Goal: Task Accomplishment & Management: Complete application form

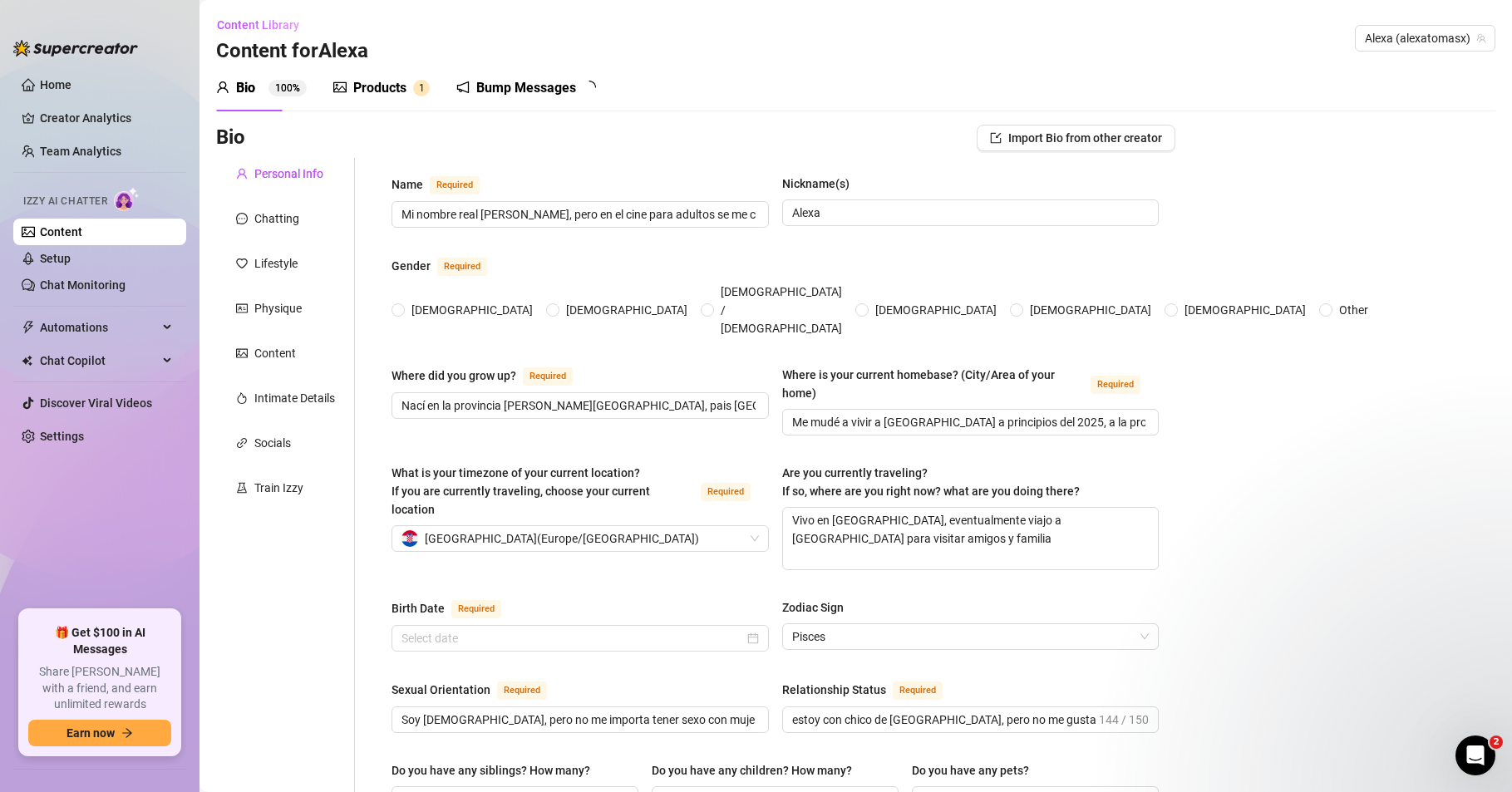
radio input "true"
type input "[DATE]"
click at [71, 260] on link "Setup" at bounding box center [55, 258] width 31 height 13
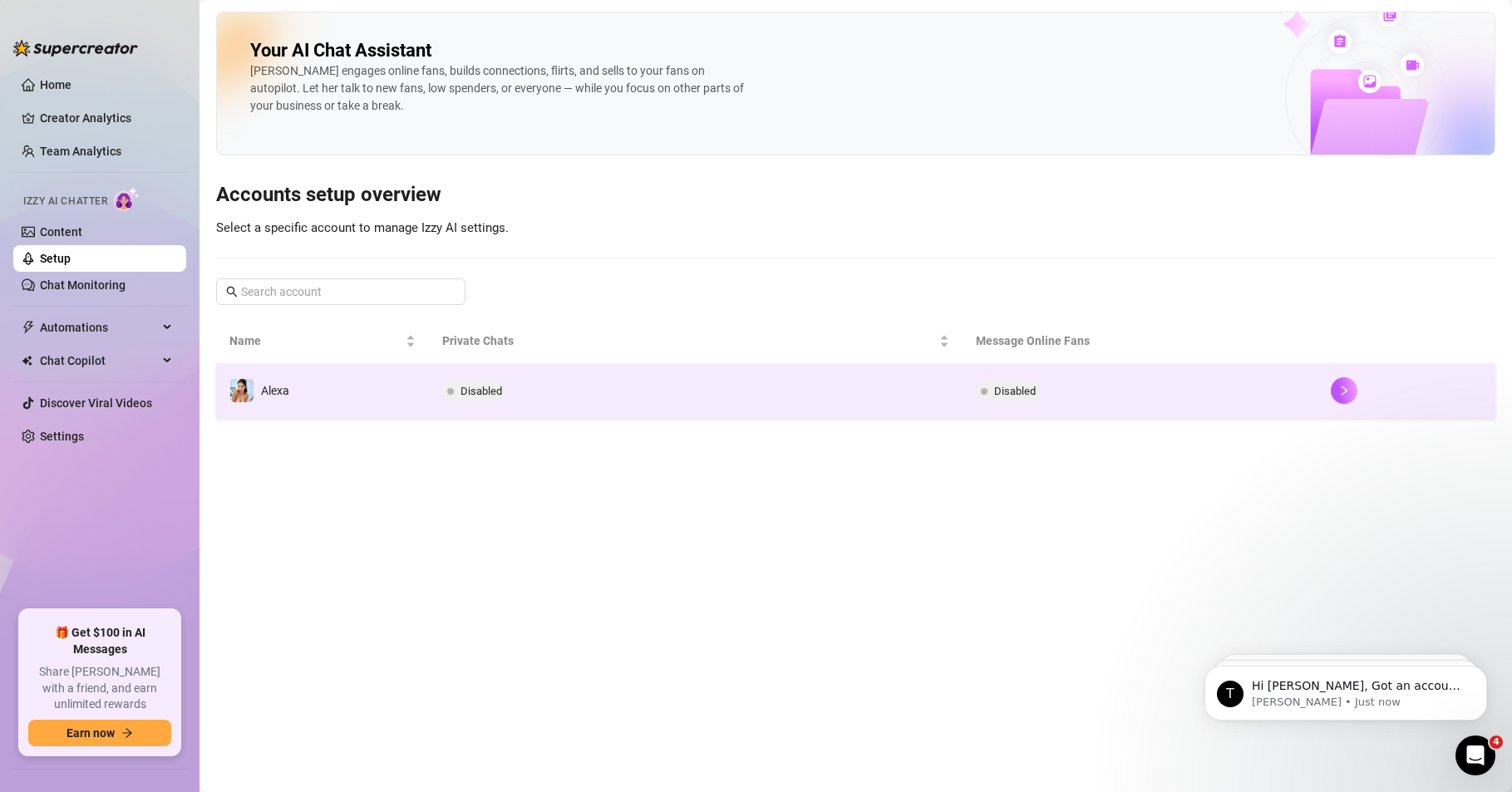
click at [261, 399] on div "Alexa" at bounding box center [259, 390] width 60 height 25
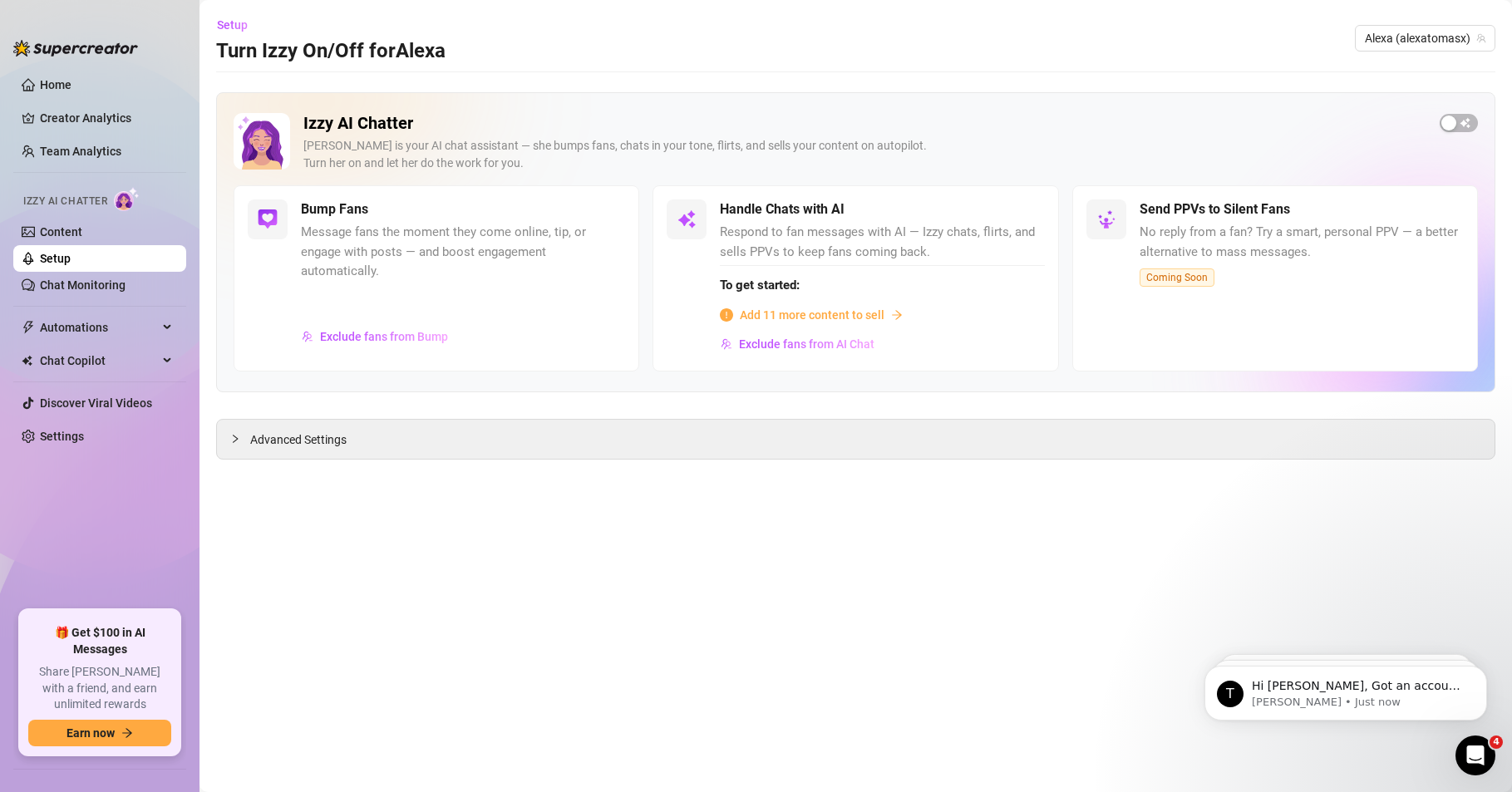
click at [827, 317] on span "Add 11 more content to sell" at bounding box center [812, 315] width 144 height 19
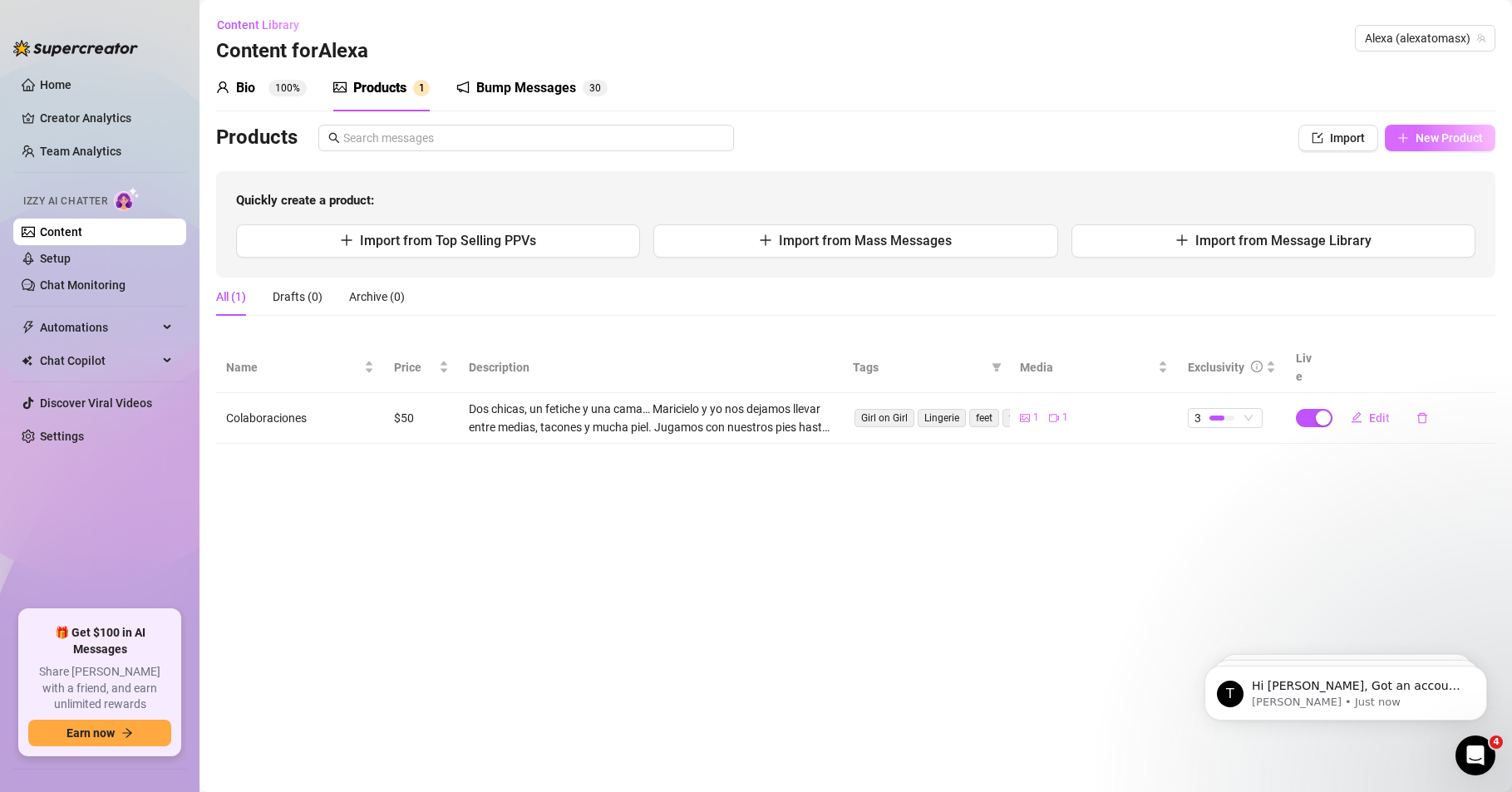
click at [1462, 139] on span "New Product" at bounding box center [1450, 138] width 67 height 13
type textarea "Type your message here..."
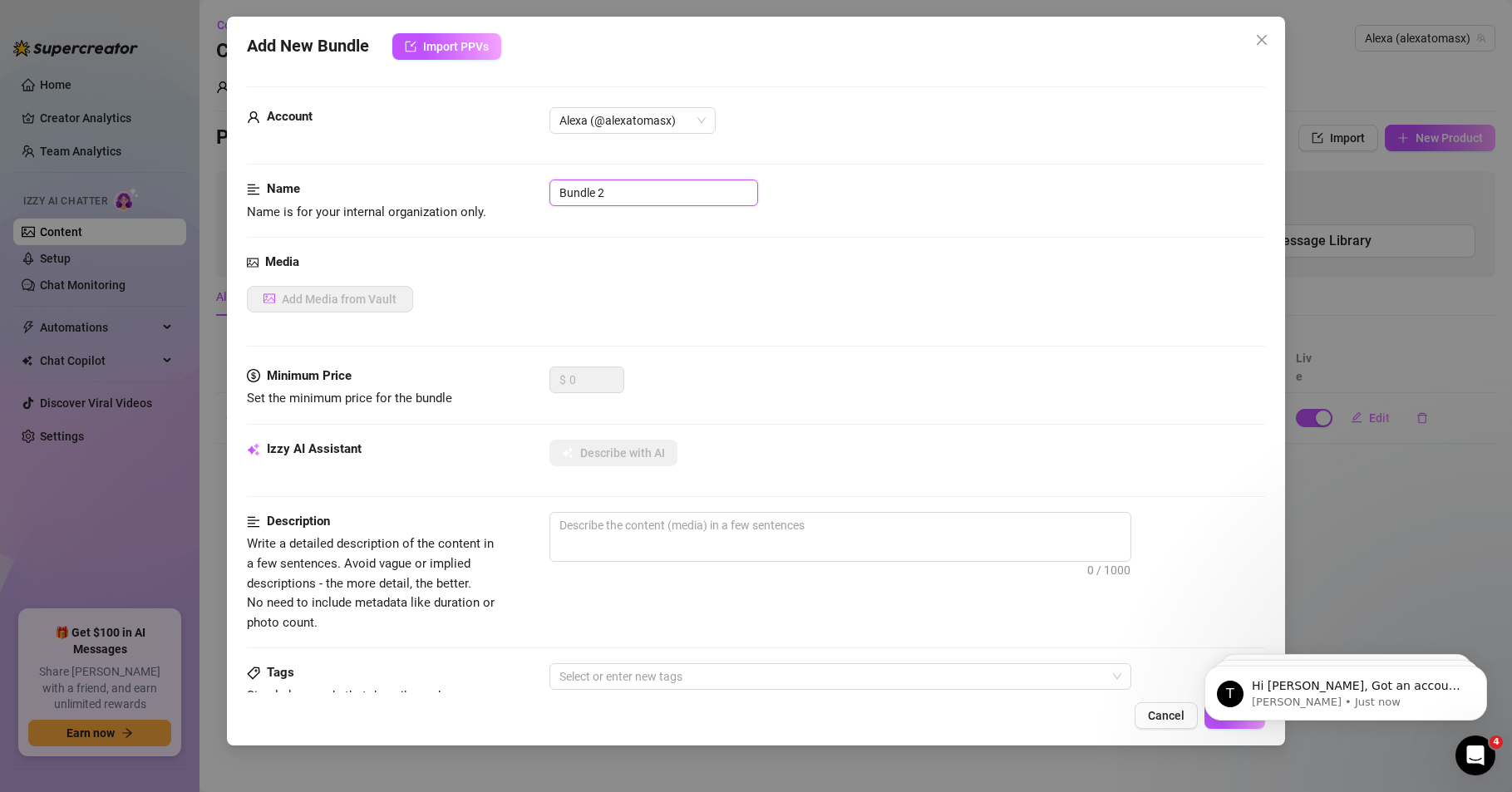
click at [639, 188] on input "Bundle 2" at bounding box center [653, 193] width 209 height 27
drag, startPoint x: 637, startPoint y: 188, endPoint x: 543, endPoint y: 194, distance: 94.2
click at [544, 194] on div "Name Name is for your internal organization only. Bundle 2" at bounding box center [756, 200] width 1018 height 42
click at [1265, 42] on icon "close" at bounding box center [1262, 40] width 13 height 13
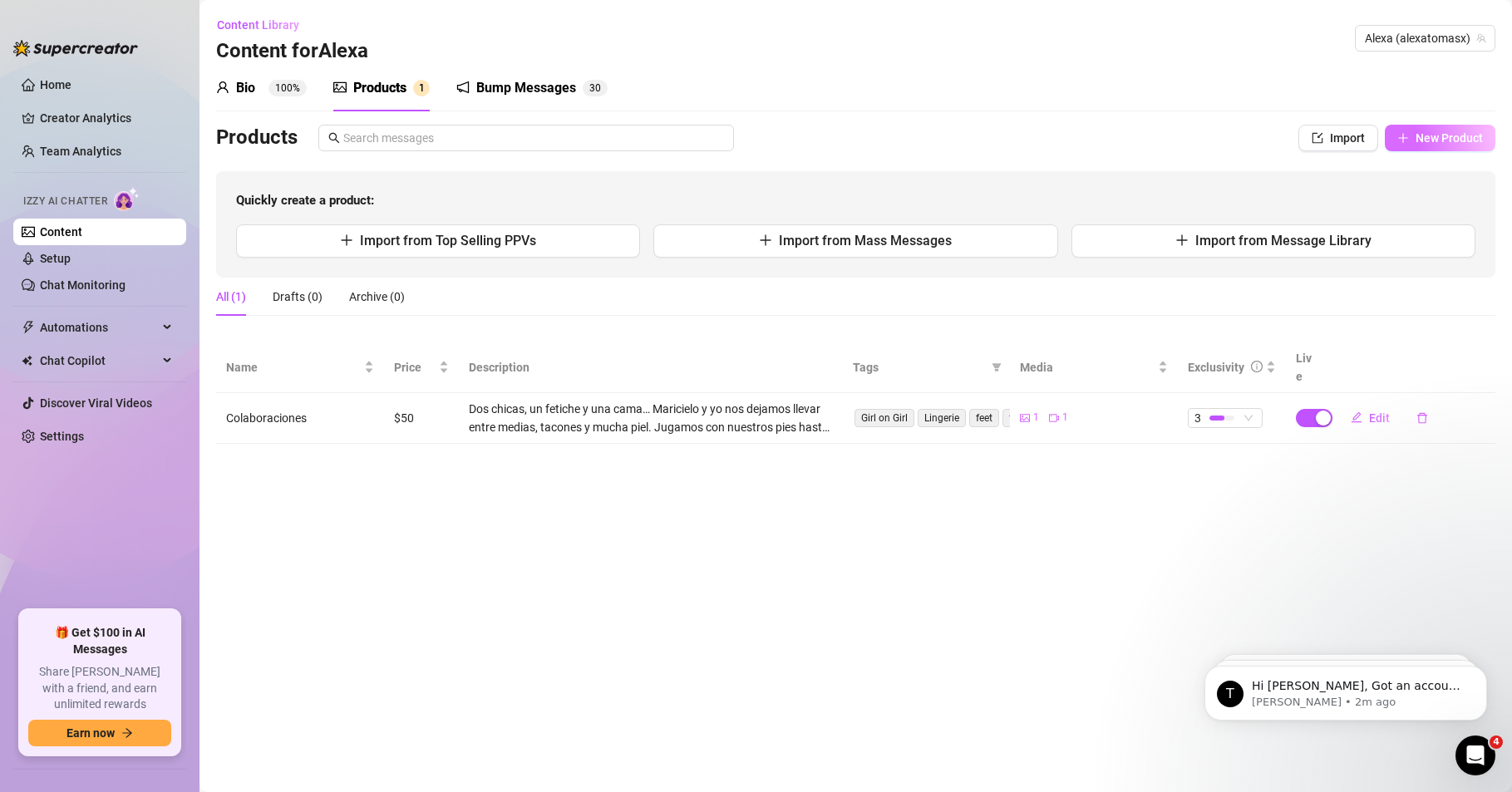
click at [1431, 134] on span "New Product" at bounding box center [1450, 138] width 67 height 13
type textarea "Type your message here..."
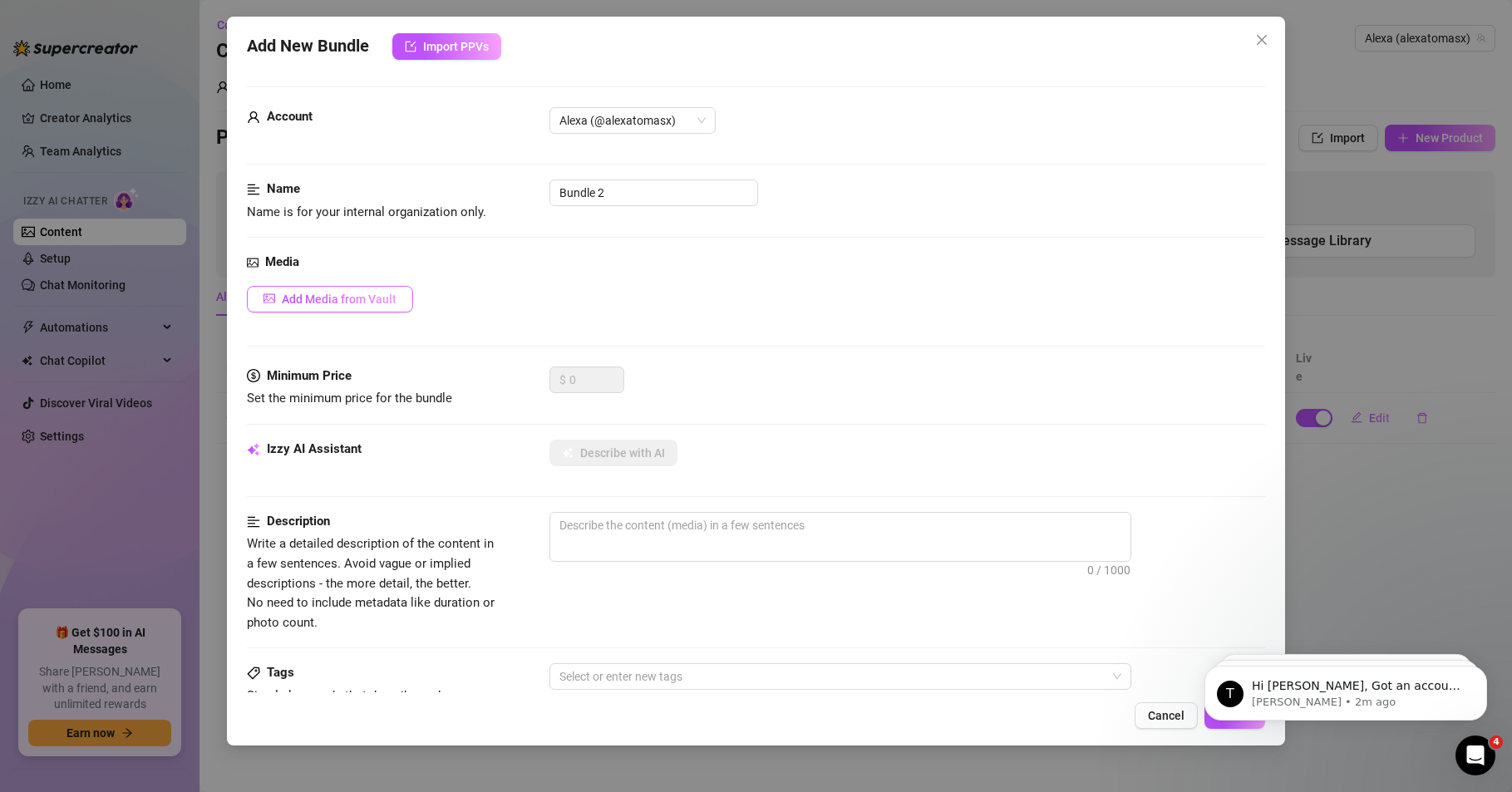
click at [351, 293] on span "Add Media from Vault" at bounding box center [338, 299] width 115 height 13
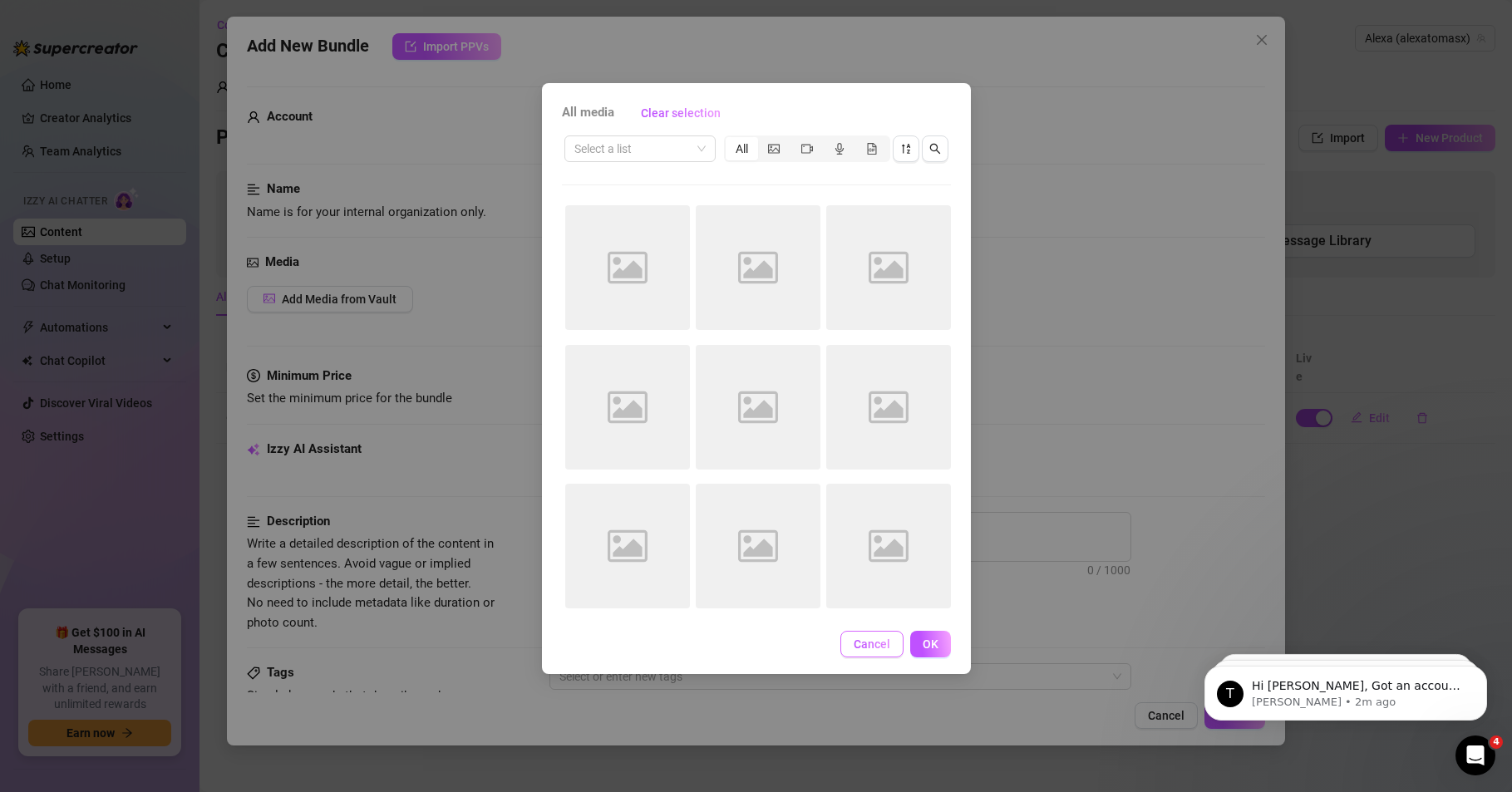
click at [882, 641] on span "Cancel" at bounding box center [872, 644] width 36 height 13
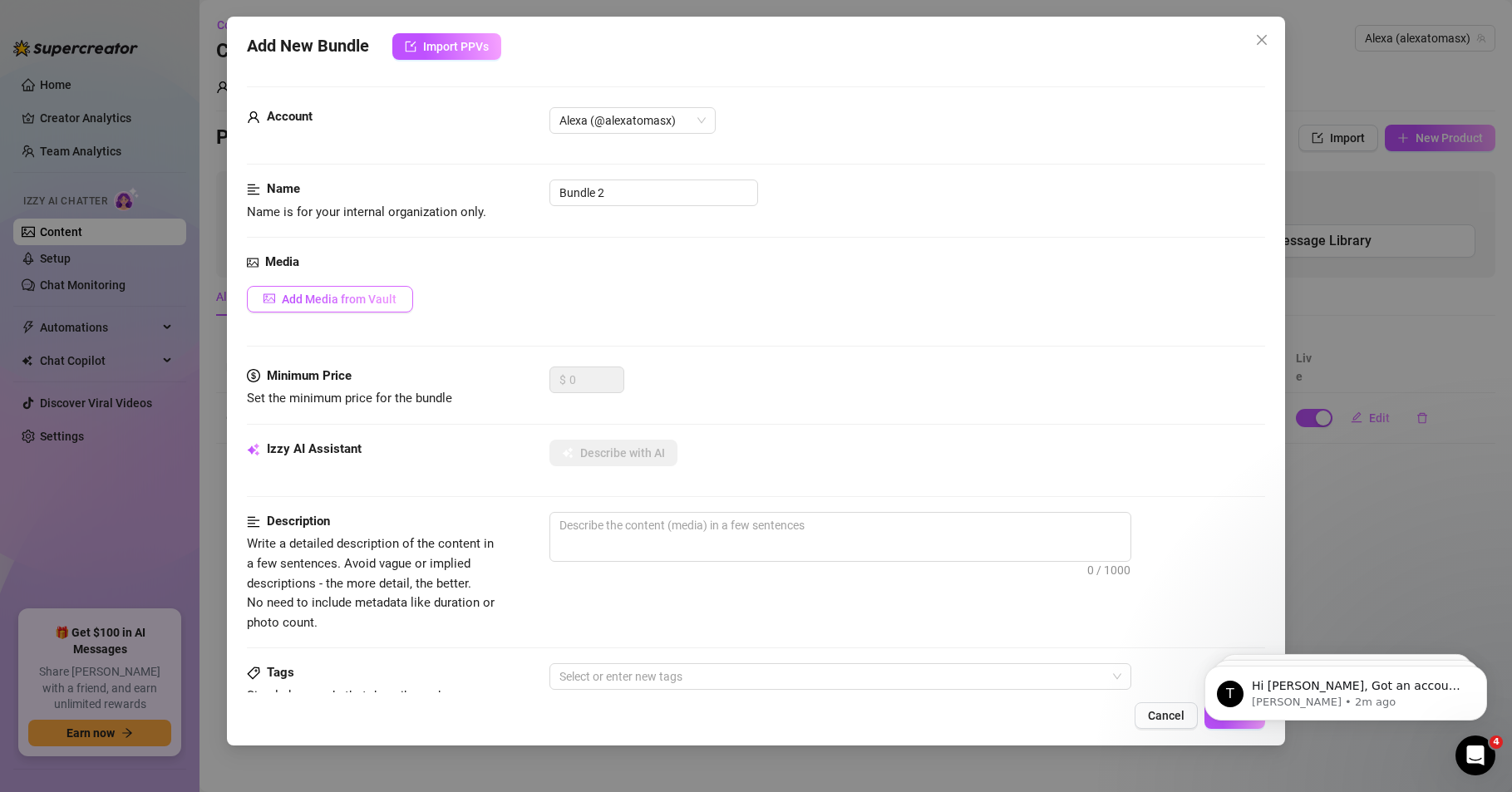
click at [357, 306] on button "Add Media from Vault" at bounding box center [330, 299] width 166 height 27
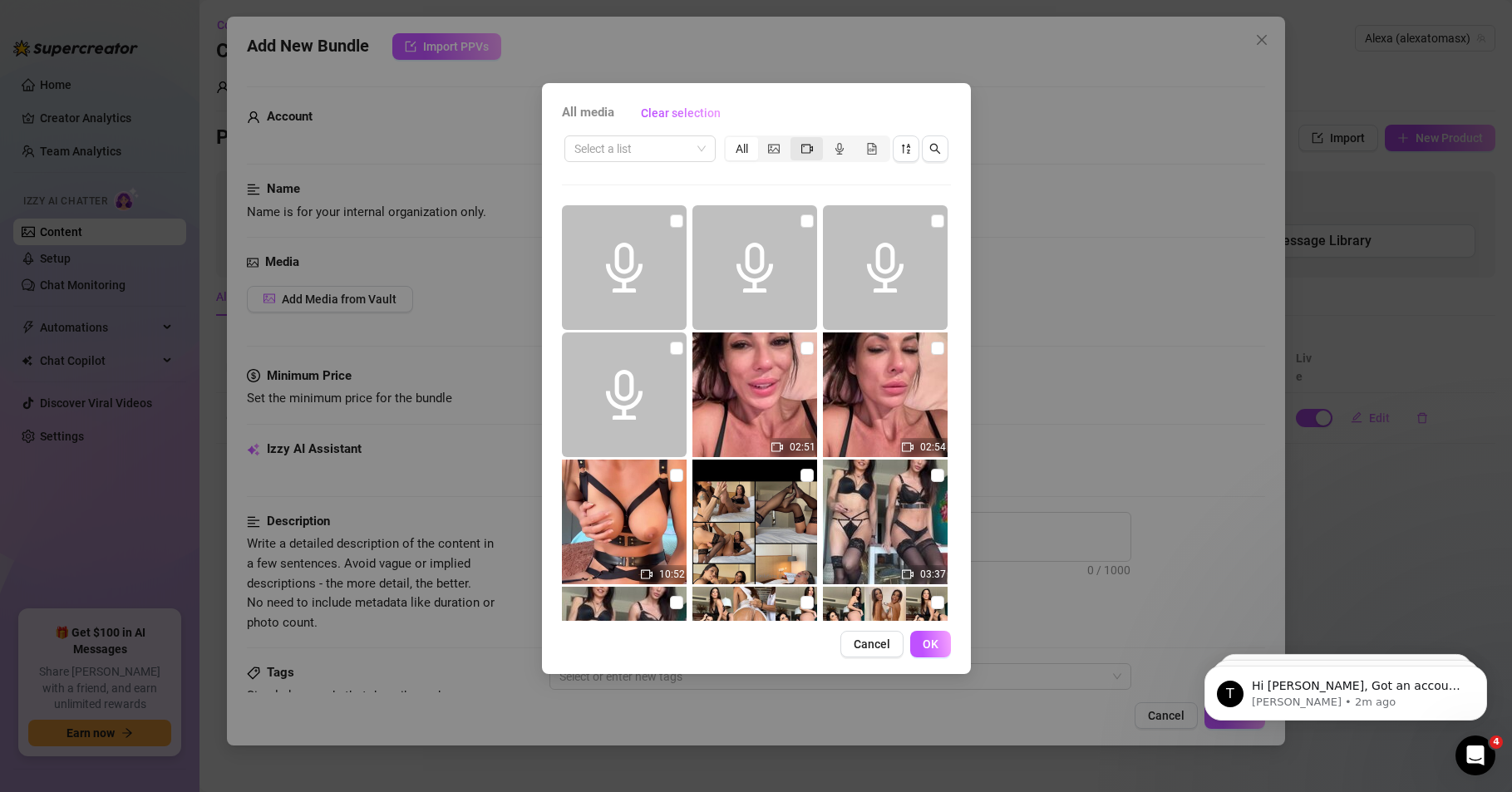
click at [803, 149] on icon "video-camera" at bounding box center [807, 148] width 11 height 11
click at [795, 140] on input "segmented control" at bounding box center [795, 140] width 0 height 0
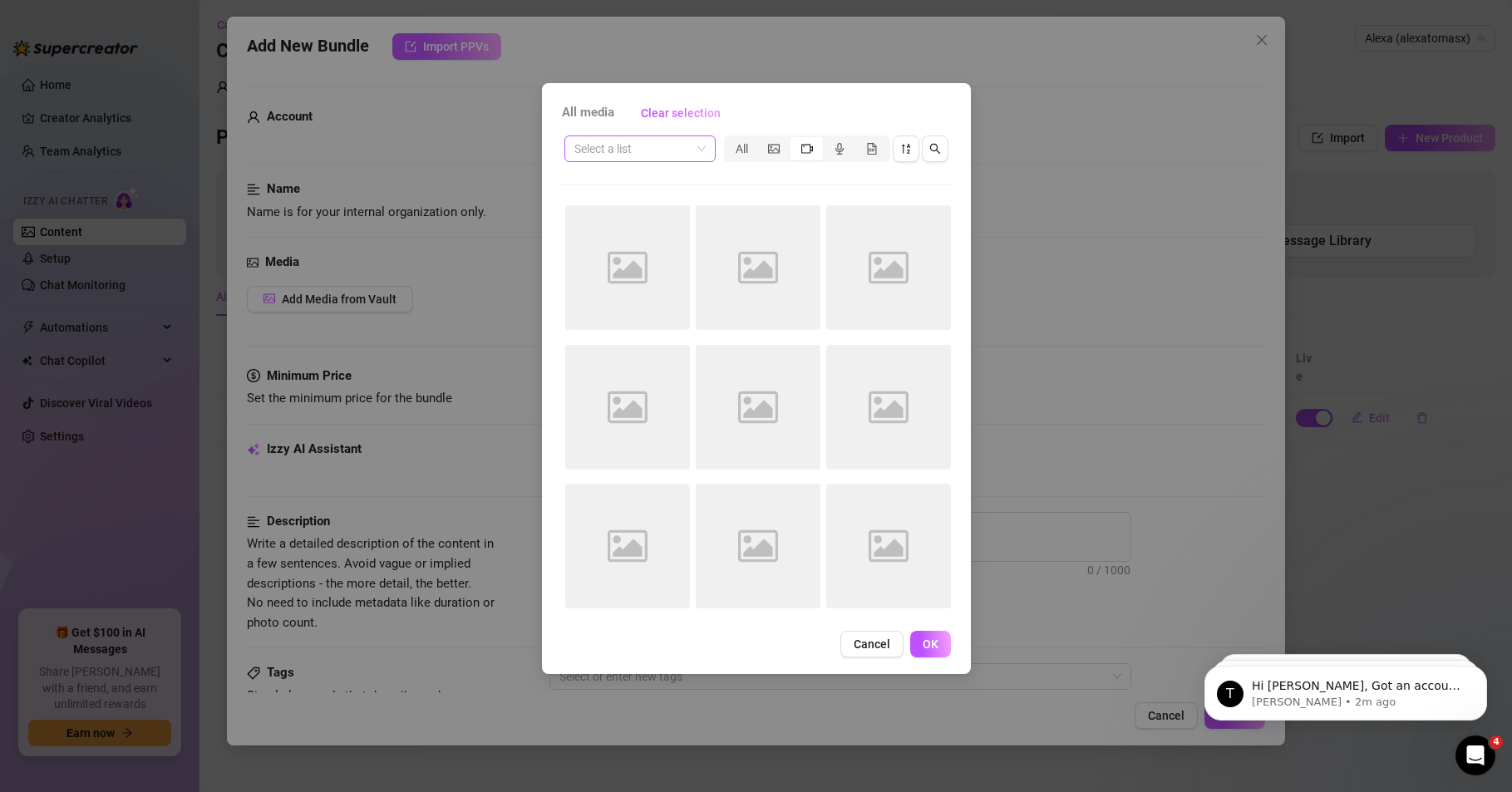
click at [695, 151] on span at bounding box center [639, 148] width 131 height 25
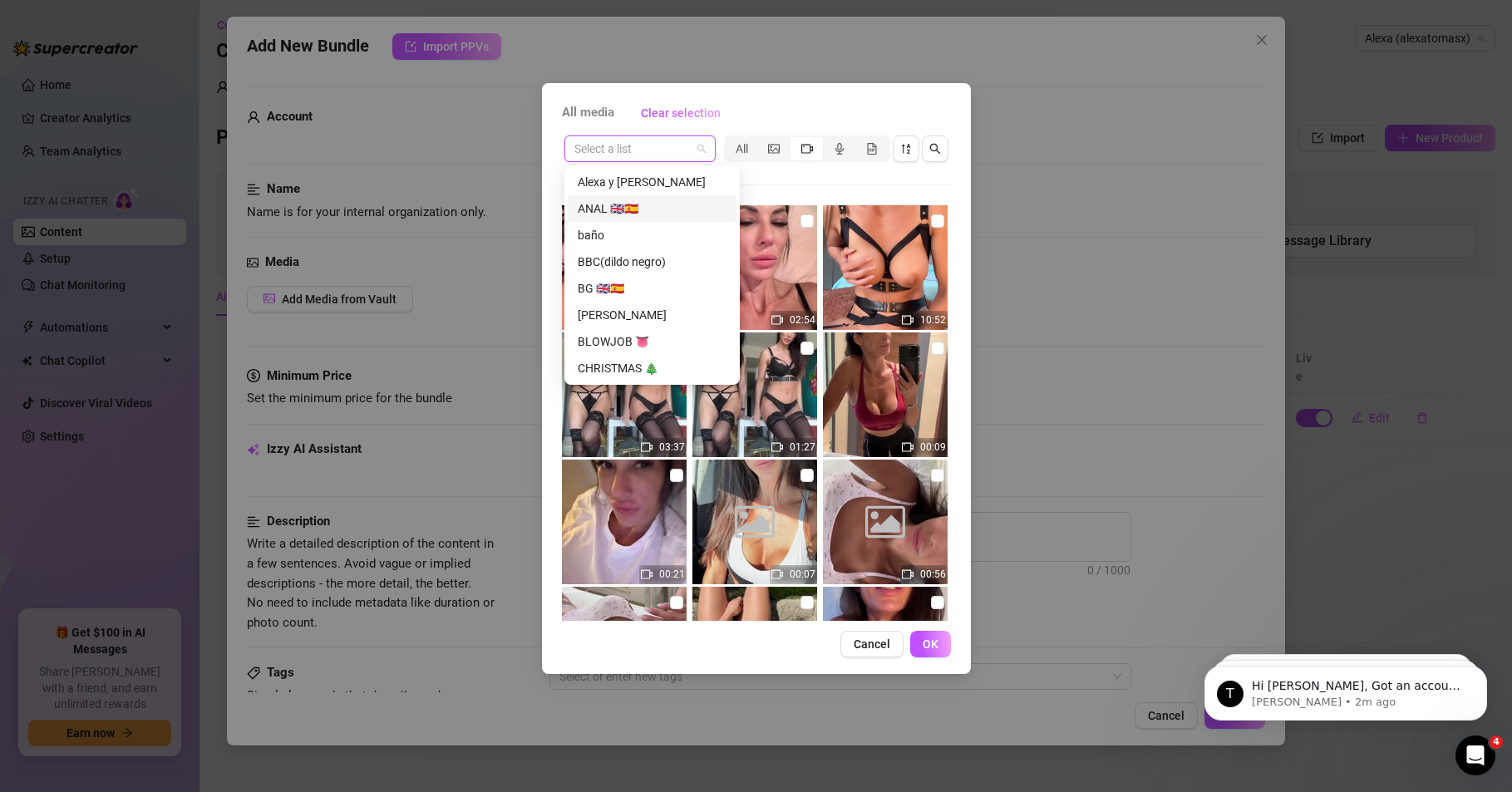
click at [613, 212] on div "ANAL 🇬🇧🇪🇸" at bounding box center [653, 209] width 149 height 19
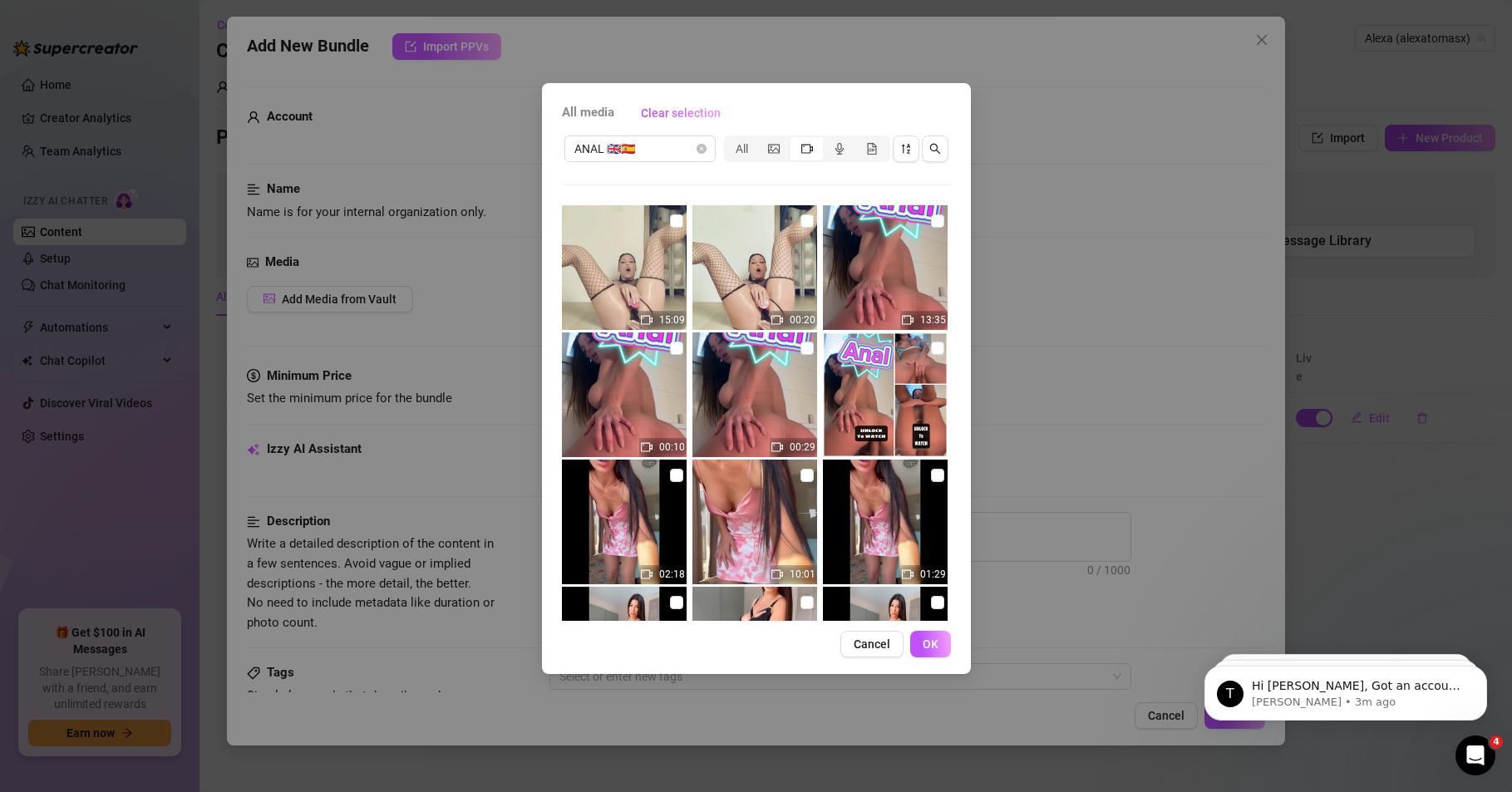
click at [886, 274] on img at bounding box center [886, 267] width 125 height 125
click at [931, 222] on input "checkbox" at bounding box center [938, 221] width 13 height 13
checkbox input "true"
drag, startPoint x: 879, startPoint y: 265, endPoint x: 860, endPoint y: 275, distance: 21.5
click at [860, 275] on img at bounding box center [886, 267] width 125 height 125
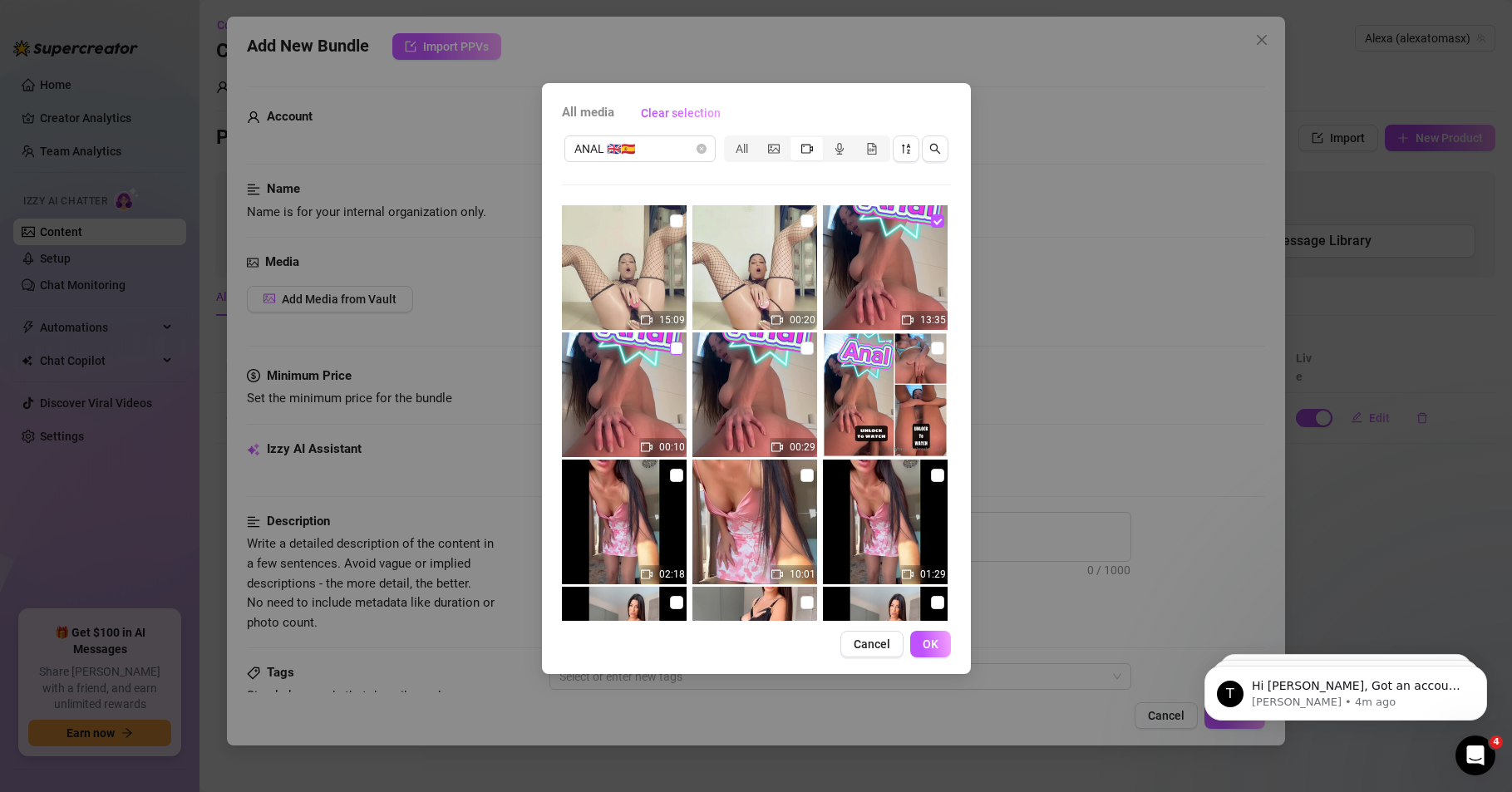
click at [671, 343] on input "checkbox" at bounding box center [677, 348] width 13 height 13
checkbox input "true"
click at [923, 646] on span "OK" at bounding box center [930, 644] width 16 height 13
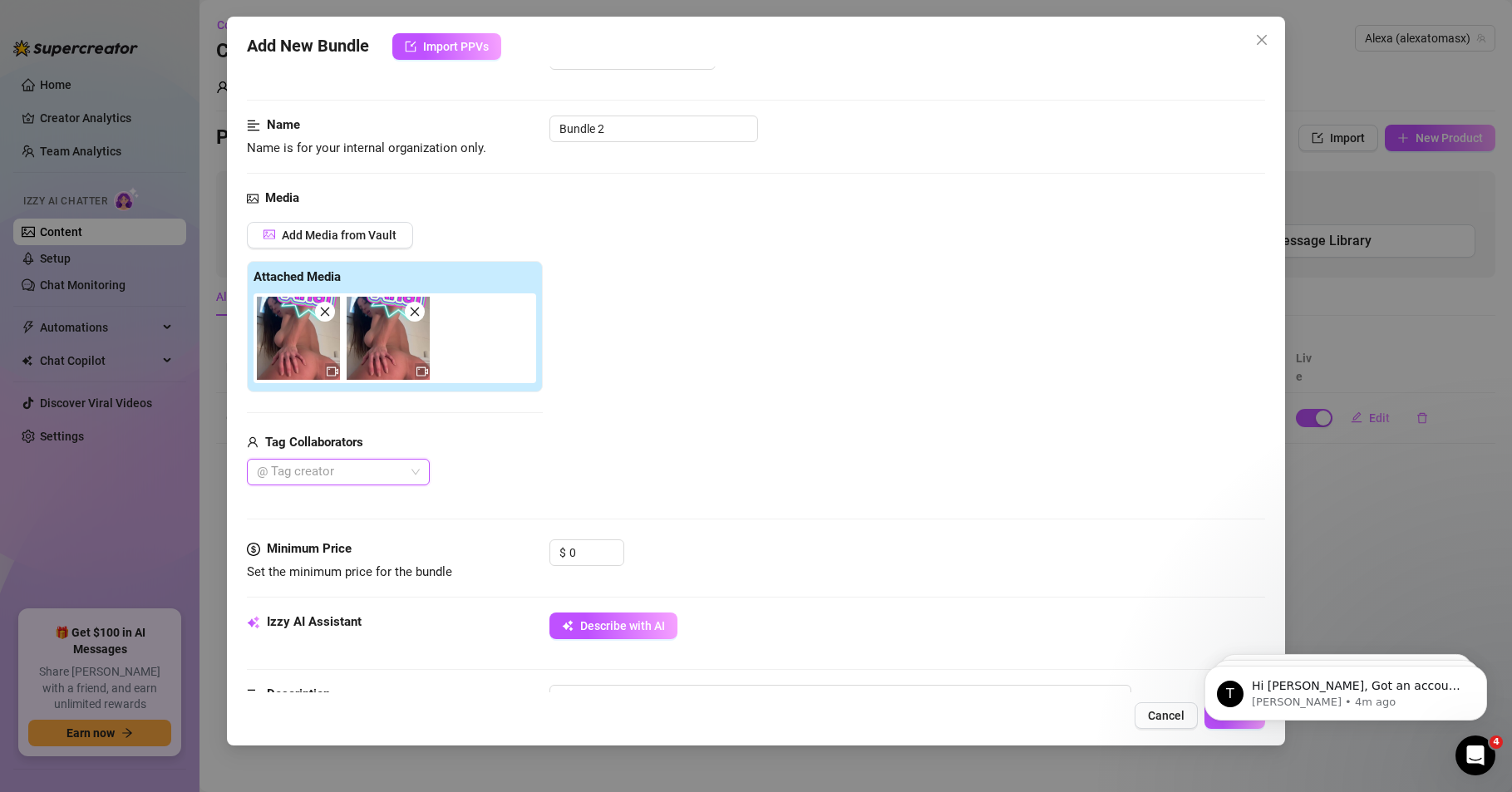
scroll to position [100, 0]
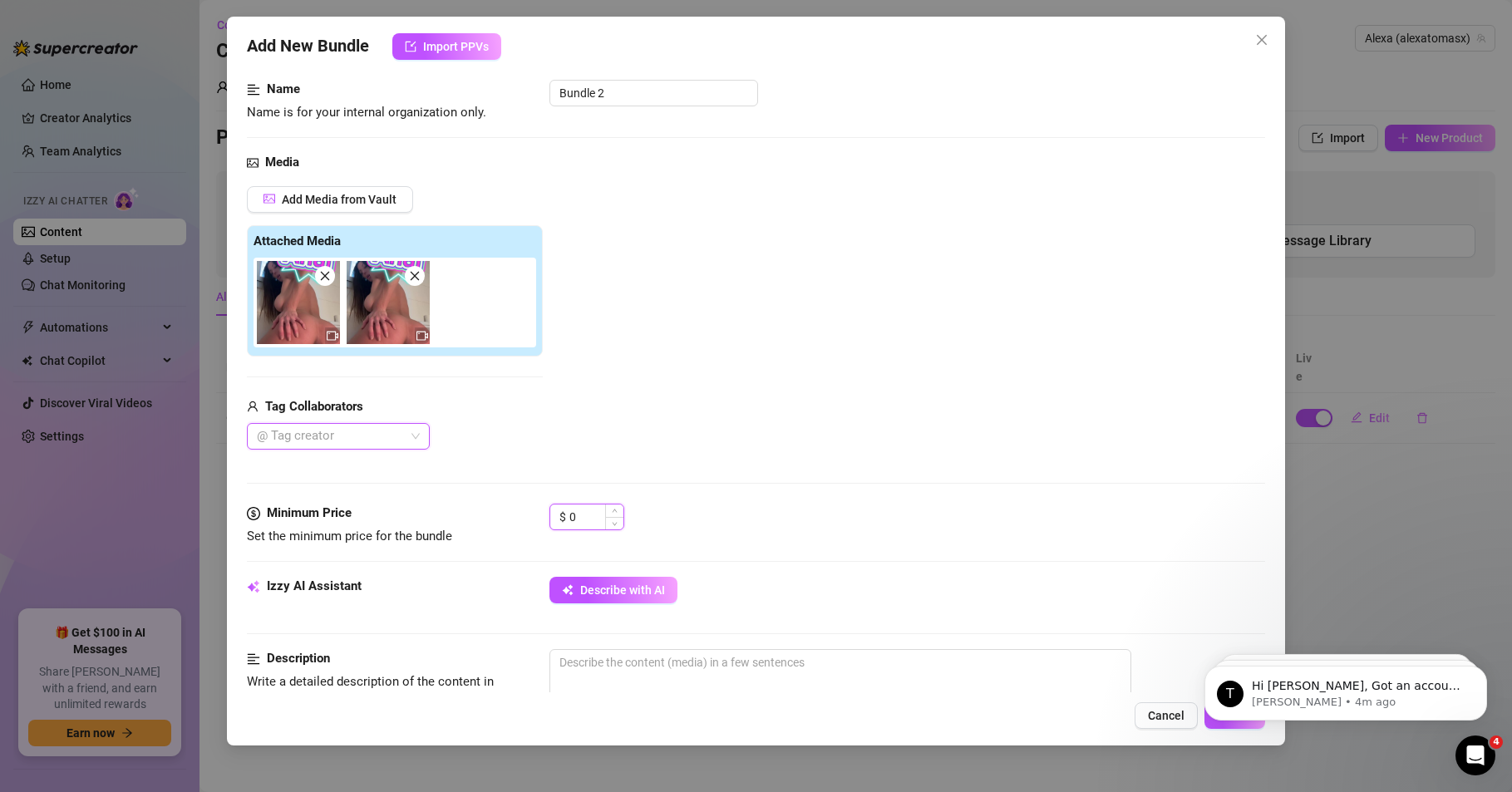
click at [587, 511] on input "0" at bounding box center [597, 516] width 54 height 25
drag, startPoint x: 574, startPoint y: 516, endPoint x: 555, endPoint y: 518, distance: 19.1
click at [561, 517] on div "$ 0" at bounding box center [586, 516] width 75 height 27
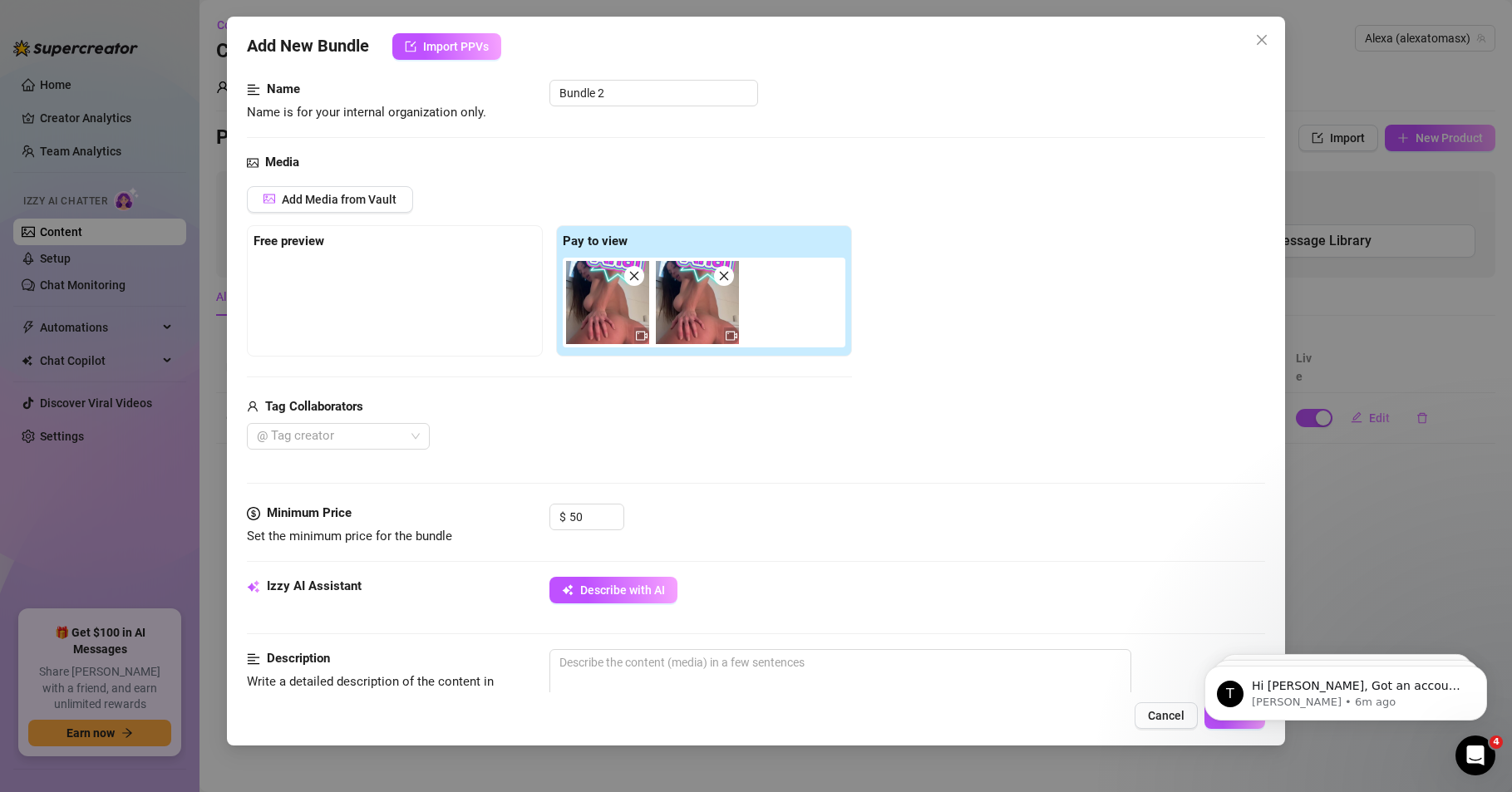
click at [315, 310] on div at bounding box center [394, 298] width 282 height 83
click at [297, 329] on div at bounding box center [394, 298] width 282 height 83
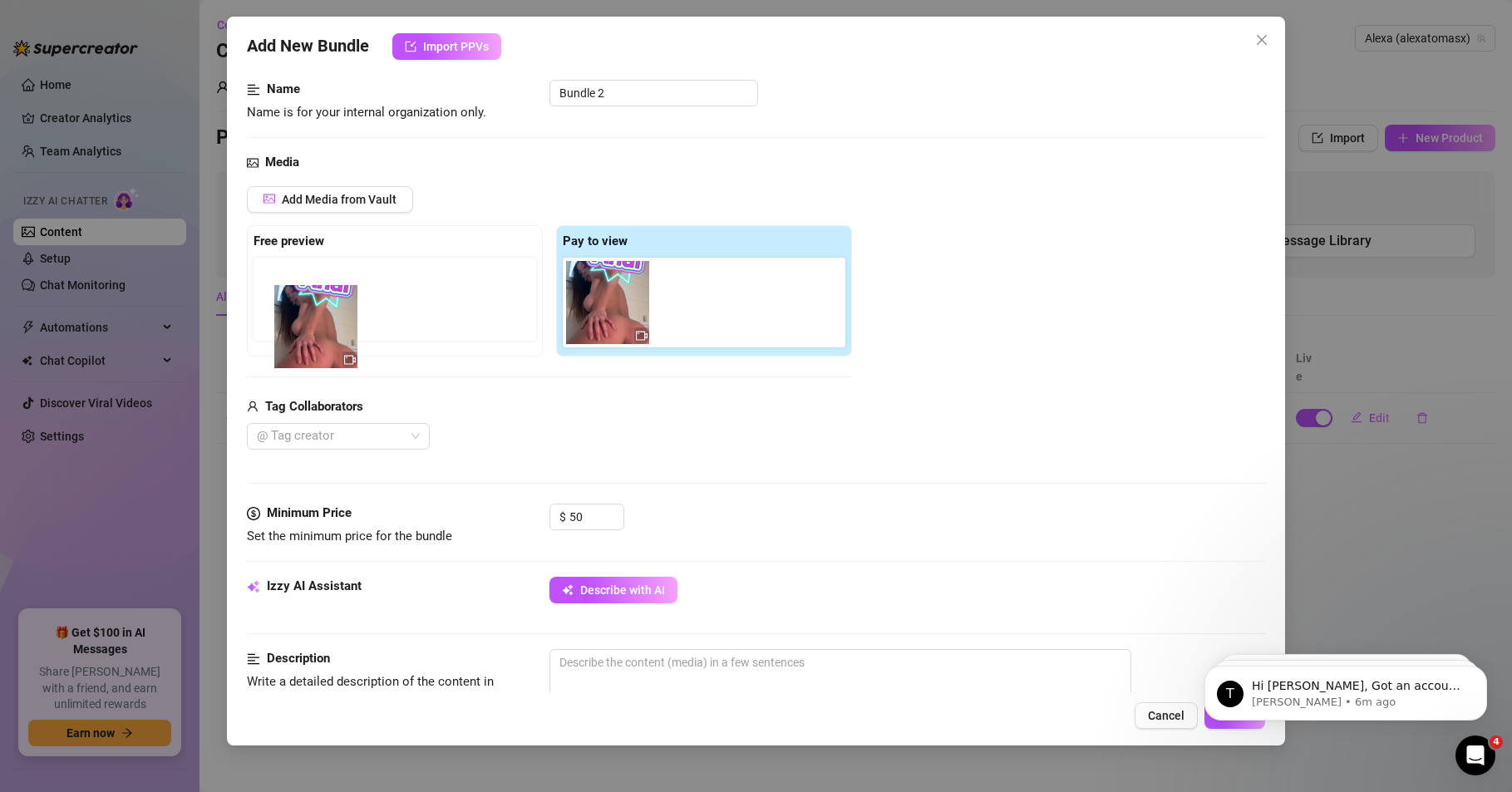
drag, startPoint x: 603, startPoint y: 317, endPoint x: 289, endPoint y: 340, distance: 314.8
click at [290, 340] on div "Free preview Pay to view" at bounding box center [549, 291] width 605 height 131
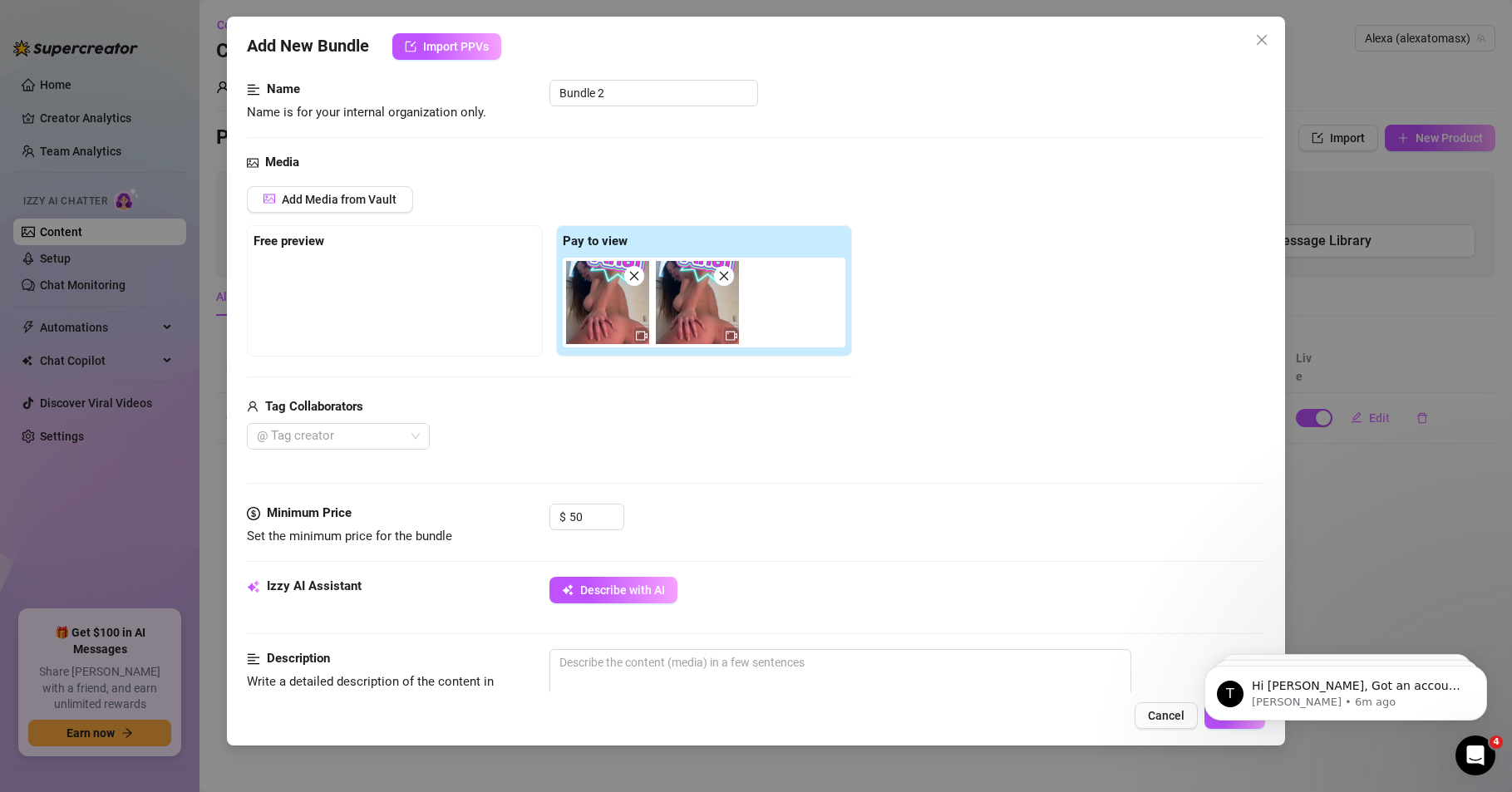
click at [323, 321] on div at bounding box center [394, 298] width 282 height 83
click at [288, 260] on div at bounding box center [398, 260] width 289 height 7
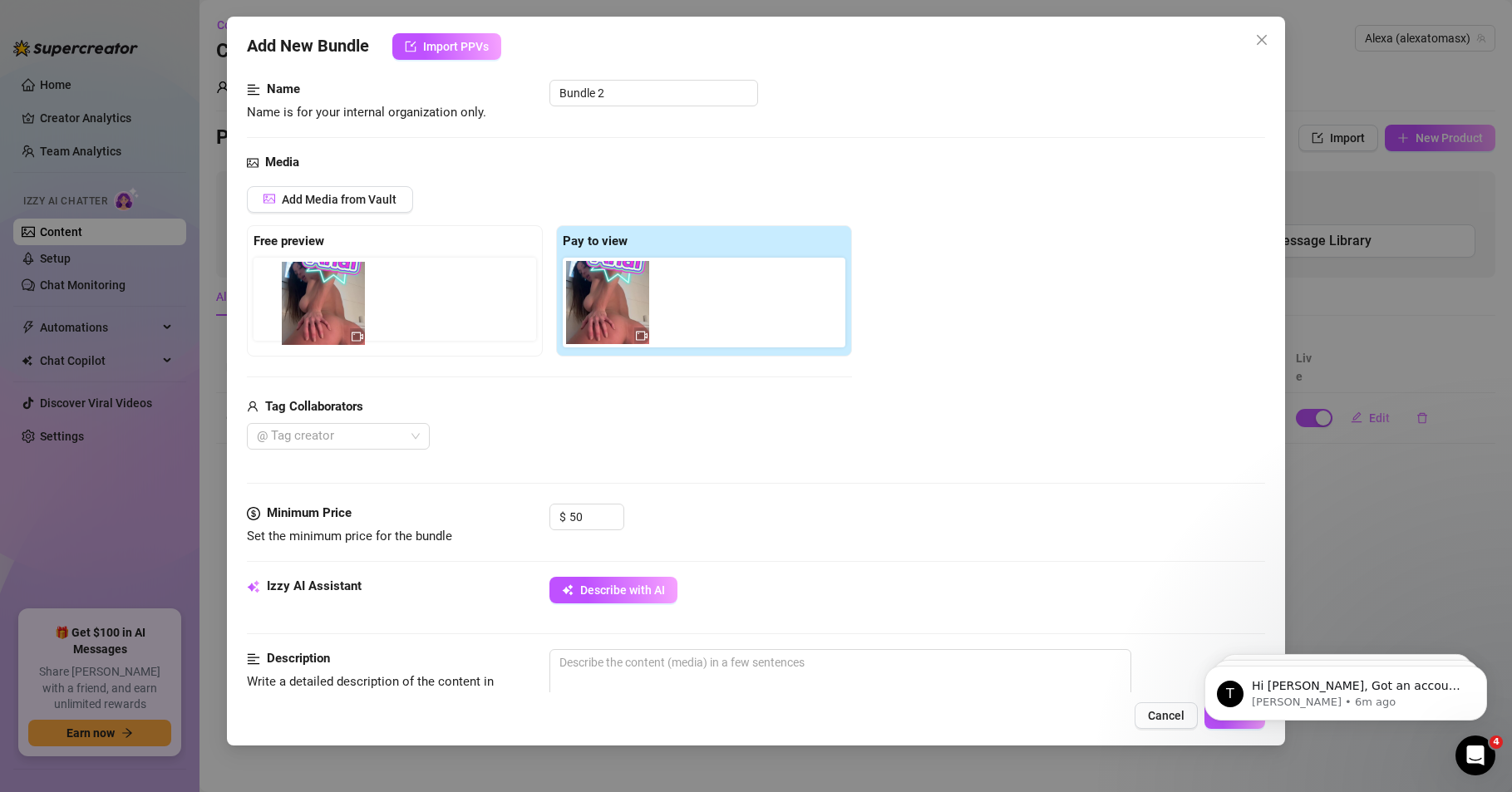
drag, startPoint x: 603, startPoint y: 311, endPoint x: 315, endPoint y: 311, distance: 288.0
click at [315, 311] on div "Free preview Pay to view" at bounding box center [549, 291] width 605 height 131
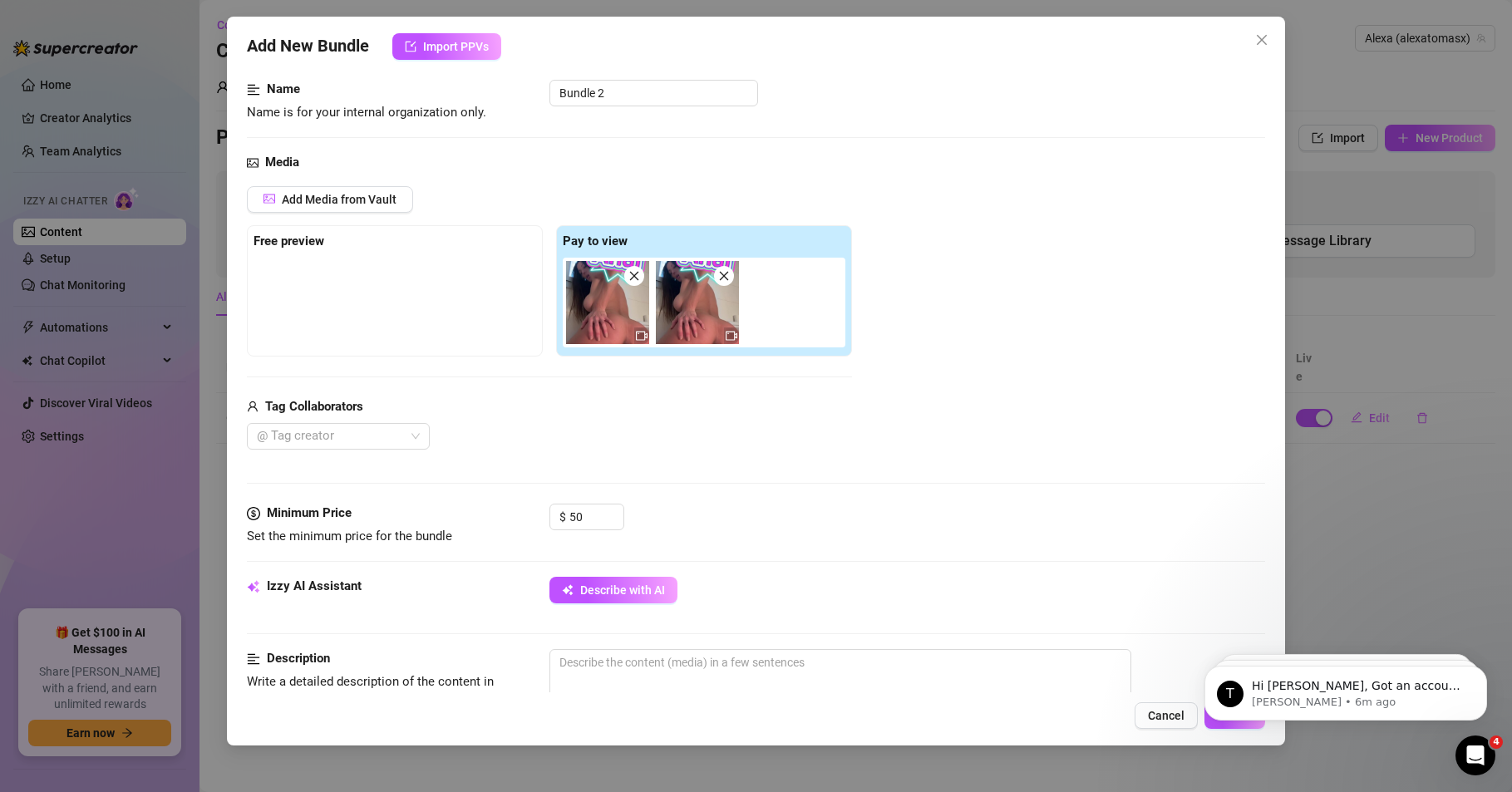
click at [627, 311] on img at bounding box center [607, 302] width 83 height 83
click at [681, 318] on img at bounding box center [697, 302] width 83 height 83
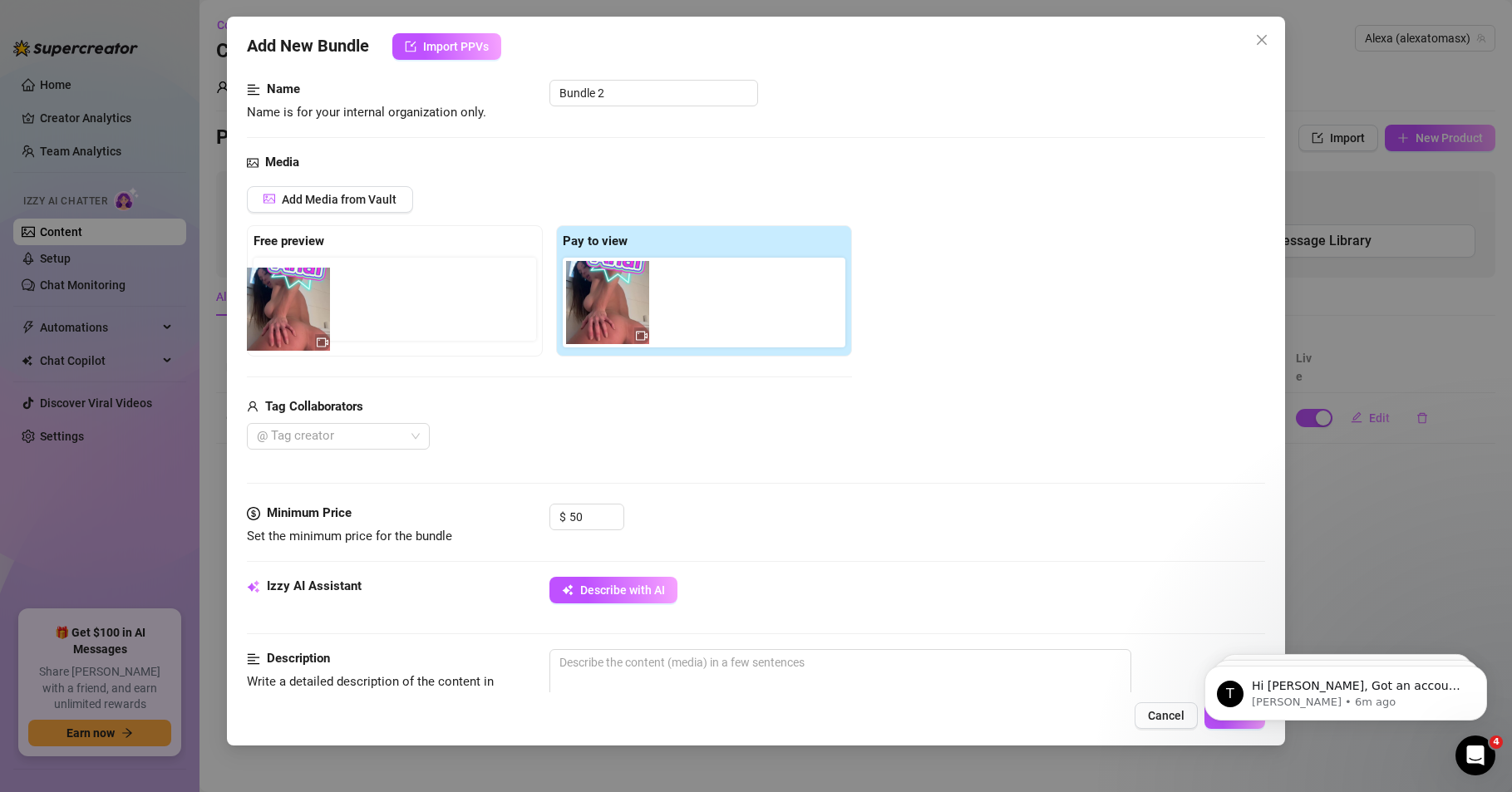
drag, startPoint x: 604, startPoint y: 319, endPoint x: 277, endPoint y: 325, distance: 327.1
click at [277, 325] on div "Free preview Pay to view" at bounding box center [549, 291] width 605 height 131
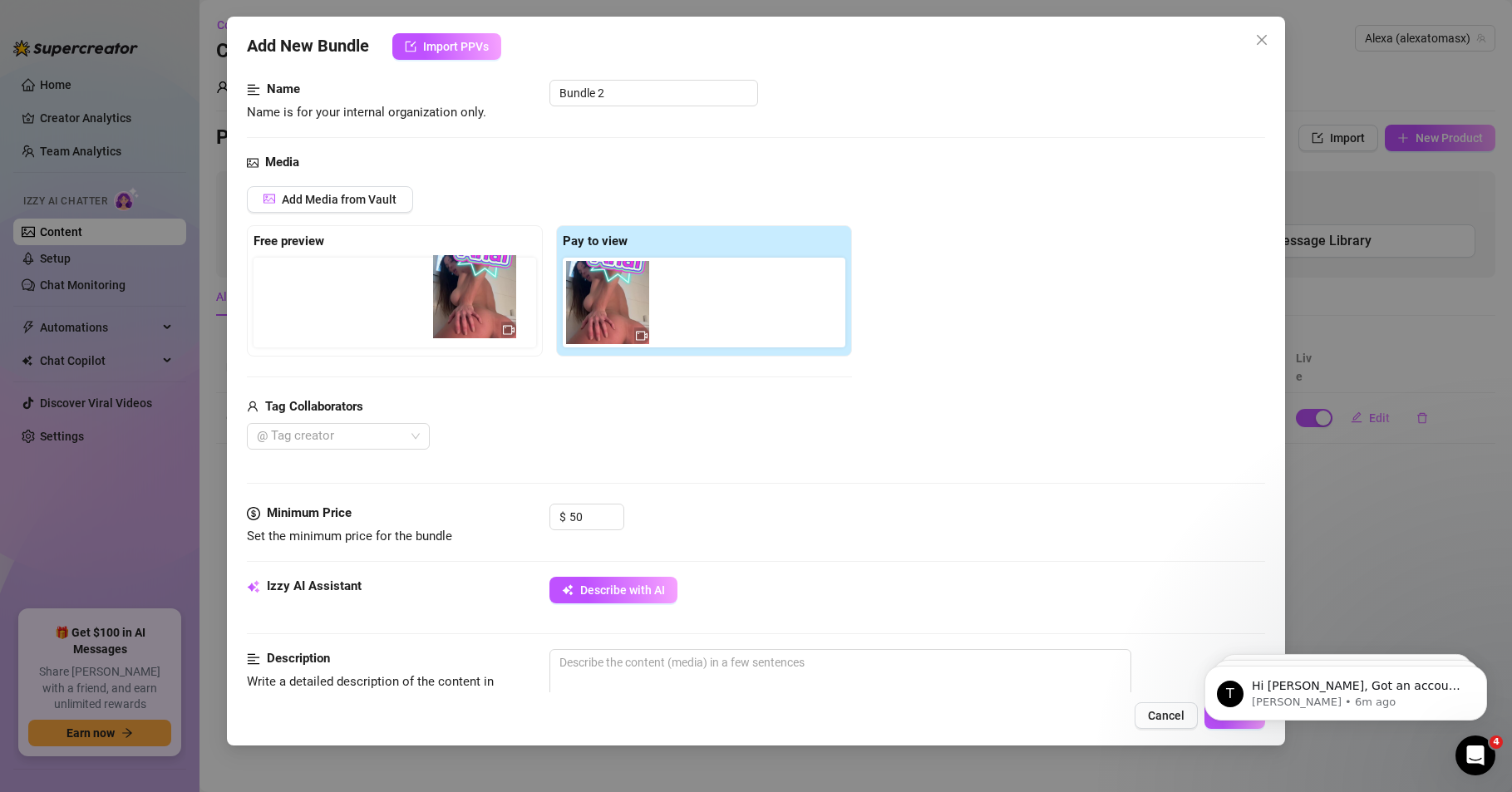
drag, startPoint x: 552, startPoint y: 318, endPoint x: 449, endPoint y: 315, distance: 103.0
click at [449, 315] on div "Free preview Pay to view" at bounding box center [549, 291] width 605 height 131
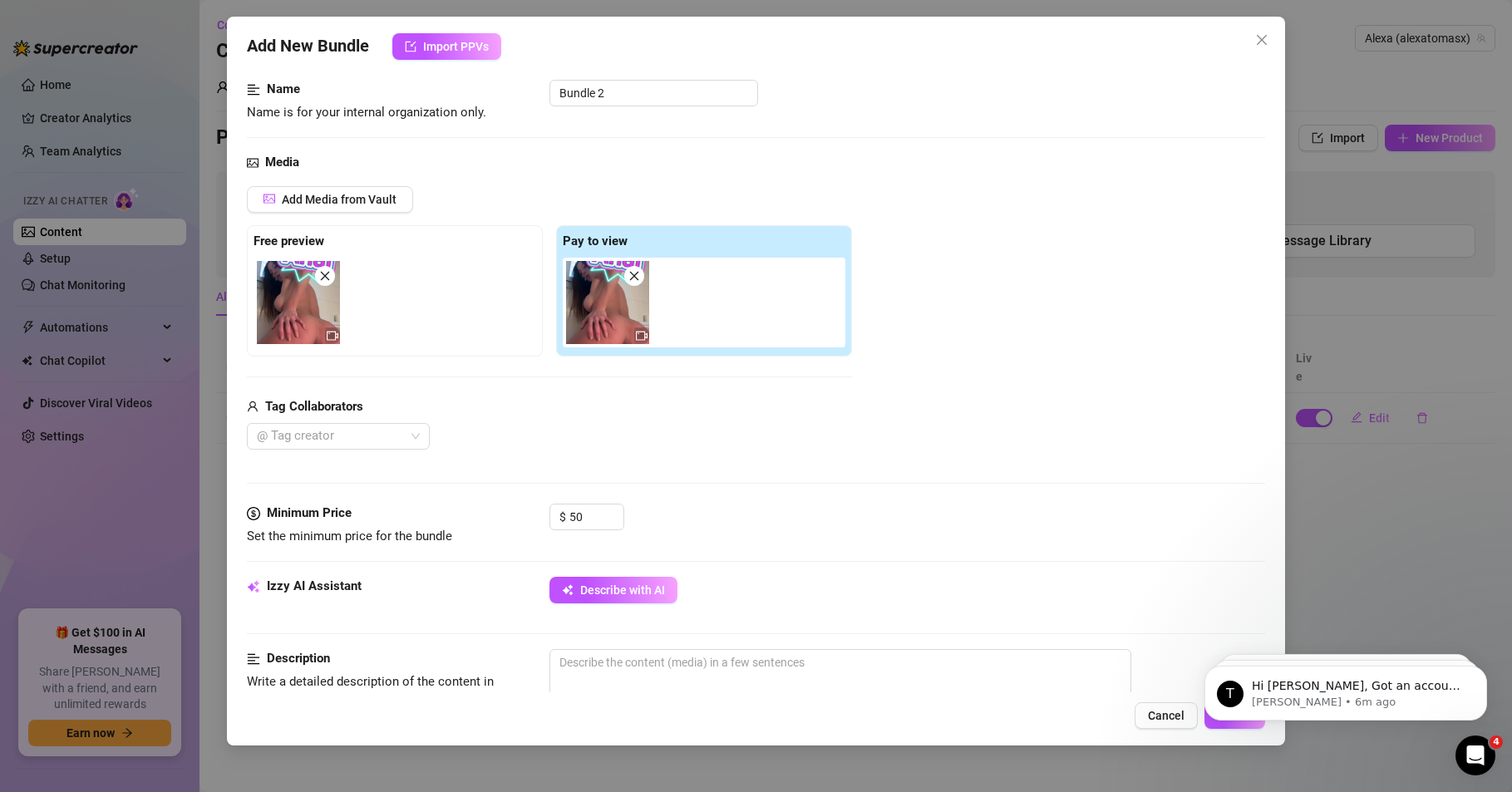
click at [610, 334] on div at bounding box center [708, 302] width 289 height 89
click at [634, 340] on div at bounding box center [641, 335] width 15 height 17
click at [643, 339] on icon "video-camera" at bounding box center [641, 335] width 11 height 11
click at [607, 332] on img at bounding box center [607, 302] width 83 height 83
click at [298, 335] on img at bounding box center [298, 302] width 83 height 83
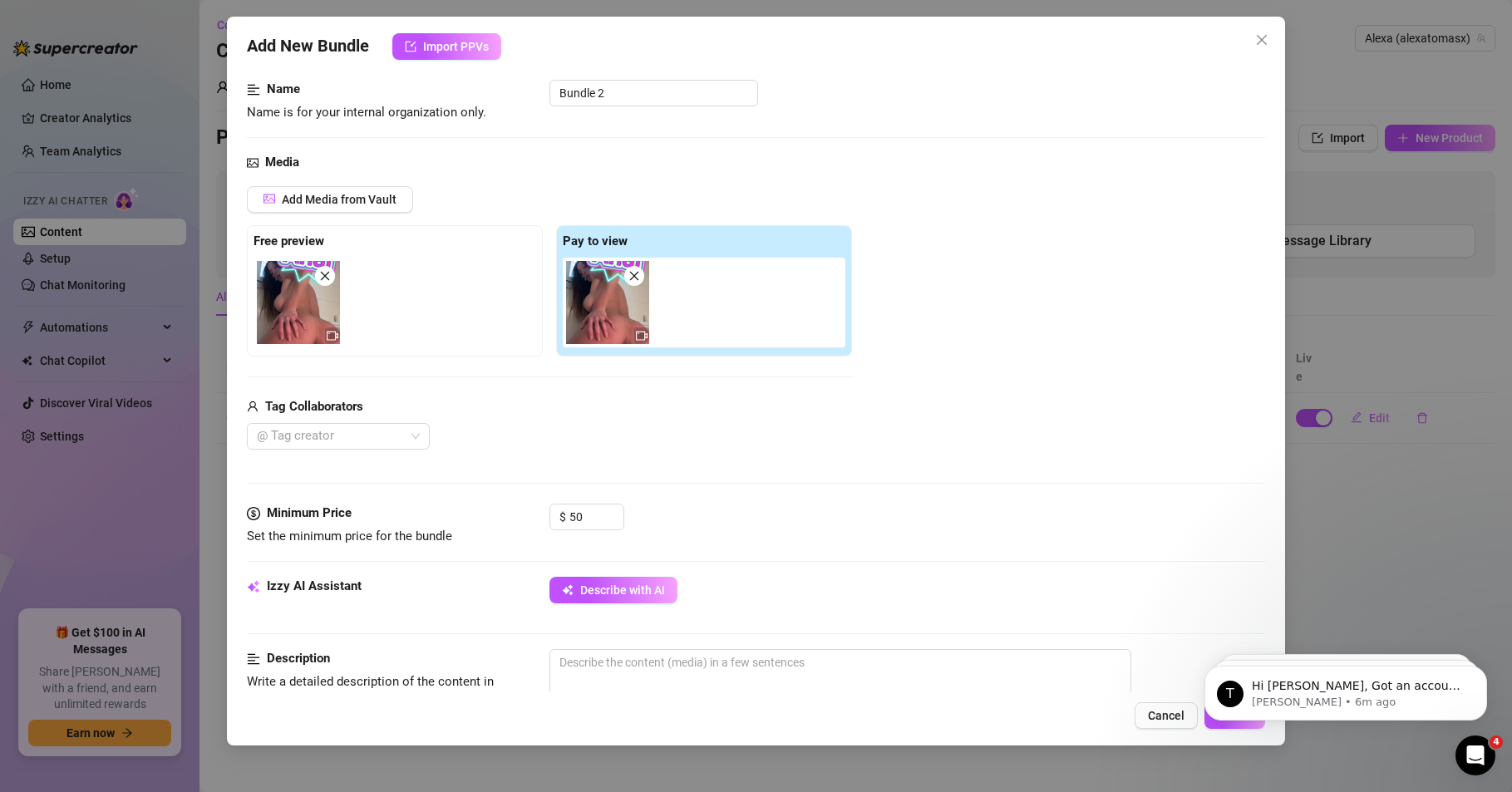
click at [327, 277] on icon "close" at bounding box center [324, 276] width 11 height 11
click at [642, 278] on span at bounding box center [634, 275] width 20 height 20
type input "0"
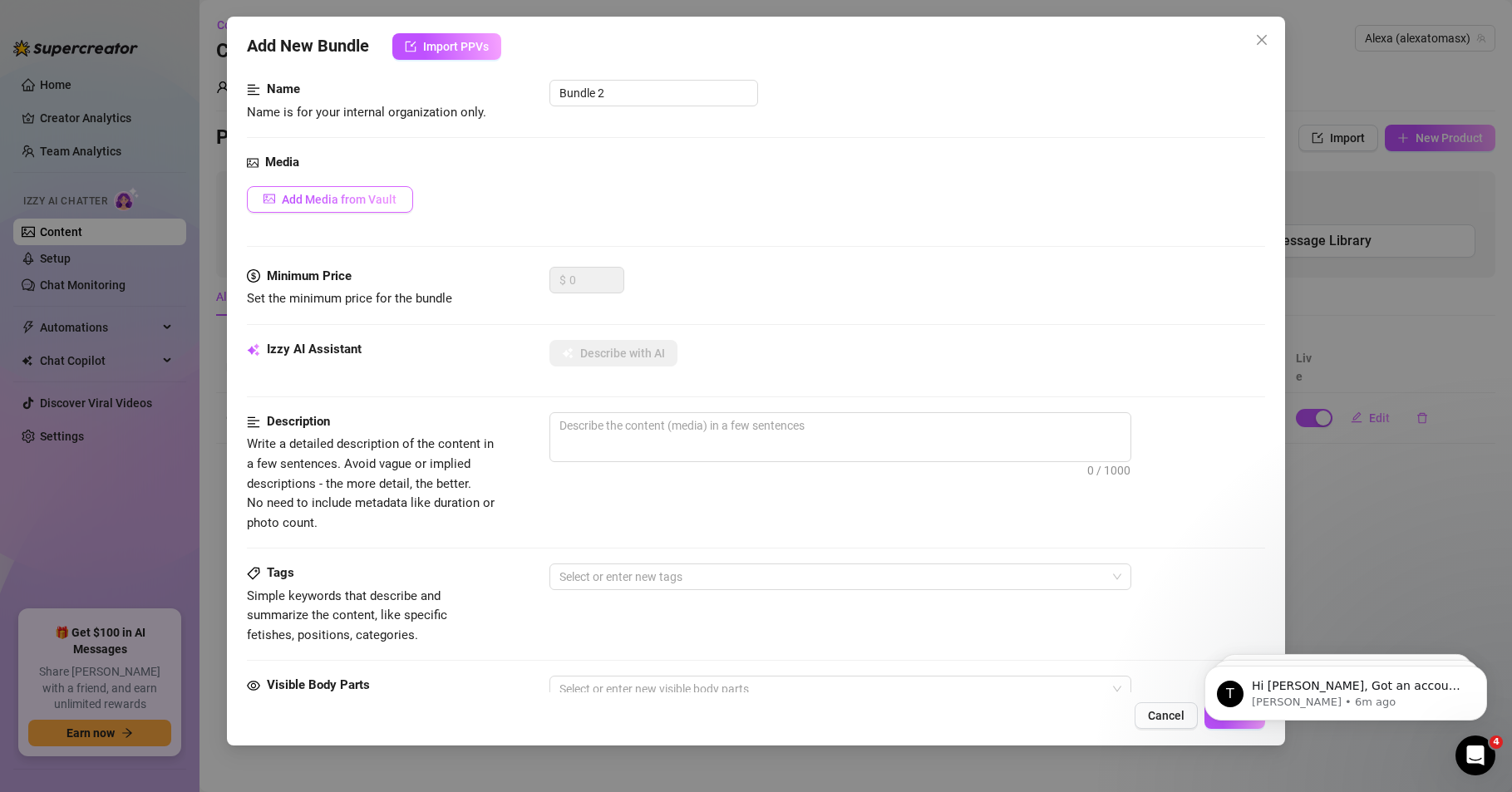
click at [327, 209] on button "Add Media from Vault" at bounding box center [330, 199] width 166 height 27
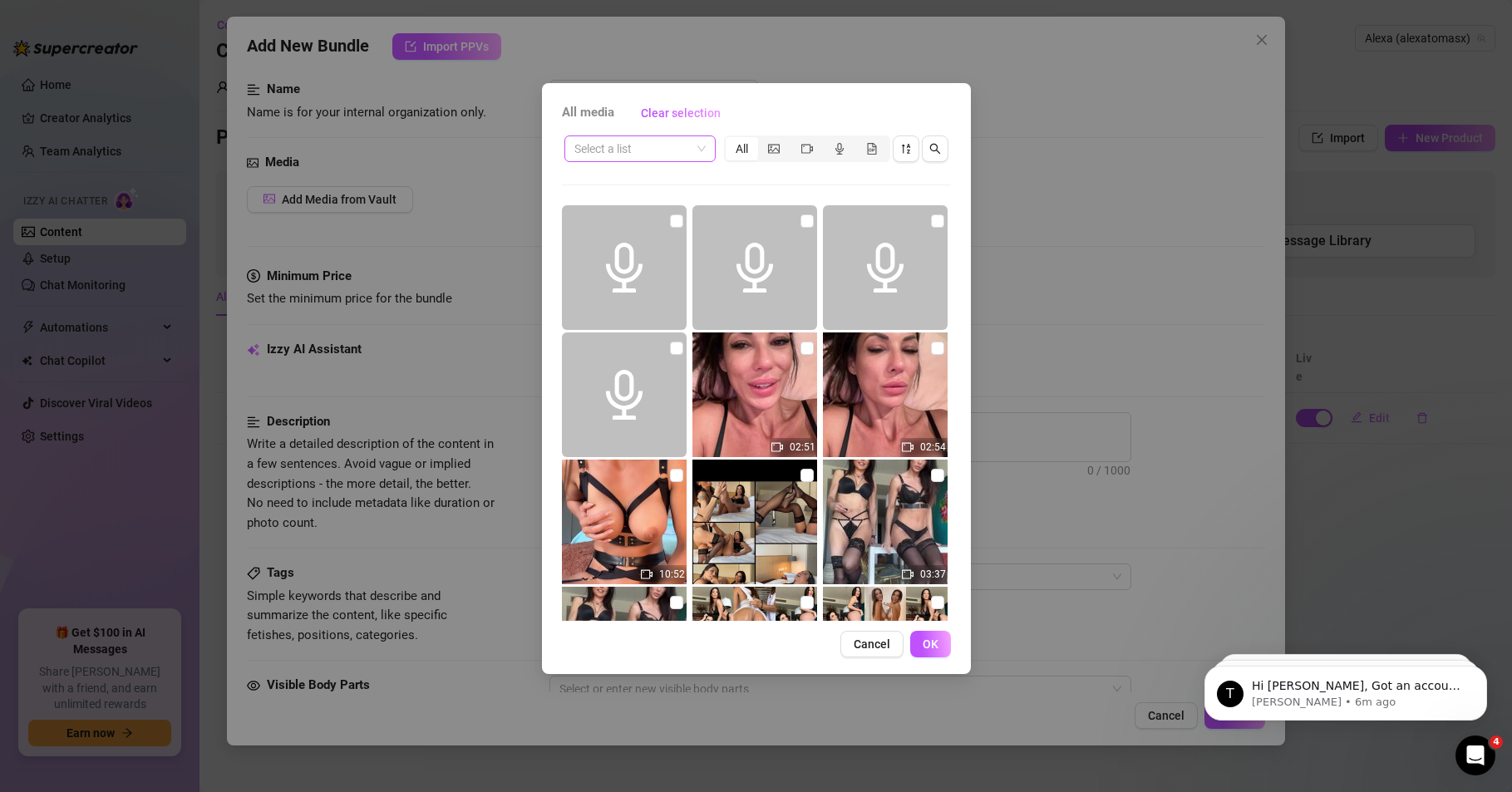
click at [692, 150] on span at bounding box center [639, 148] width 131 height 25
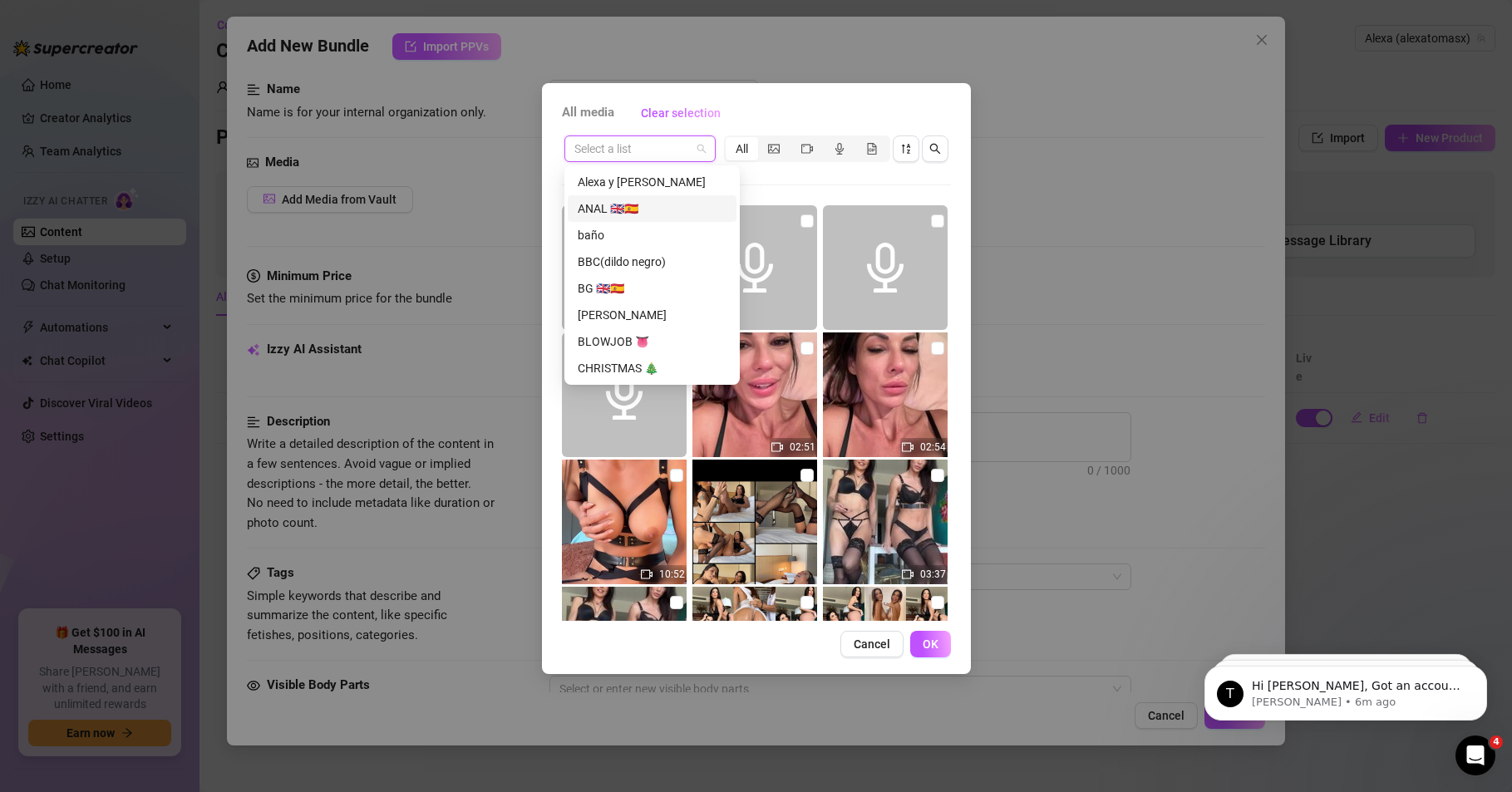
click at [621, 205] on div "ANAL 🇬🇧🇪🇸" at bounding box center [653, 209] width 149 height 19
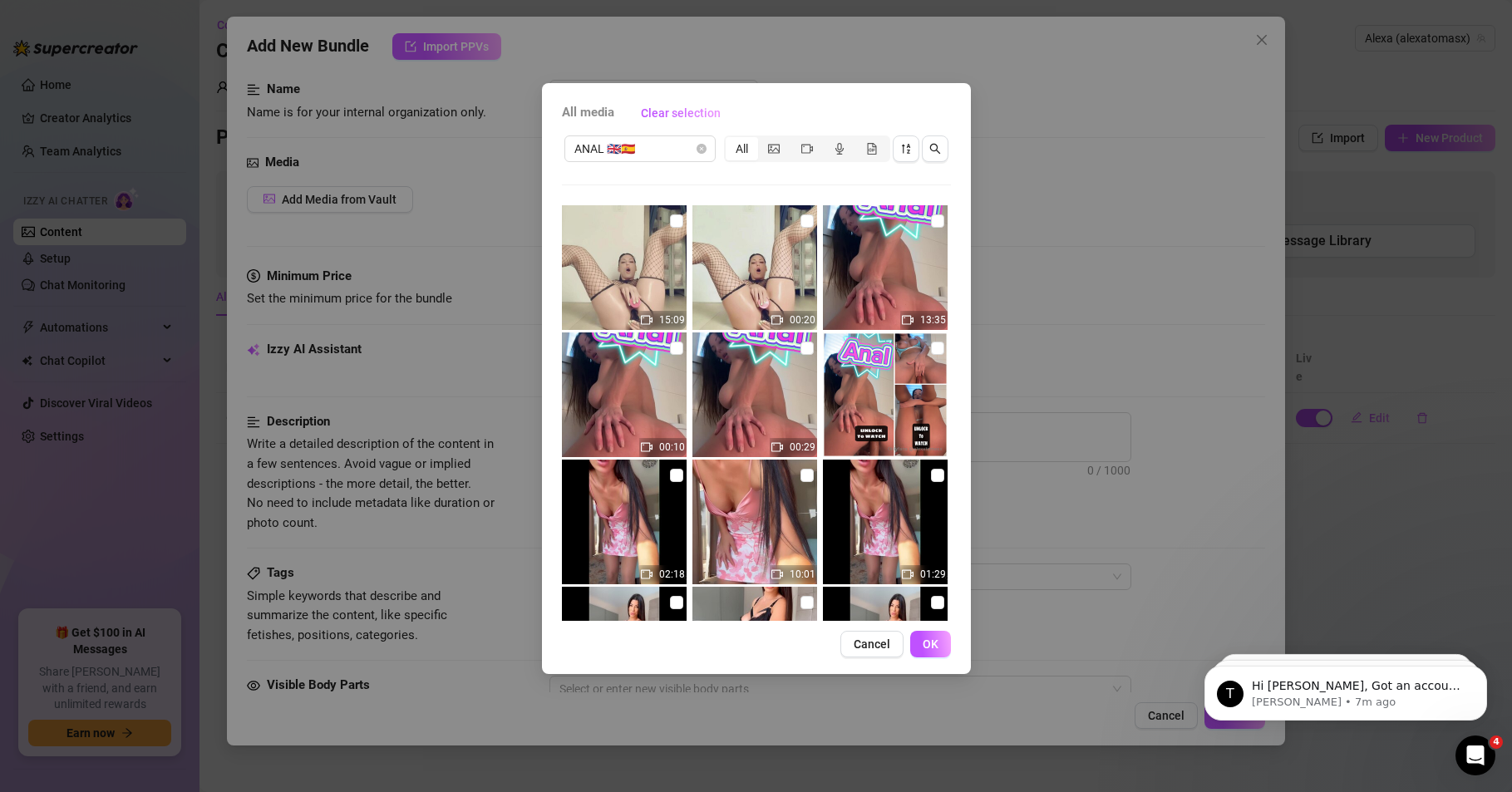
click at [891, 263] on img at bounding box center [886, 267] width 125 height 125
click at [931, 220] on input "checkbox" at bounding box center [938, 221] width 13 height 13
checkbox input "true"
click at [928, 639] on span "OK" at bounding box center [930, 644] width 16 height 13
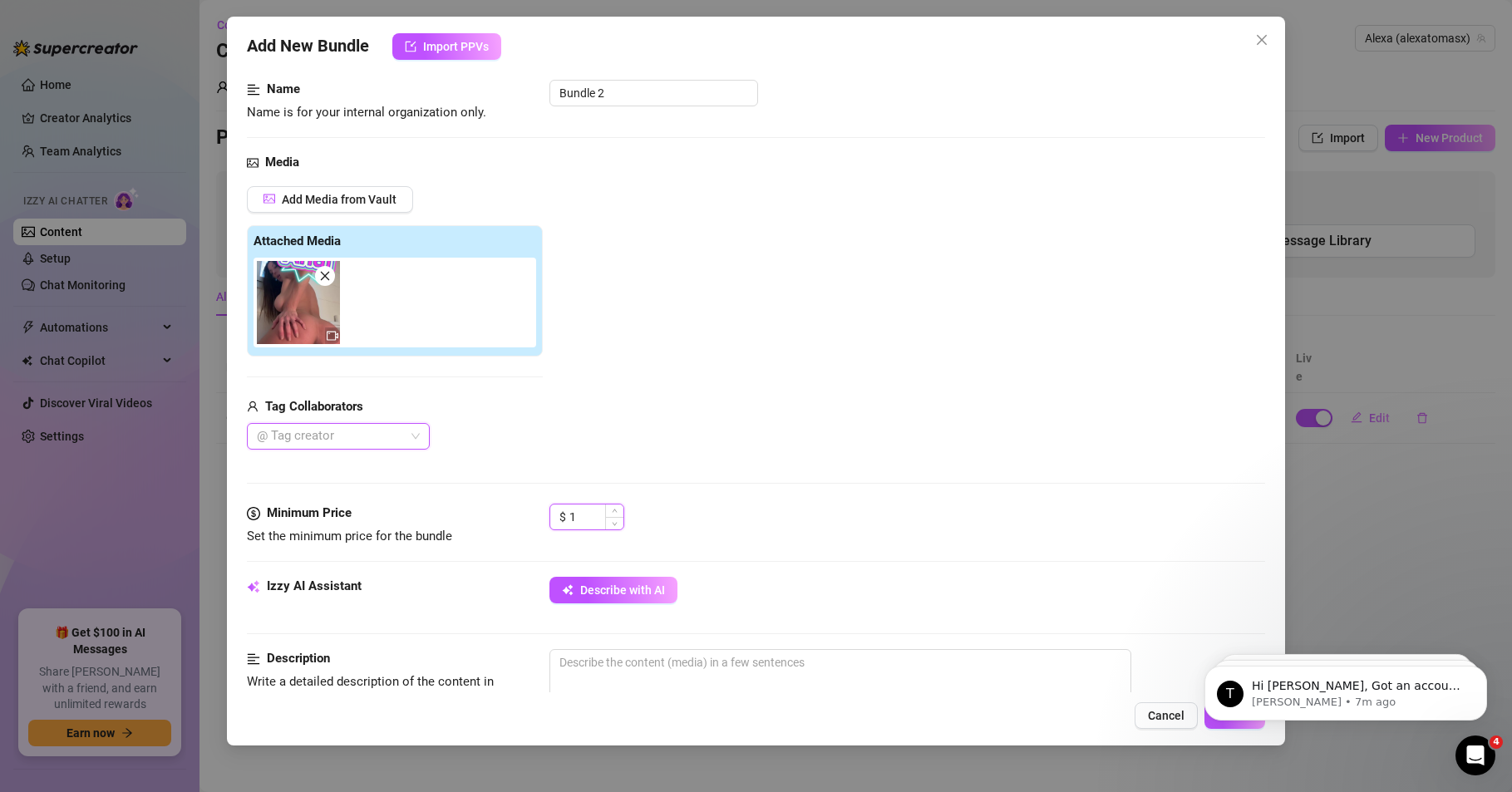
click at [607, 515] on span "Increase Value" at bounding box center [614, 510] width 19 height 12
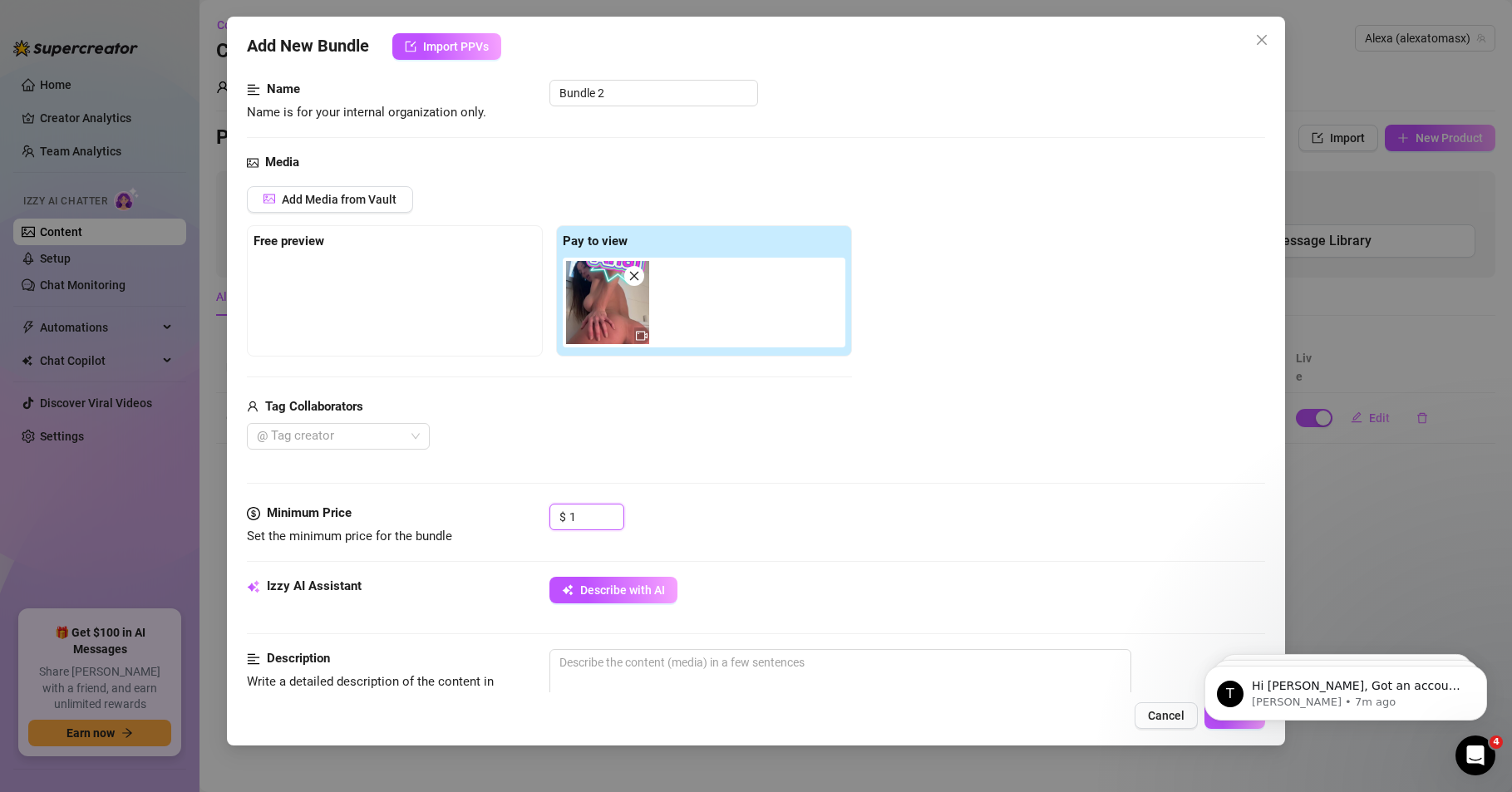
drag, startPoint x: 580, startPoint y: 512, endPoint x: 512, endPoint y: 509, distance: 68.1
click at [513, 509] on div "Minimum Price Set the minimum price for the bundle $ 1" at bounding box center [756, 524] width 1018 height 42
type input "50"
click at [482, 570] on div "Minimum Price Set the minimum price for the bundle $ 50" at bounding box center [756, 539] width 1018 height 73
click at [369, 199] on span "Add Media from Vault" at bounding box center [338, 199] width 115 height 13
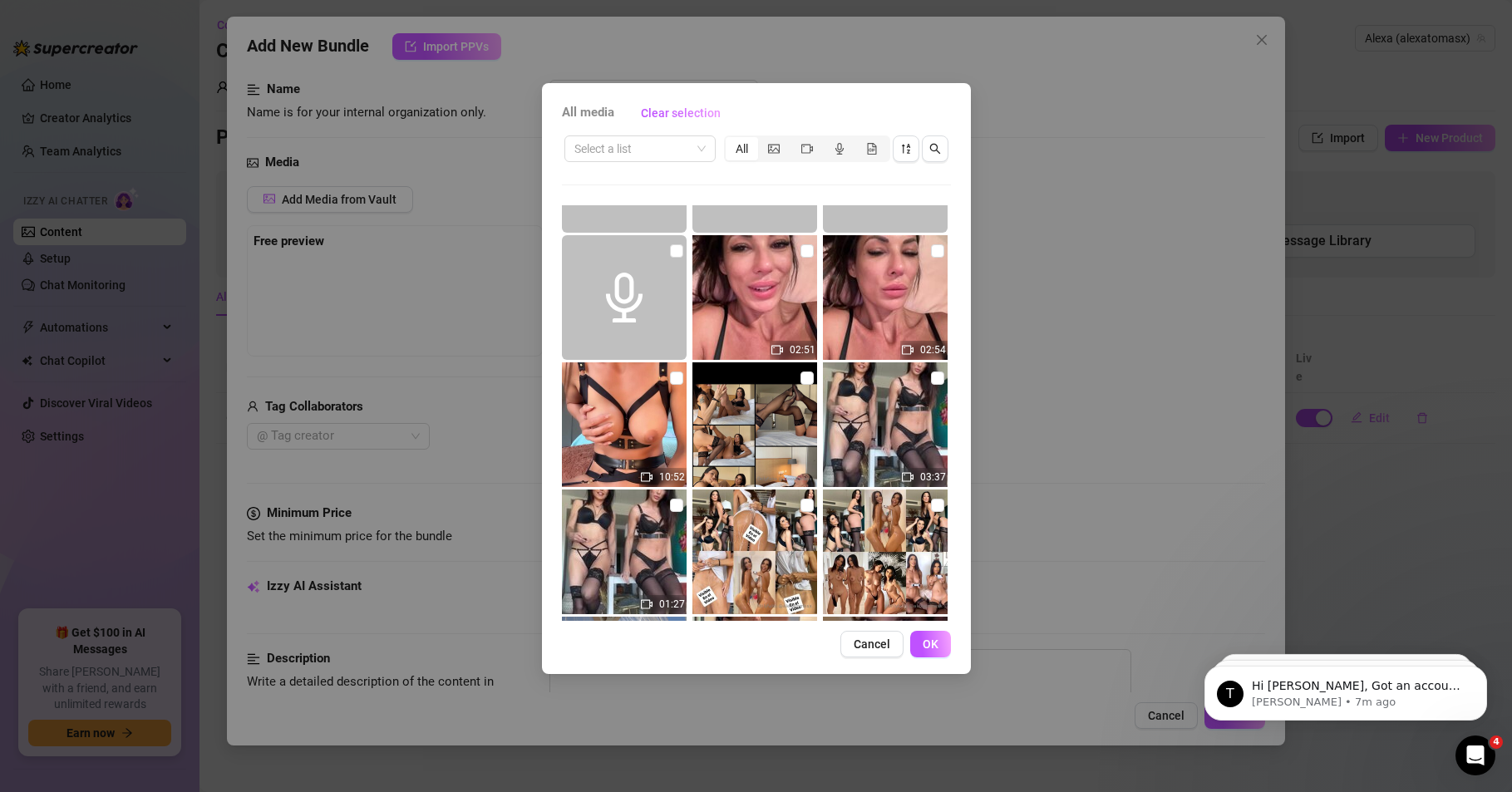
scroll to position [199, 0]
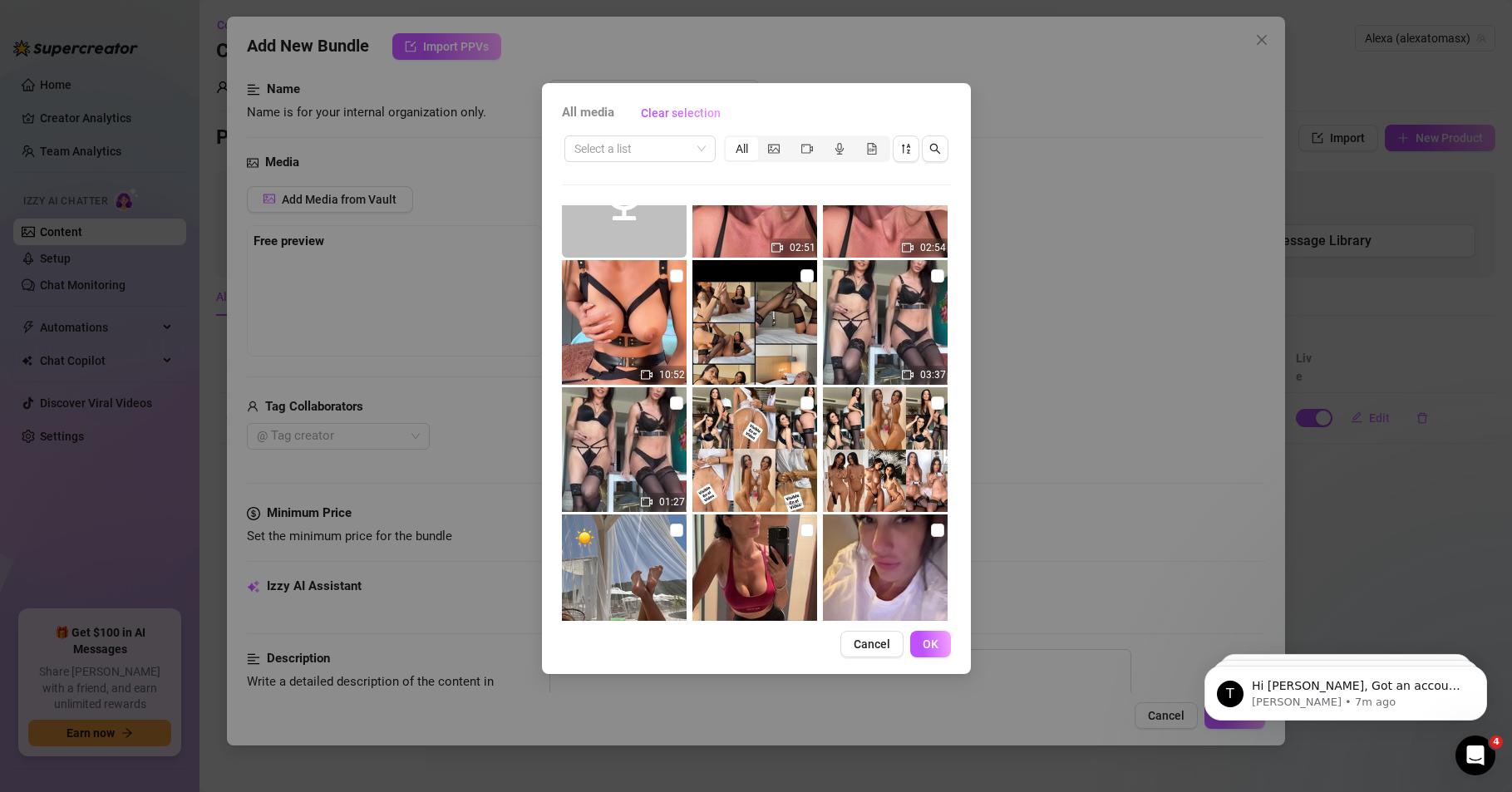
click at [762, 457] on img at bounding box center [755, 450] width 125 height 125
click at [803, 400] on input "checkbox" at bounding box center [807, 403] width 13 height 13
click at [792, 401] on img at bounding box center [755, 450] width 125 height 125
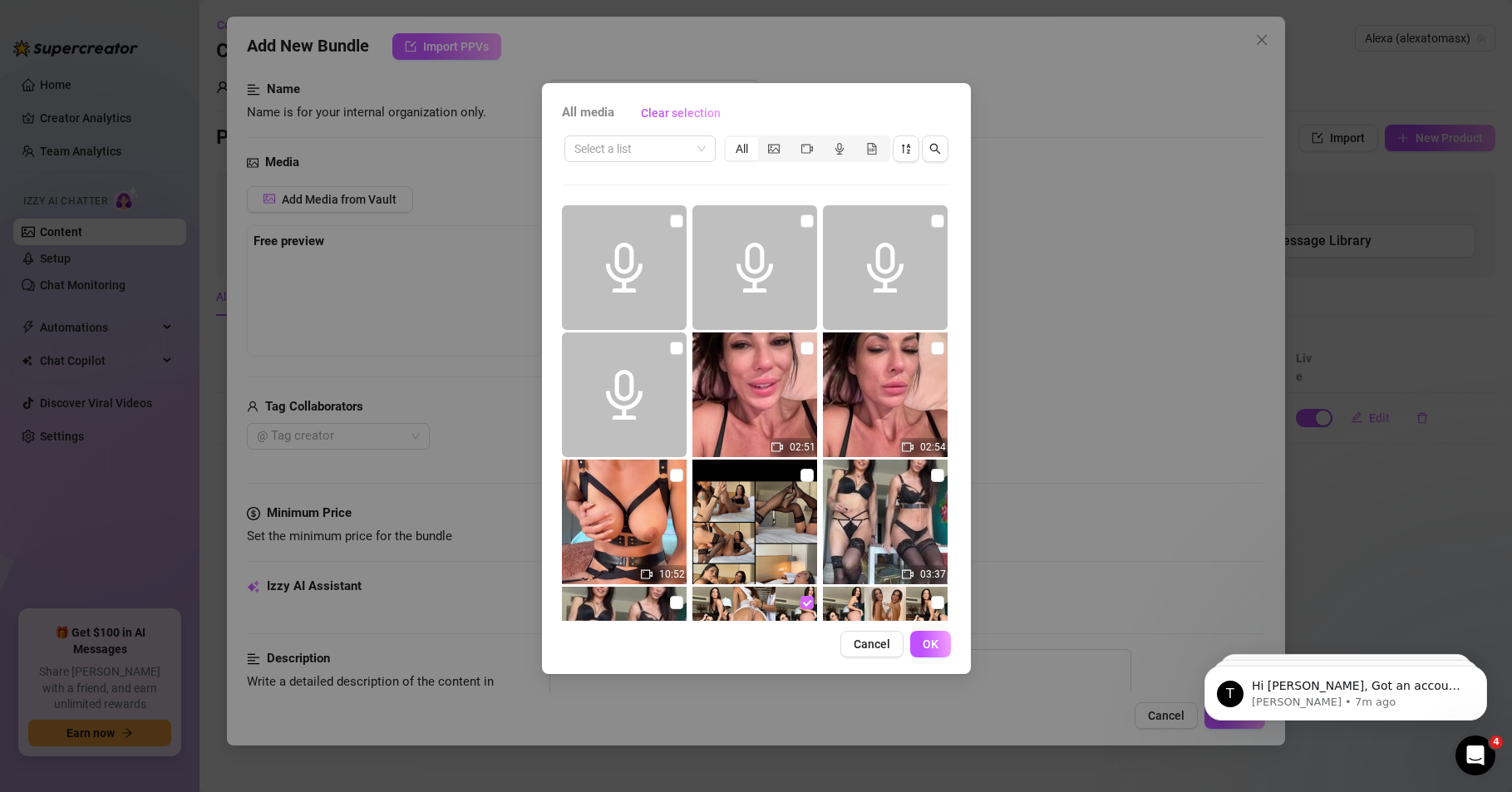
click at [801, 599] on input "checkbox" at bounding box center [807, 602] width 13 height 13
checkbox input "false"
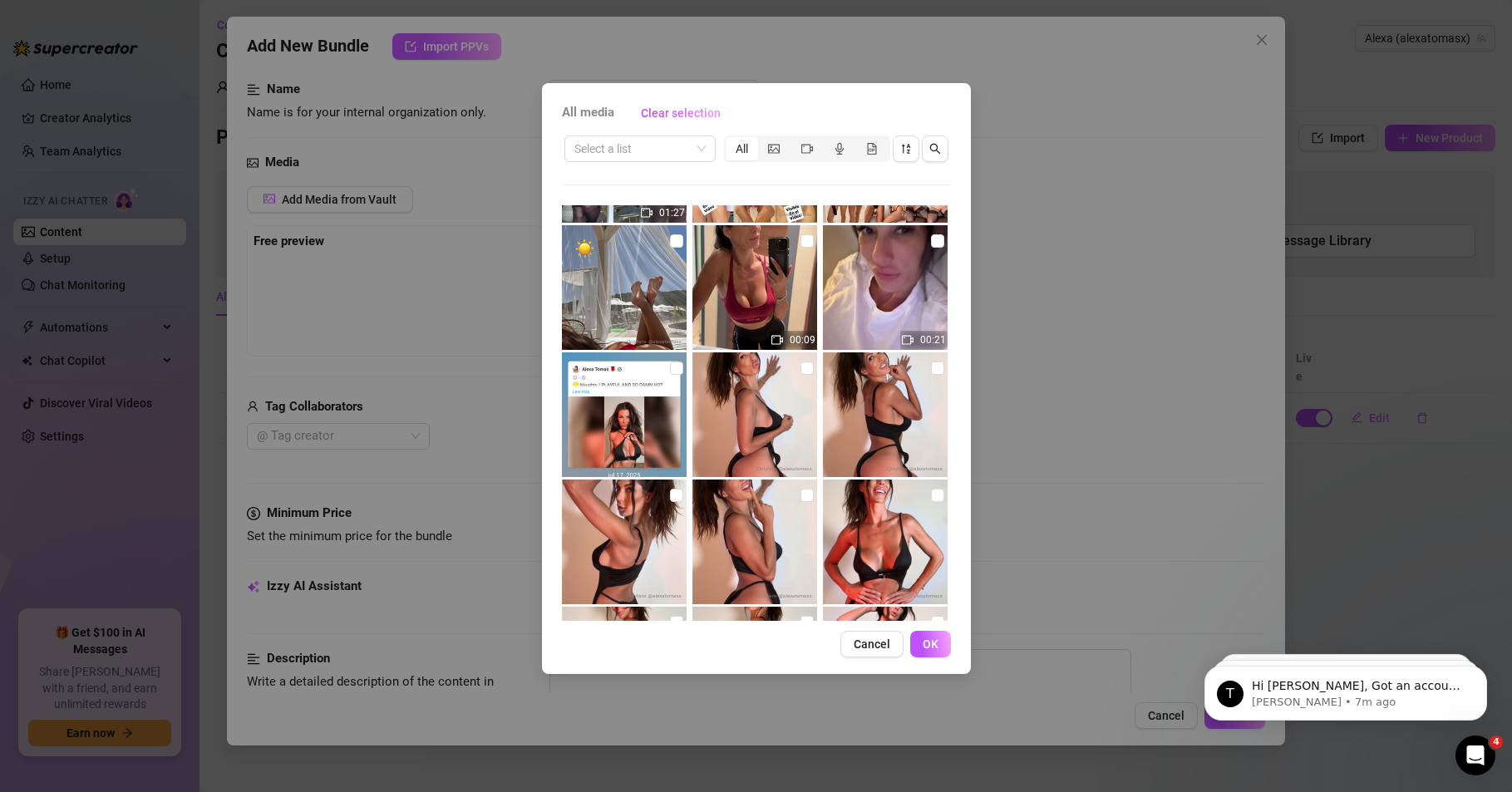
scroll to position [327, 0]
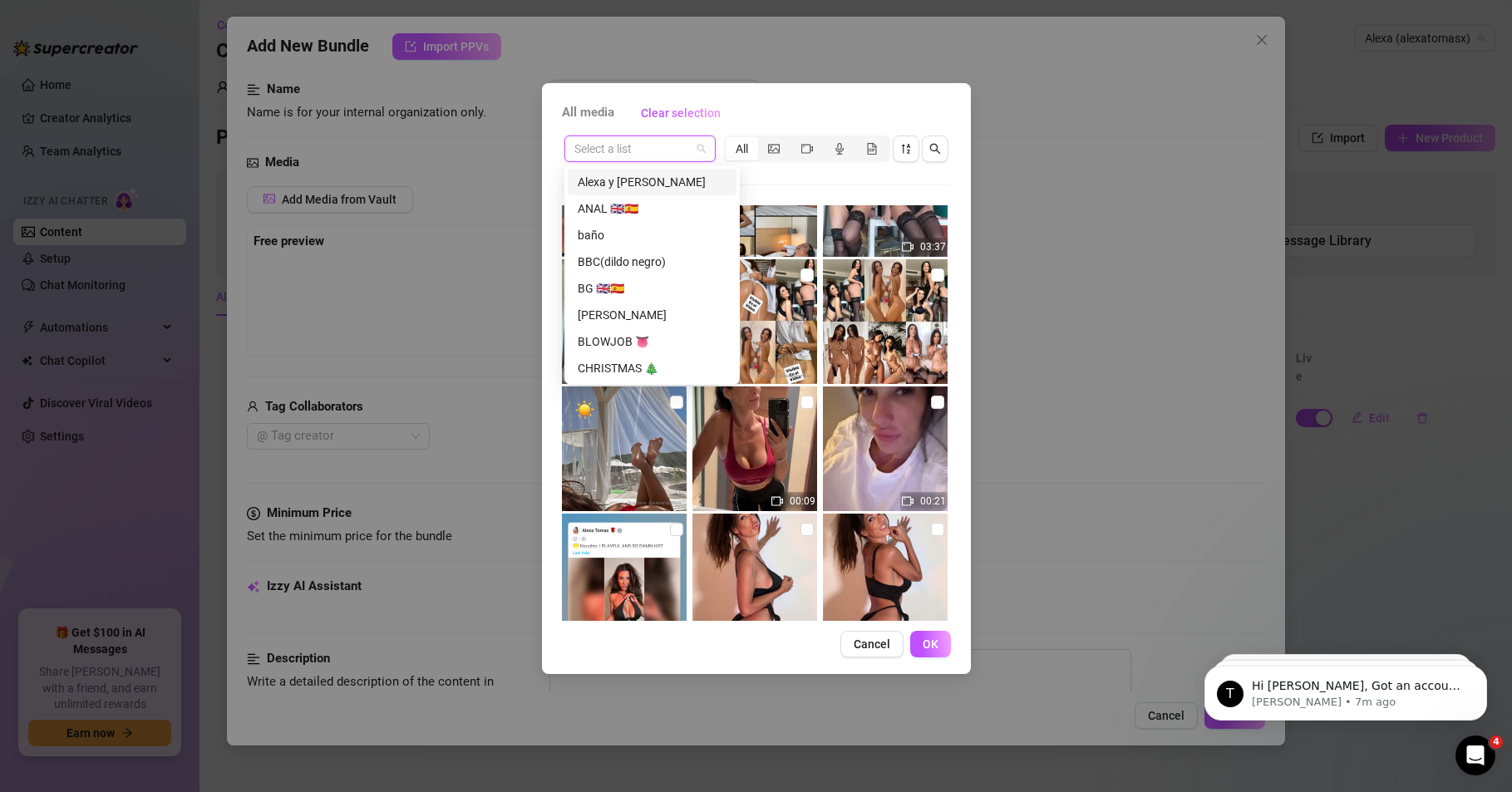
click at [677, 154] on input "search" at bounding box center [632, 148] width 117 height 25
click at [631, 214] on div "ANAL 🇬🇧🇪🇸" at bounding box center [653, 209] width 149 height 19
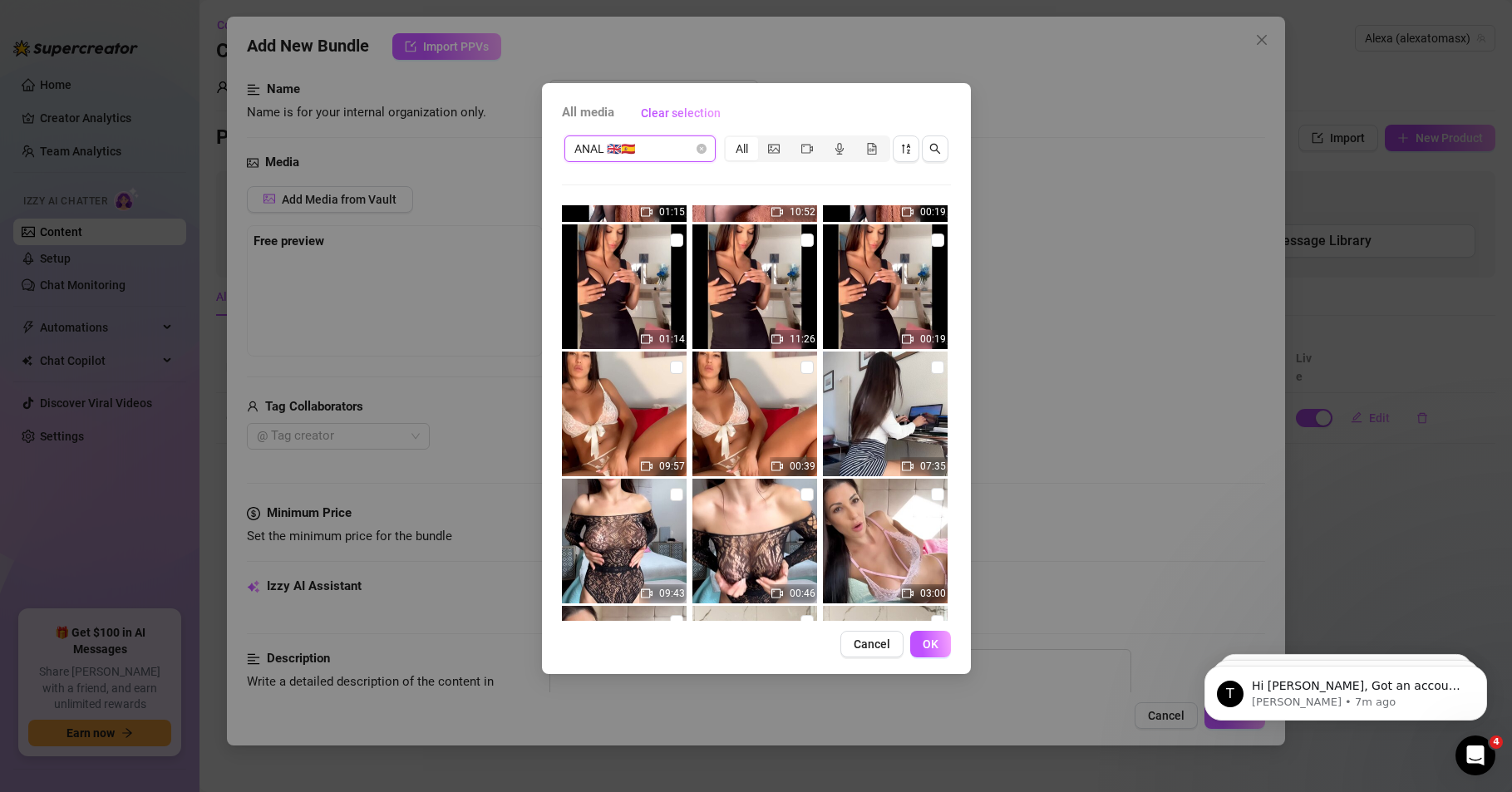
scroll to position [498, 0]
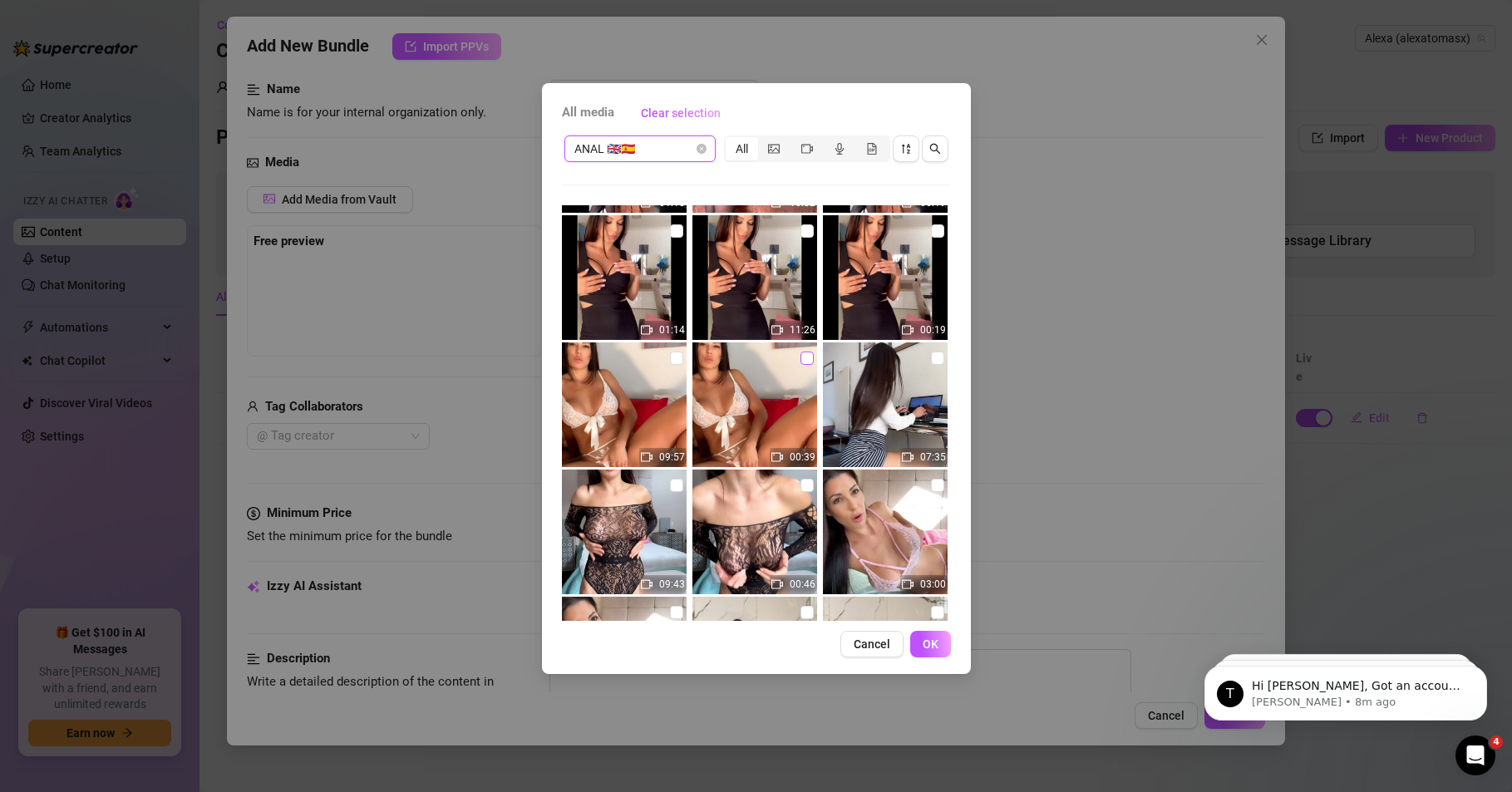
click at [801, 357] on input "checkbox" at bounding box center [807, 358] width 13 height 13
checkbox input "true"
click at [926, 647] on span "OK" at bounding box center [930, 644] width 16 height 13
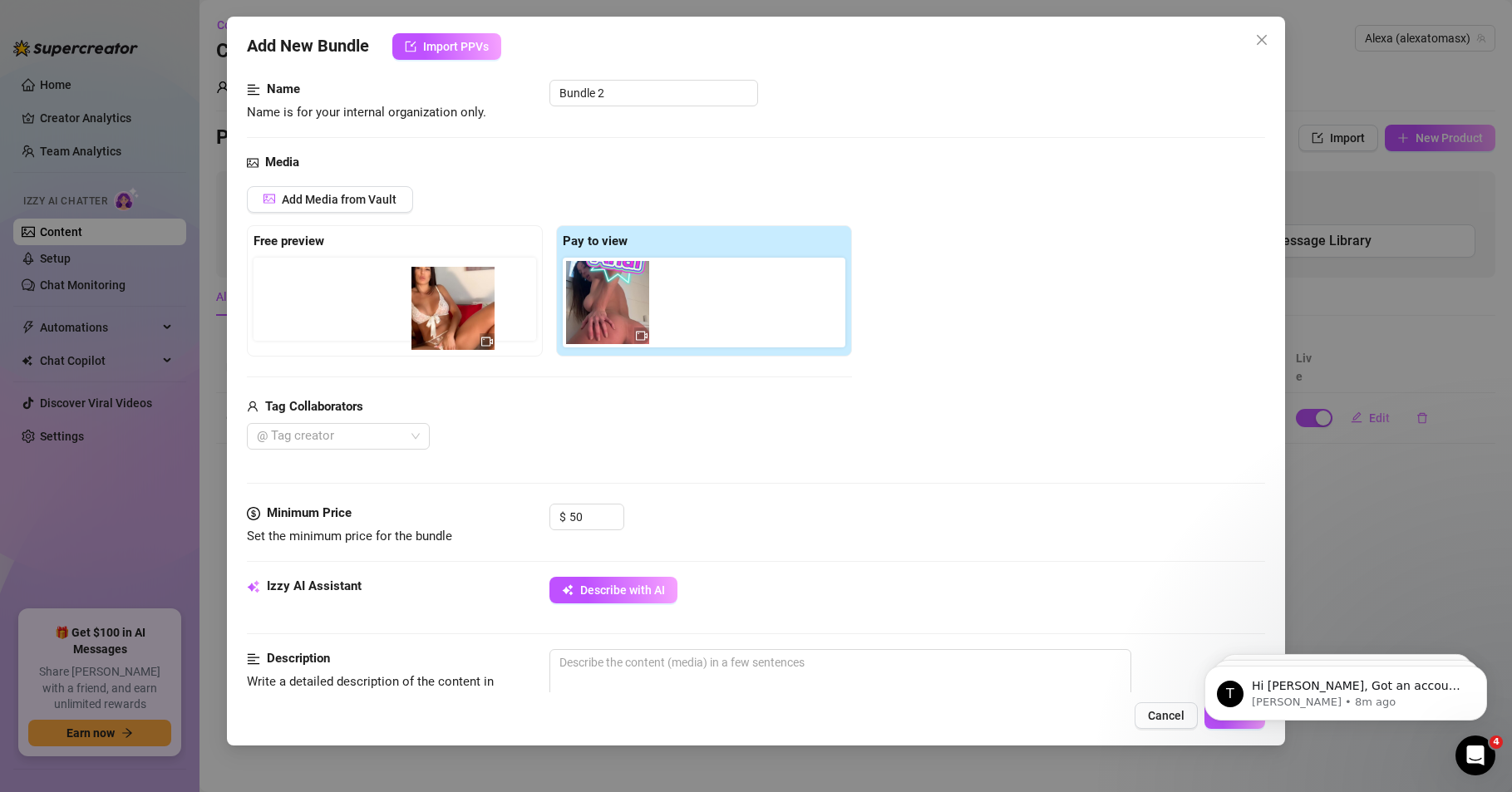
drag, startPoint x: 703, startPoint y: 308, endPoint x: 457, endPoint y: 311, distance: 246.0
click at [457, 311] on div "Free preview Pay to view" at bounding box center [549, 291] width 605 height 131
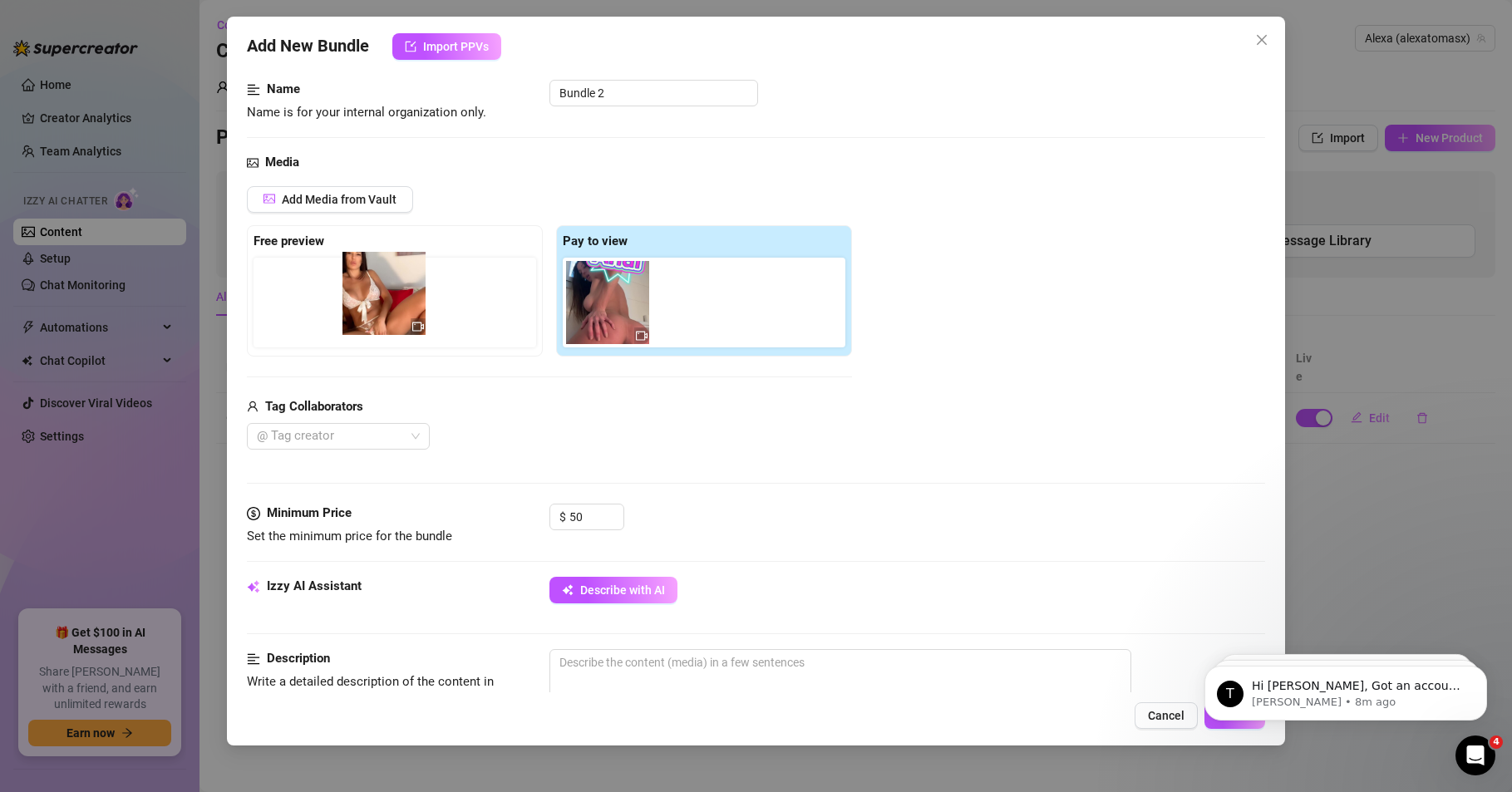
drag, startPoint x: 680, startPoint y: 312, endPoint x: 382, endPoint y: 304, distance: 298.1
click at [382, 304] on div "Free preview Pay to view" at bounding box center [549, 291] width 605 height 131
drag, startPoint x: 290, startPoint y: 320, endPoint x: 482, endPoint y: 318, distance: 192.0
click at [482, 318] on div at bounding box center [398, 302] width 289 height 89
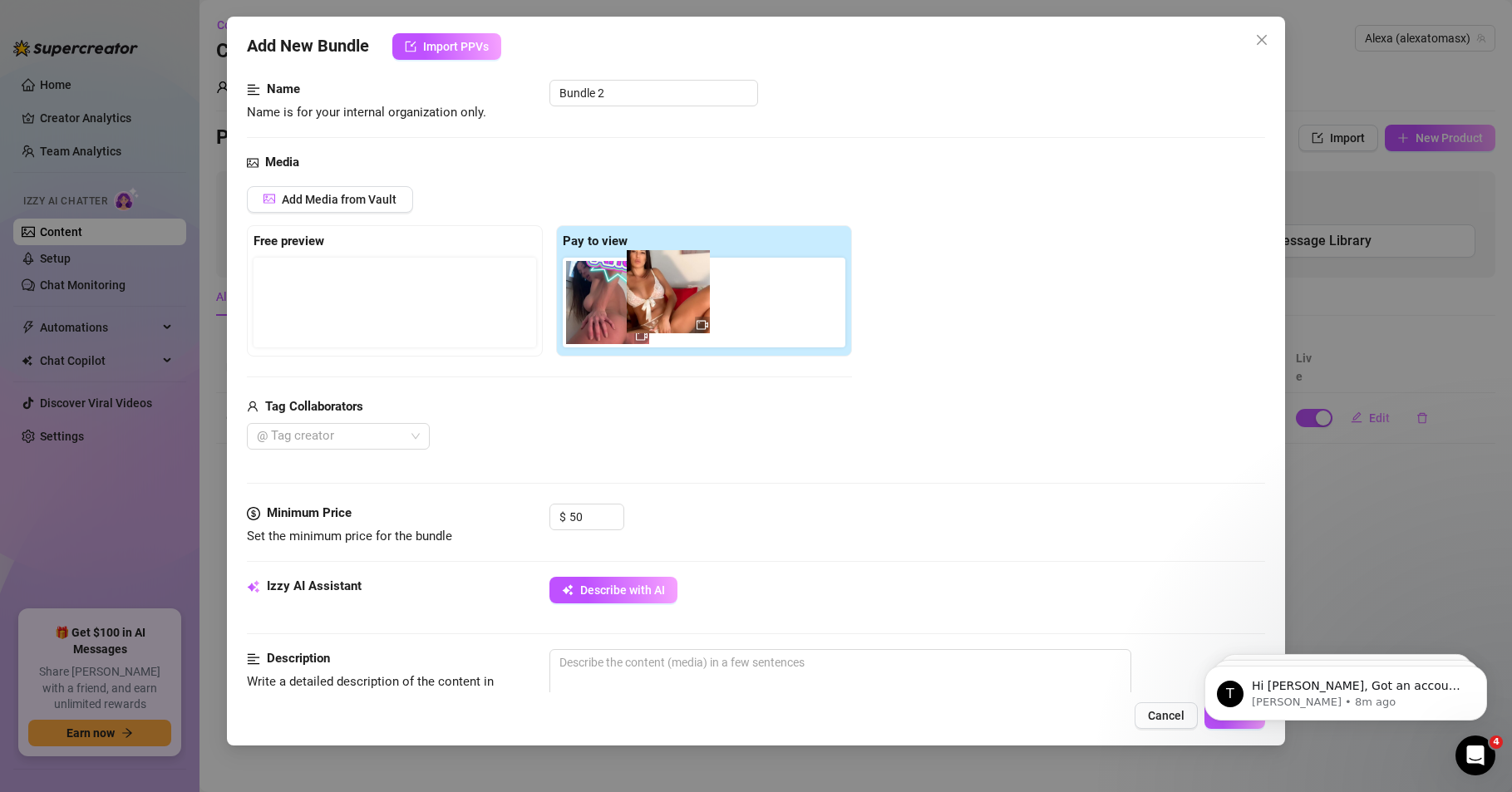
drag, startPoint x: 279, startPoint y: 317, endPoint x: 696, endPoint y: 301, distance: 417.3
click at [696, 301] on div "Free preview Pay to view" at bounding box center [549, 291] width 605 height 131
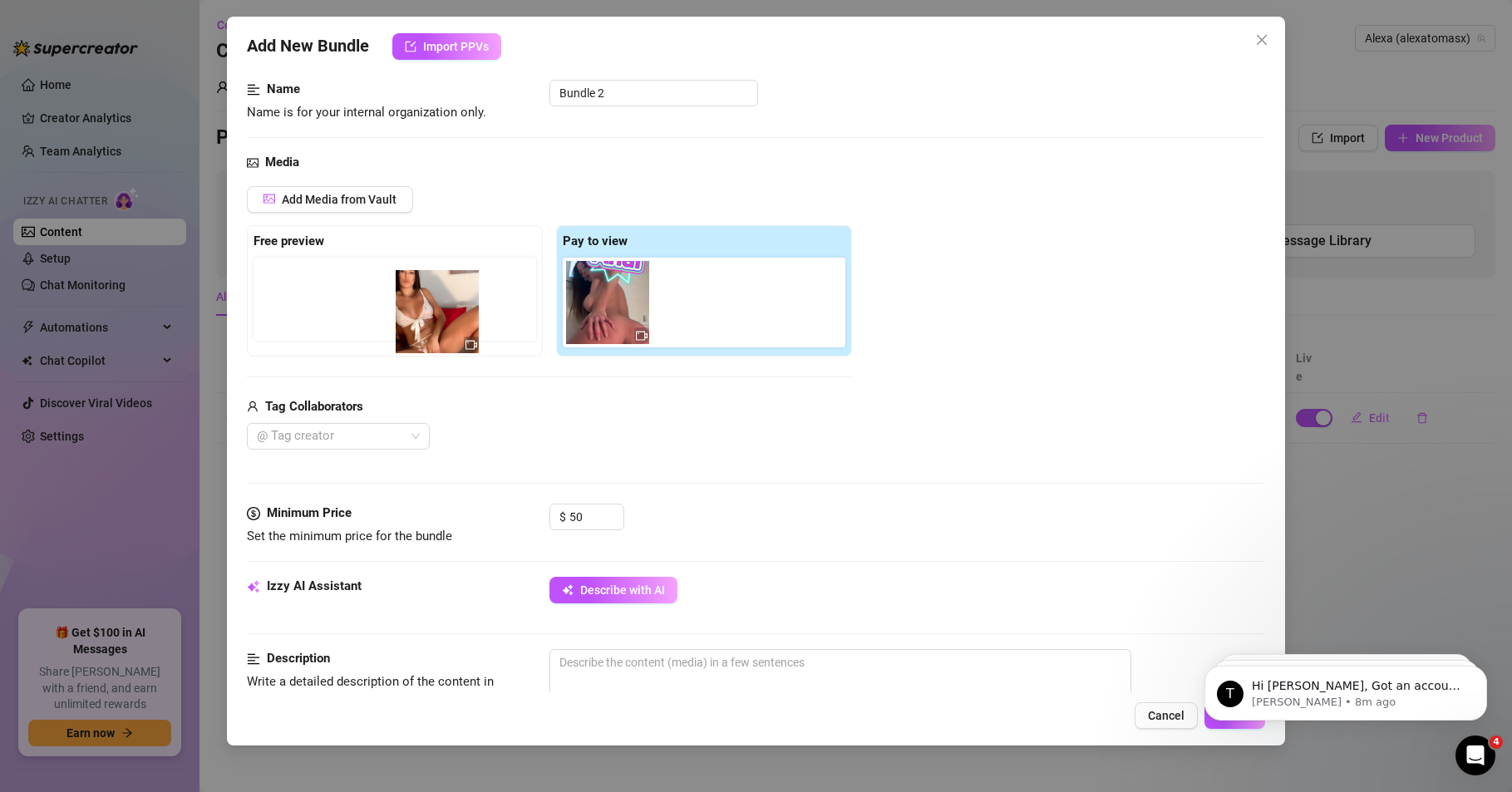
drag, startPoint x: 712, startPoint y: 317, endPoint x: 436, endPoint y: 326, distance: 276.1
click at [438, 326] on div "Free preview Pay to view" at bounding box center [549, 291] width 605 height 131
drag, startPoint x: 682, startPoint y: 317, endPoint x: 281, endPoint y: 329, distance: 401.2
click at [280, 329] on div "Free preview Pay to view" at bounding box center [549, 291] width 605 height 131
drag, startPoint x: 666, startPoint y: 307, endPoint x: 332, endPoint y: 318, distance: 334.2
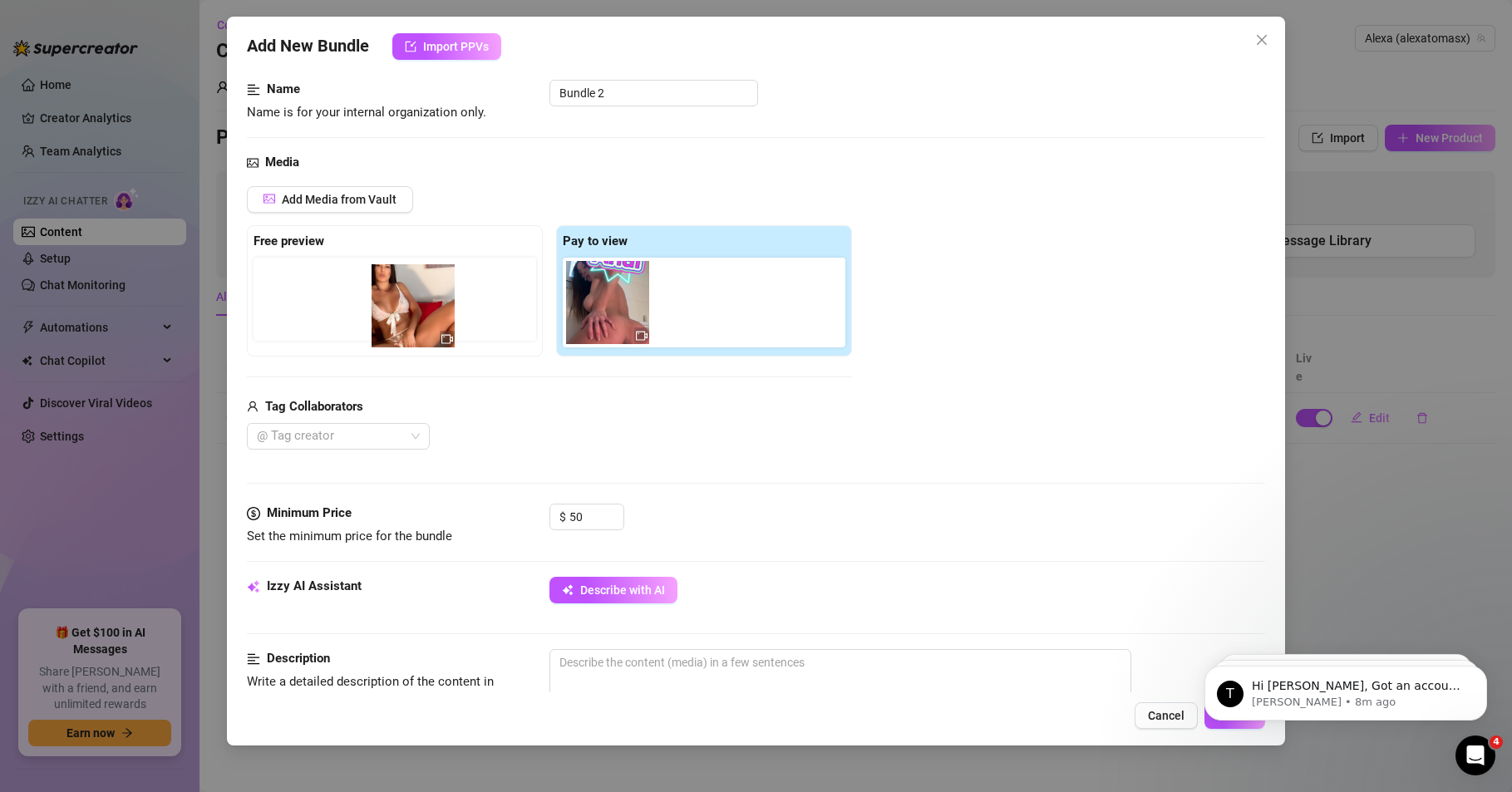
click at [332, 318] on div "Free preview Pay to view" at bounding box center [549, 291] width 605 height 131
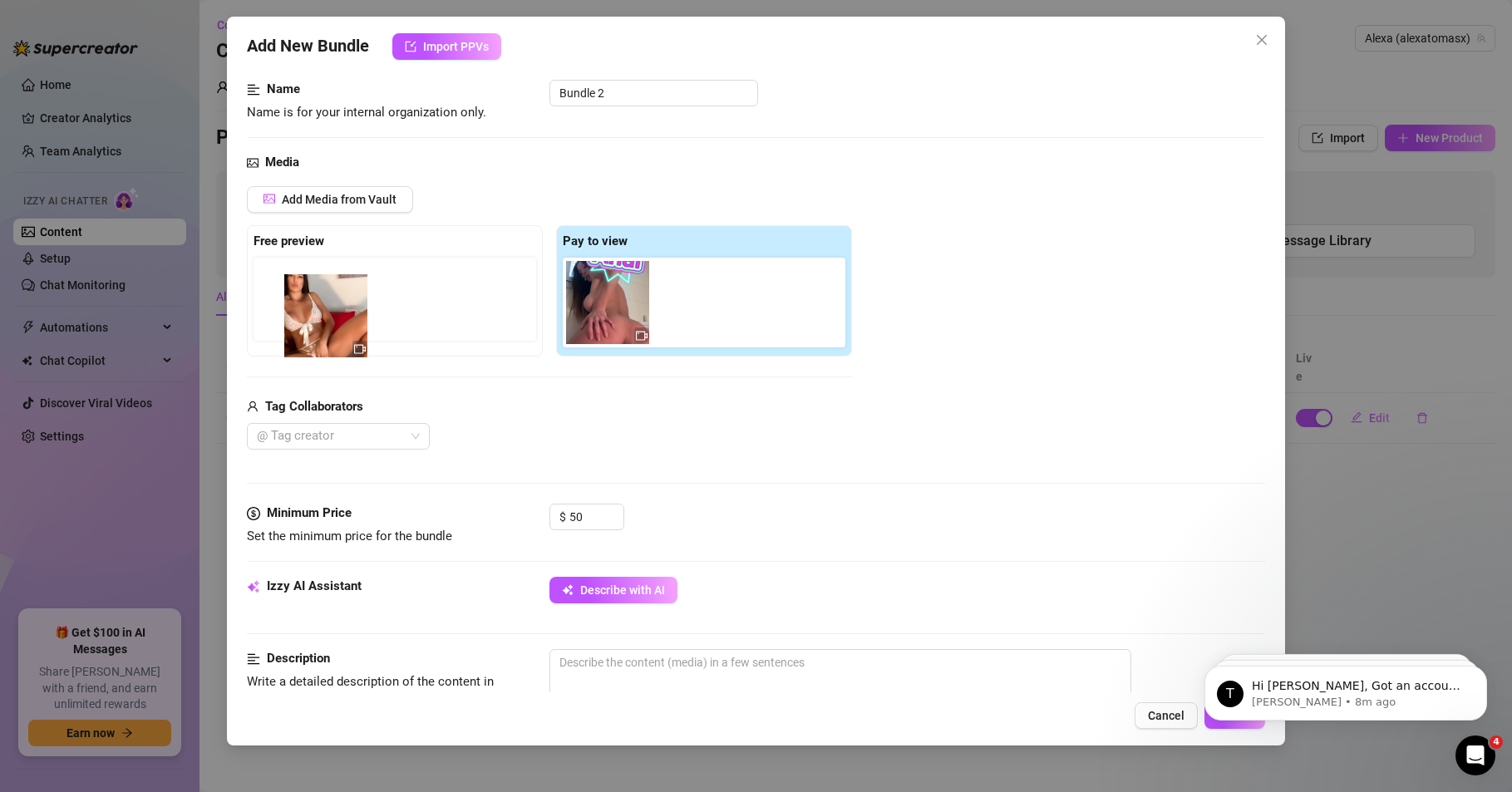
drag, startPoint x: 663, startPoint y: 310, endPoint x: 250, endPoint y: 320, distance: 413.1
click at [250, 320] on div "Free preview Pay to view" at bounding box center [549, 291] width 605 height 131
drag, startPoint x: 688, startPoint y: 312, endPoint x: 265, endPoint y: 303, distance: 423.1
click at [265, 303] on div "Free preview Pay to view" at bounding box center [549, 291] width 605 height 131
click at [324, 278] on icon "close" at bounding box center [324, 276] width 11 height 11
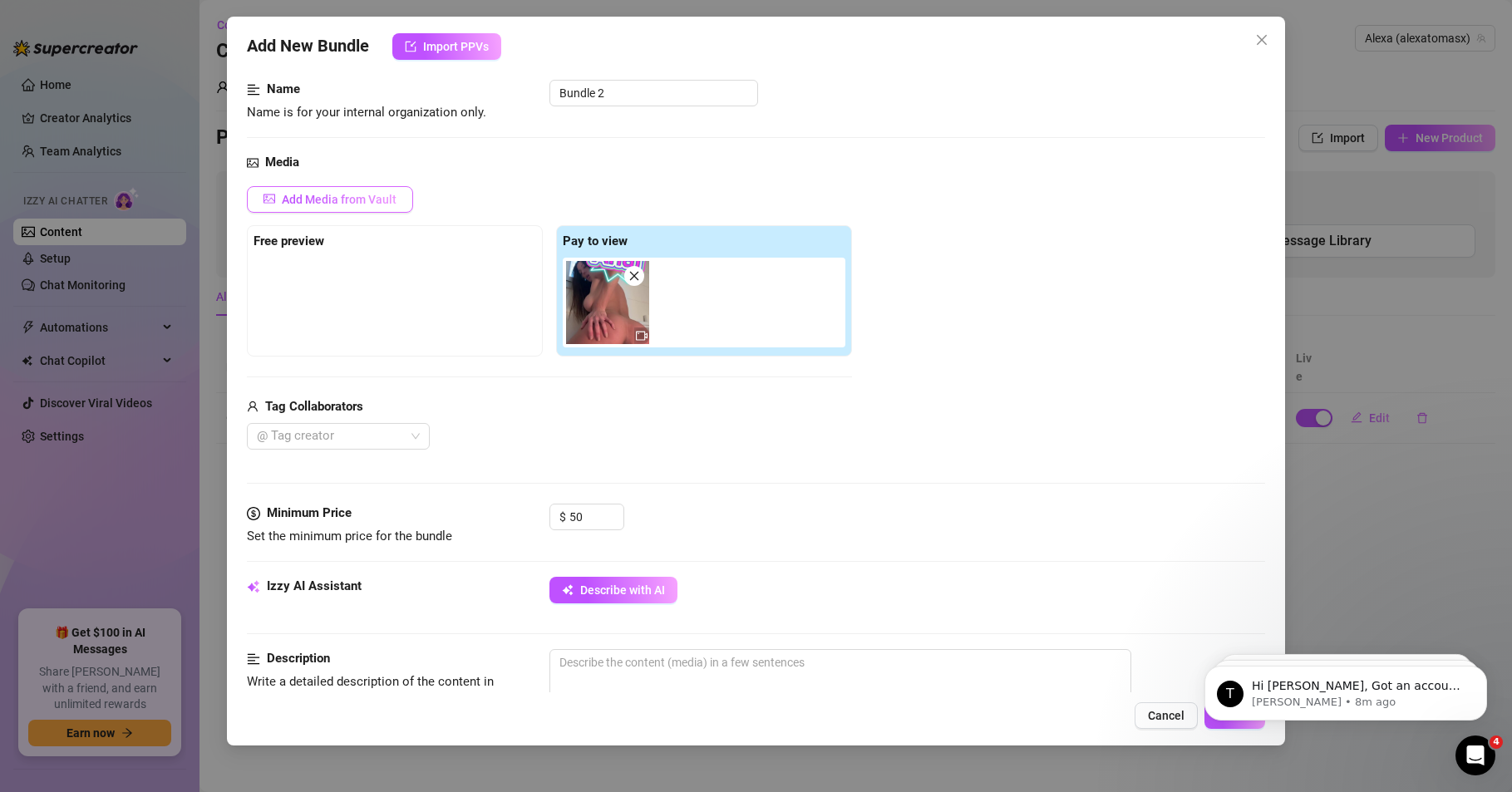
click at [374, 202] on span "Add Media from Vault" at bounding box center [338, 199] width 115 height 13
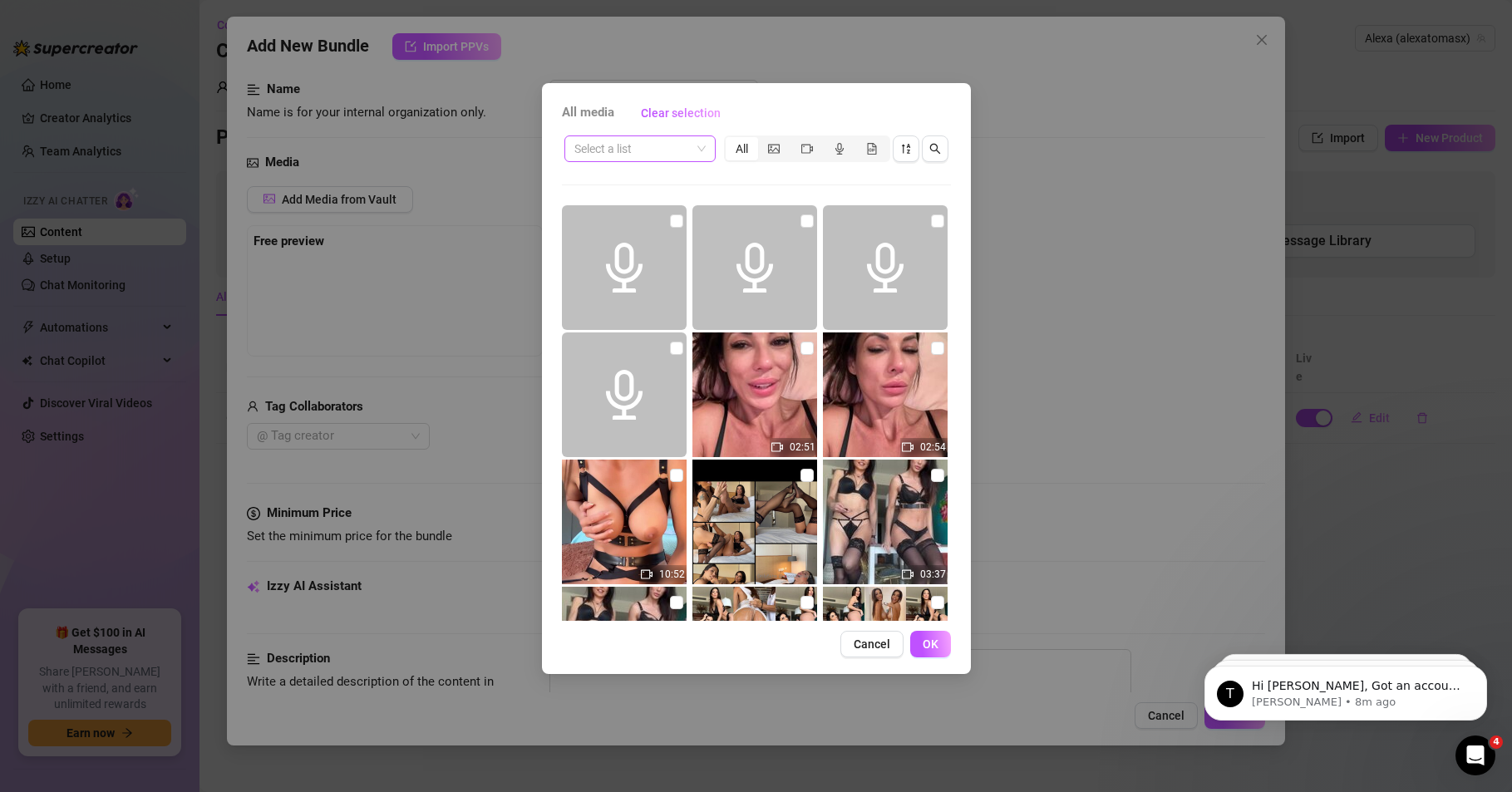
click at [669, 140] on input "search" at bounding box center [632, 148] width 117 height 25
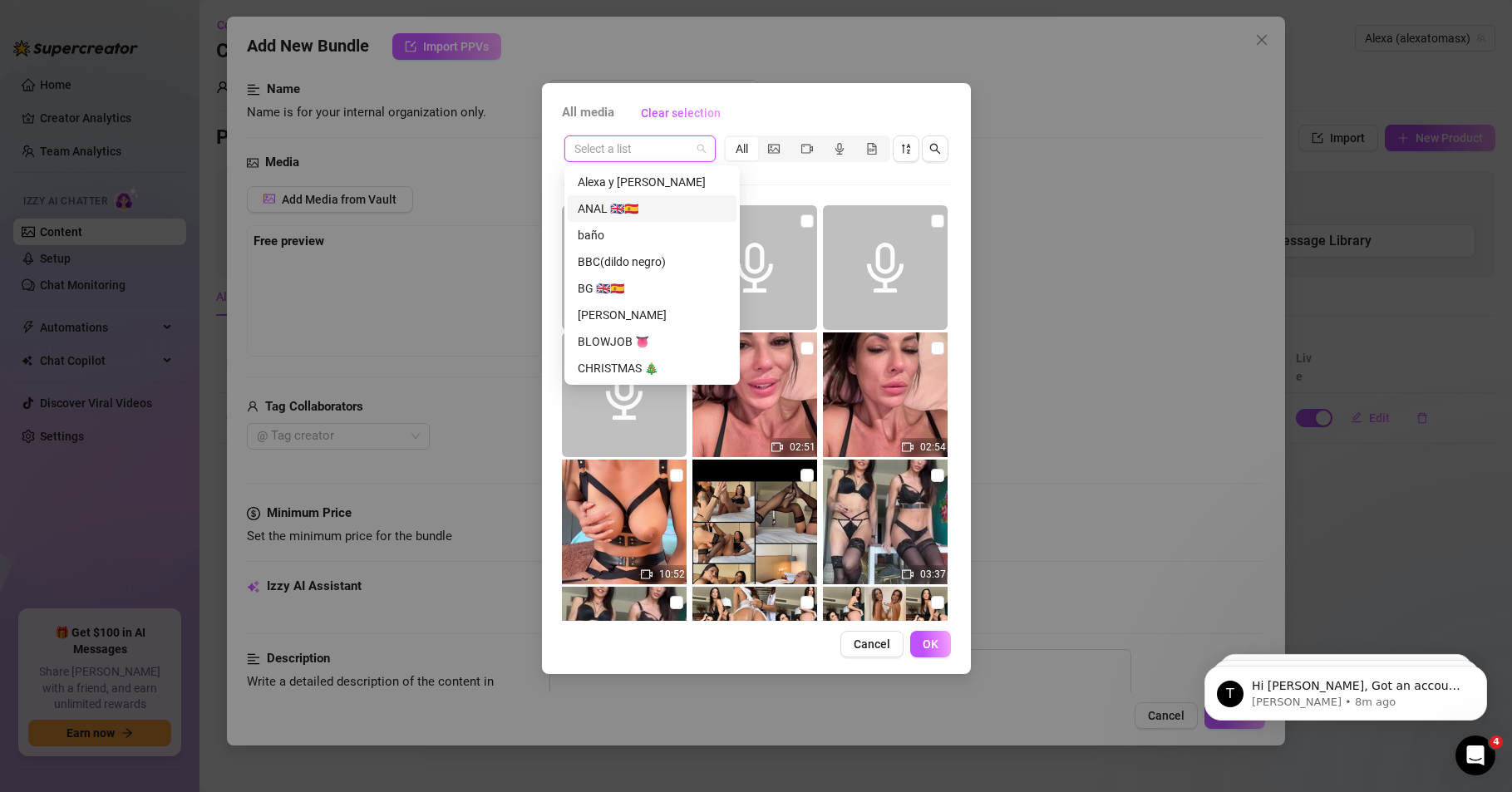
click at [630, 202] on div "ANAL 🇬🇧🇪🇸" at bounding box center [653, 209] width 149 height 19
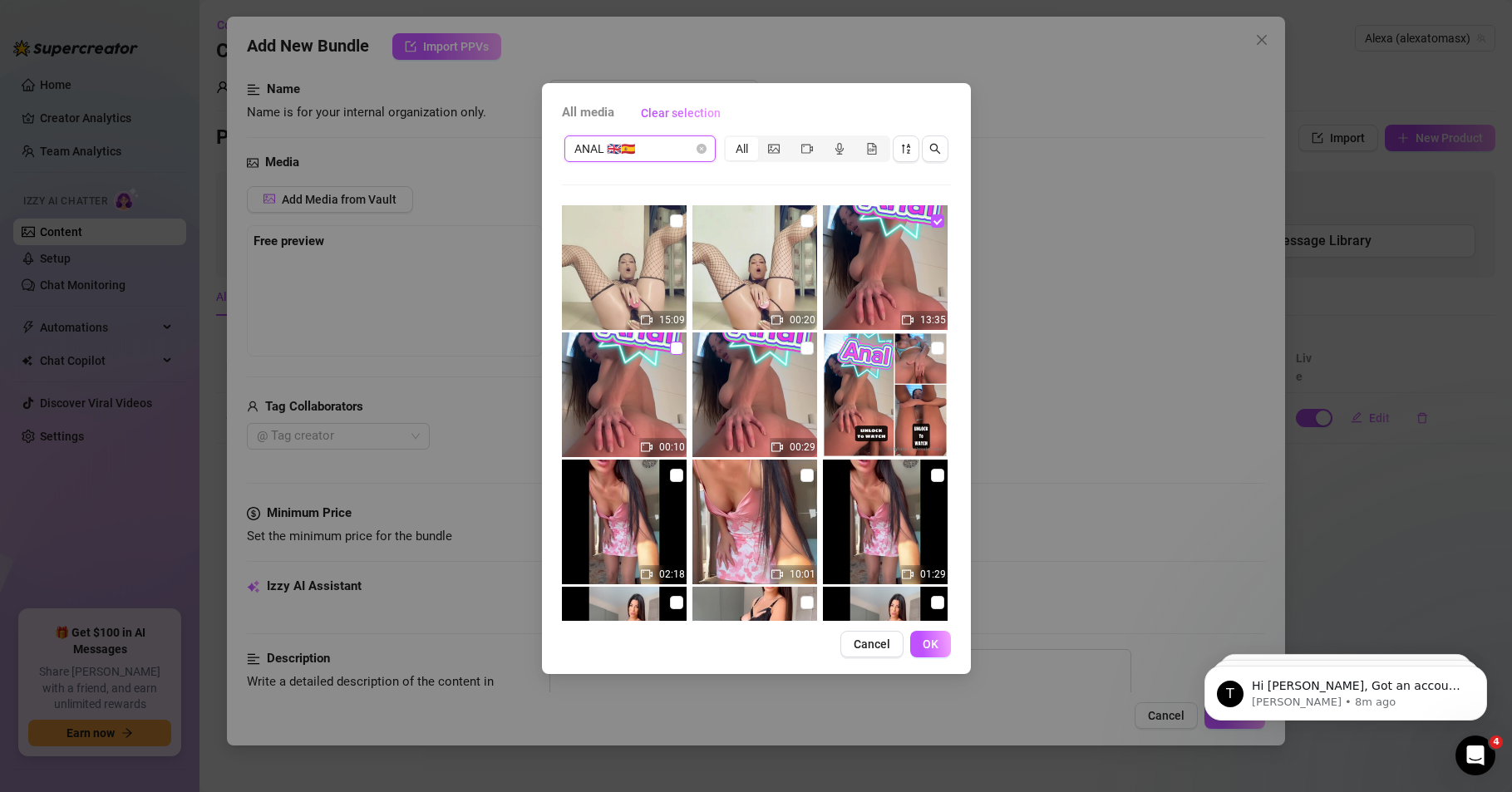
click at [672, 349] on input "checkbox" at bounding box center [677, 348] width 13 height 13
checkbox input "true"
click at [935, 637] on span "OK" at bounding box center [930, 644] width 16 height 13
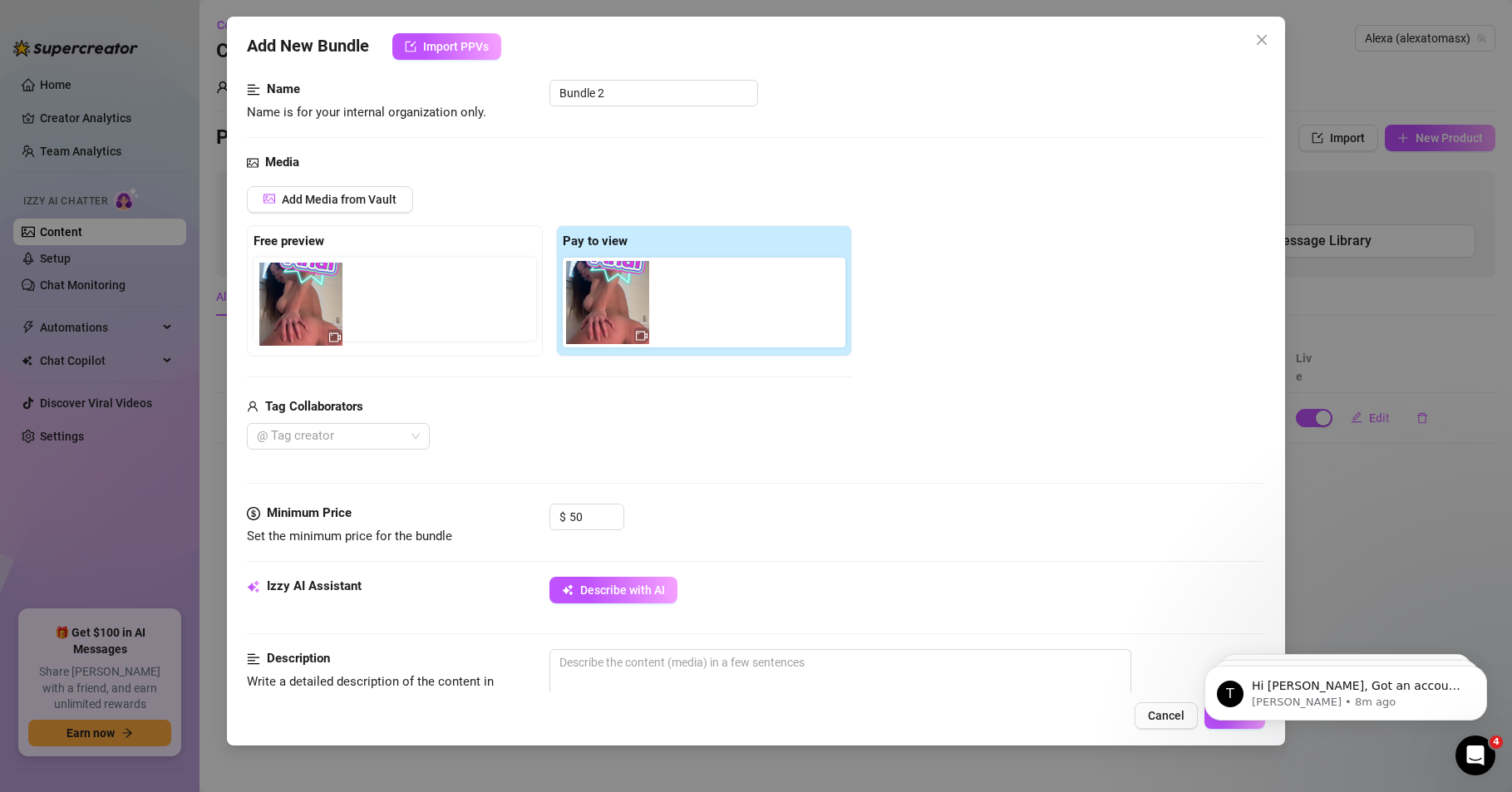
drag, startPoint x: 712, startPoint y: 304, endPoint x: 311, endPoint y: 305, distance: 401.0
click at [311, 305] on div "Free preview Pay to view" at bounding box center [549, 291] width 605 height 131
drag, startPoint x: 703, startPoint y: 310, endPoint x: 316, endPoint y: 302, distance: 387.1
click at [316, 302] on div "Free preview Pay to view" at bounding box center [549, 291] width 605 height 131
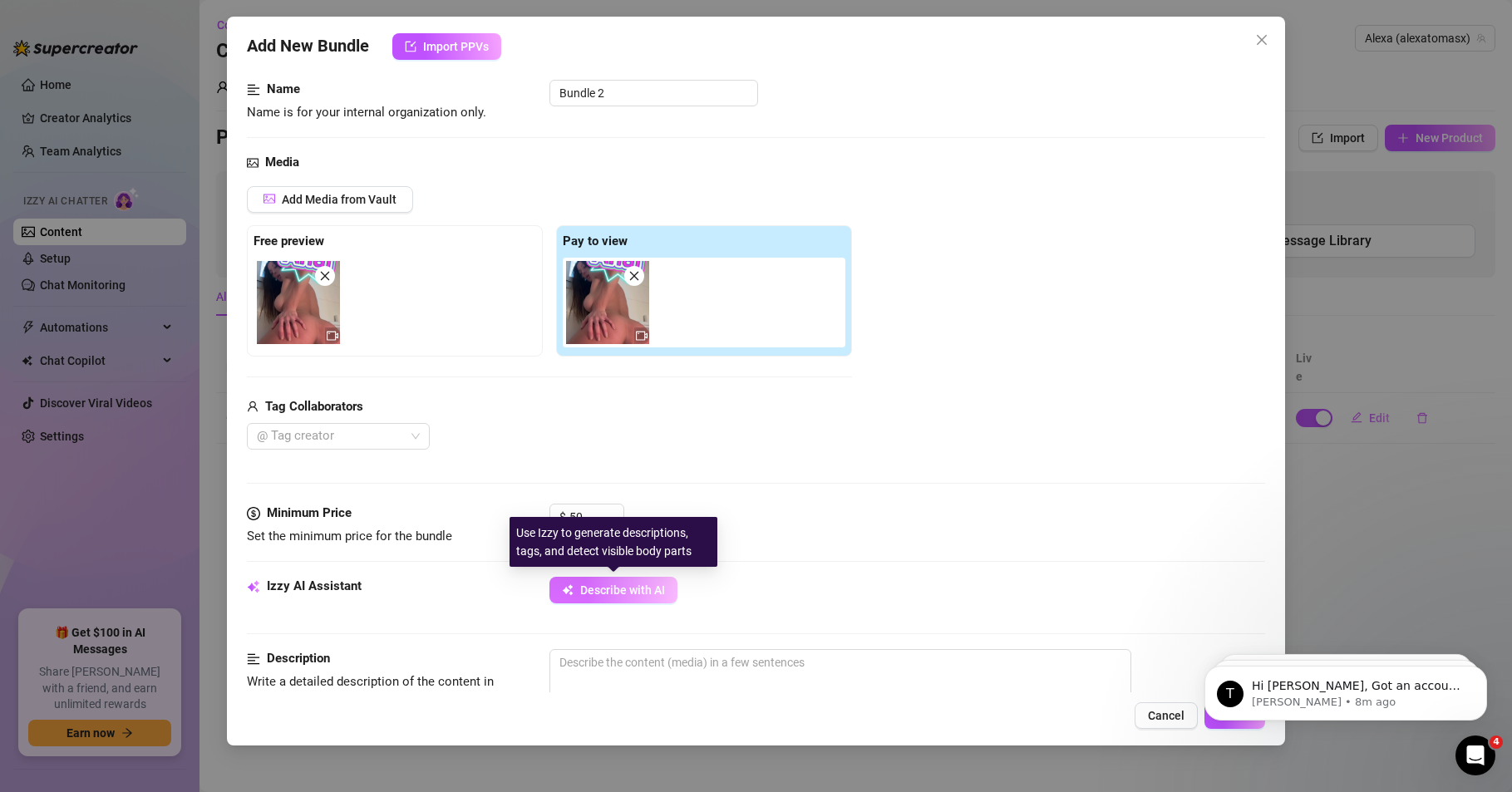
click at [624, 594] on span "Describe with AI" at bounding box center [622, 590] width 85 height 13
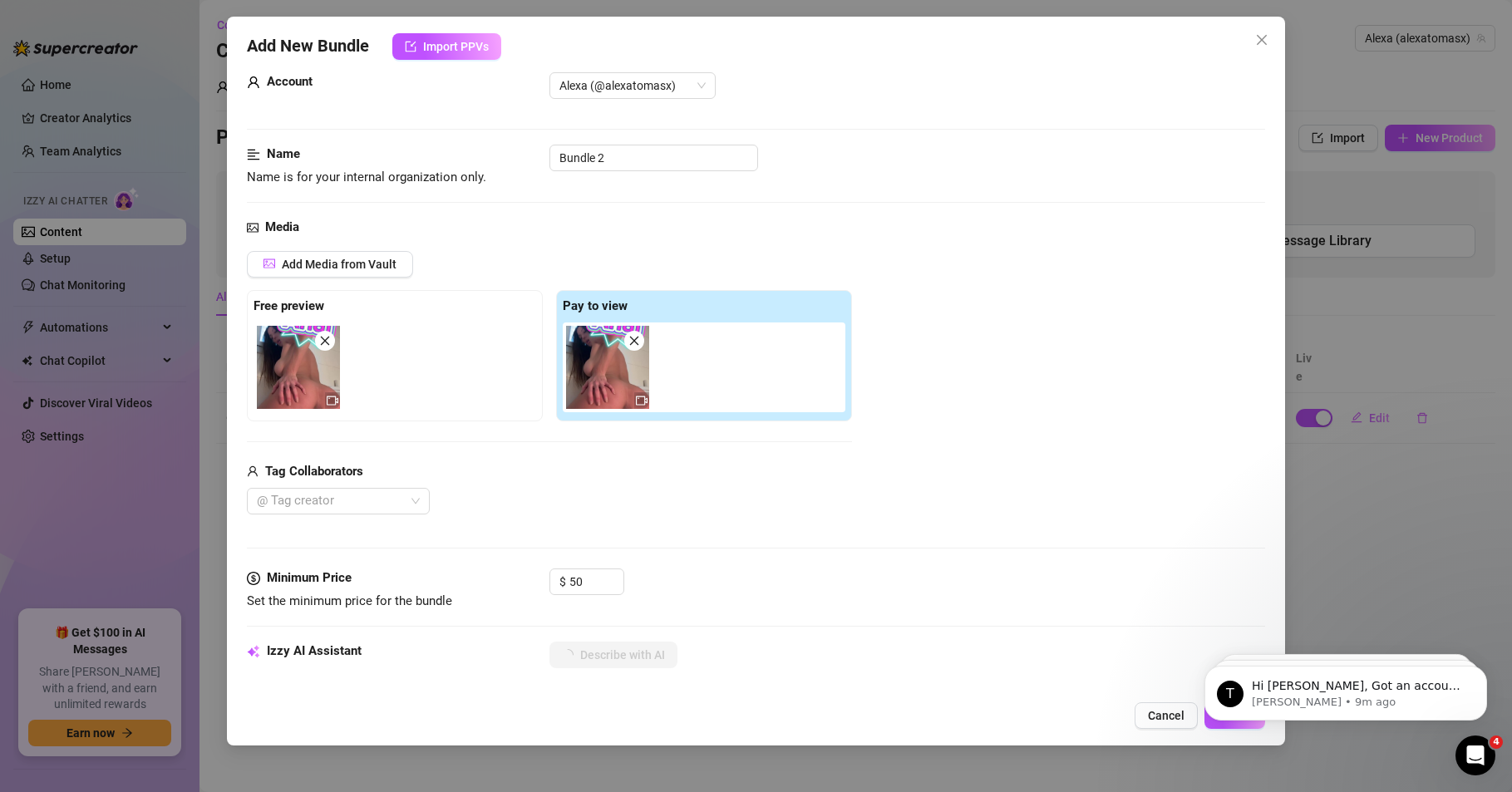
scroll to position [0, 0]
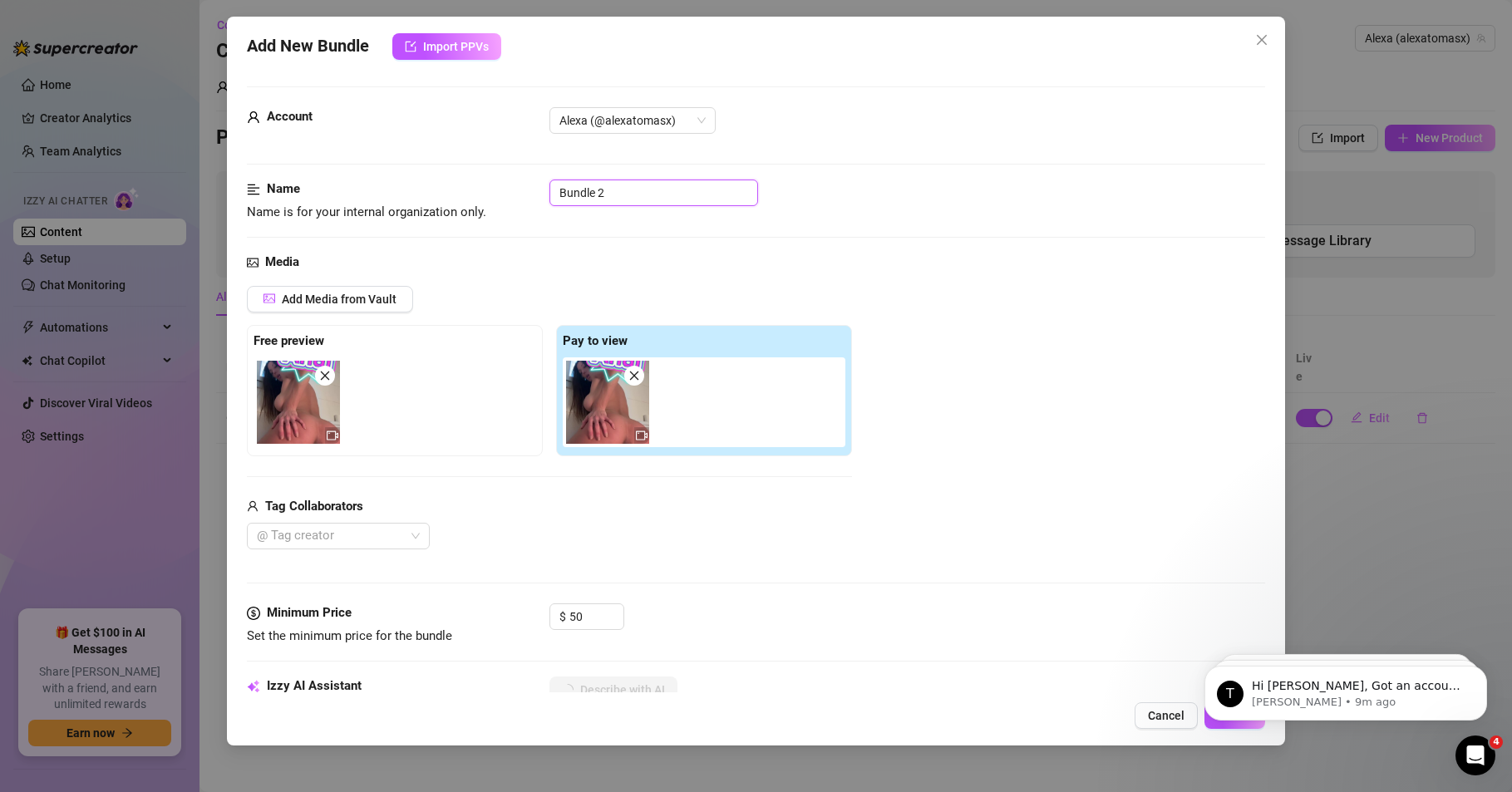
click at [614, 194] on input "Bundle 2" at bounding box center [653, 193] width 209 height 27
drag, startPoint x: 596, startPoint y: 184, endPoint x: 547, endPoint y: 187, distance: 49.1
click at [549, 186] on input "Bundle 2" at bounding box center [653, 193] width 209 height 27
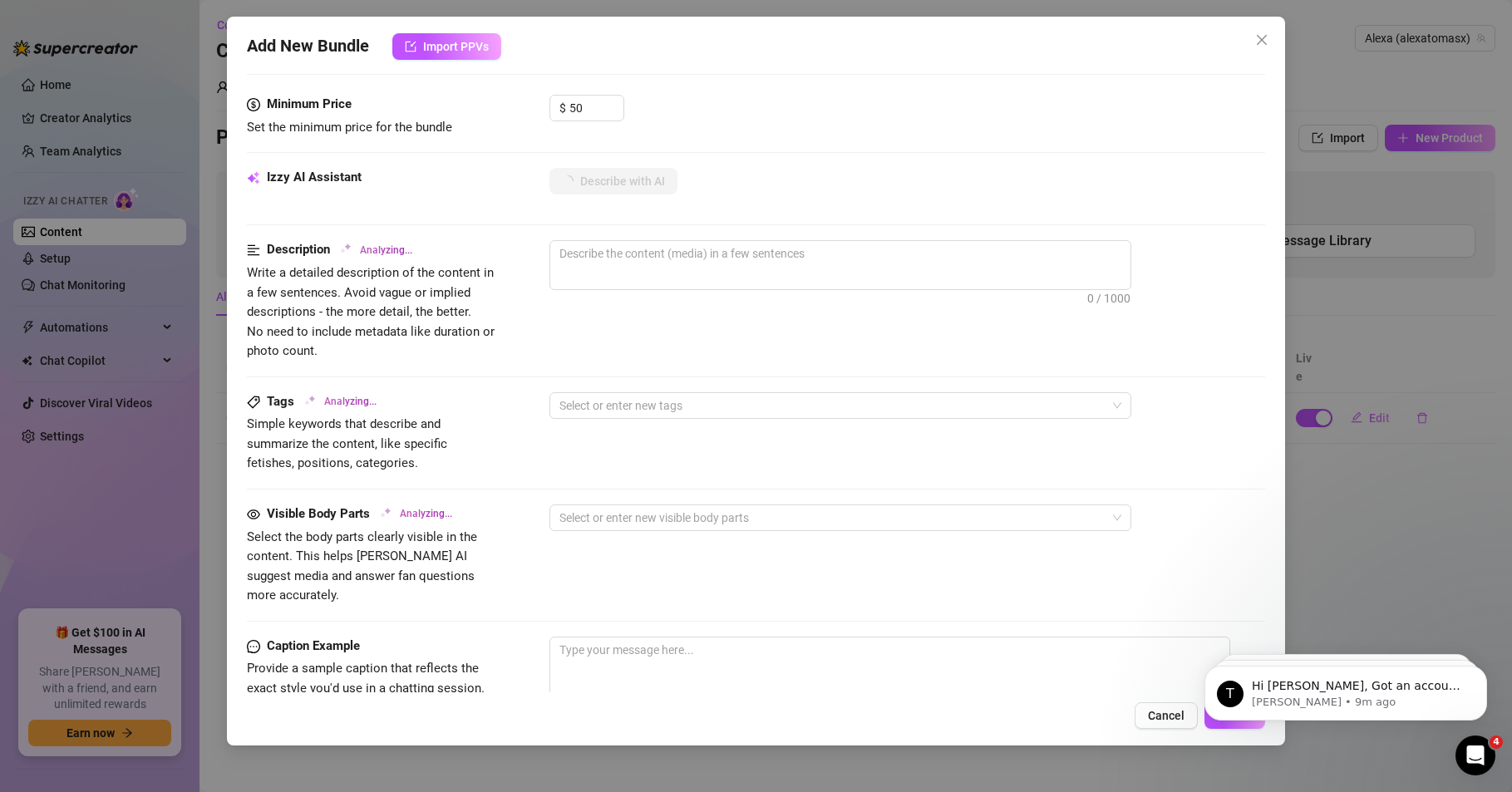
scroll to position [399, 0]
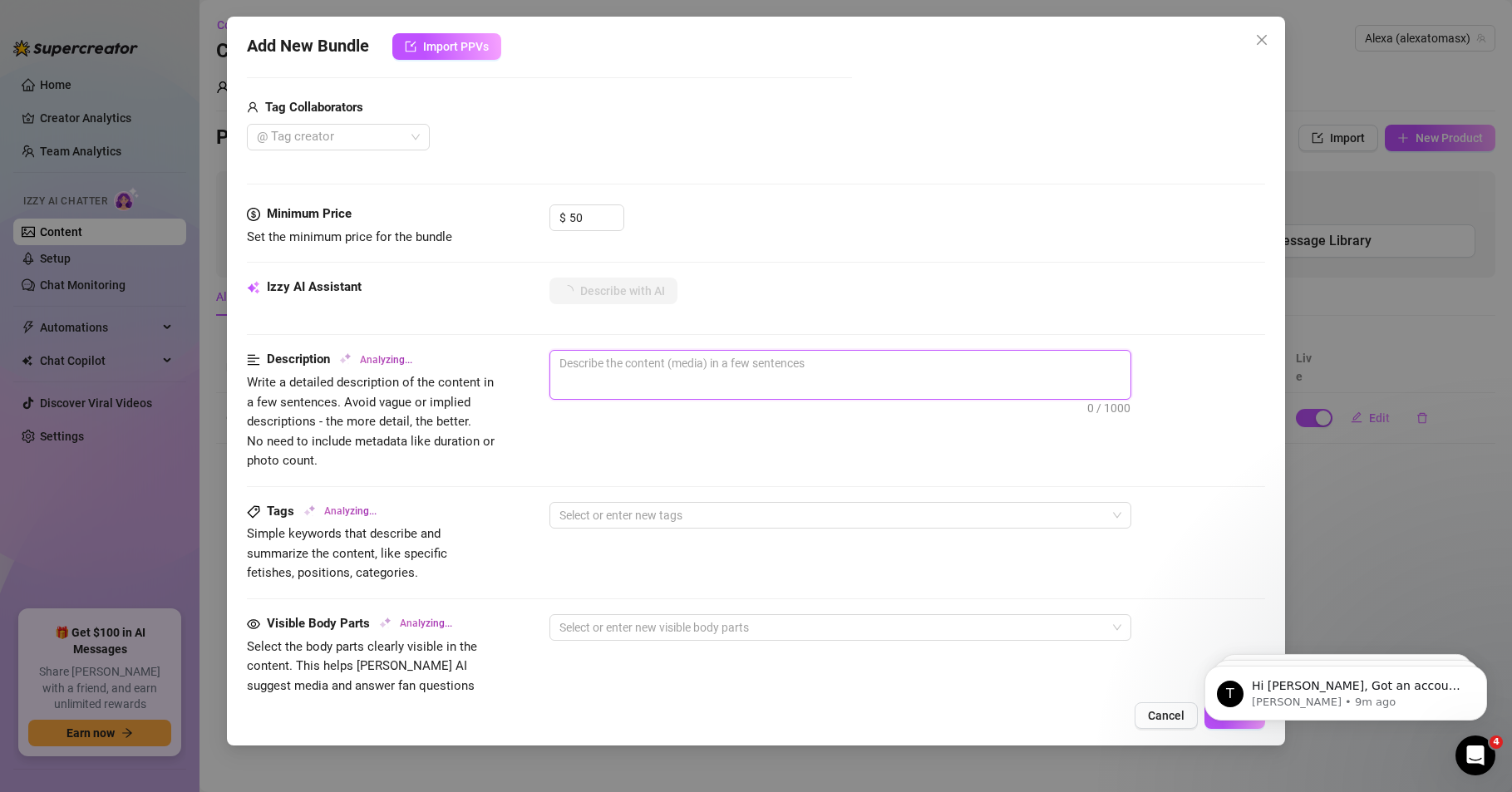
click at [589, 364] on textarea at bounding box center [840, 362] width 580 height 25
click at [611, 362] on textarea at bounding box center [840, 362] width 580 height 25
type textarea "e"
type textarea "en"
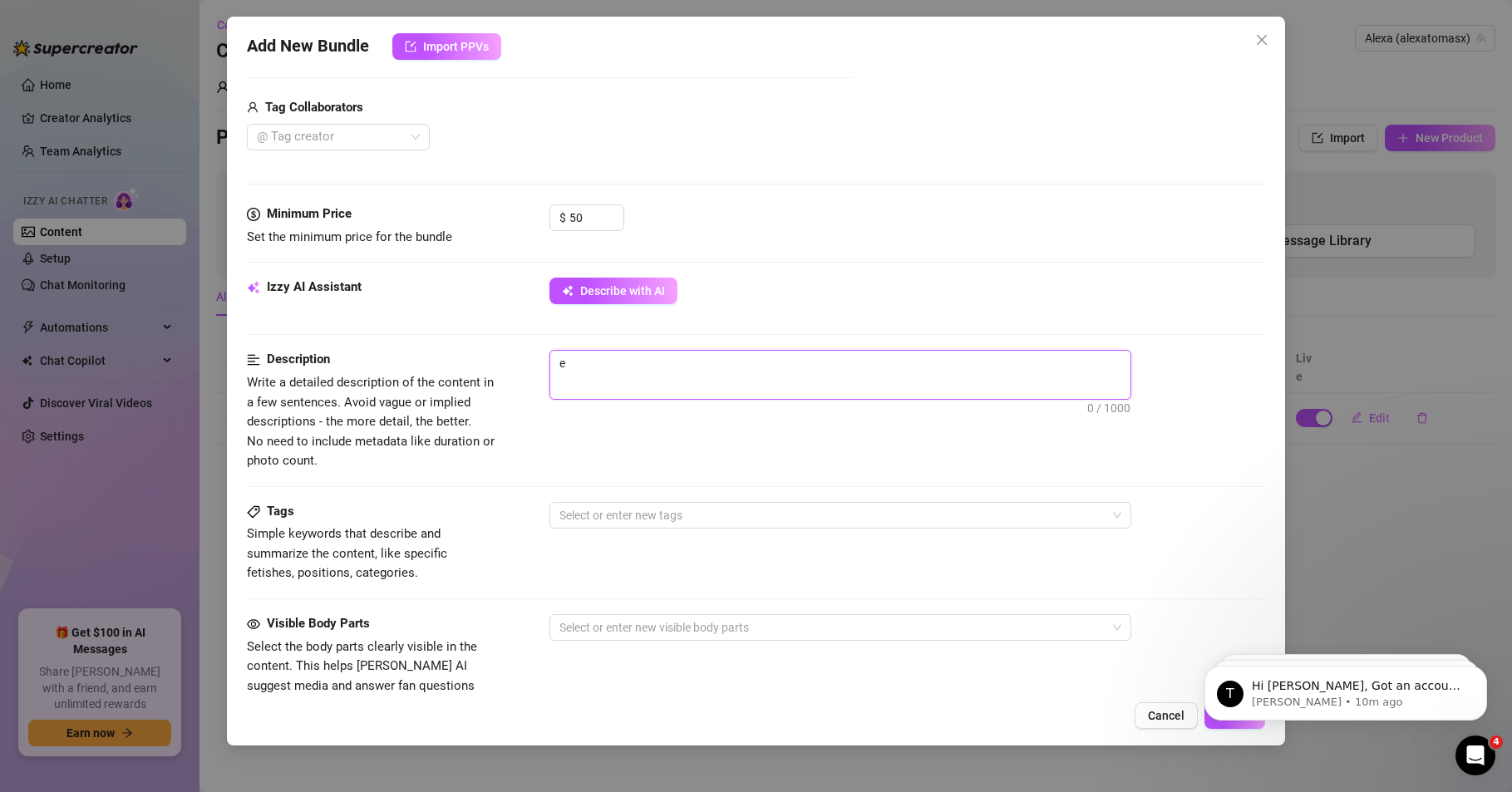
type textarea "en"
type textarea "en e"
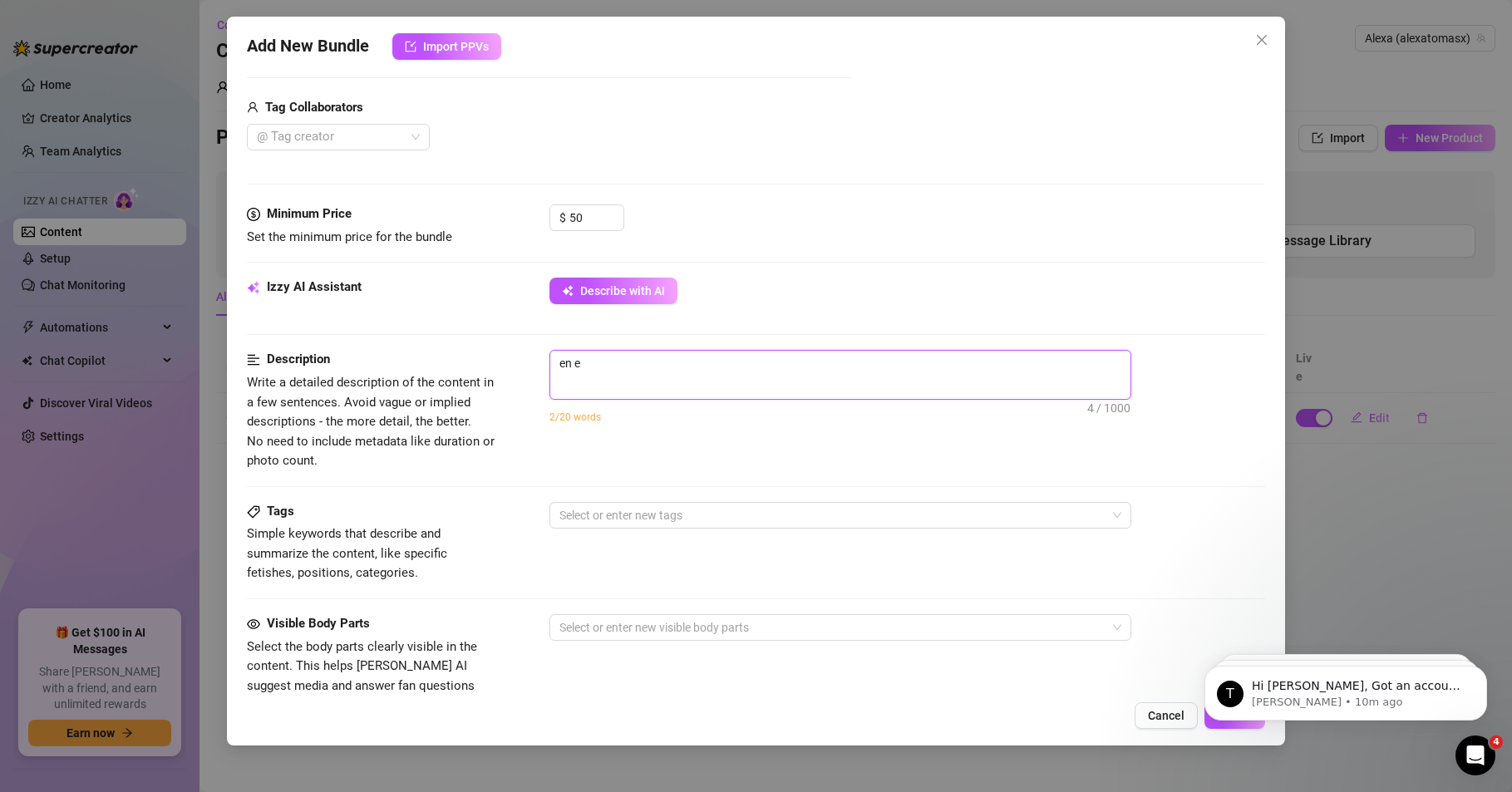
type textarea "en el"
type textarea "en el b"
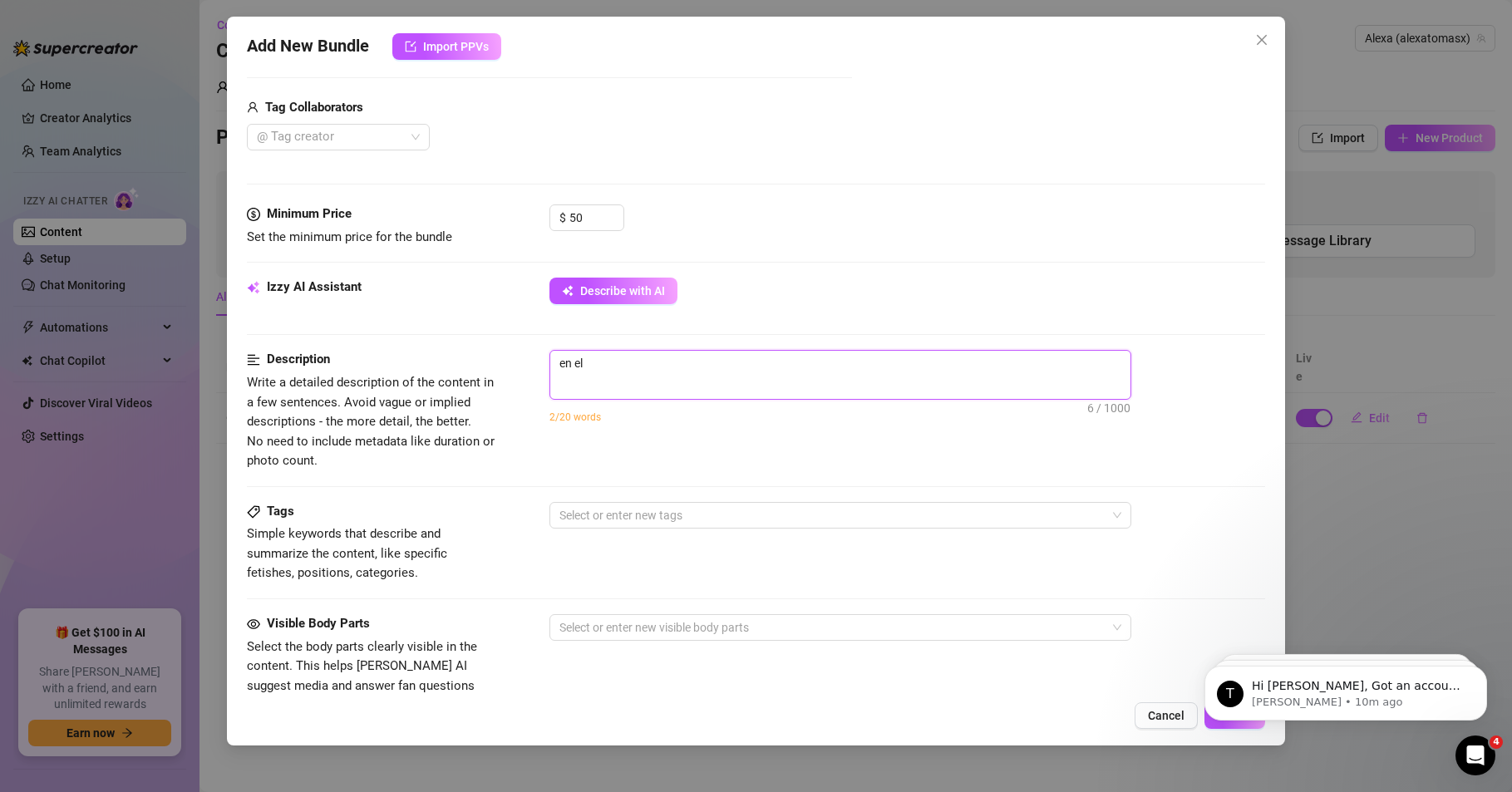
type textarea "en el b"
type textarea "en el ba"
type textarea "en el bañ"
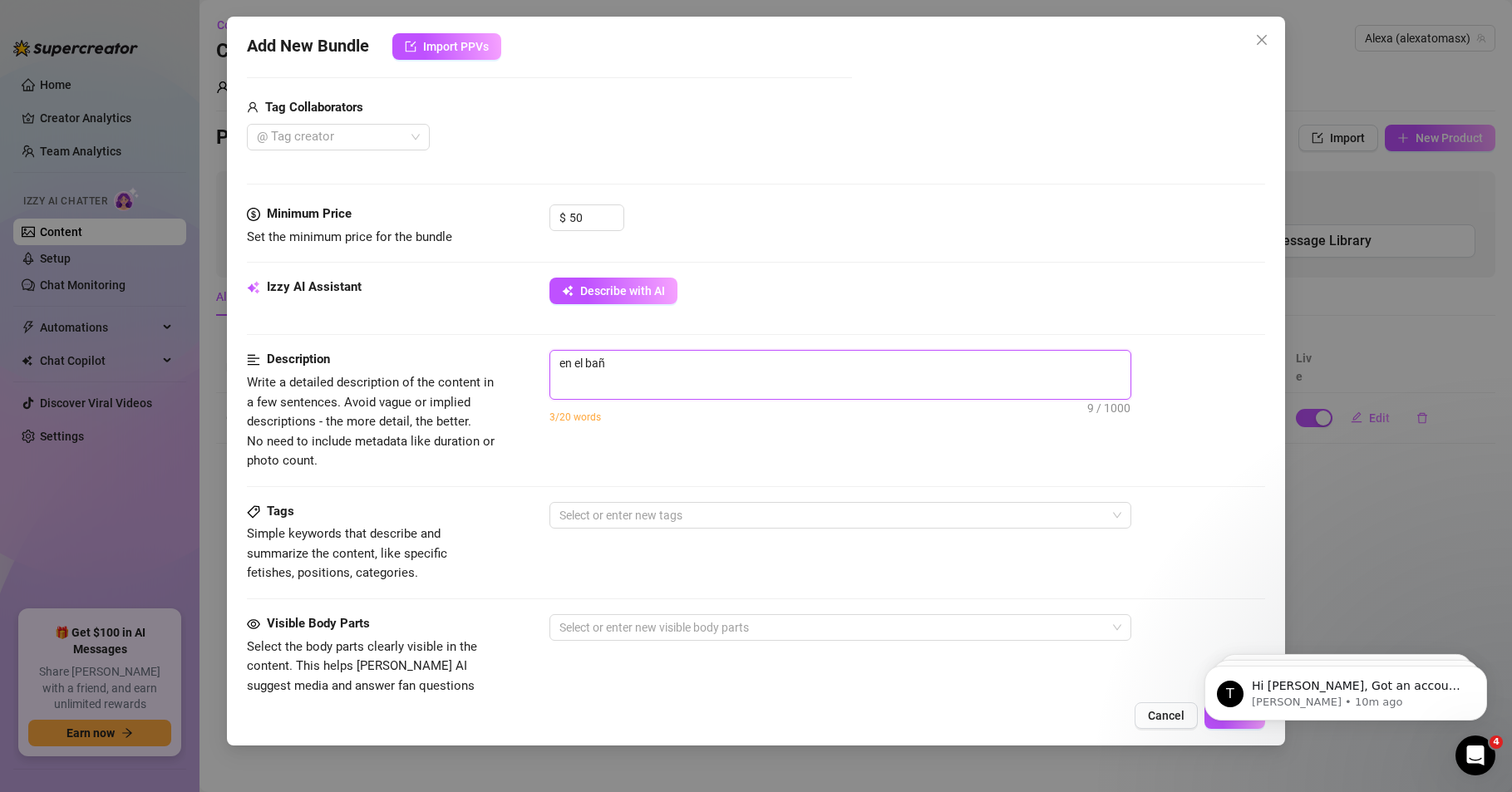
type textarea "en el baño"
type textarea "en el baño d"
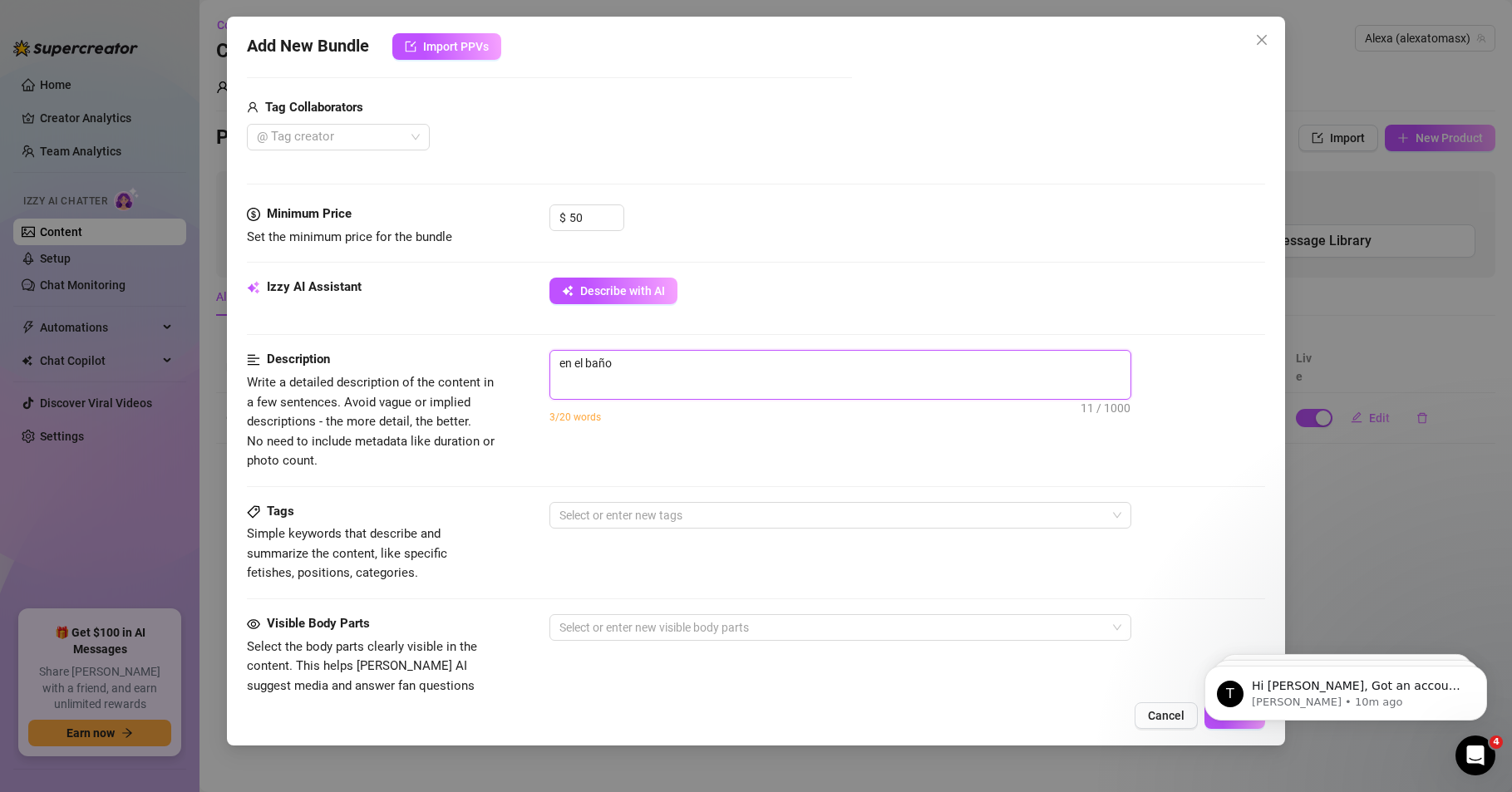
type textarea "en el baño d"
type textarea "en el baño de"
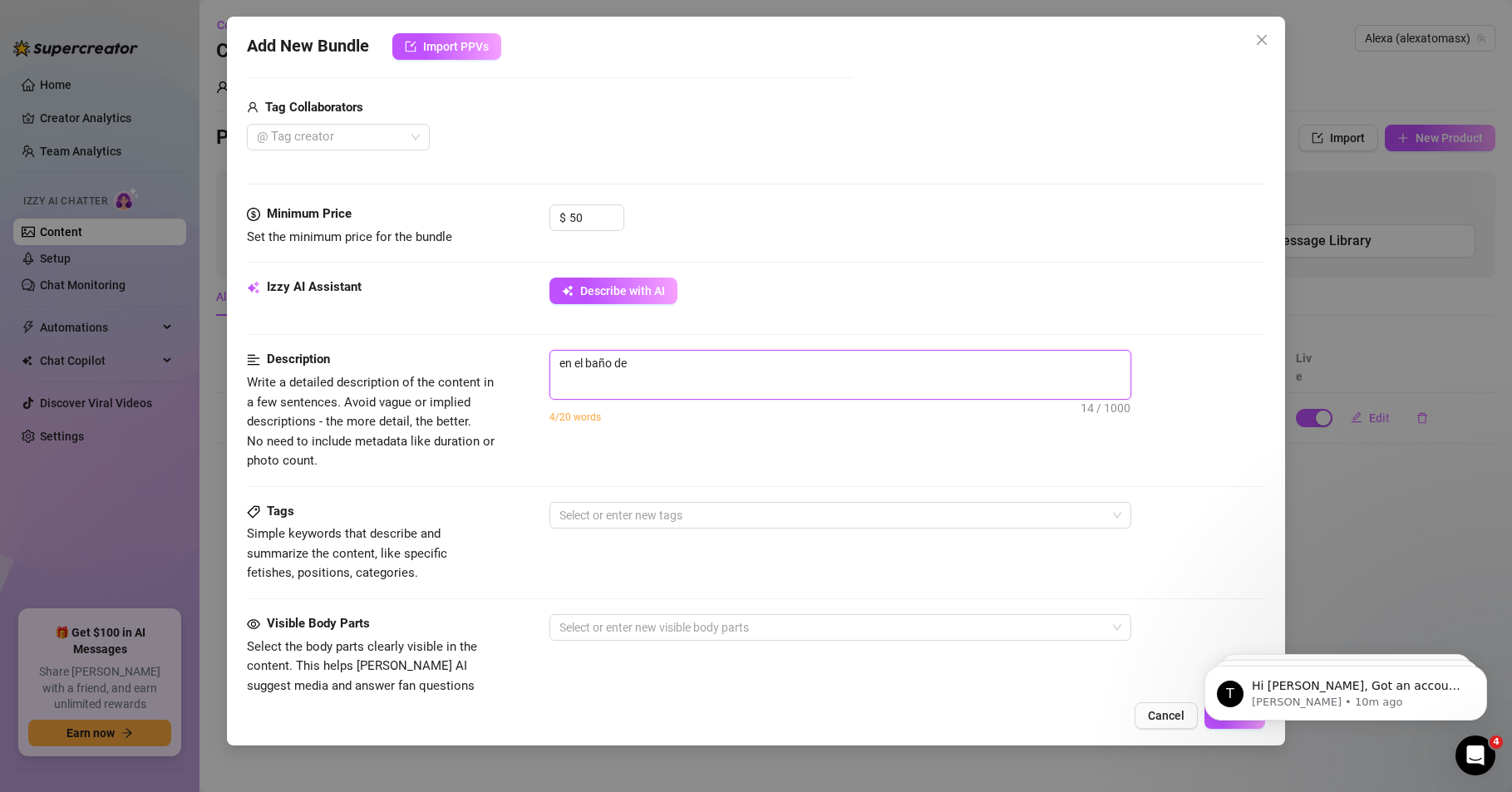
type textarea "en el baño de m"
type textarea "en el baño de mi"
type textarea "en el baño de mio"
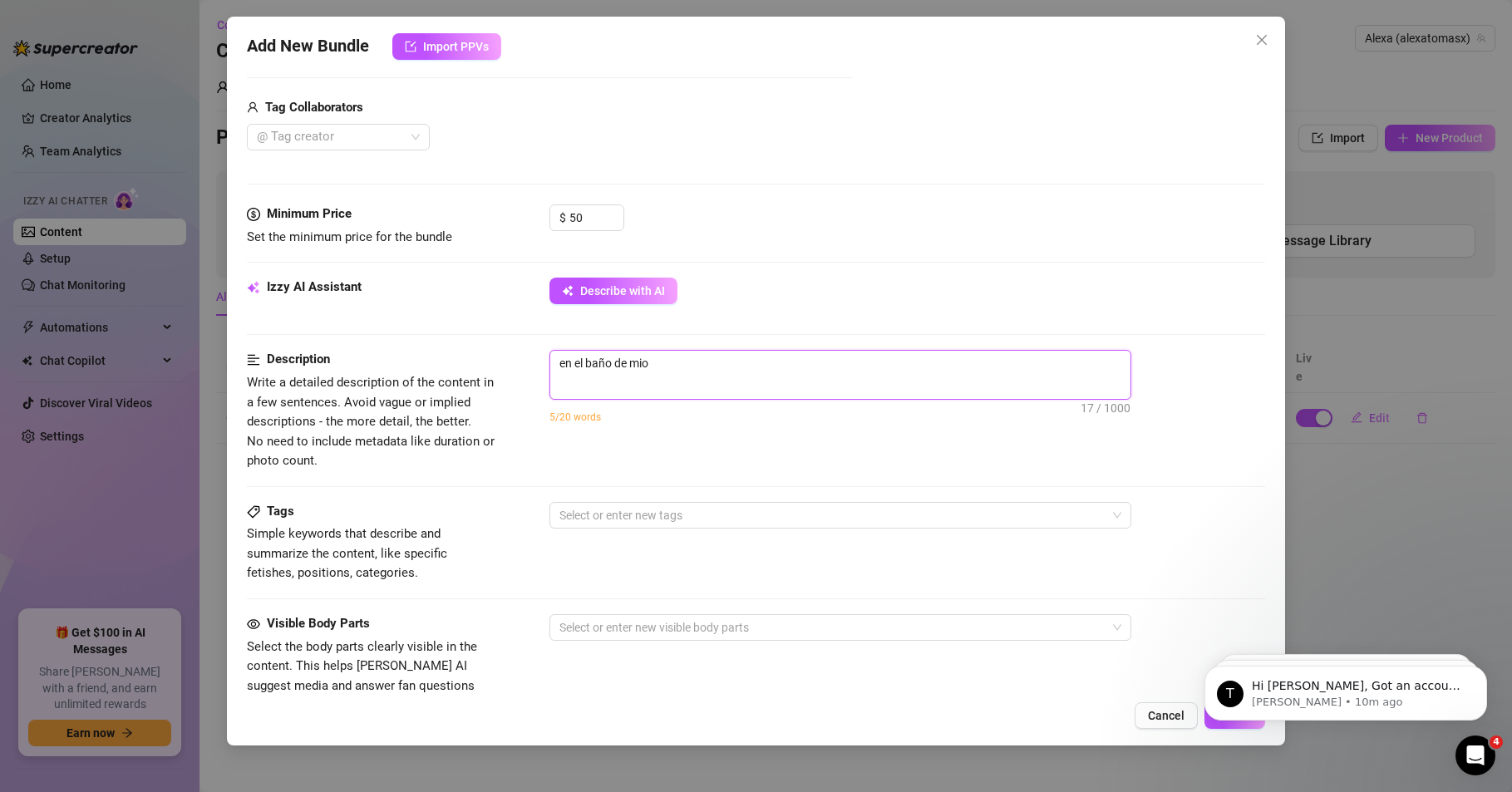
type textarea "en el baño de mio"
type textarea "en el baño de mio c"
type textarea "en el baño de mio ca"
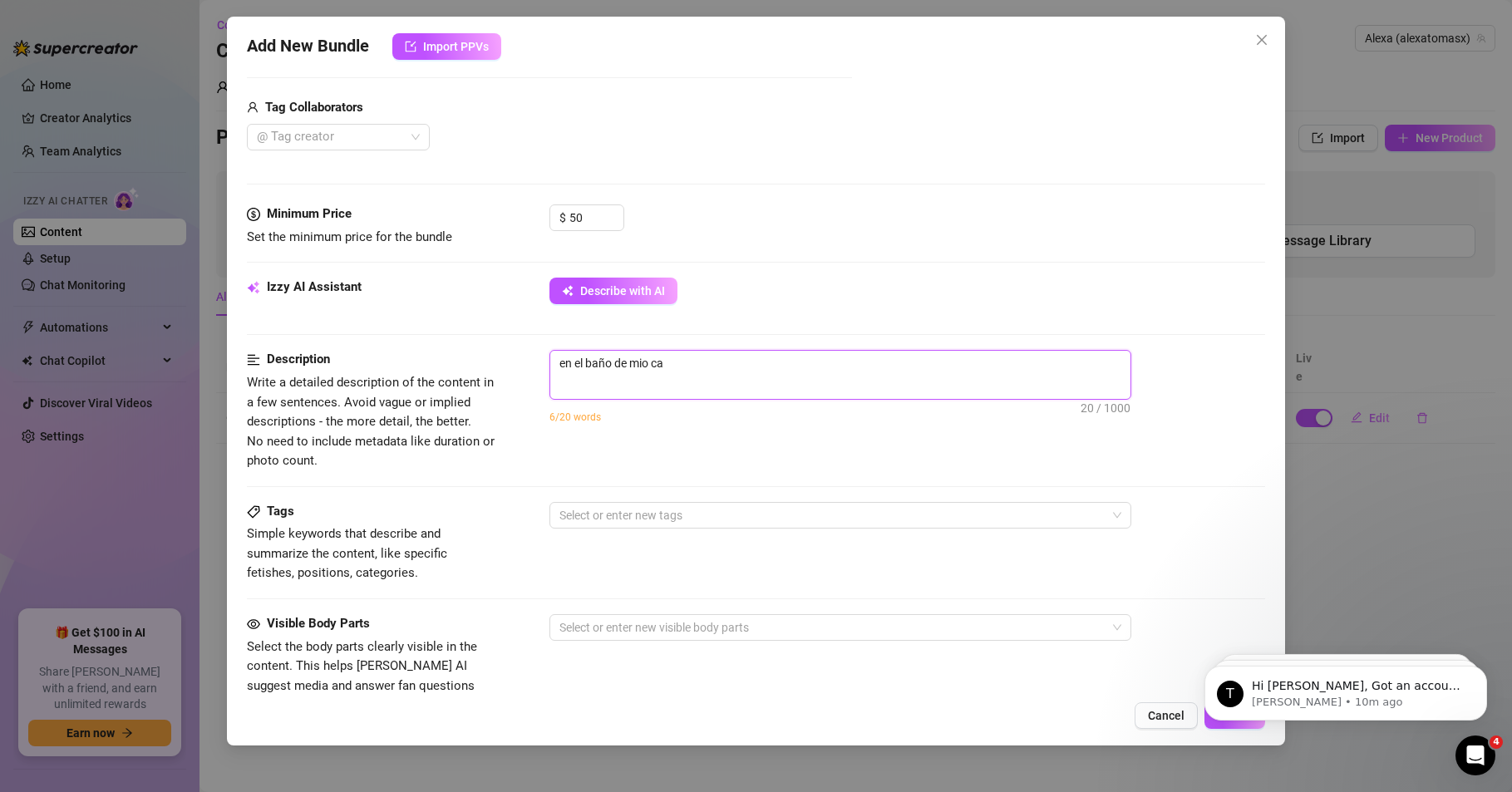
type textarea "en el baño de mio caa"
type textarea "en el baño de mio caas"
type textarea "en el baño de mio caa"
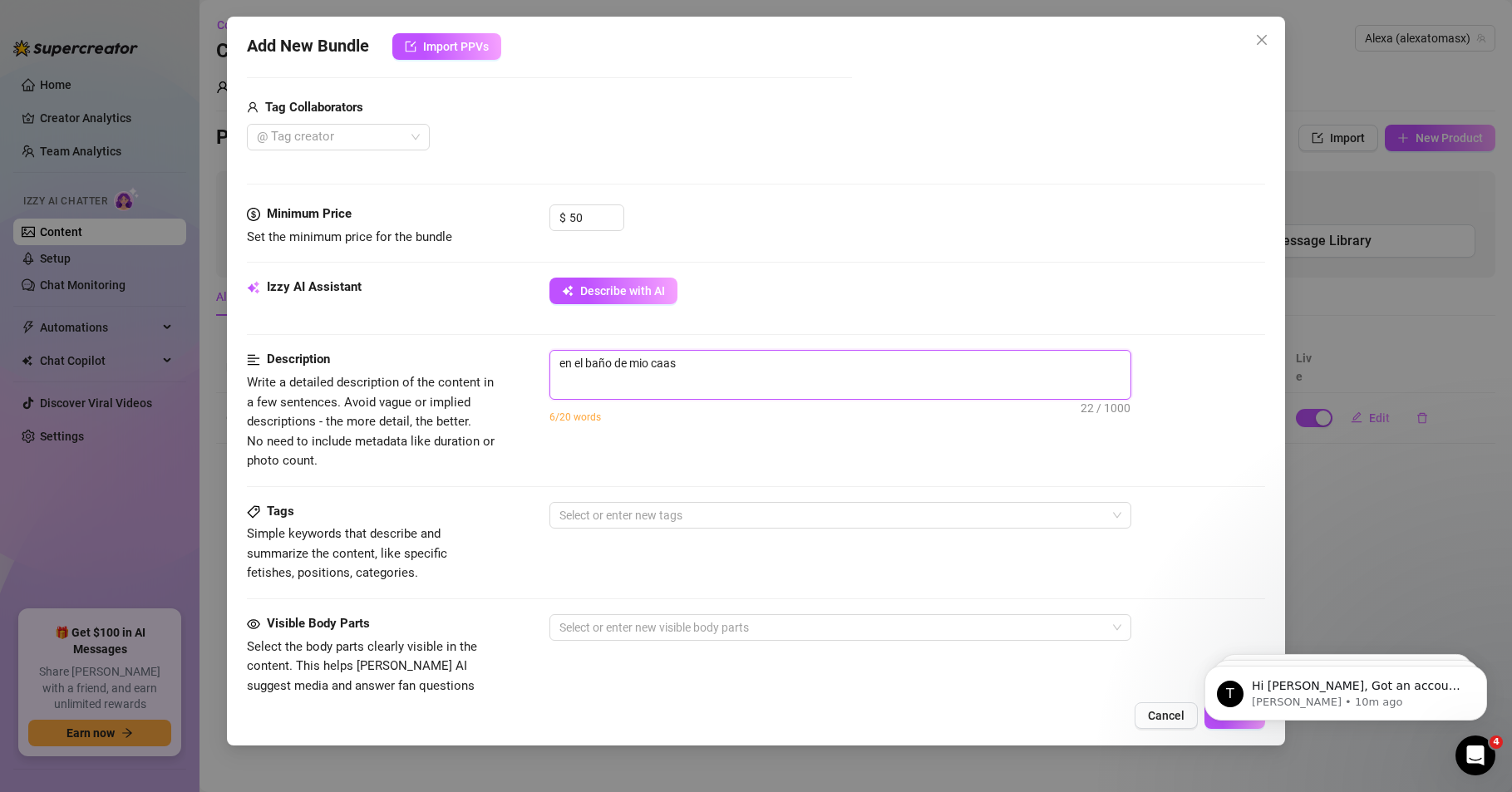
type textarea "en el baño de mio caa"
type textarea "en el baño de mio ca"
type textarea "en el baño de mio c"
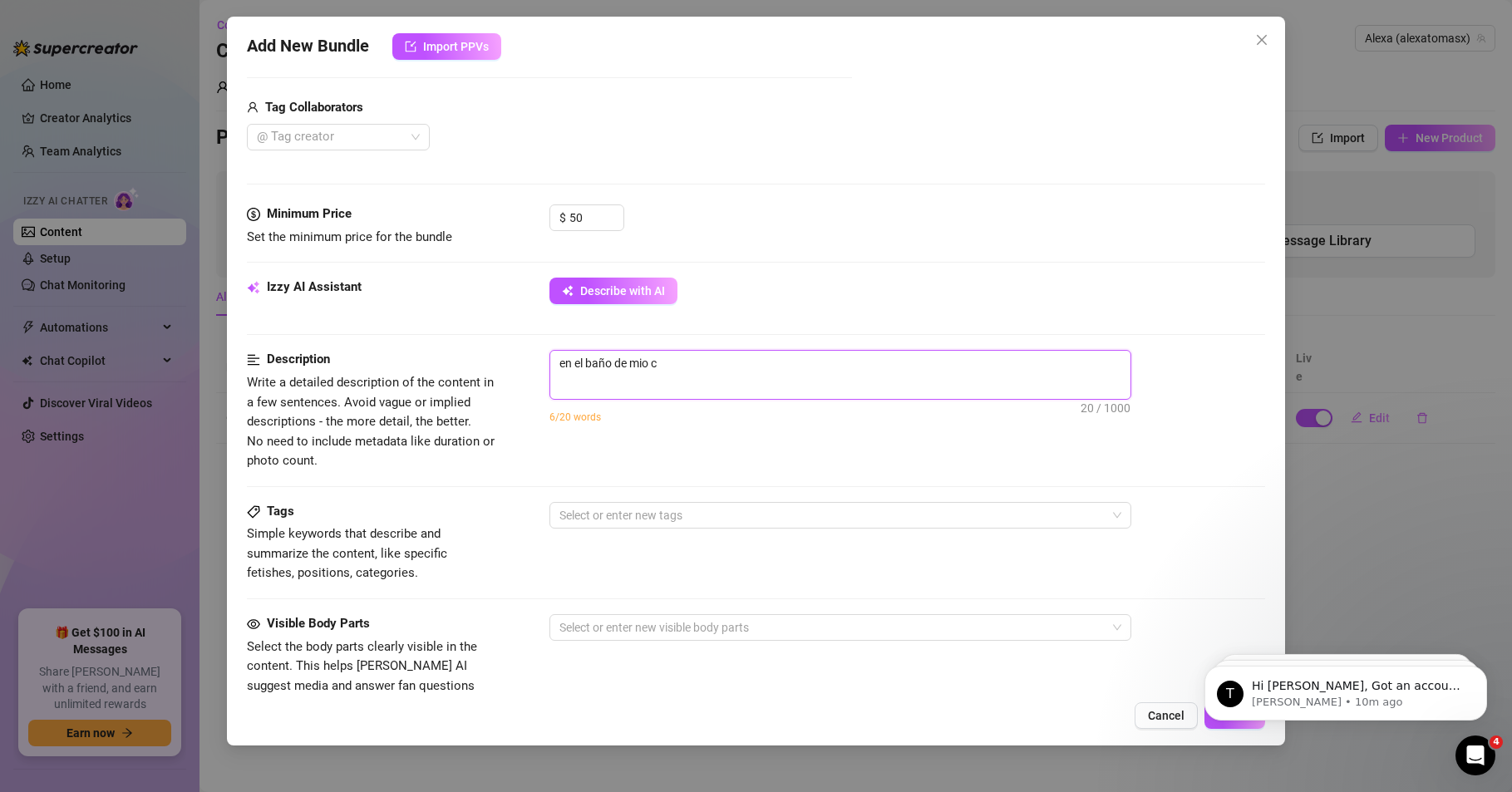
type textarea "en el baño de mio"
type textarea "en el baño de mi"
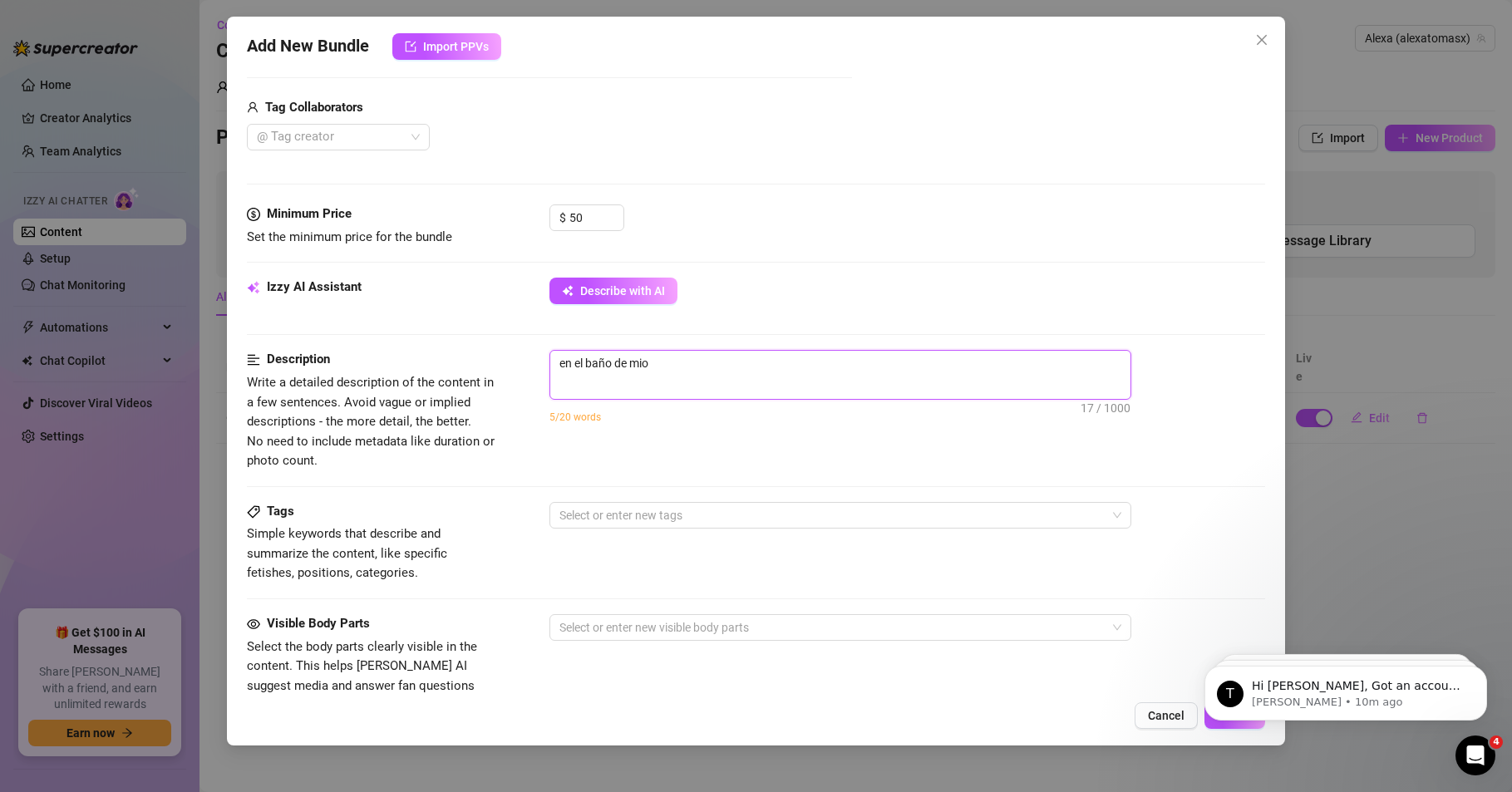
type textarea "en el baño de mi"
type textarea "en el baño de mi c"
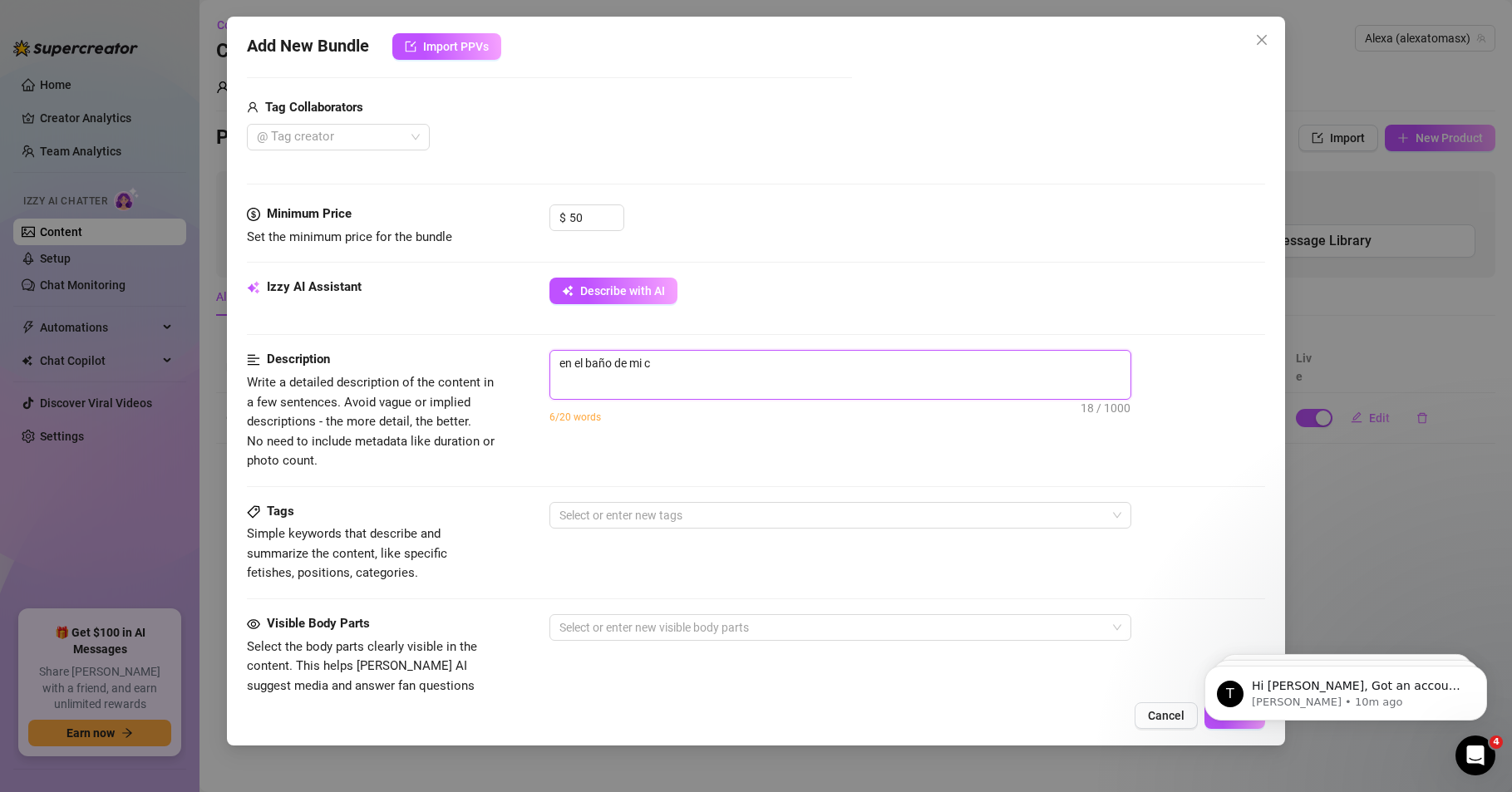
type textarea "en el baño de mi ca"
type textarea "en el baño de mi cas"
type textarea "en el baño de mi casa"
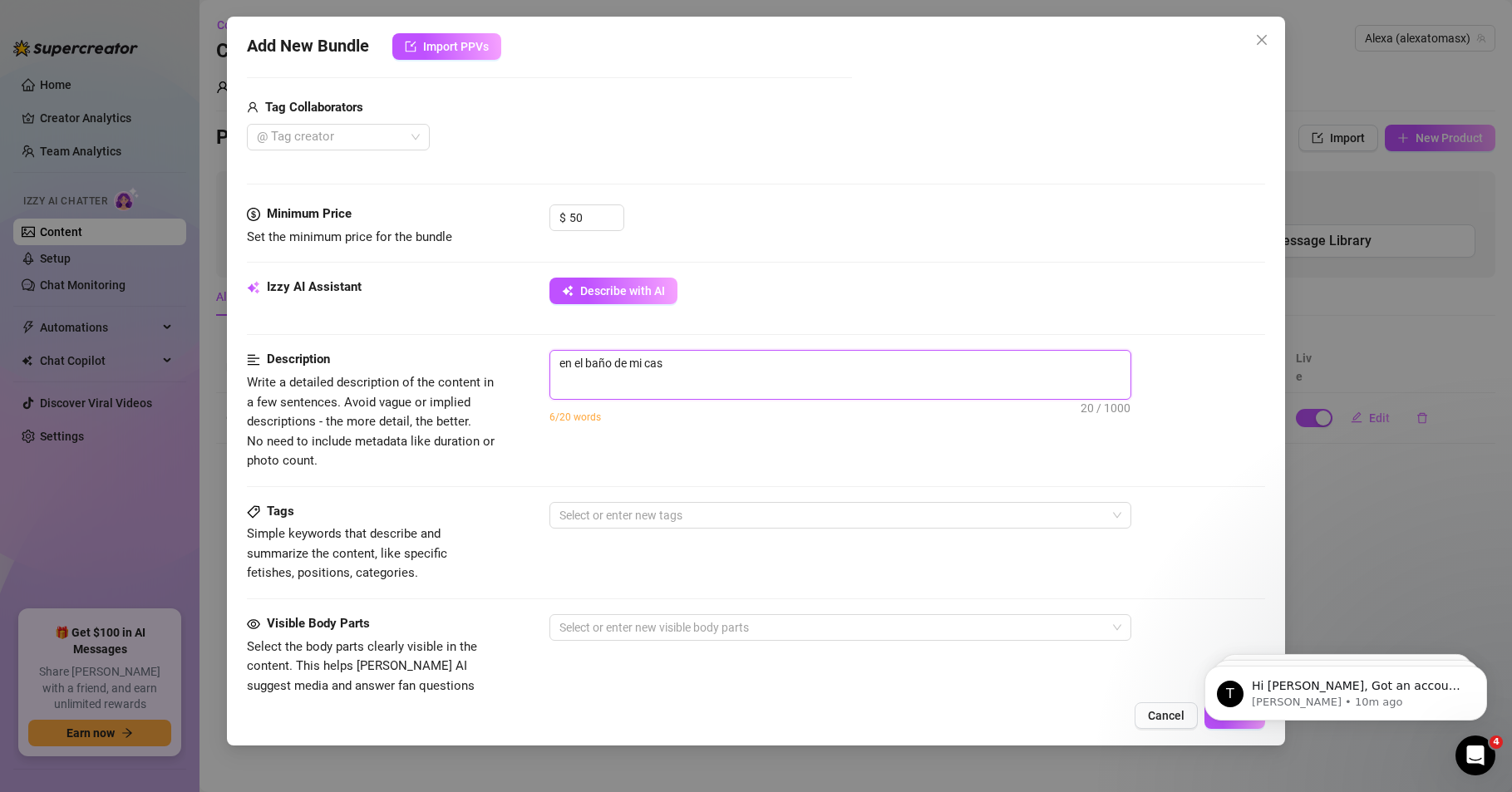
type textarea "en el baño de mi casa"
type textarea "en el baño de mi casa,"
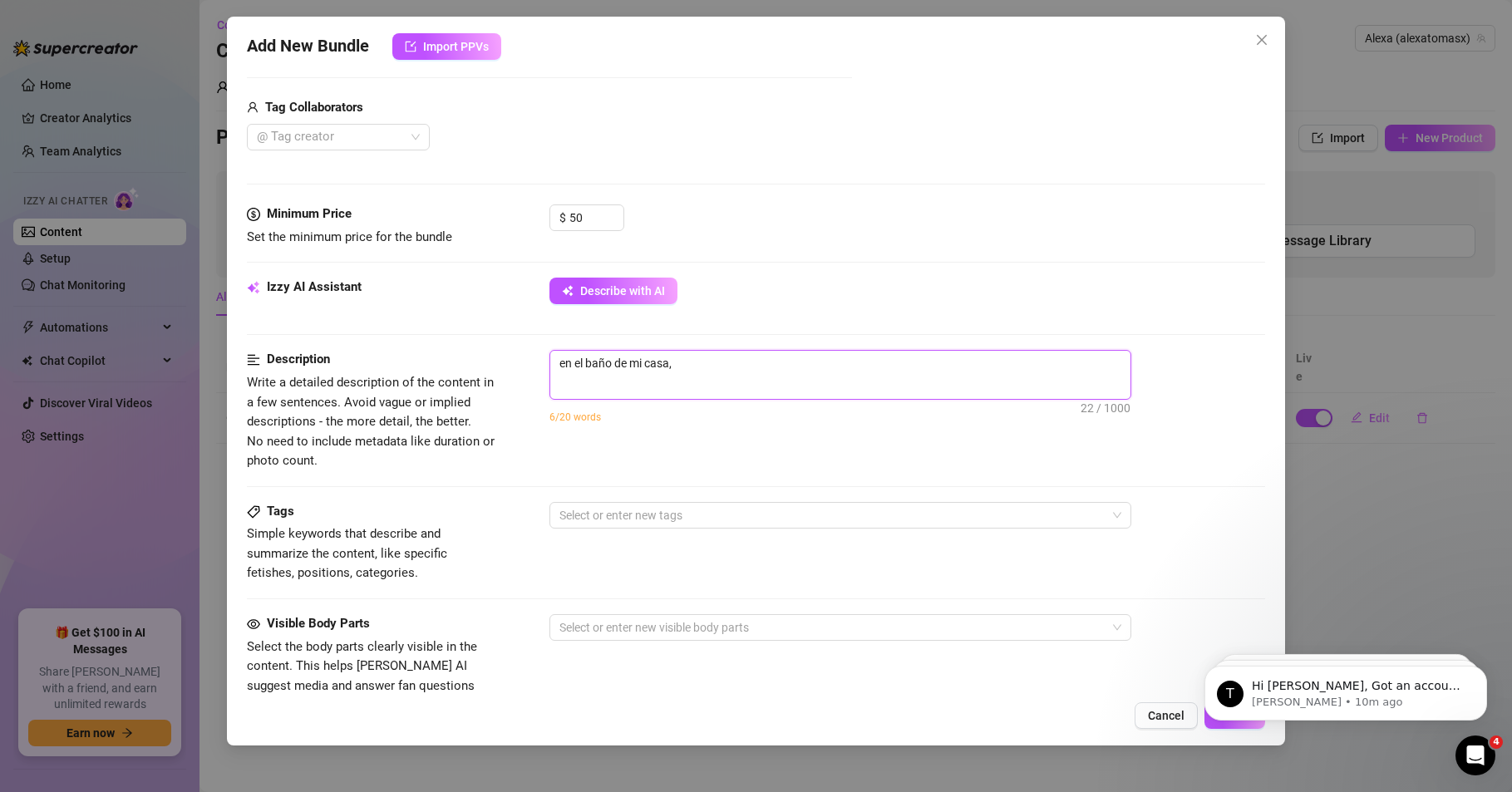
type textarea "en el baño de mi casa, a"
type textarea "en el baño de mi casa, an"
type textarea "en el baño de mi casa, ant"
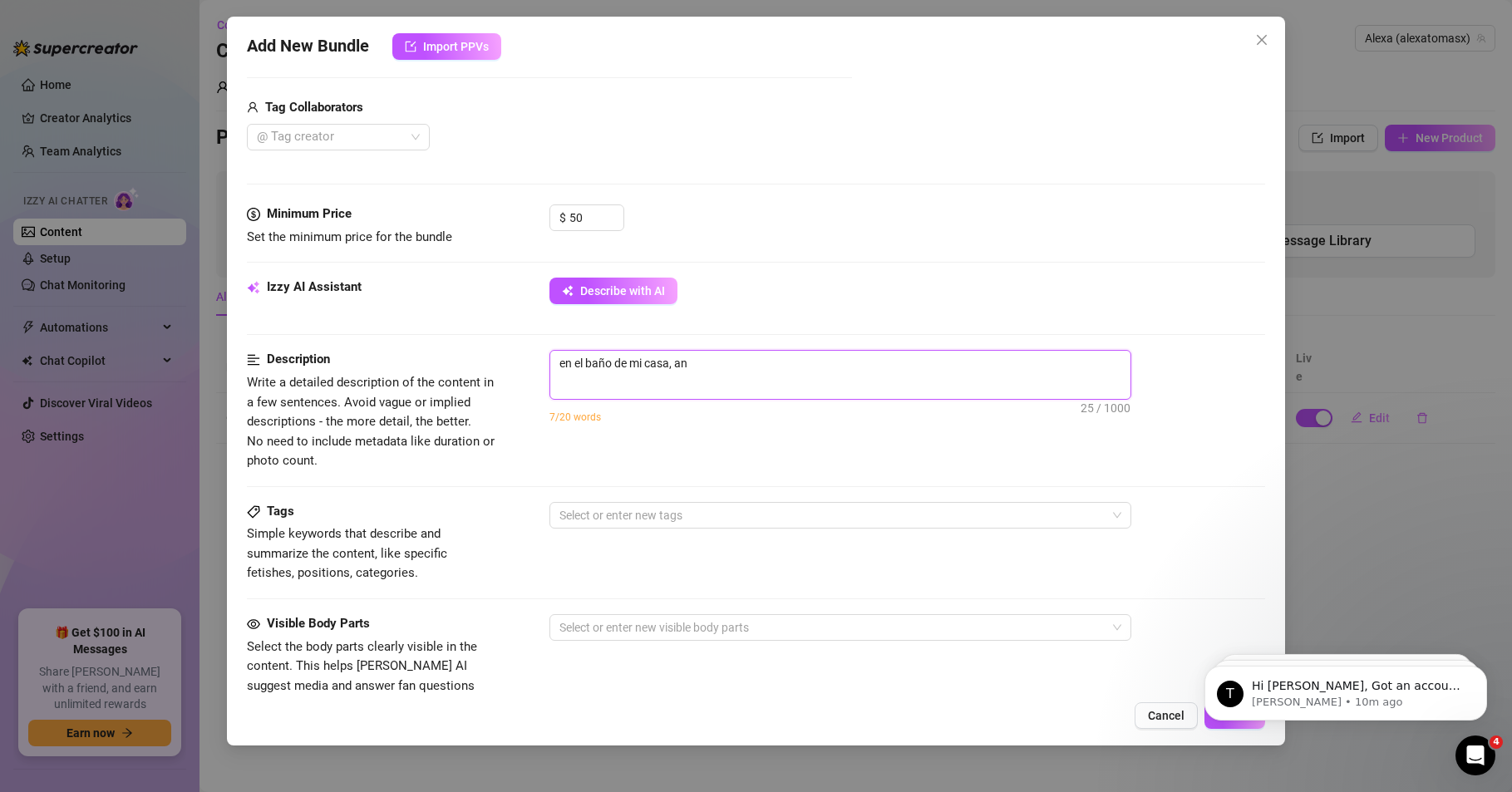
type textarea "en el baño de mi casa, ant"
type textarea "en el baño de mi casa, ante"
type textarea "en el baño de mi casa, antes"
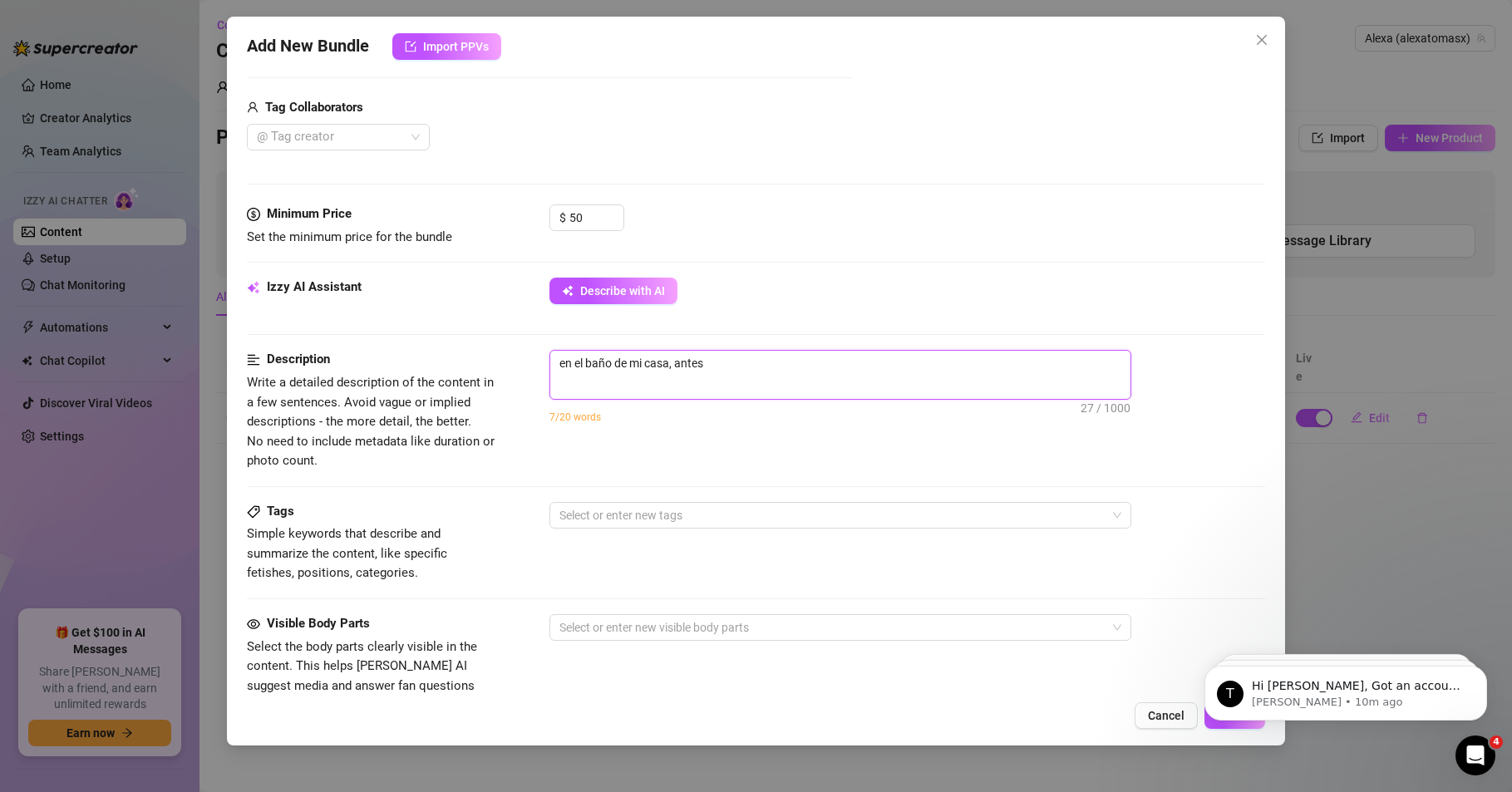
type textarea "en el baño de mi casa, antes"
type textarea "en el baño de mi casa, antes d"
type textarea "en el baño de mi casa, antes de"
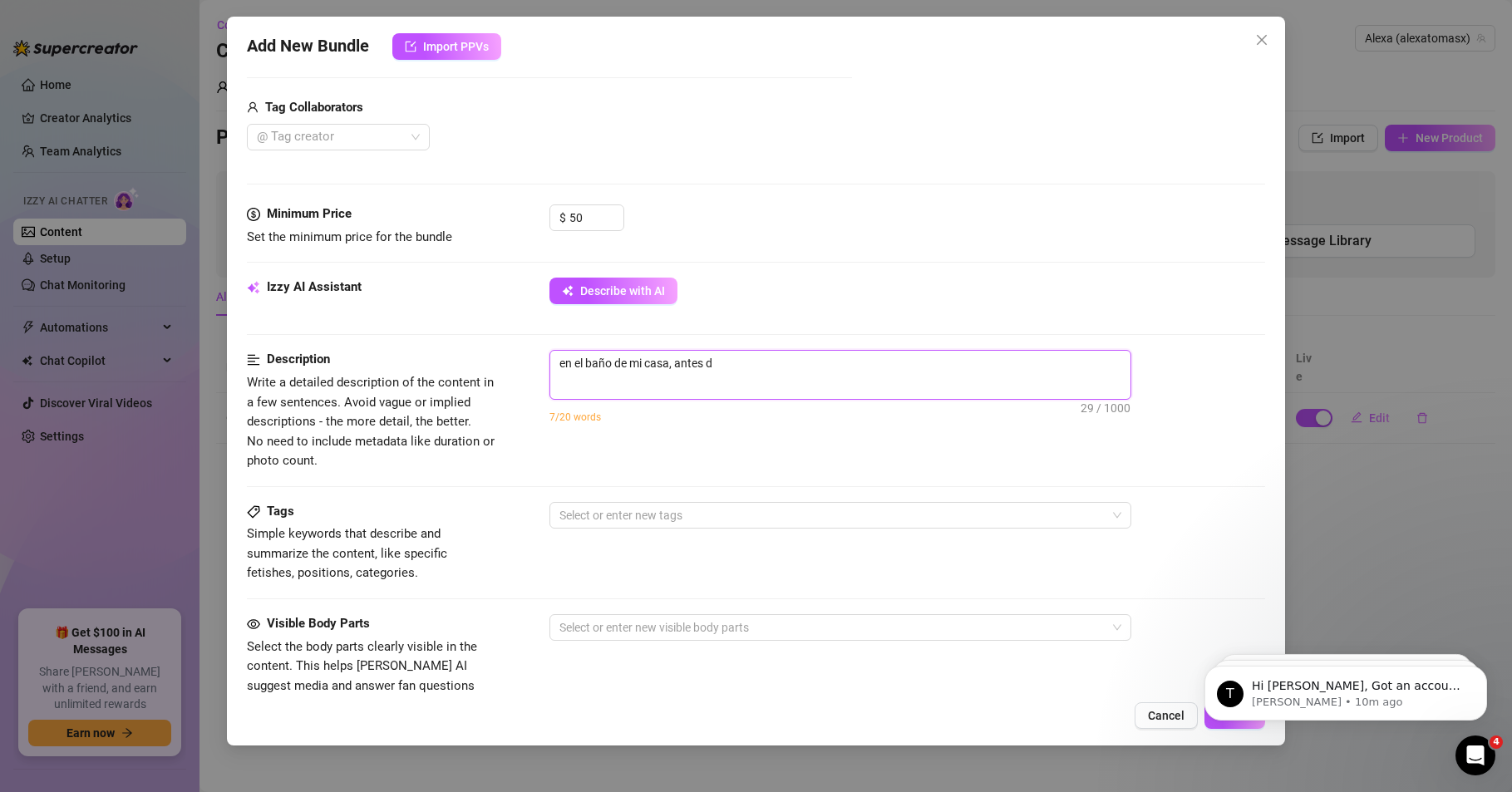
type textarea "en el baño de mi casa, antes de"
type textarea "en el baño de mi casa, antes de i"
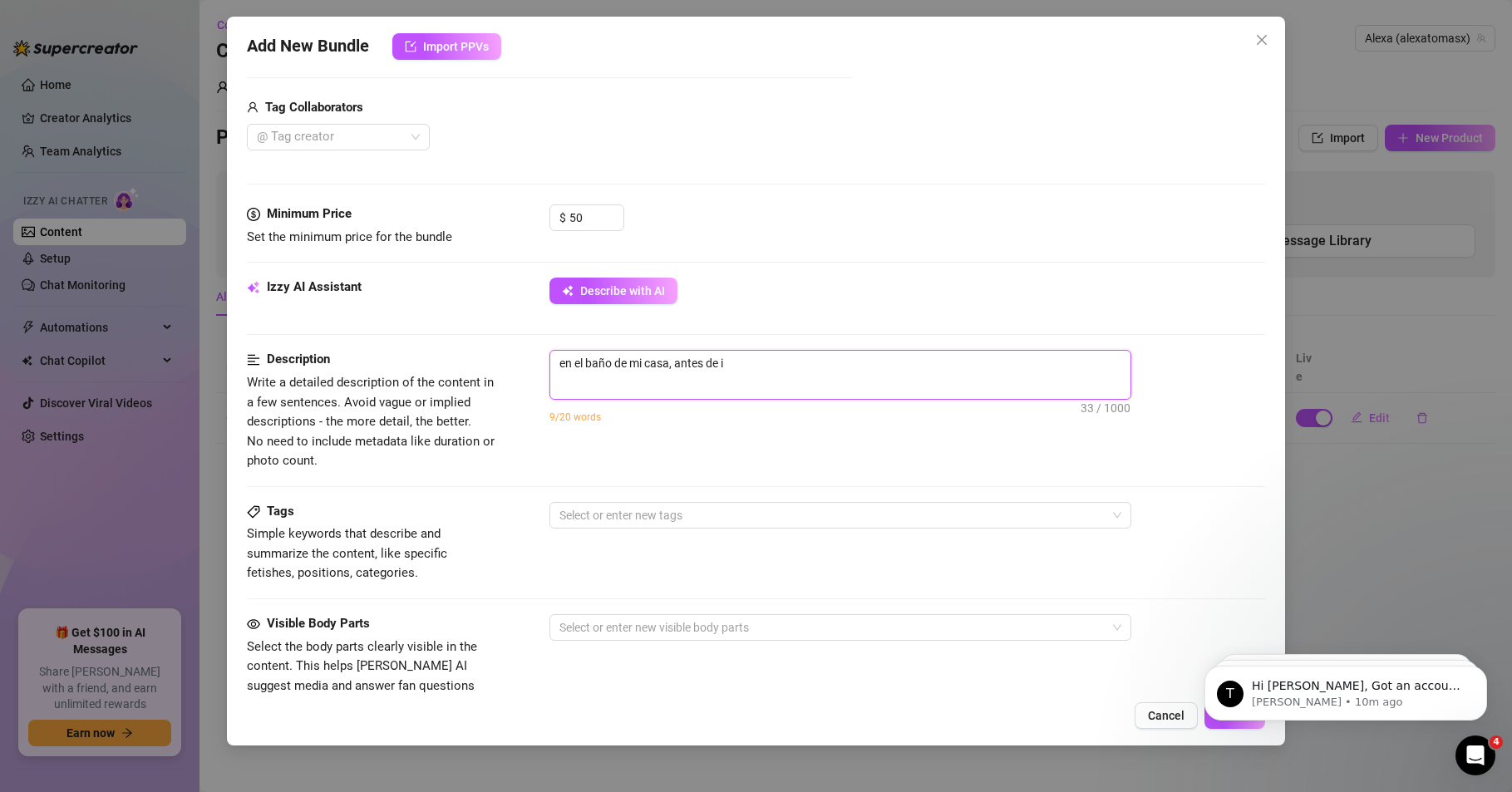
type textarea "en el baño de mi casa, antes de ir"
type textarea "en el baño de mi casa, antes de irm"
type textarea "en el baño de mi casa, antes de irme"
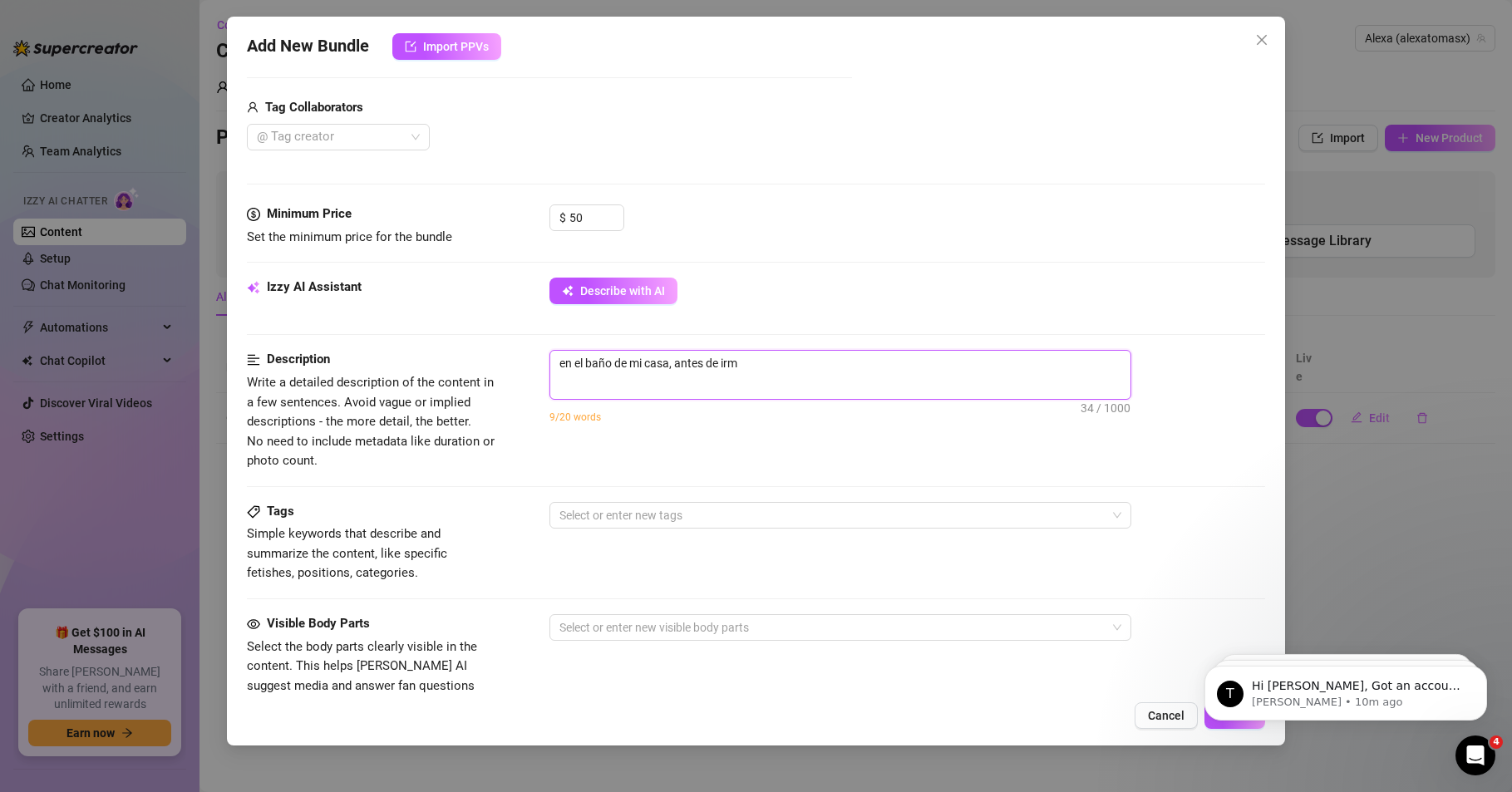
type textarea "en el baño de mi casa, antes de irme"
type textarea "en el baño de mi casa, antes de irme a"
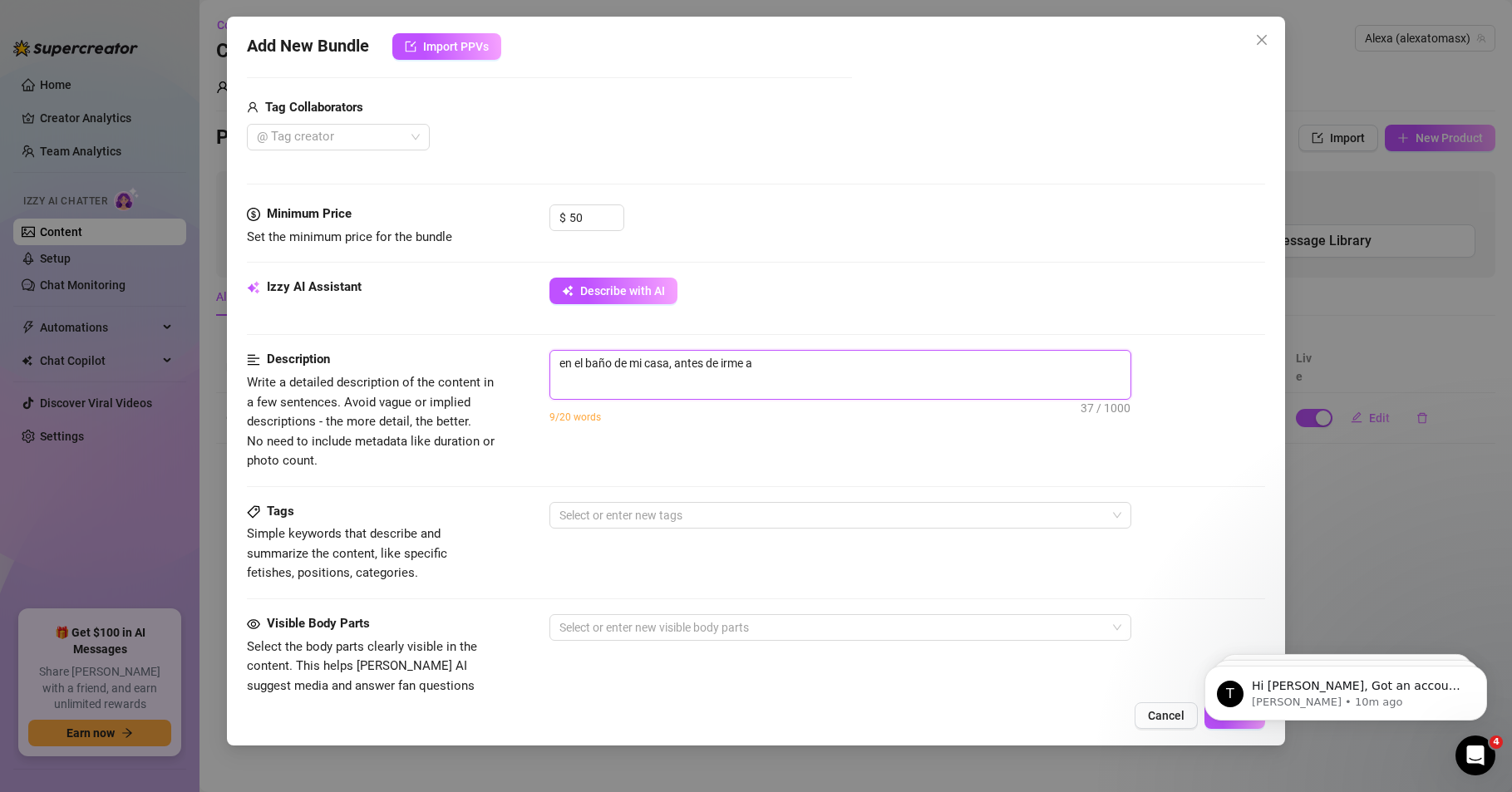
type textarea "en el baño de mi casa, antes de irme a"
type textarea "en el baño de mi casa, antes de irme a l"
type textarea "en el baño de mi casa, antes de irme a"
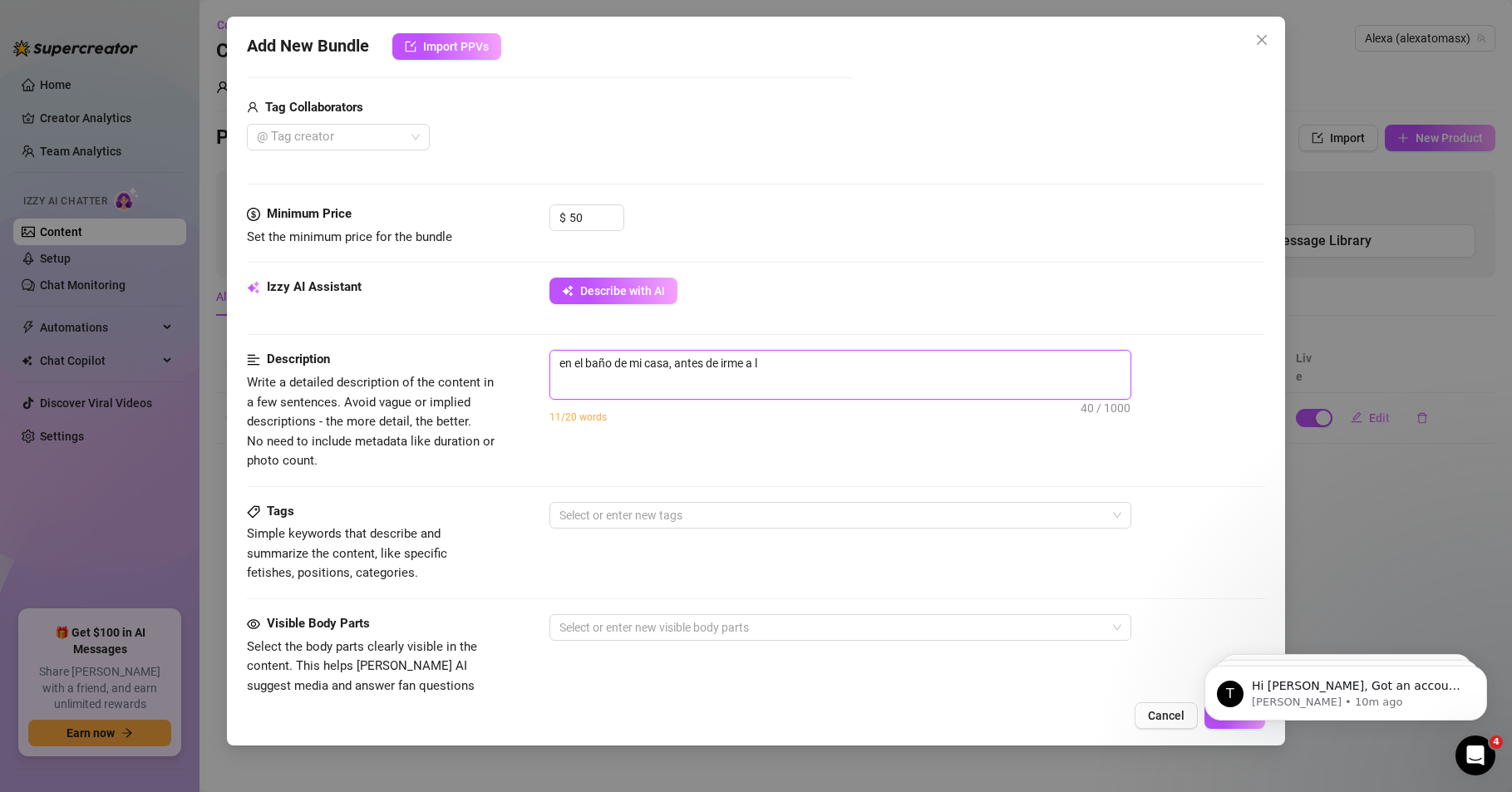
type textarea "en el baño de mi casa, antes de irme a"
type textarea "en el baño de mi casa, antes de irme"
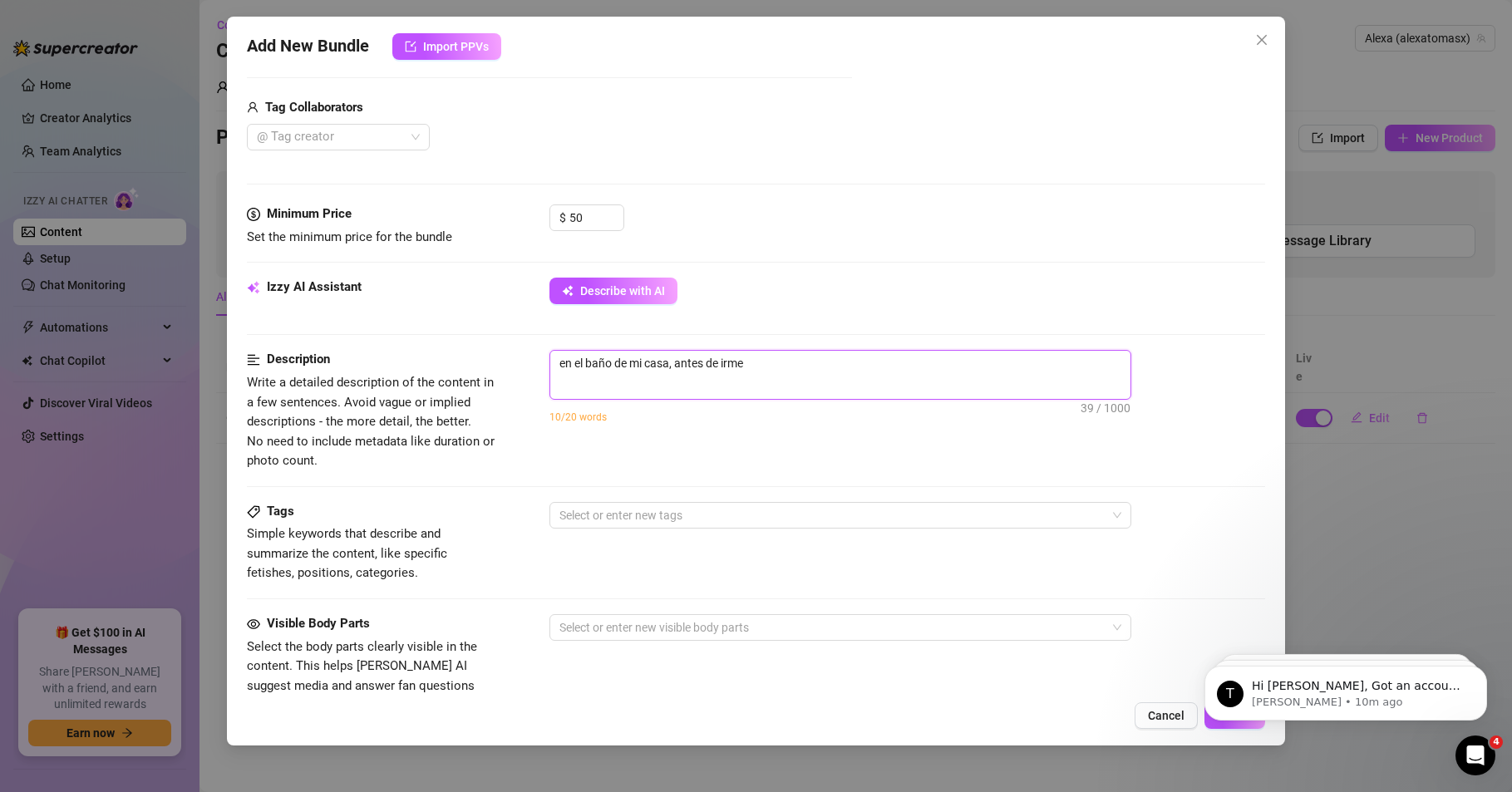
type textarea "en el baño de mi casa, antes de irme"
type textarea "en el baño de mi casa, antes de irm"
type textarea "en el baño de mi casa, antes de ir"
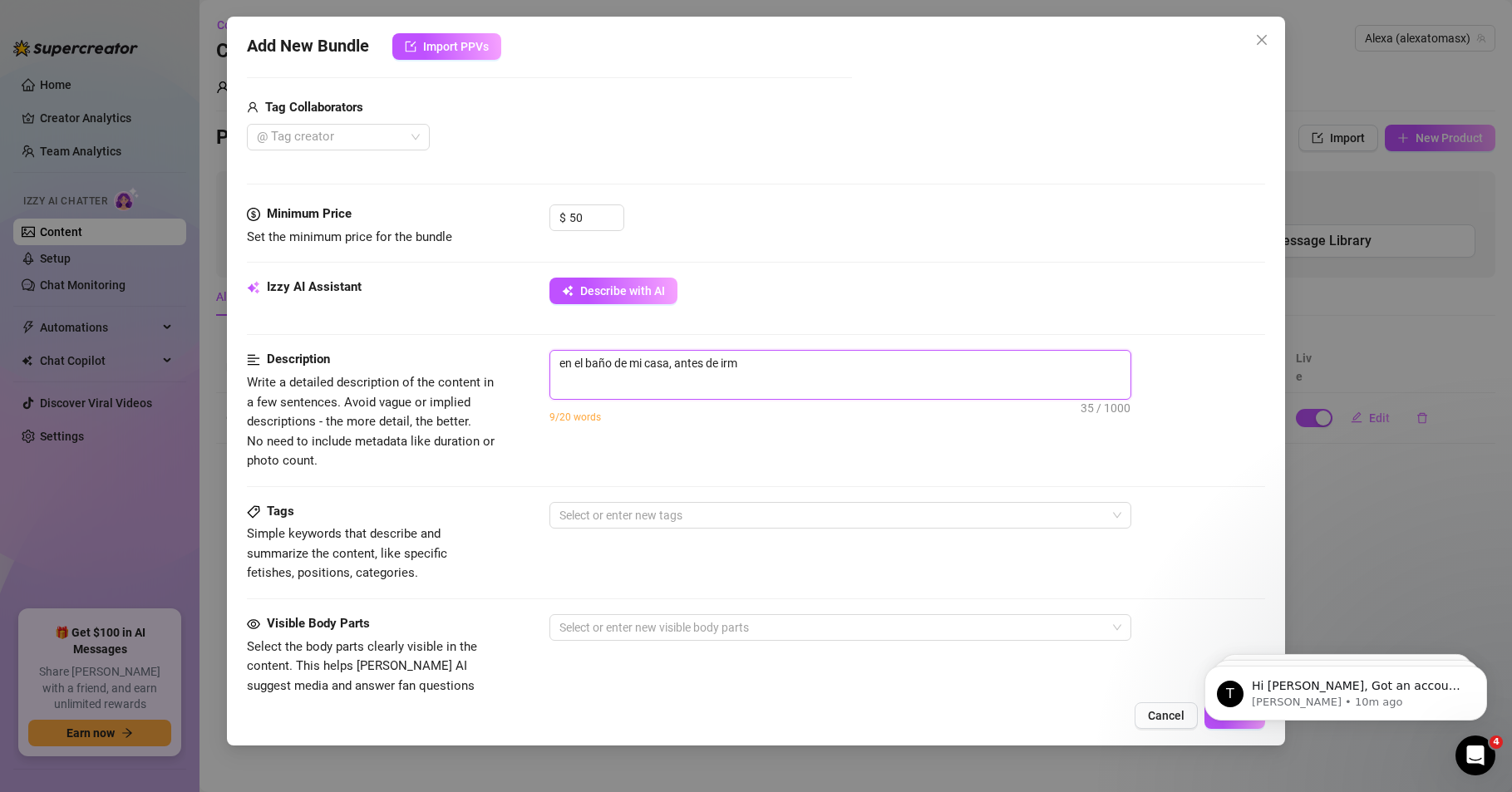
type textarea "en el baño de mi casa, antes de ir"
type textarea "en el baño de mi casa, antes de i"
type textarea "en el baño de mi casa, antes de"
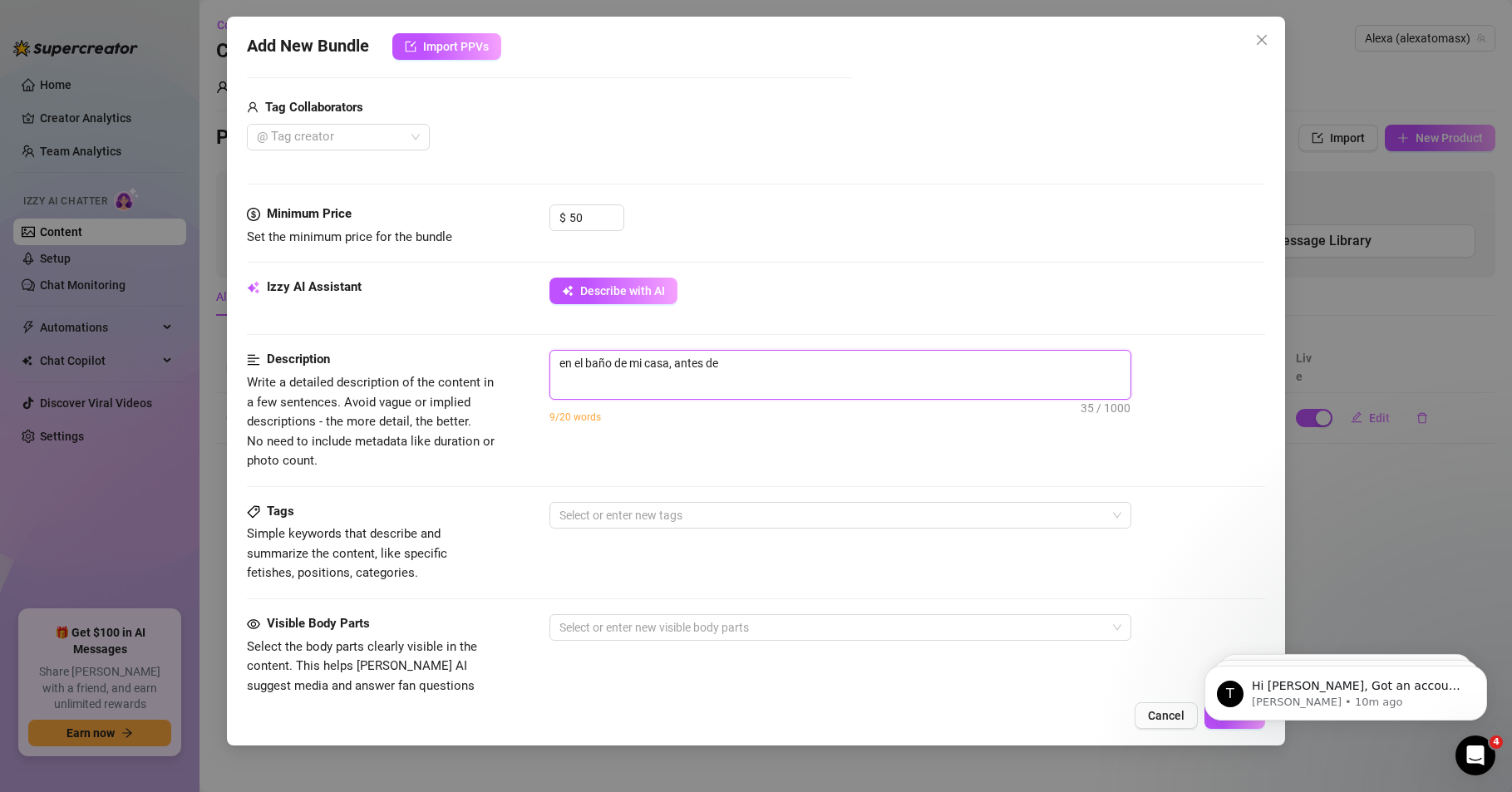
type textarea "en el baño de mi casa, antes de"
type textarea "en el baño de mi casa, antes d"
type textarea "en el baño de mi casa, antes"
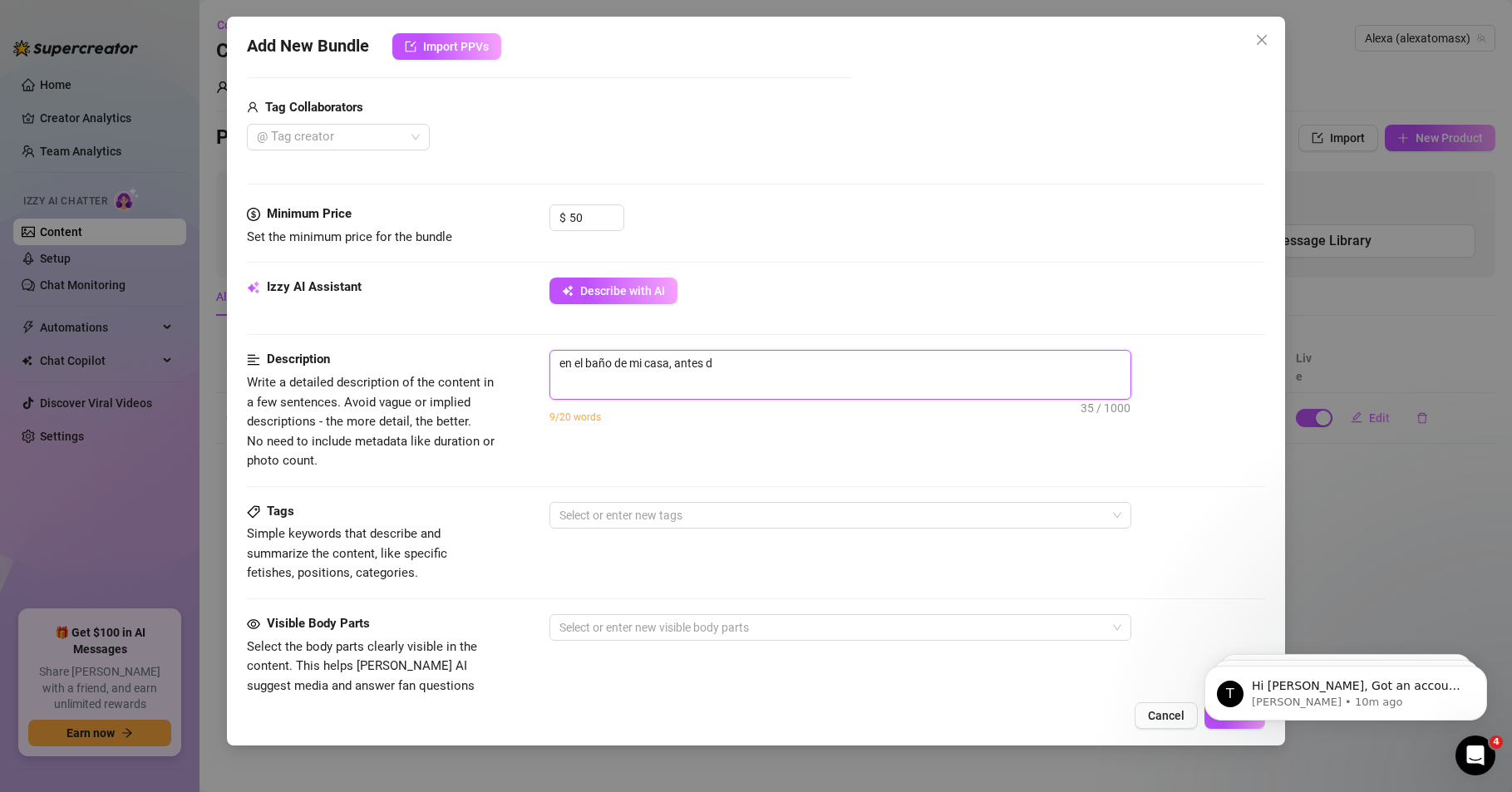
type textarea "en el baño de mi casa, antes"
type textarea "en el baño de mi casa, ante"
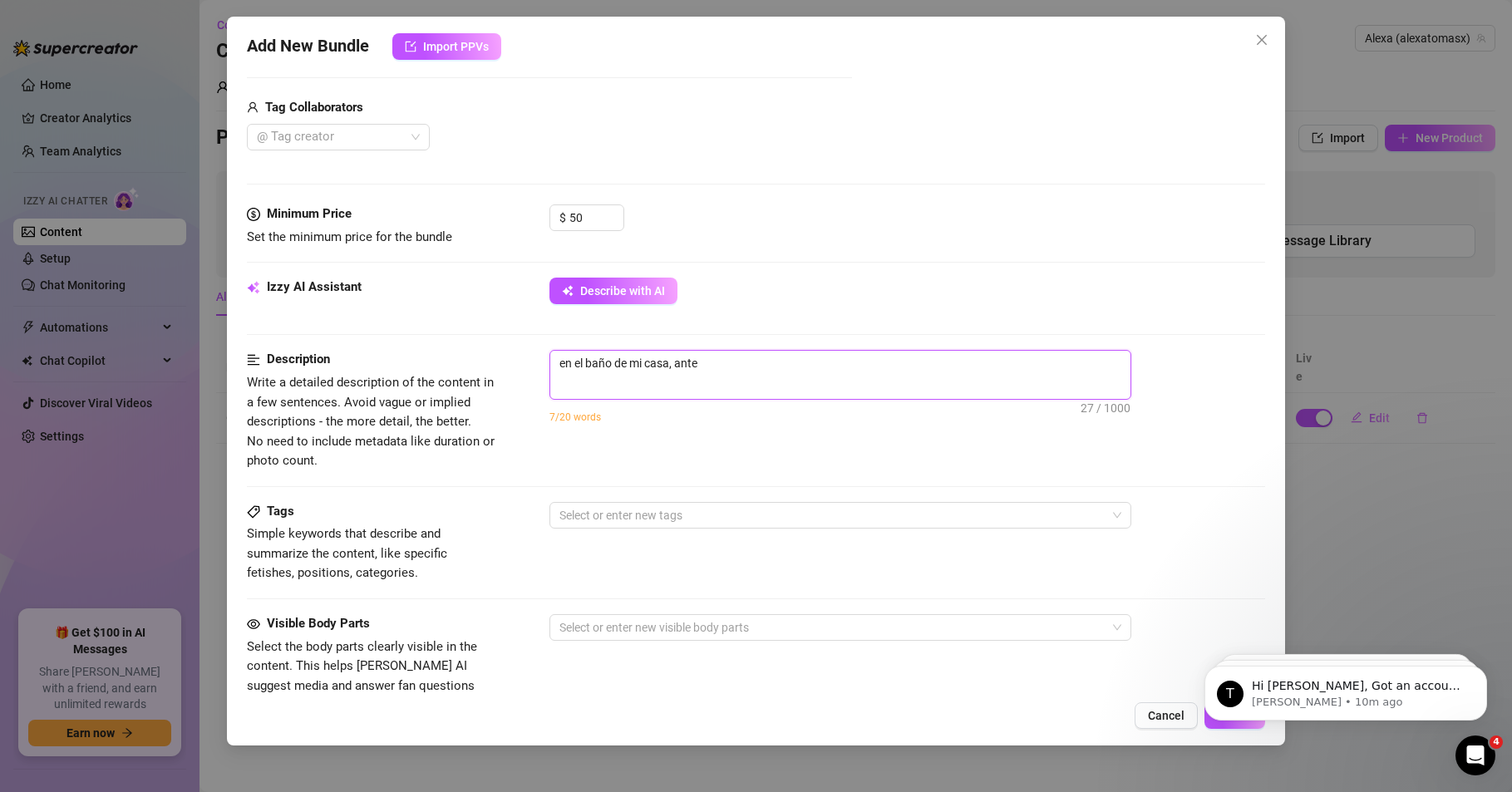
type textarea "en el baño de mi casa, ant"
type textarea "en el baño de mi casa, an"
type textarea "en el baño de mi casa, a"
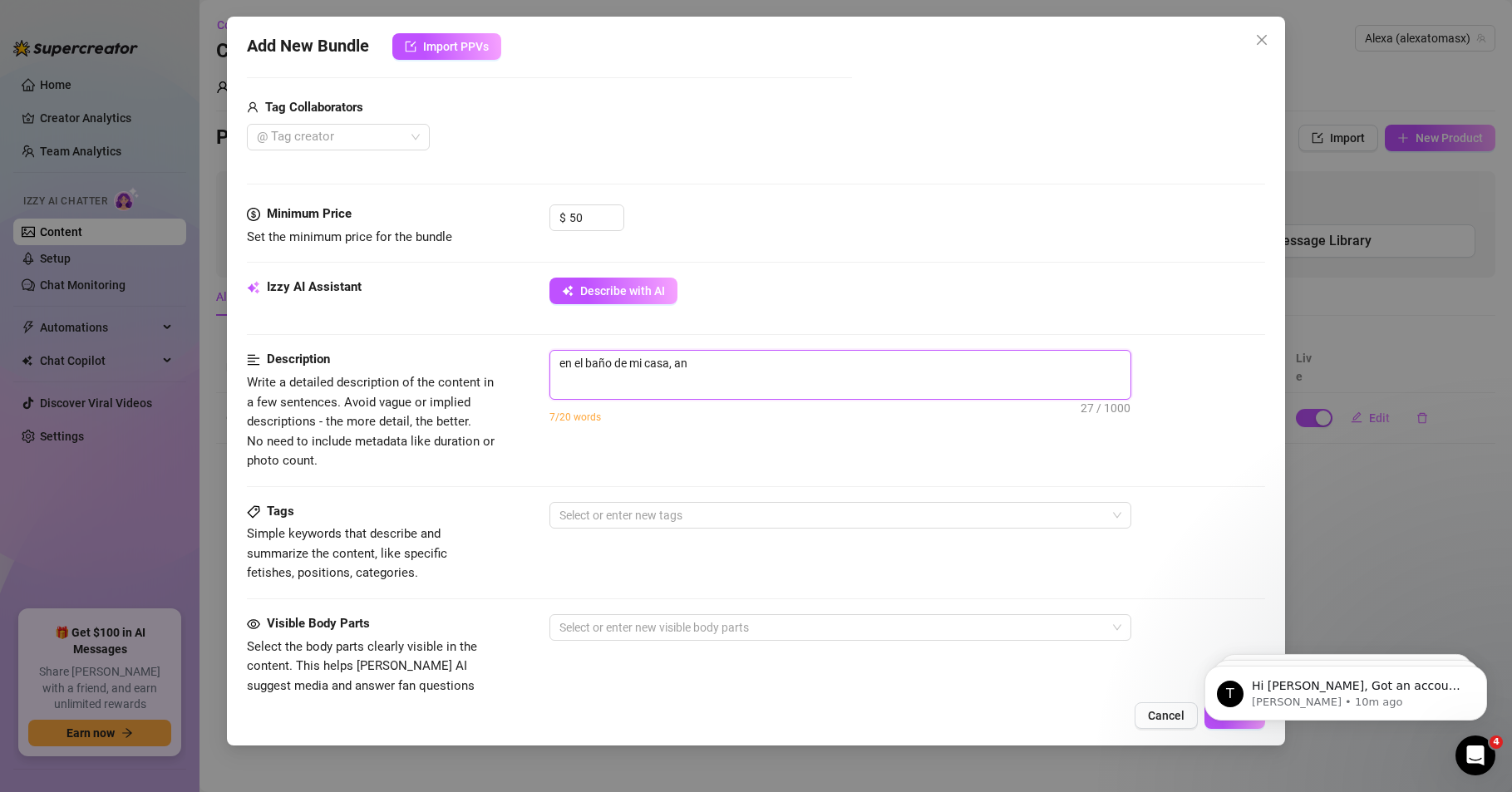
type textarea "en el baño de mi casa, a"
type textarea "en el baño de mi casa,"
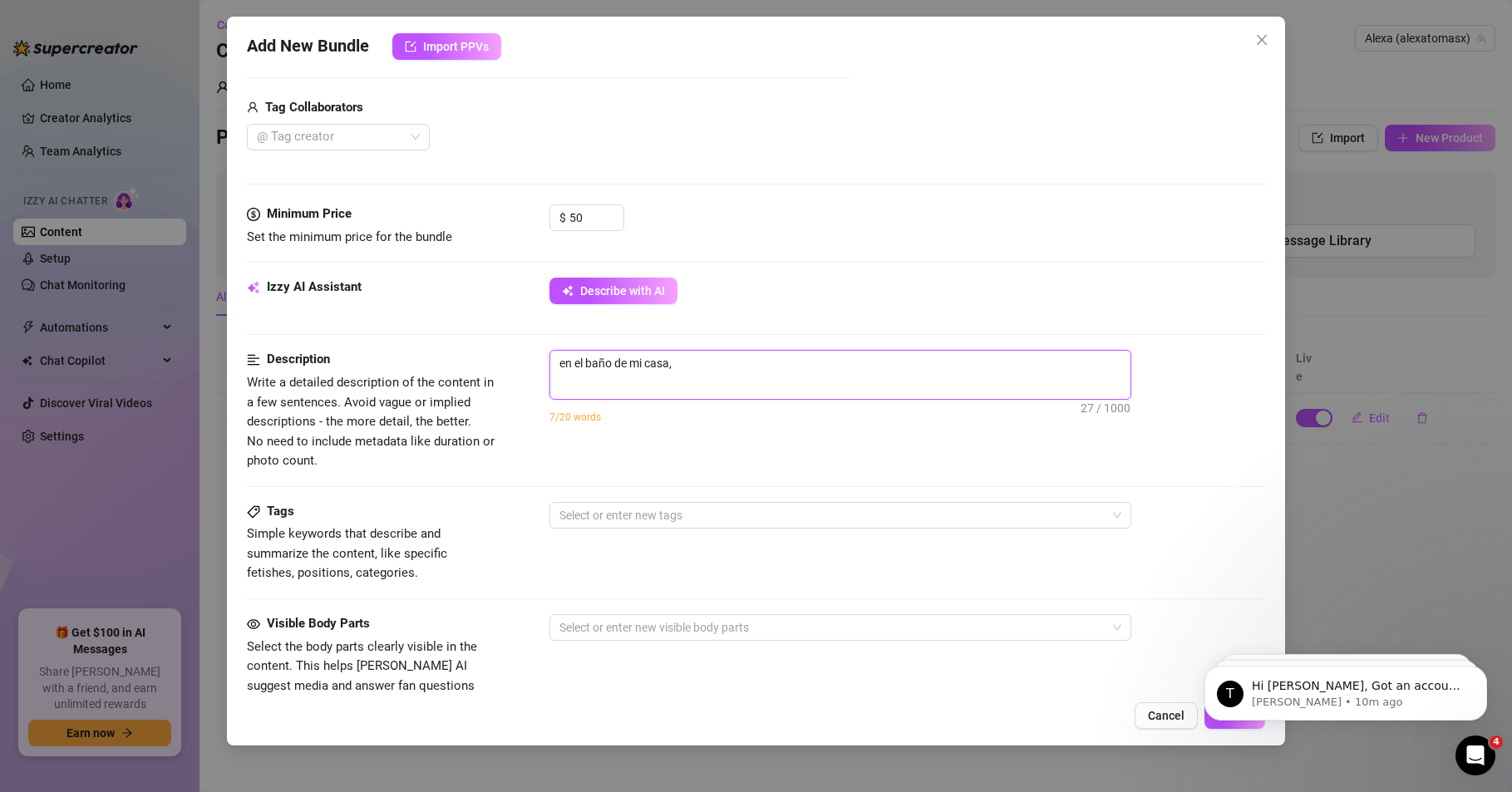
type textarea "en el baño de mi casa"
type textarea "en el baño de mi cas"
type textarea "en el baño de mi ca"
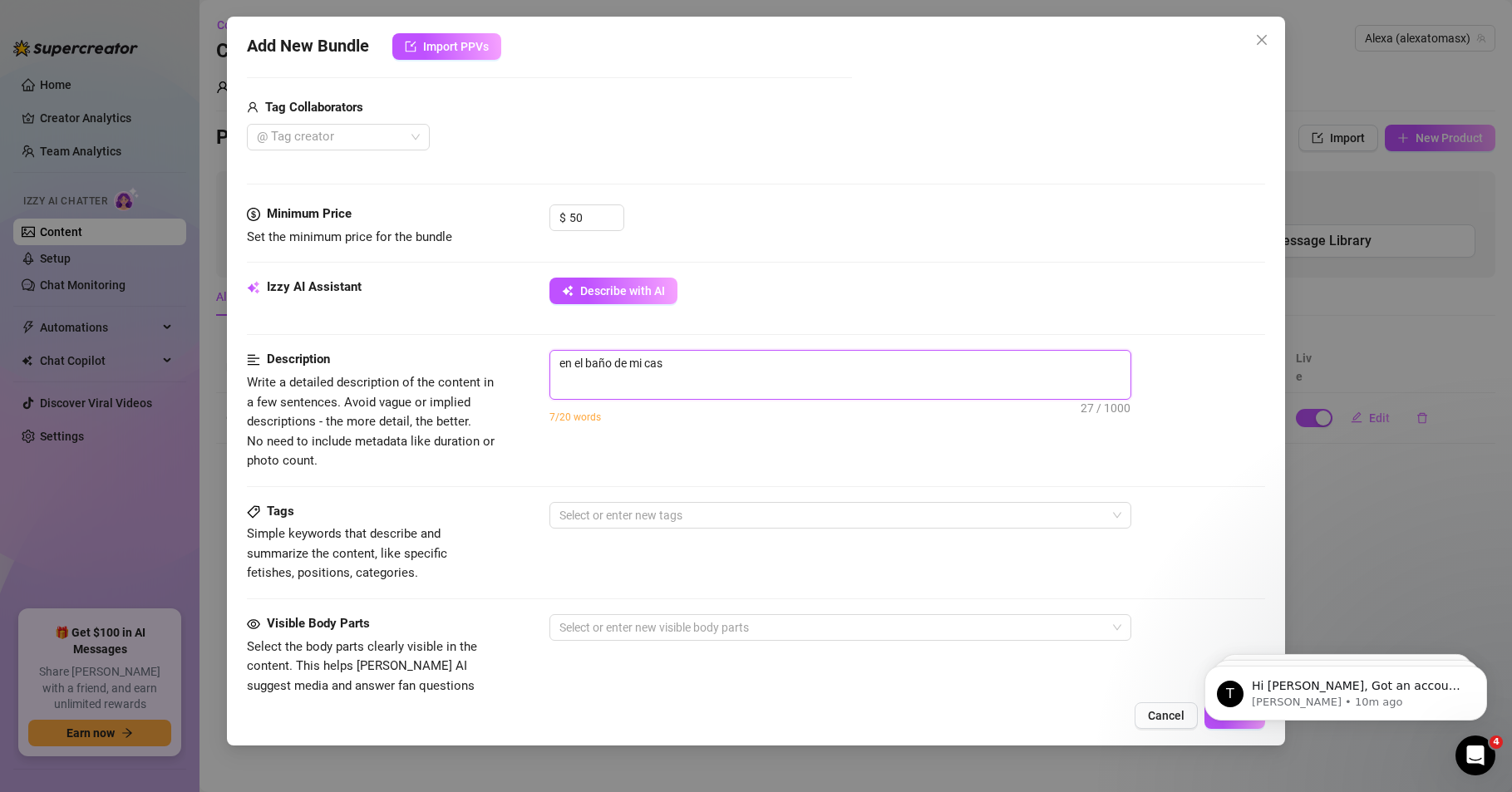
type textarea "en el baño de mi ca"
type textarea "en el baño de mi c"
type textarea "en el baño de mi"
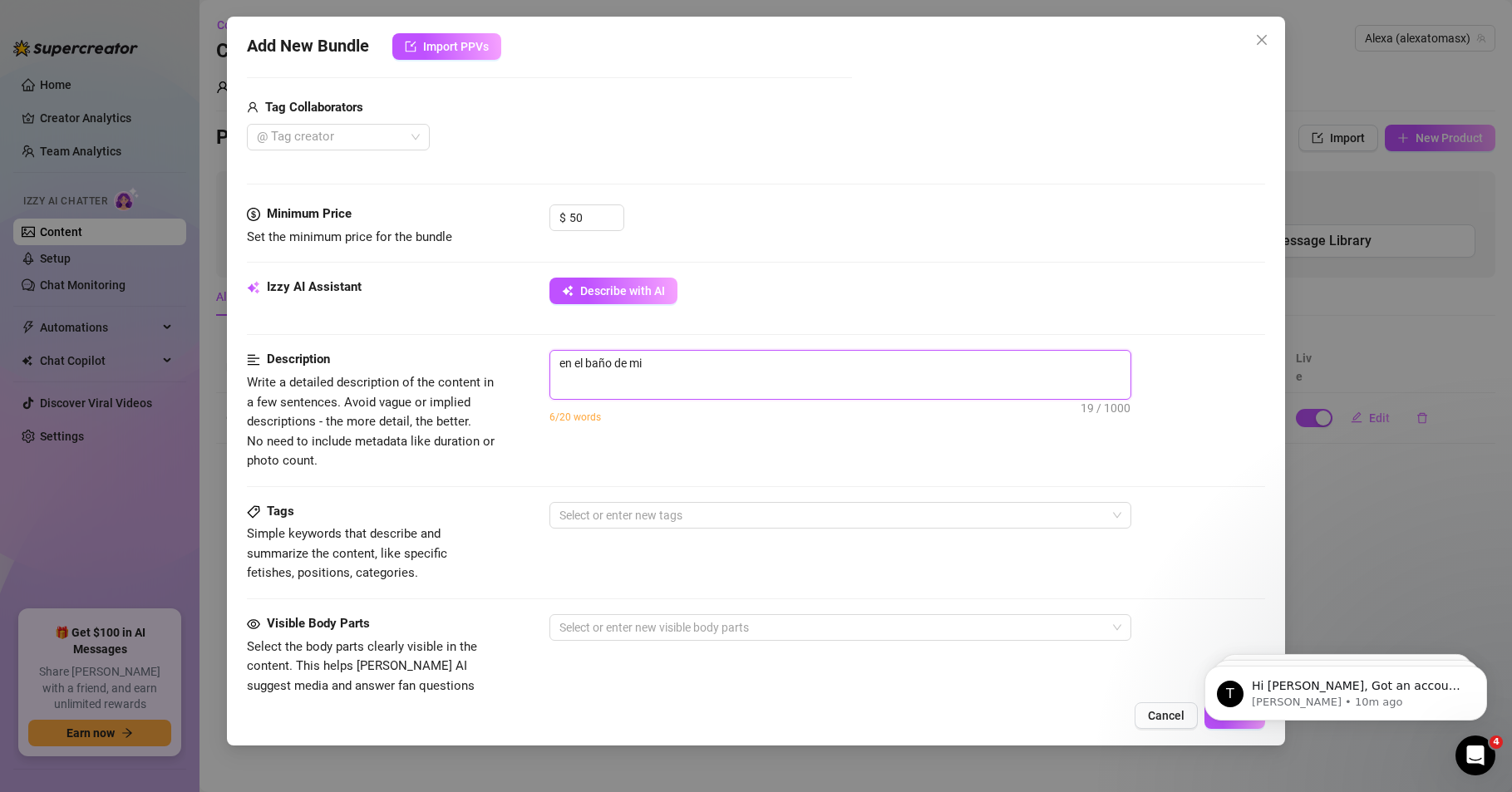
type textarea "en el baño de mi"
type textarea "en el baño de m"
type textarea "en el baño de"
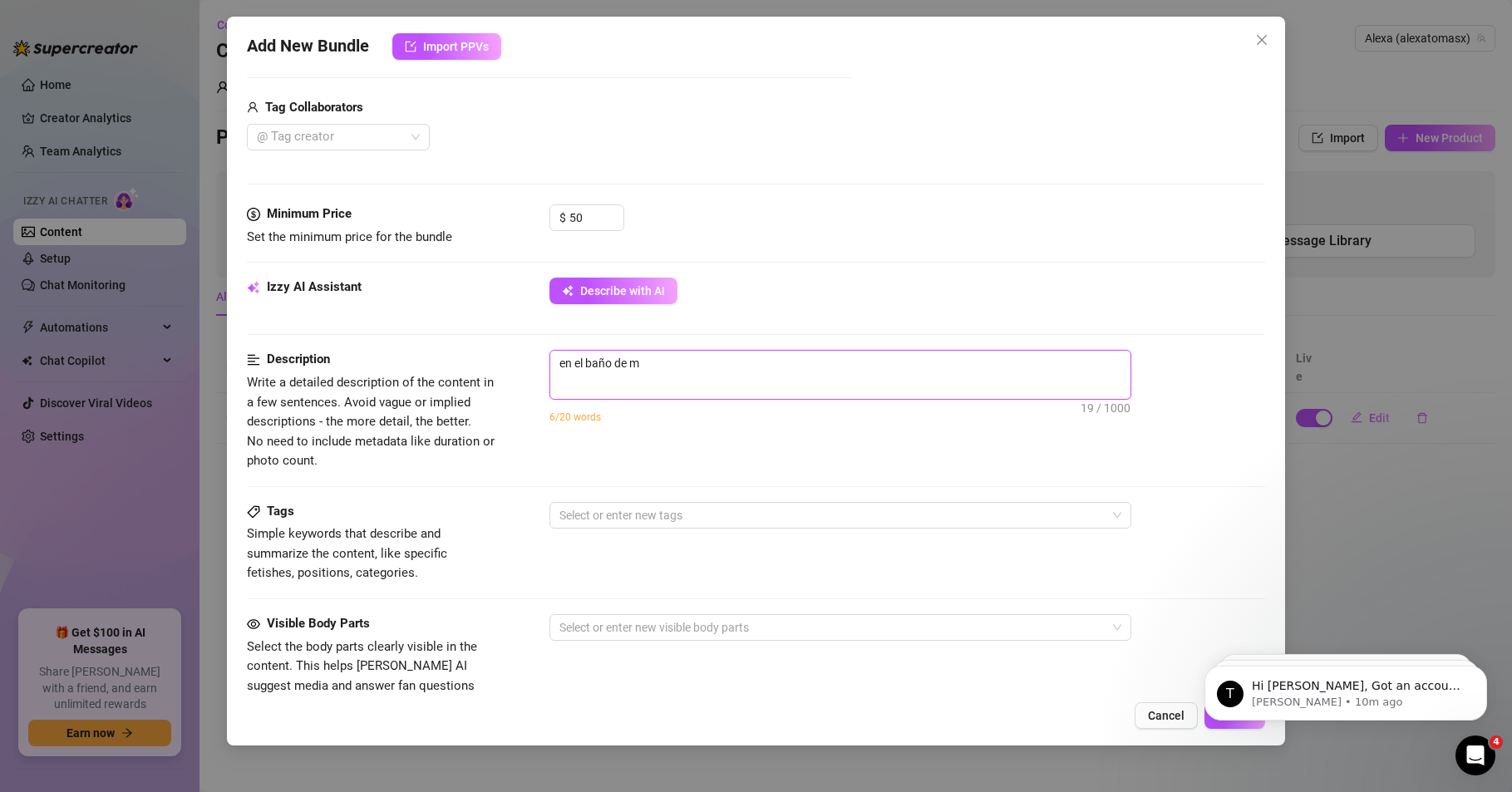
type textarea "en el baño de"
type textarea "en el baño d"
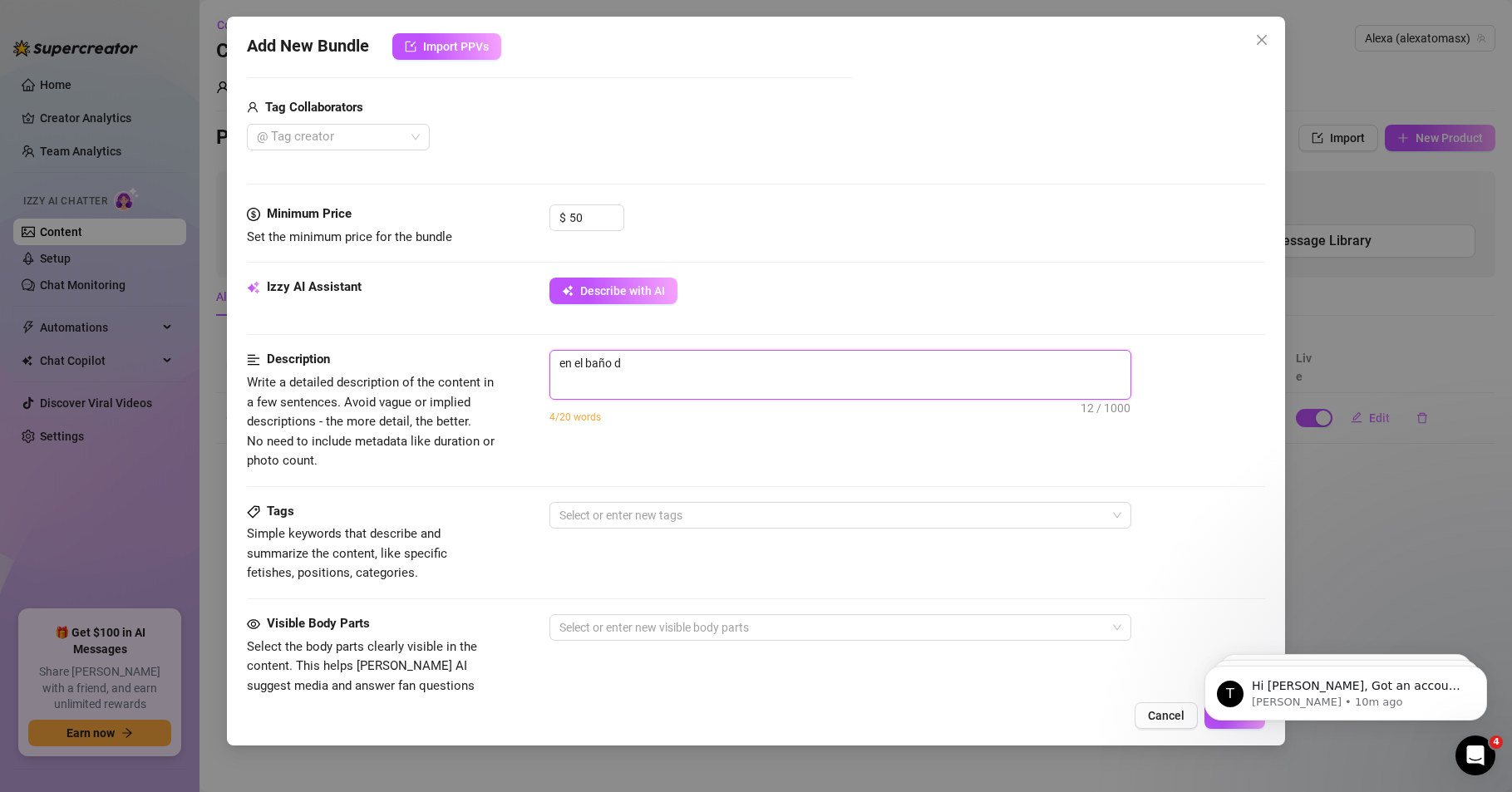
type textarea "en el baño"
type textarea "en el bañ"
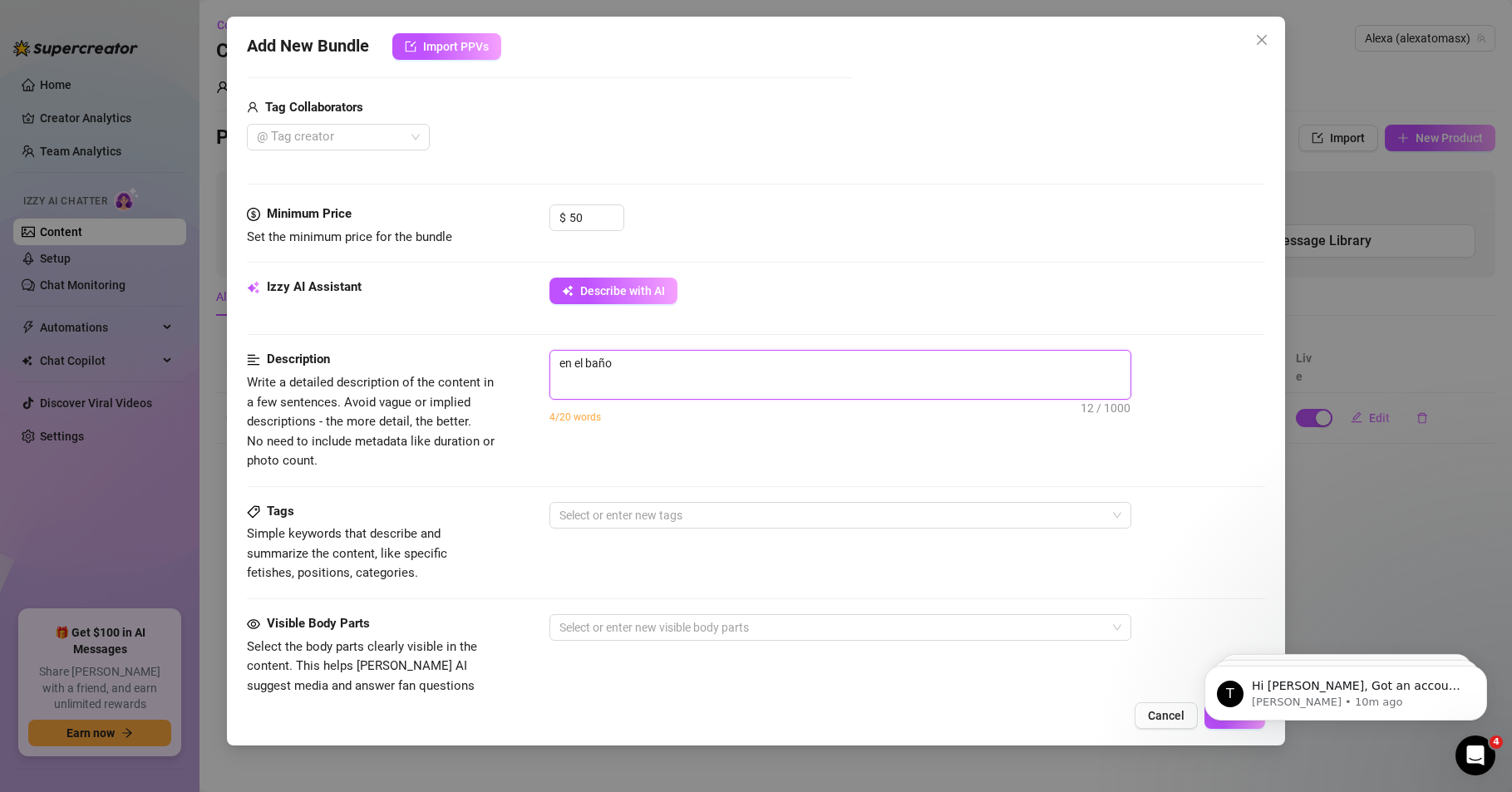
type textarea "en el bañ"
type textarea "en el ba"
type textarea "en el b"
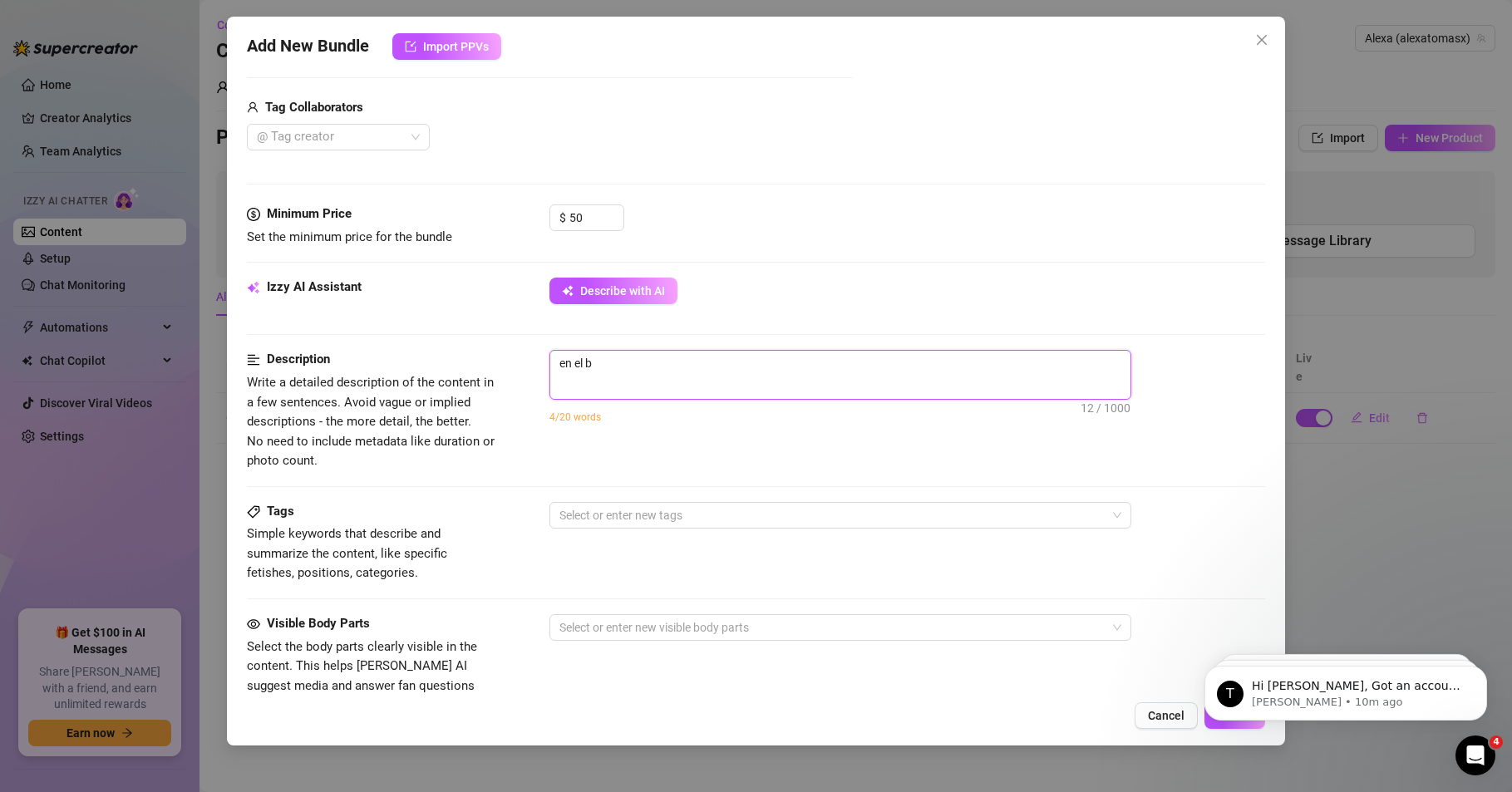
type textarea "en el"
type textarea "en e"
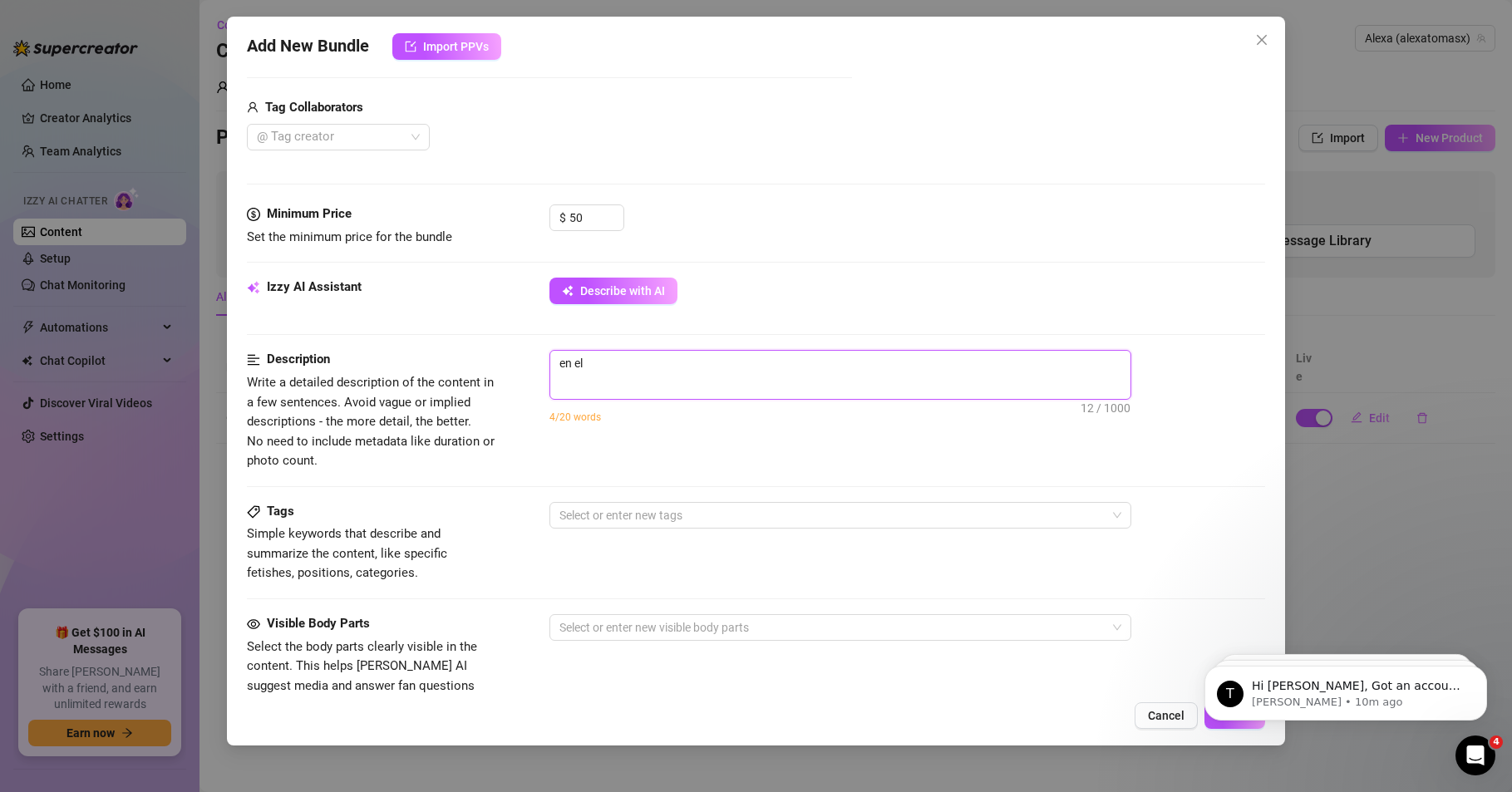
type textarea "en e"
type textarea "en"
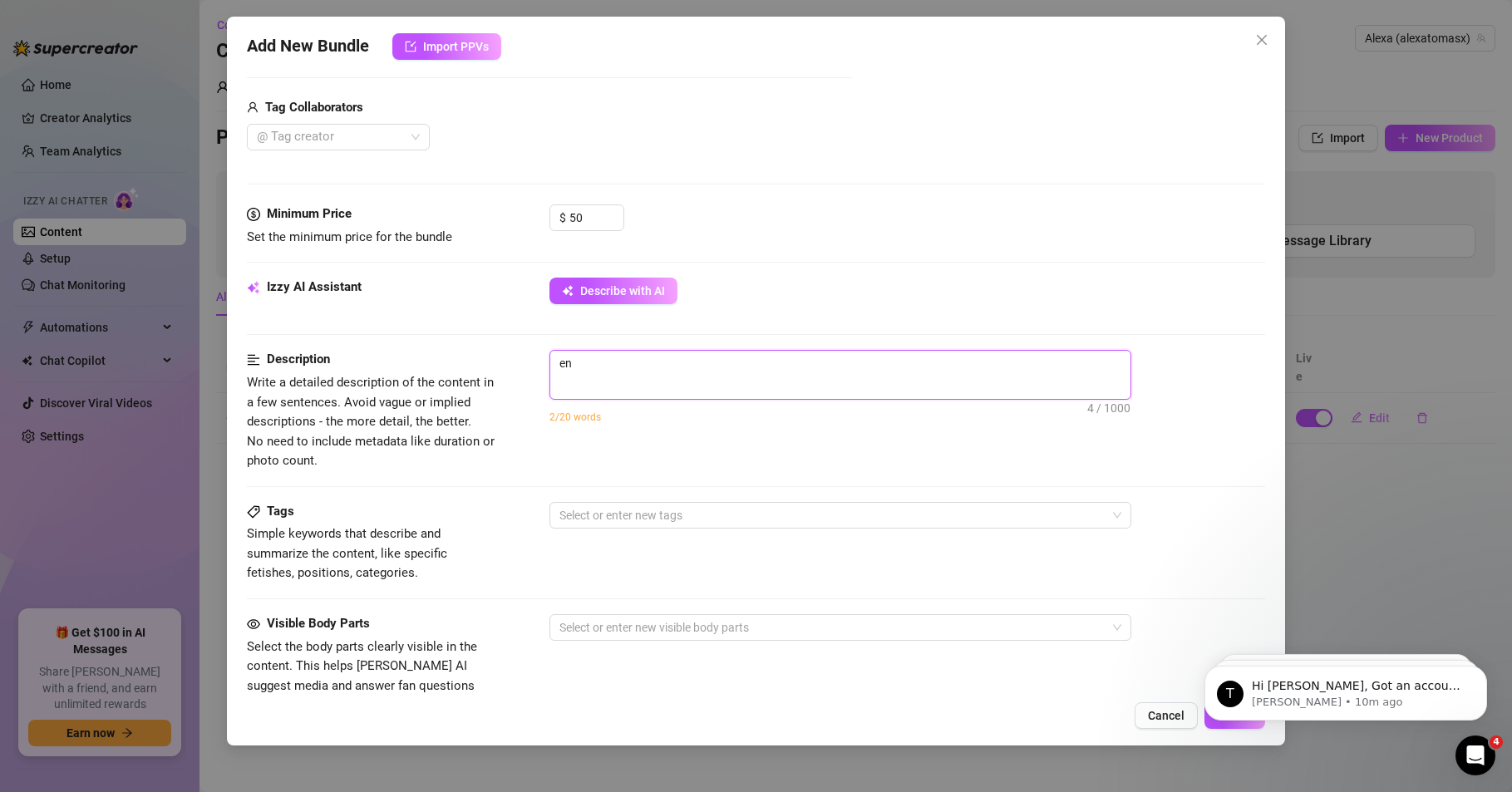
type textarea "e"
type textarea "Describe the content (media) in a few sentences"
type textarea "m"
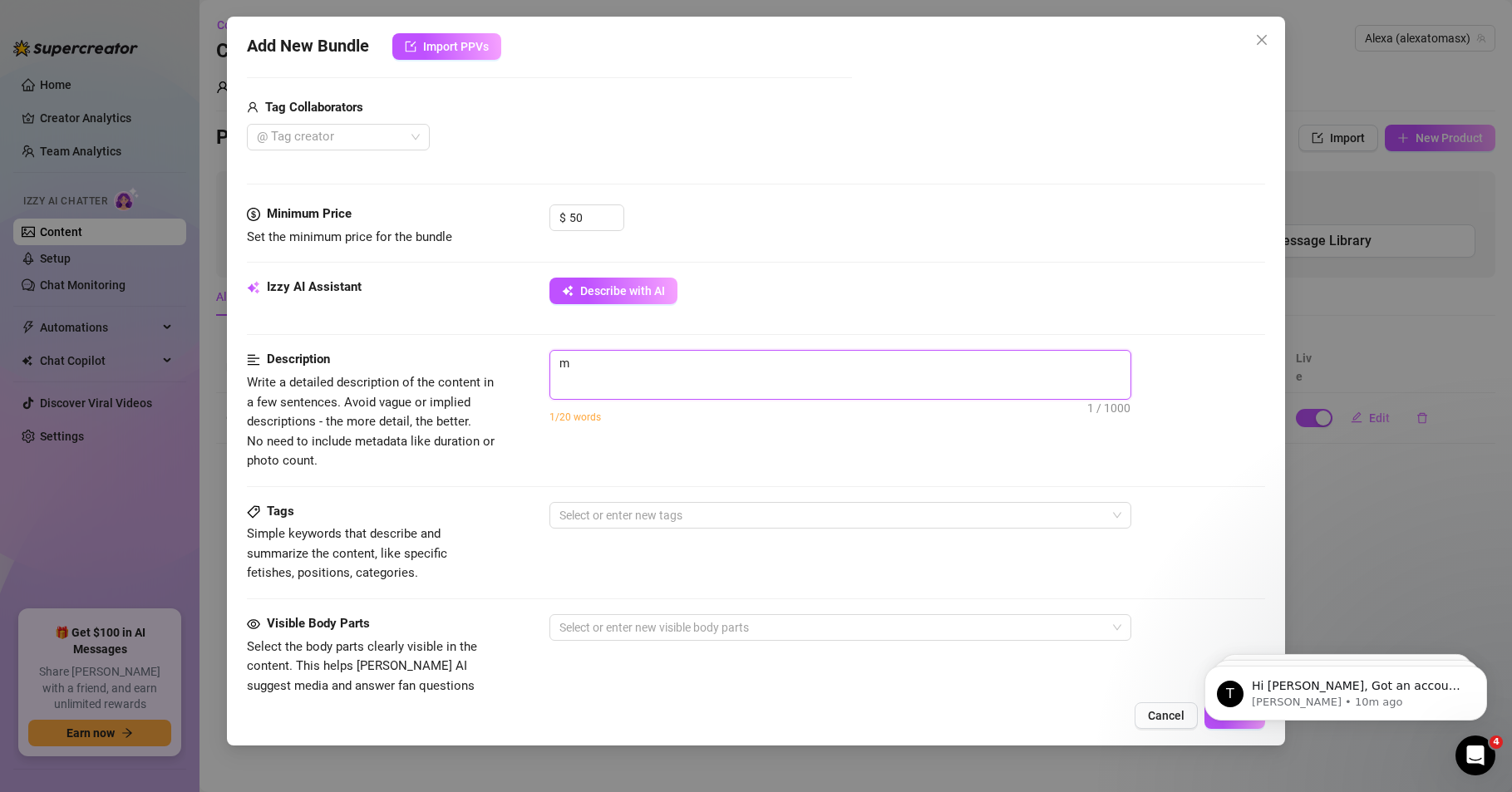
type textarea "me"
click at [577, 212] on input "50" at bounding box center [597, 217] width 54 height 25
click at [749, 364] on textarea "me escondo en el baño de mi casa" at bounding box center [840, 362] width 580 height 25
drag, startPoint x: 561, startPoint y: 359, endPoint x: 758, endPoint y: 348, distance: 197.3
click at [758, 348] on form "Account Alexa (@alexatomasx) Name Name is for your internal organization only. …" at bounding box center [756, 386] width 1018 height 1396
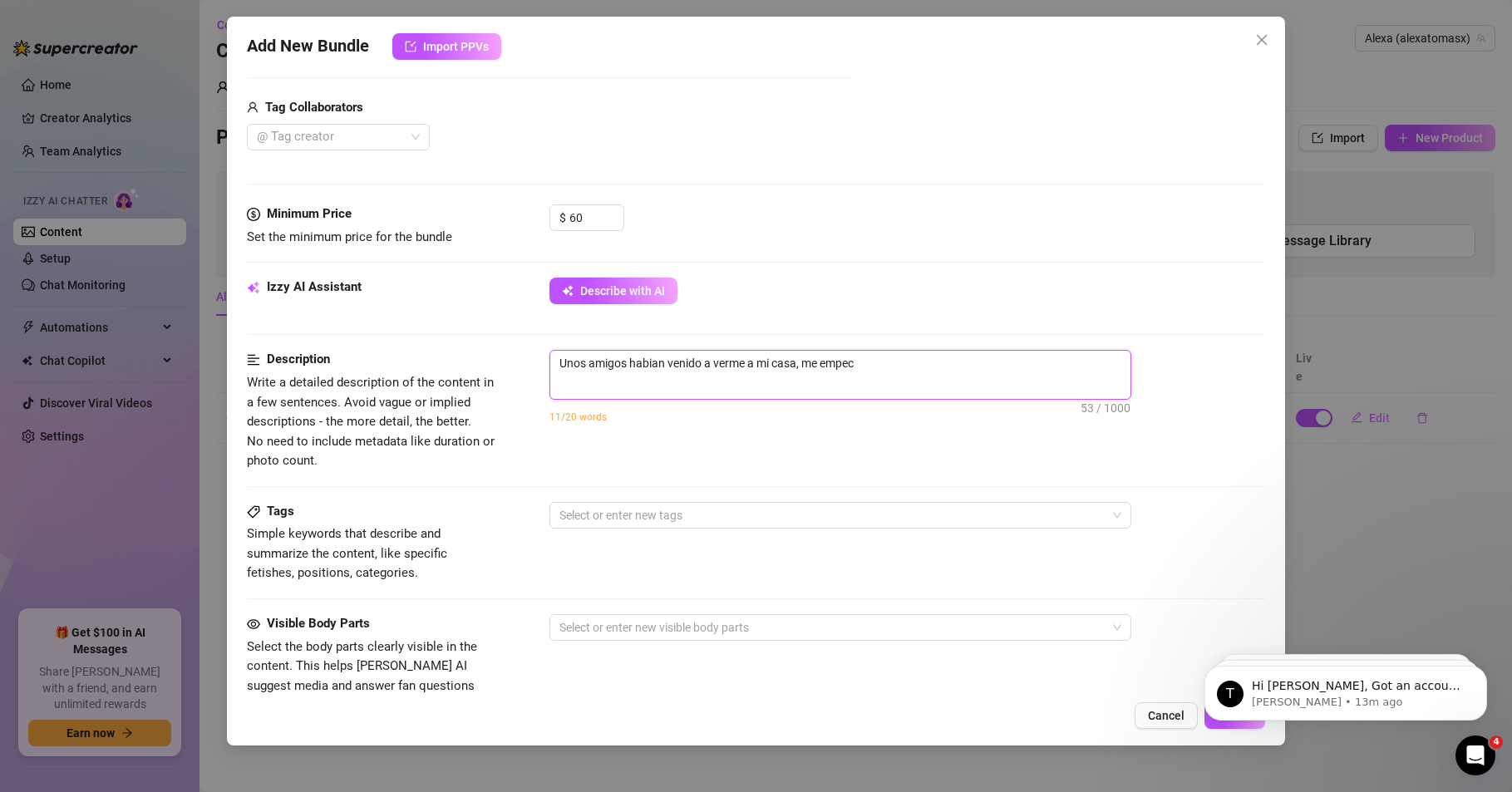
drag, startPoint x: 559, startPoint y: 360, endPoint x: 863, endPoint y: 373, distance: 304.3
click at [863, 373] on textarea "Unos amigos habian venido a verme a mi casa, me empec" at bounding box center [840, 362] width 580 height 25
click at [617, 369] on textarea at bounding box center [840, 362] width 580 height 25
paste textarea "[PERSON_NAME] unos amigos a casa y me puse cachonda enseguida. Me encerré en el…"
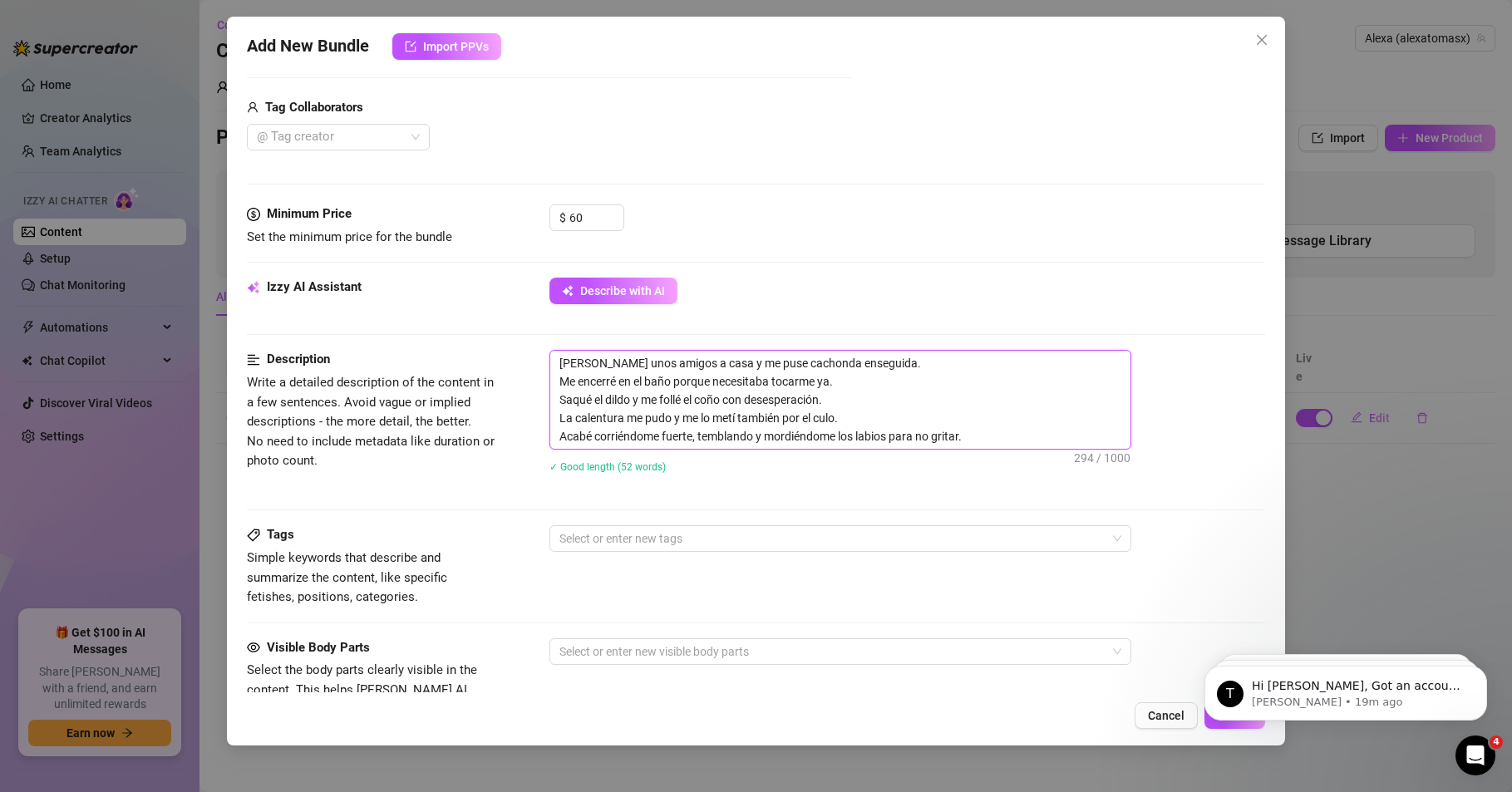
scroll to position [0, 0]
click at [560, 382] on textarea "[PERSON_NAME] unos amigos a casa y me puse cachonda enseguida. Me encerré en el…" at bounding box center [840, 399] width 580 height 98
click at [562, 396] on textarea "[PERSON_NAME] unos amigos a casa y me puse cachonda enseguida. Me encerré en el…" at bounding box center [840, 399] width 580 height 98
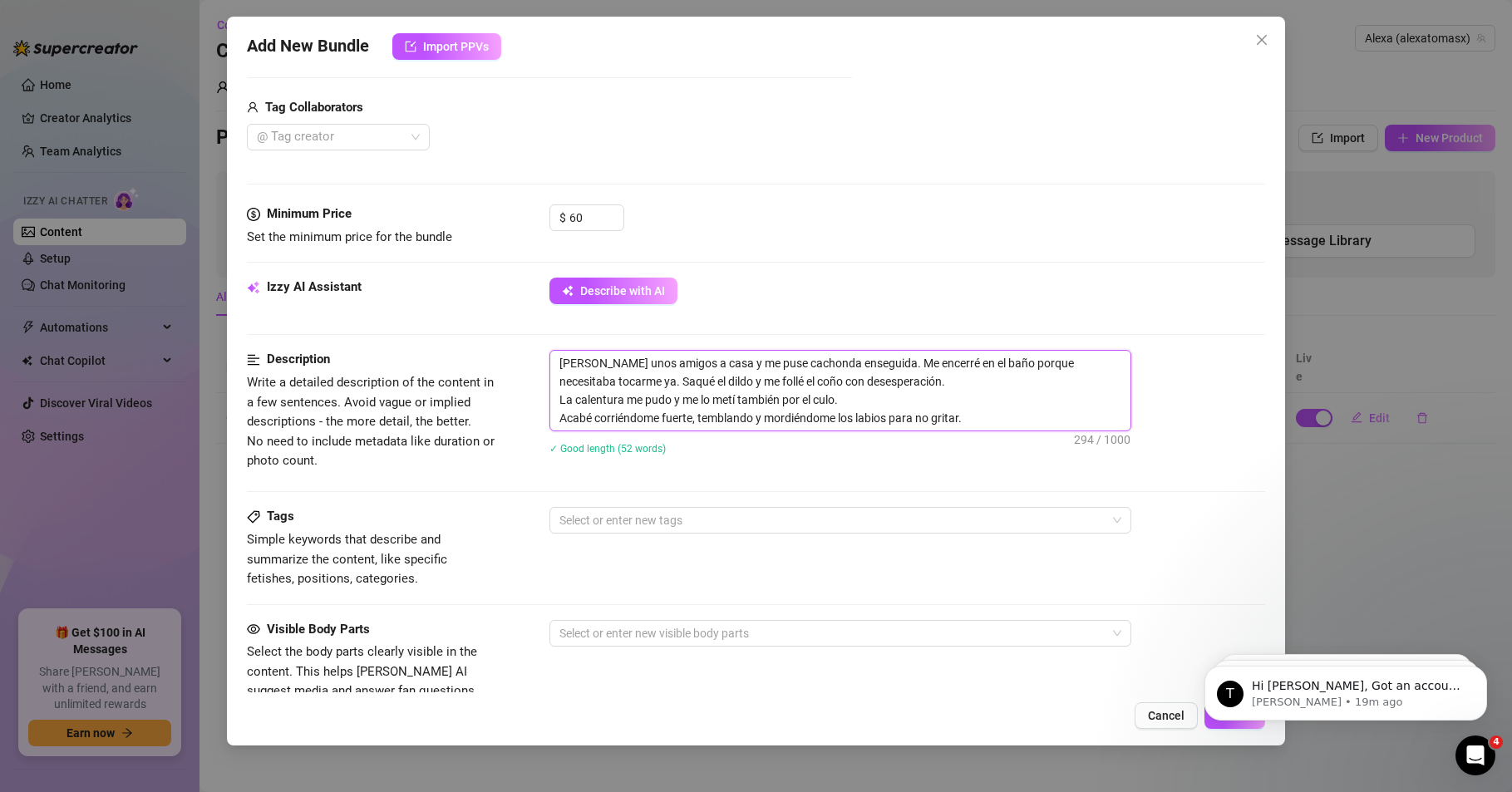
click at [559, 399] on textarea "[PERSON_NAME] unos amigos a casa y me puse cachonda enseguida. Me encerré en el…" at bounding box center [840, 390] width 580 height 80
drag, startPoint x: 557, startPoint y: 416, endPoint x: 572, endPoint y: 416, distance: 15.0
click at [557, 416] on textarea "[PERSON_NAME] unos amigos a casa y me puse cachonda enseguida. Me encerré en el…" at bounding box center [840, 390] width 580 height 80
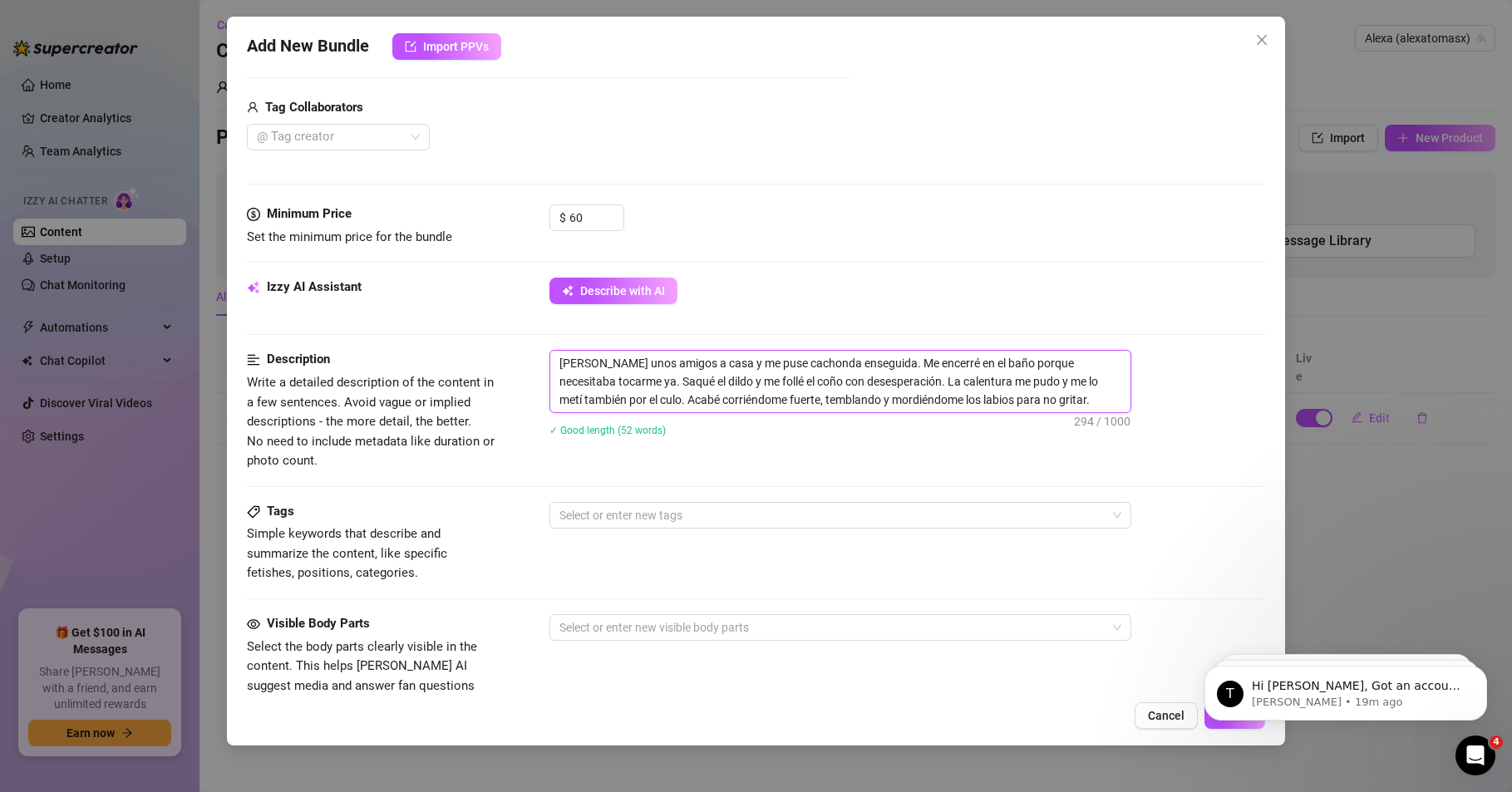
drag, startPoint x: 610, startPoint y: 399, endPoint x: 652, endPoint y: 401, distance: 42.0
click at [652, 401] on textarea "[PERSON_NAME] unos amigos a casa y me puse cachonda enseguida. Me encerré en el…" at bounding box center [840, 381] width 580 height 61
drag, startPoint x: 558, startPoint y: 358, endPoint x: 1115, endPoint y: 409, distance: 559.3
click at [1115, 409] on textarea "[PERSON_NAME] unos amigos a casa y me puse cachonda enseguida. Me encerré en el…" at bounding box center [840, 381] width 580 height 61
click at [804, 486] on div at bounding box center [756, 486] width 1018 height 1
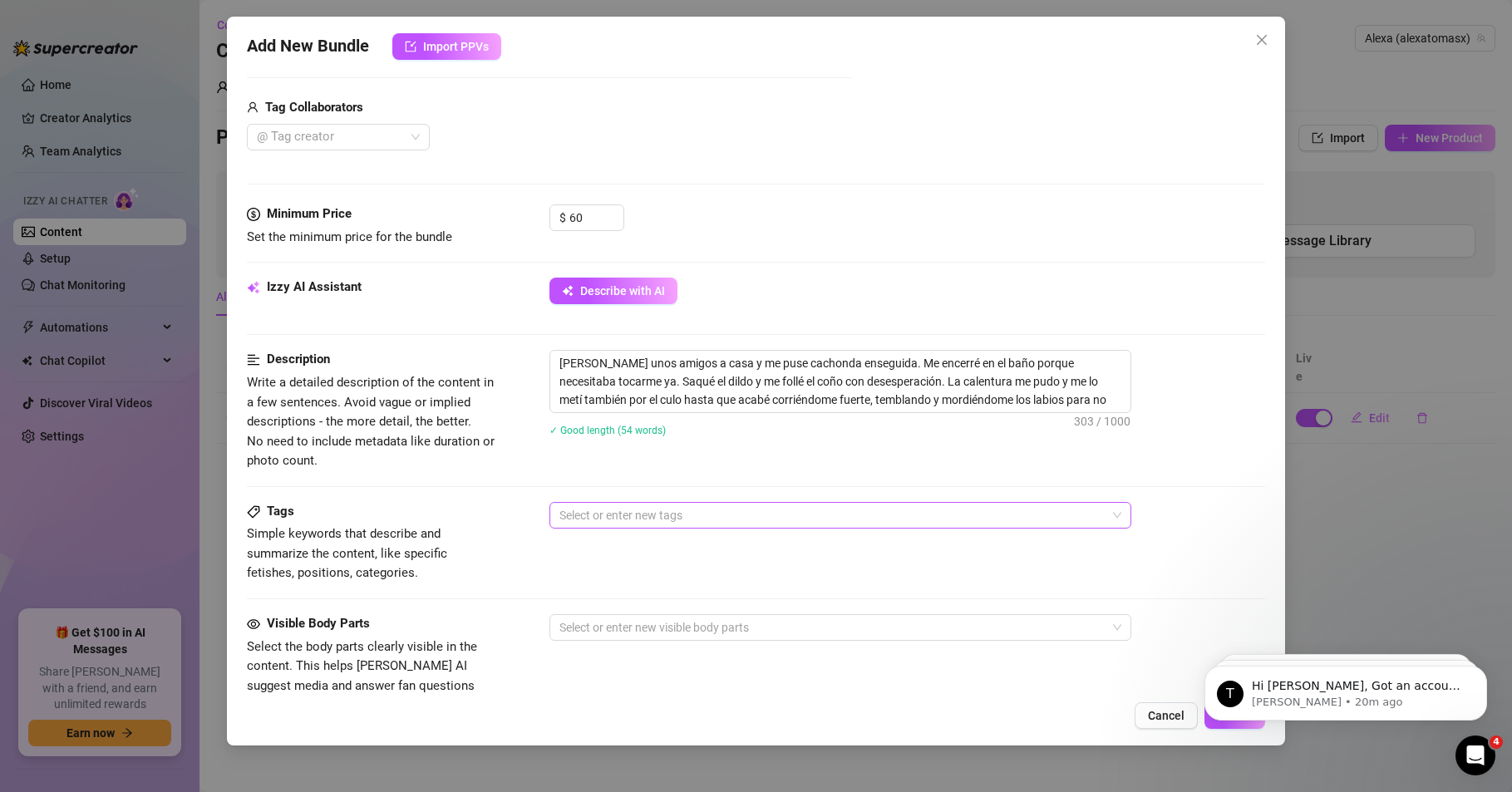
click at [611, 523] on div at bounding box center [832, 514] width 557 height 23
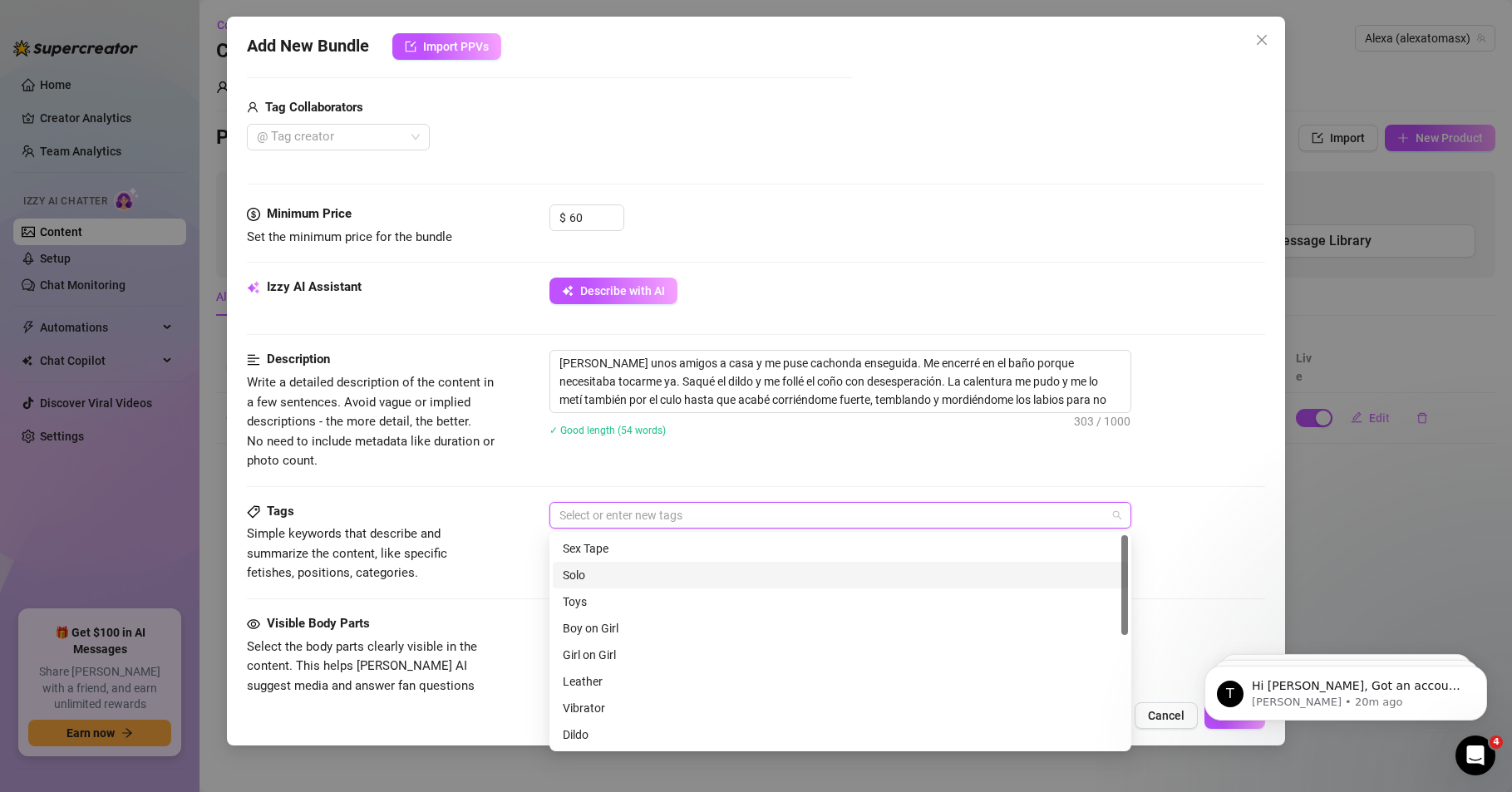
click at [583, 576] on div "Solo" at bounding box center [841, 575] width 556 height 19
click at [585, 600] on div "Toys" at bounding box center [841, 602] width 556 height 19
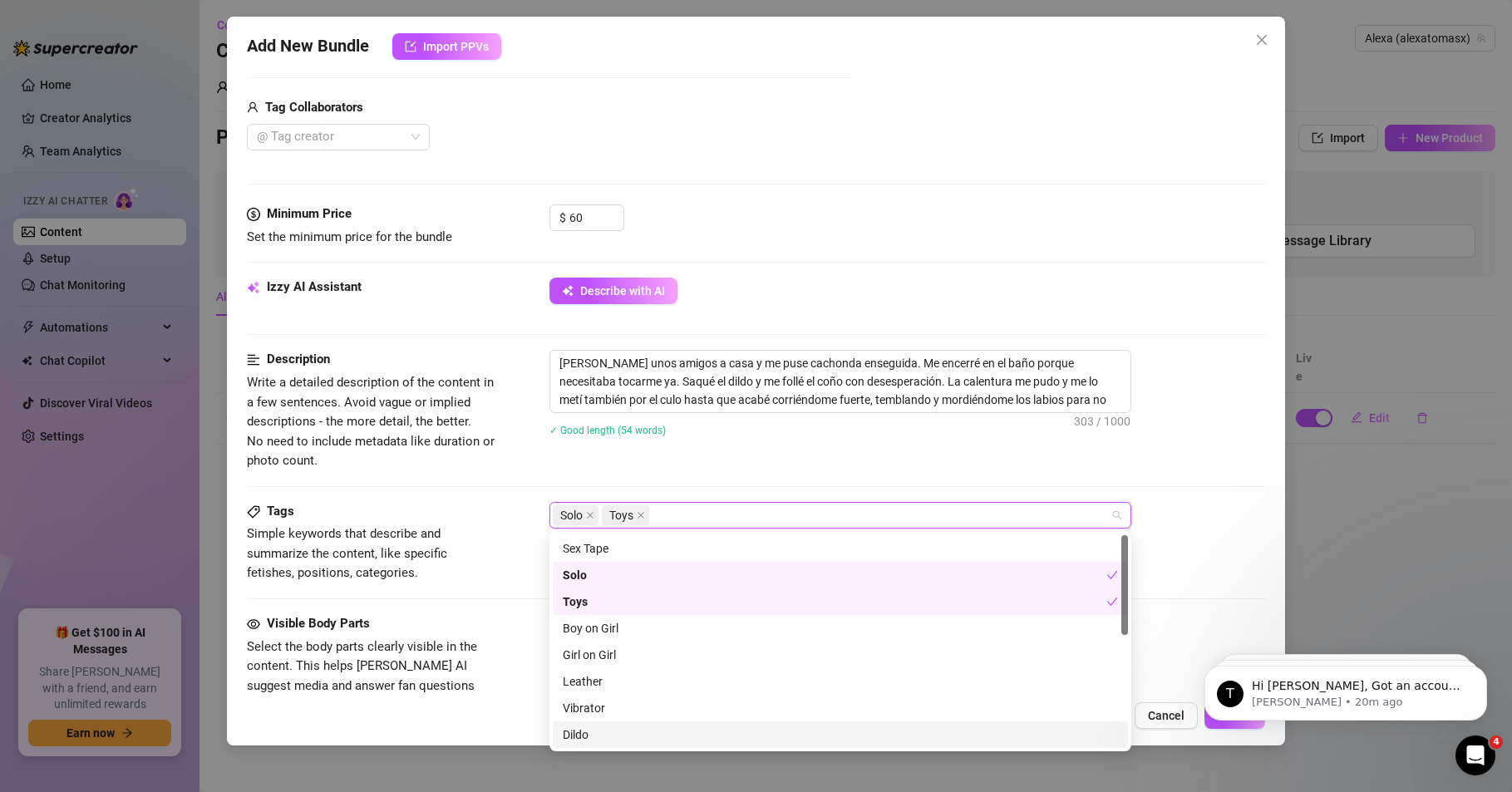
click at [576, 733] on div "Dildo" at bounding box center [841, 735] width 556 height 19
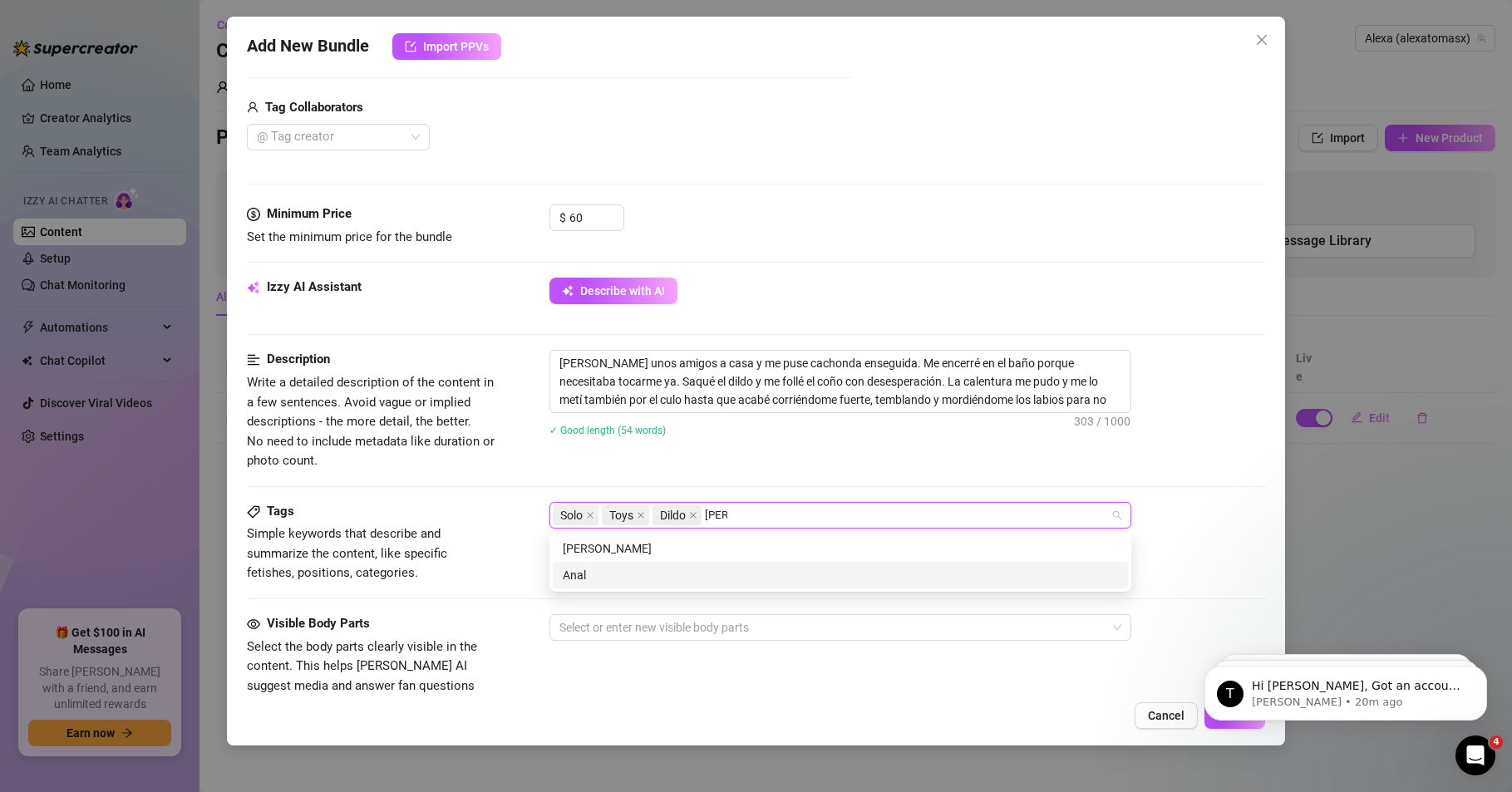
click at [580, 572] on div "Anal" at bounding box center [841, 575] width 556 height 19
click at [600, 572] on div "Orgasm" at bounding box center [841, 575] width 556 height 19
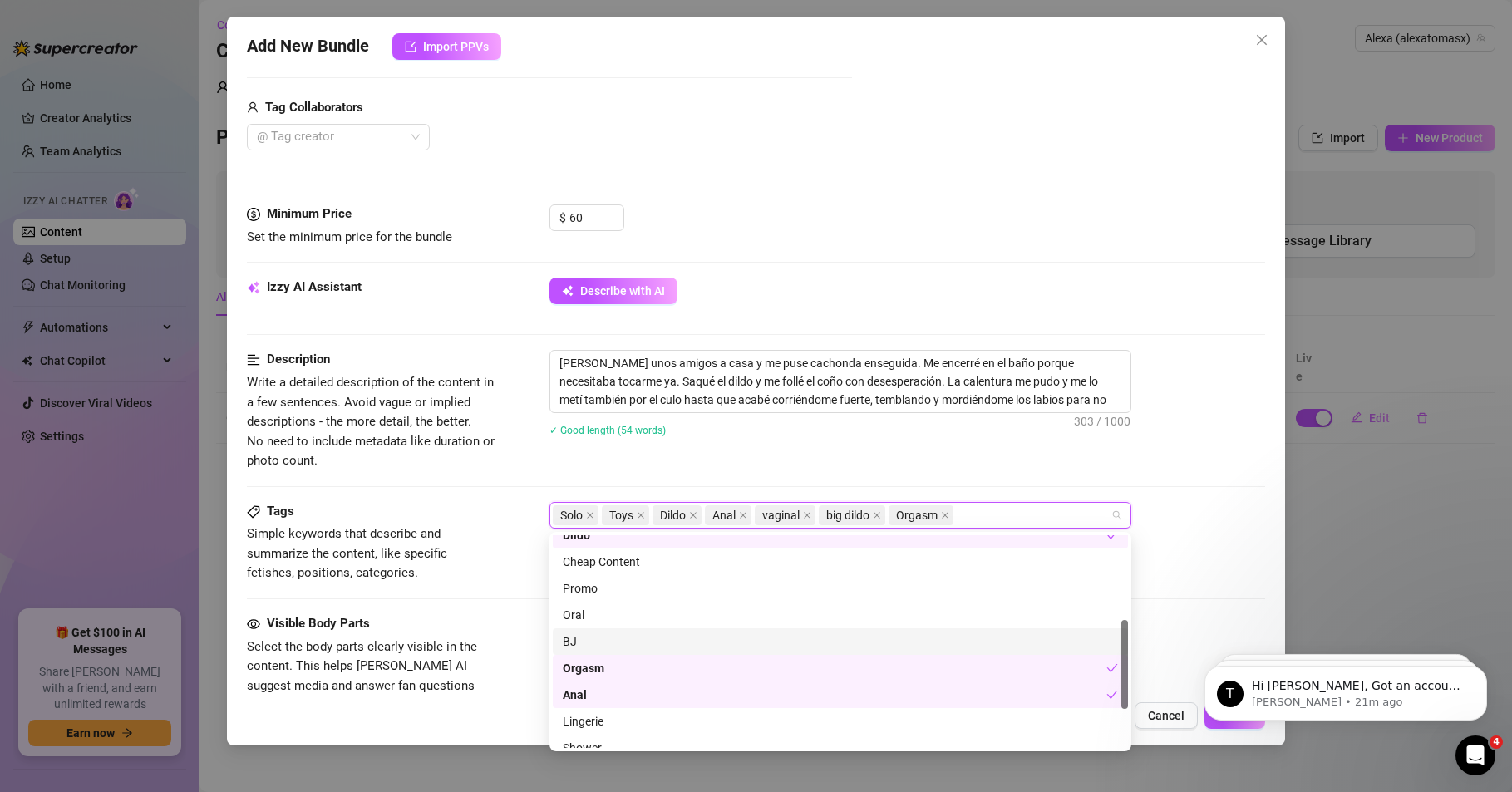
scroll to position [293, 0]
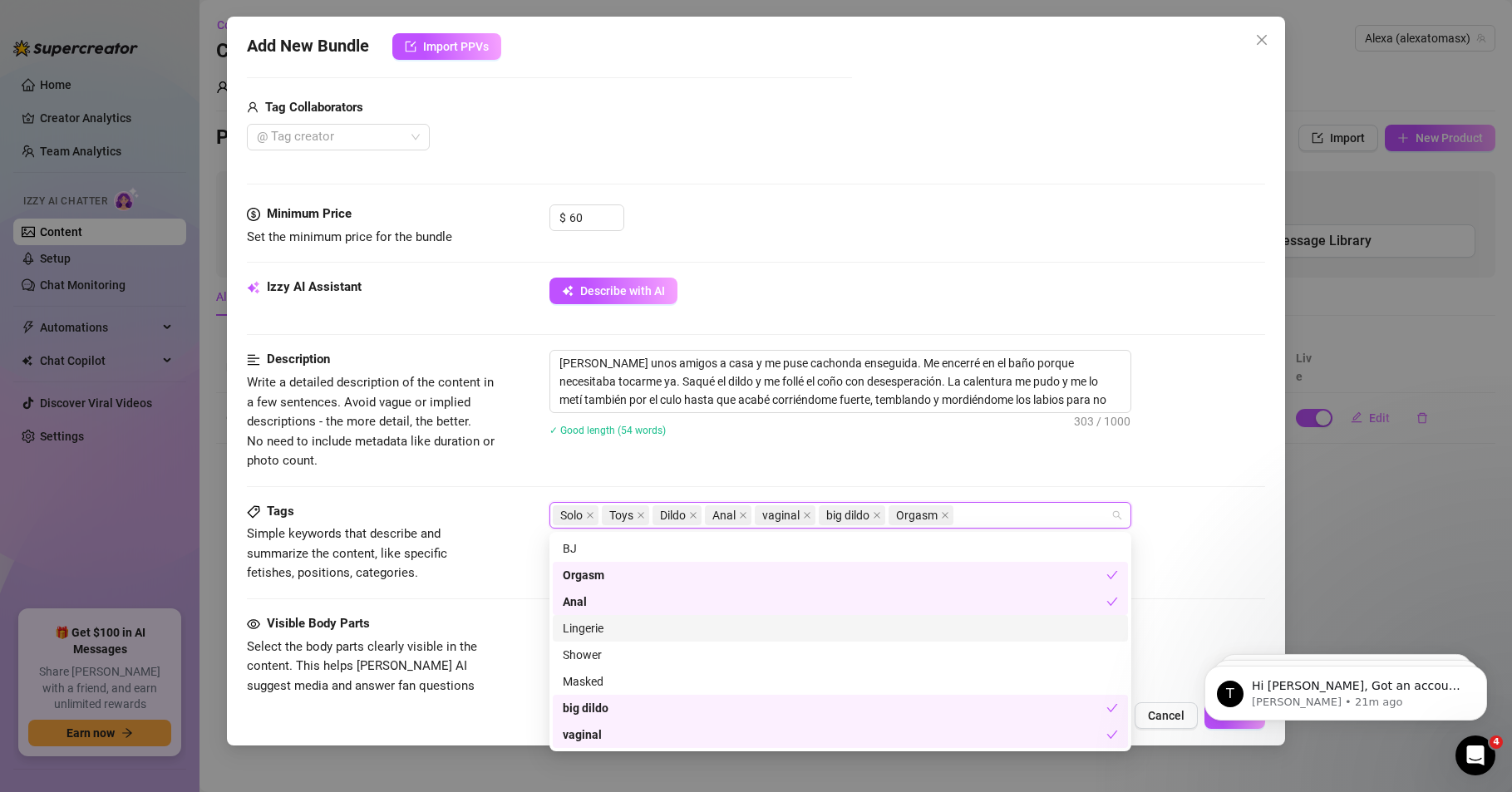
click at [585, 632] on div "Lingerie" at bounding box center [841, 628] width 556 height 19
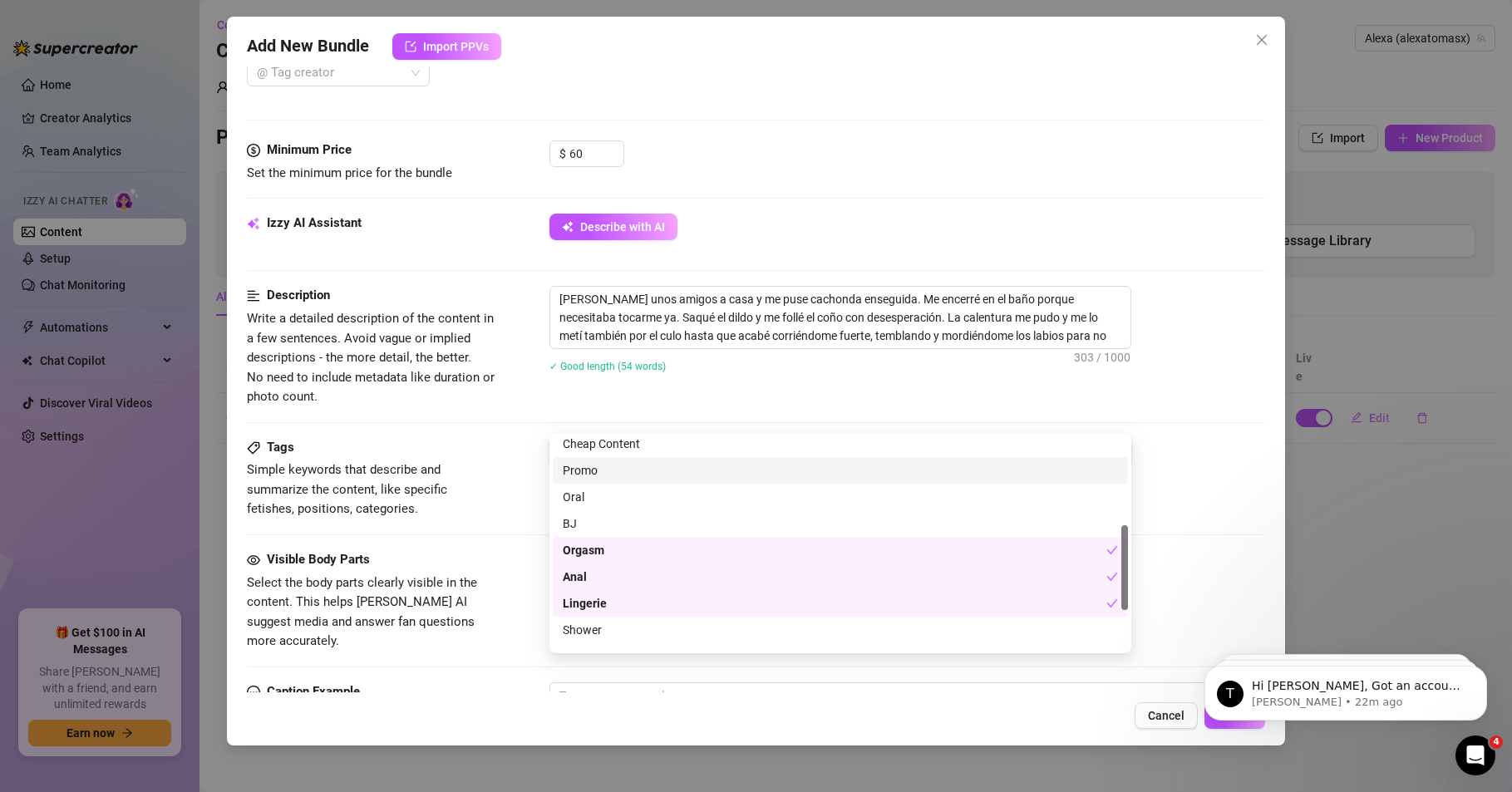
scroll to position [498, 0]
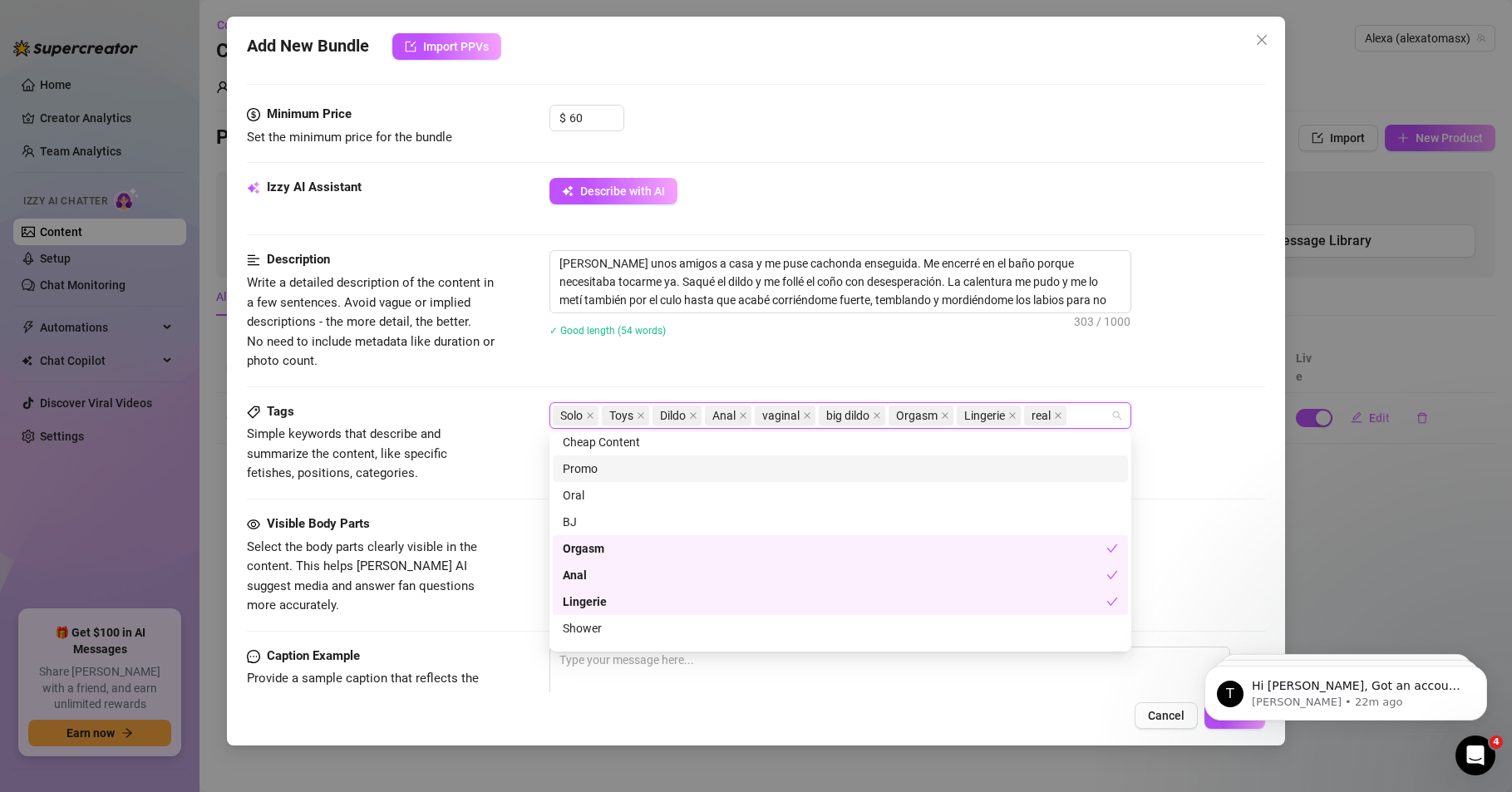
click at [471, 527] on div "Visible Body Parts" at bounding box center [372, 524] width 250 height 20
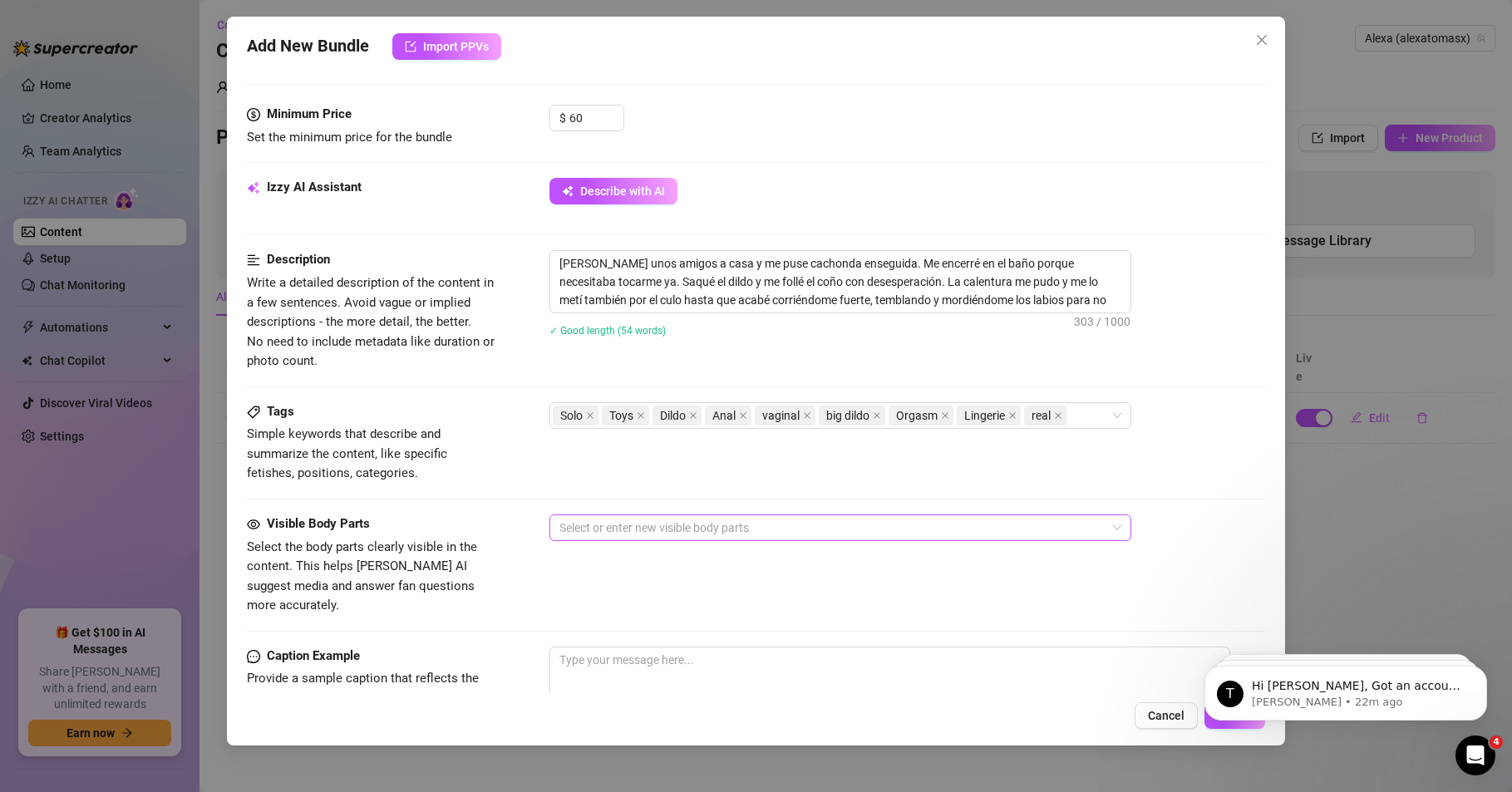
click at [654, 529] on div at bounding box center [832, 527] width 557 height 23
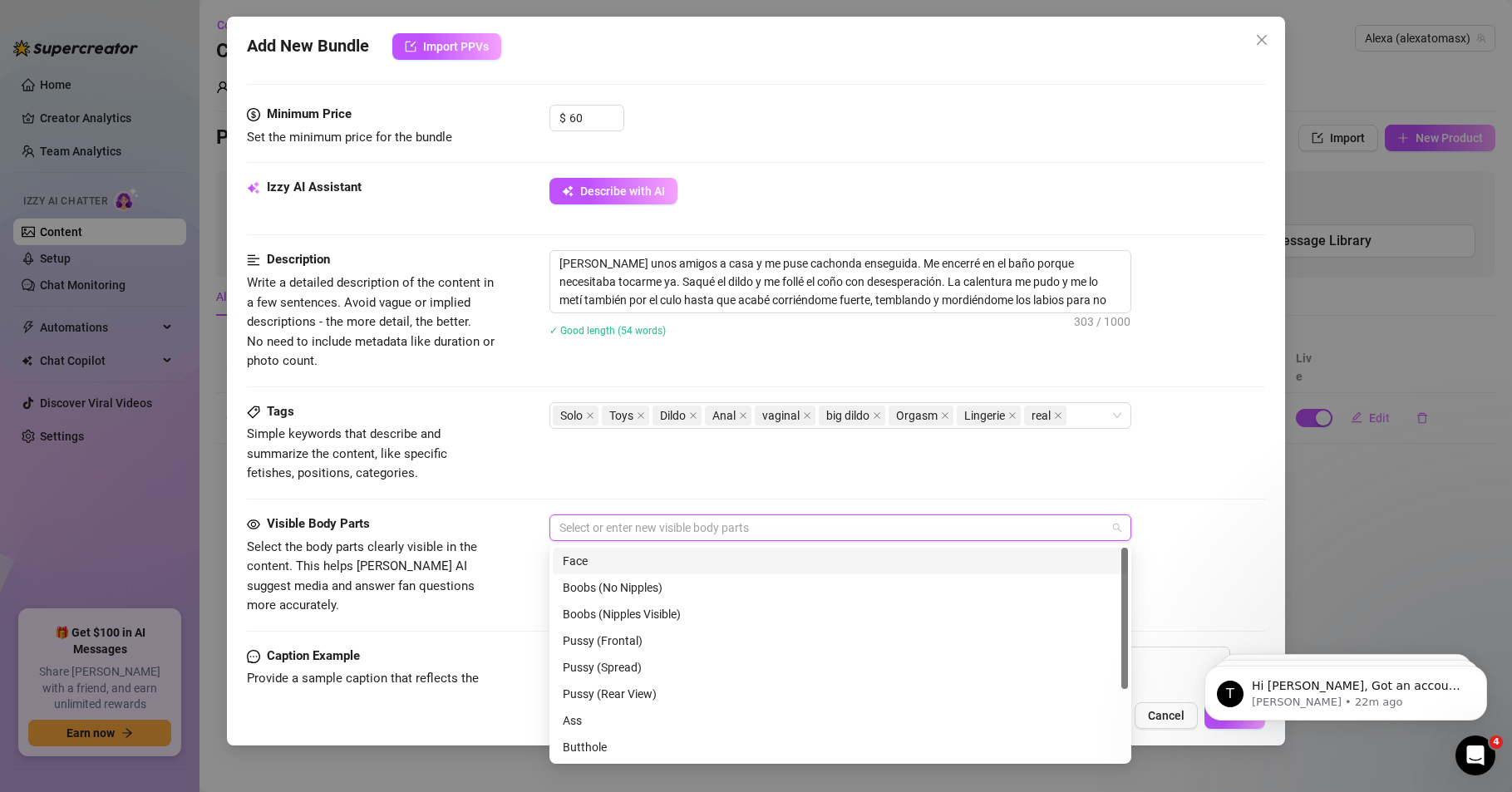
click at [574, 555] on div "Face" at bounding box center [841, 561] width 556 height 19
click at [647, 528] on div "Face" at bounding box center [832, 527] width 557 height 23
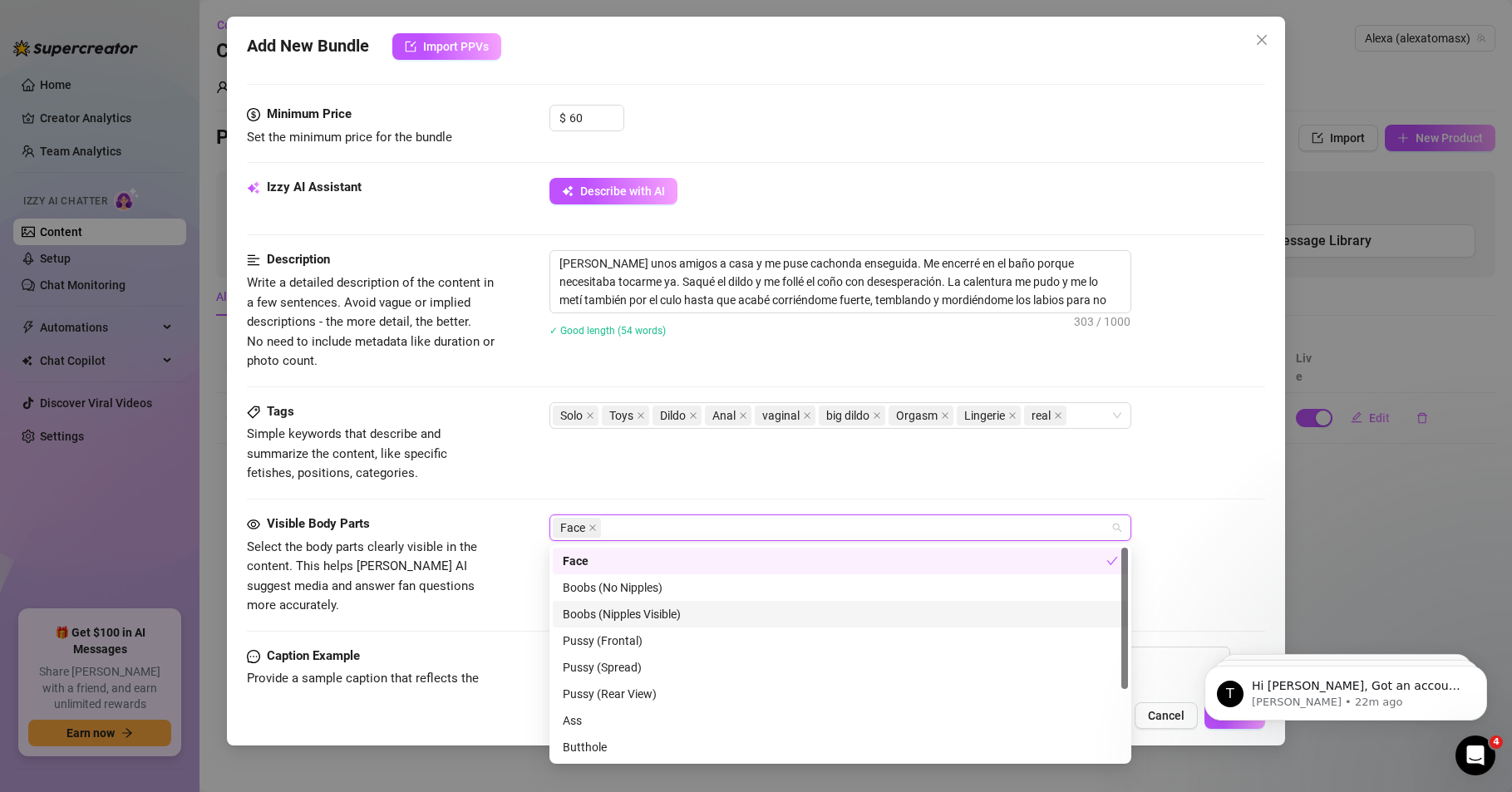
click at [637, 611] on div "Boobs (Nipples Visible)" at bounding box center [841, 614] width 556 height 19
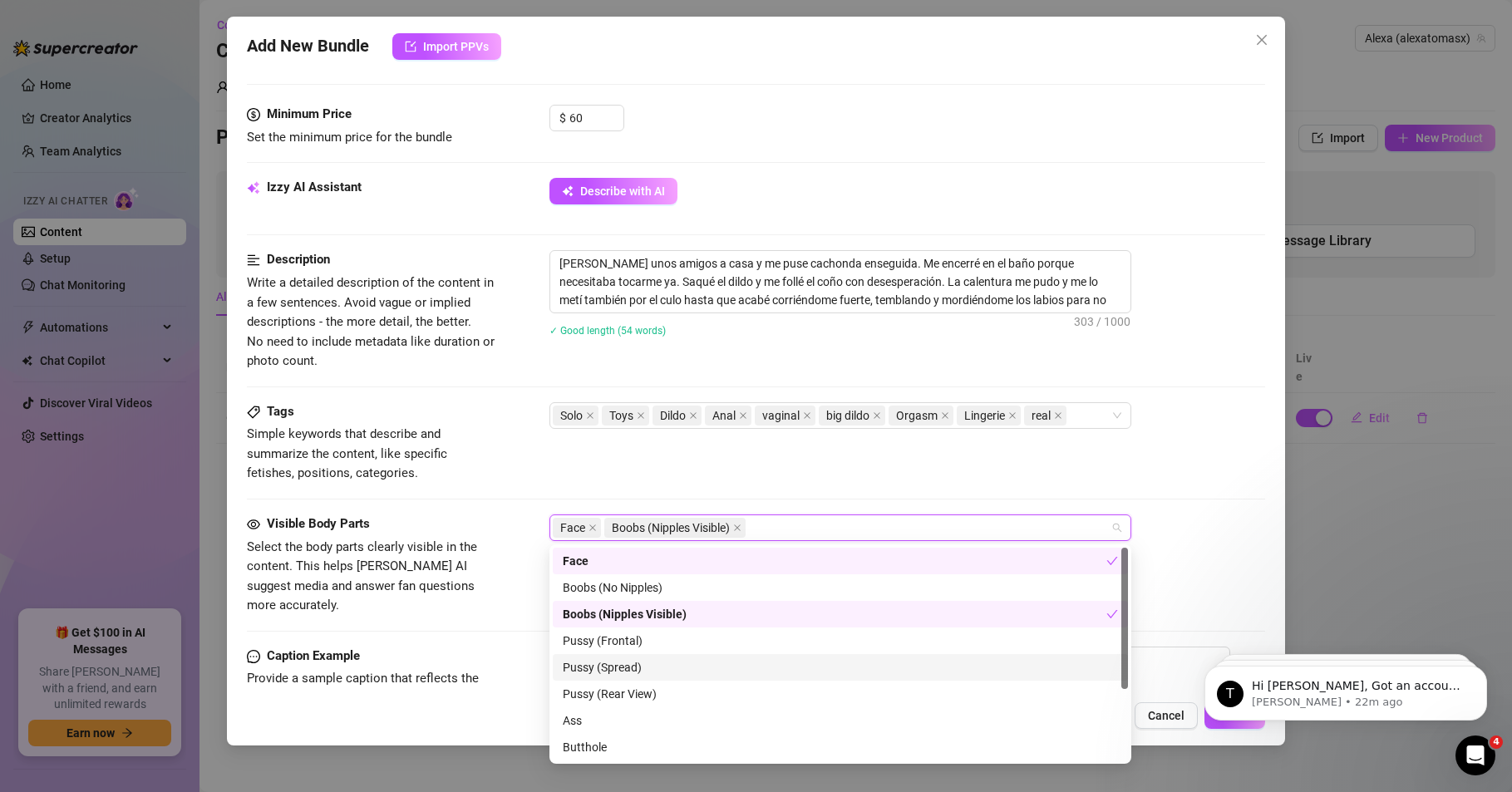
click at [617, 662] on div "Pussy (Spread)" at bounding box center [841, 667] width 556 height 19
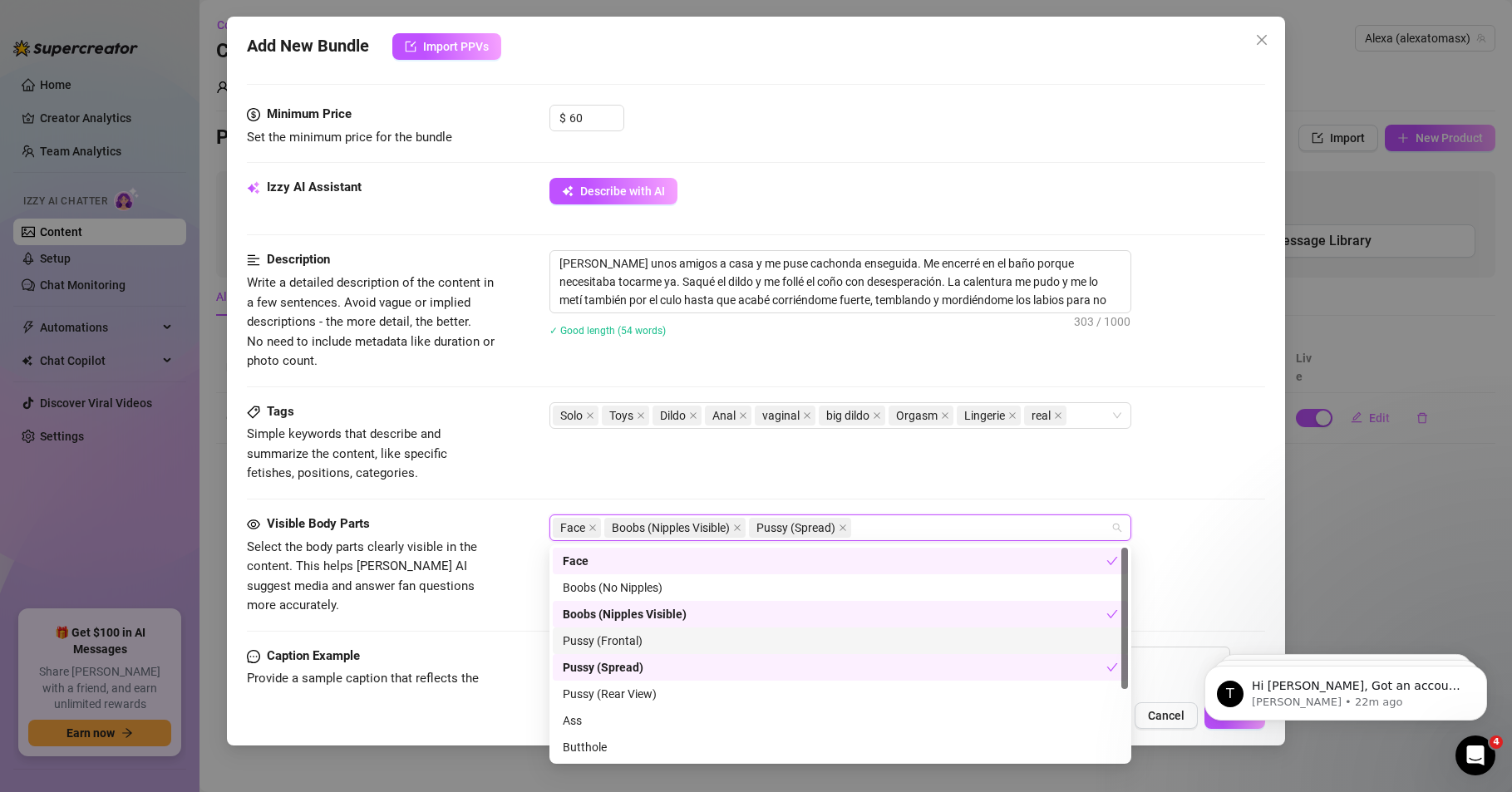
drag, startPoint x: 620, startPoint y: 636, endPoint x: 621, endPoint y: 664, distance: 28.0
click at [621, 635] on div "Pussy (Frontal)" at bounding box center [841, 641] width 556 height 19
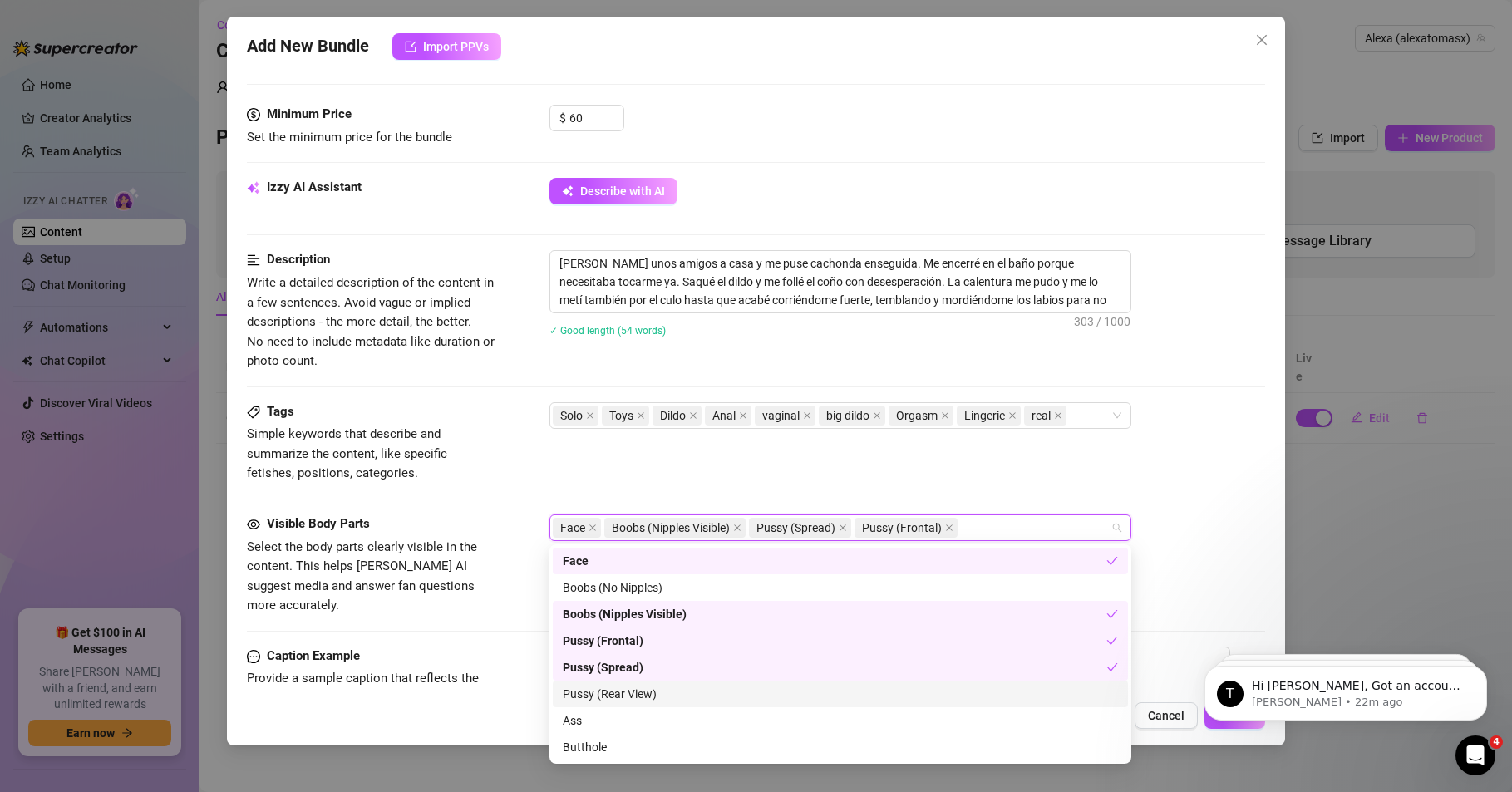
click at [621, 690] on div "Pussy (Rear View)" at bounding box center [841, 694] width 556 height 19
click at [607, 694] on div "Pussy (Rear View)" at bounding box center [834, 694] width 543 height 19
click at [575, 722] on div "Ass" at bounding box center [841, 720] width 556 height 19
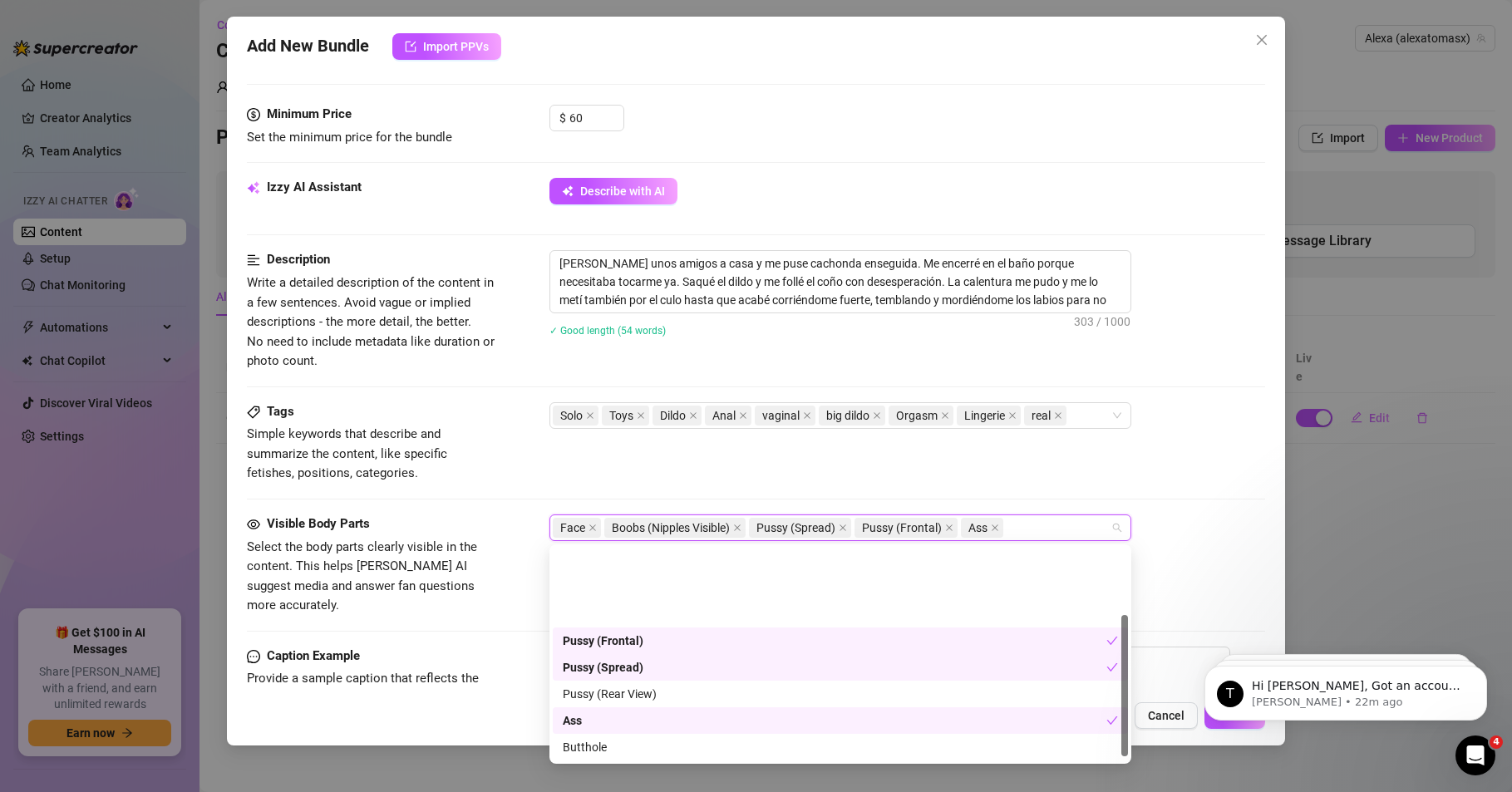
scroll to position [100, 0]
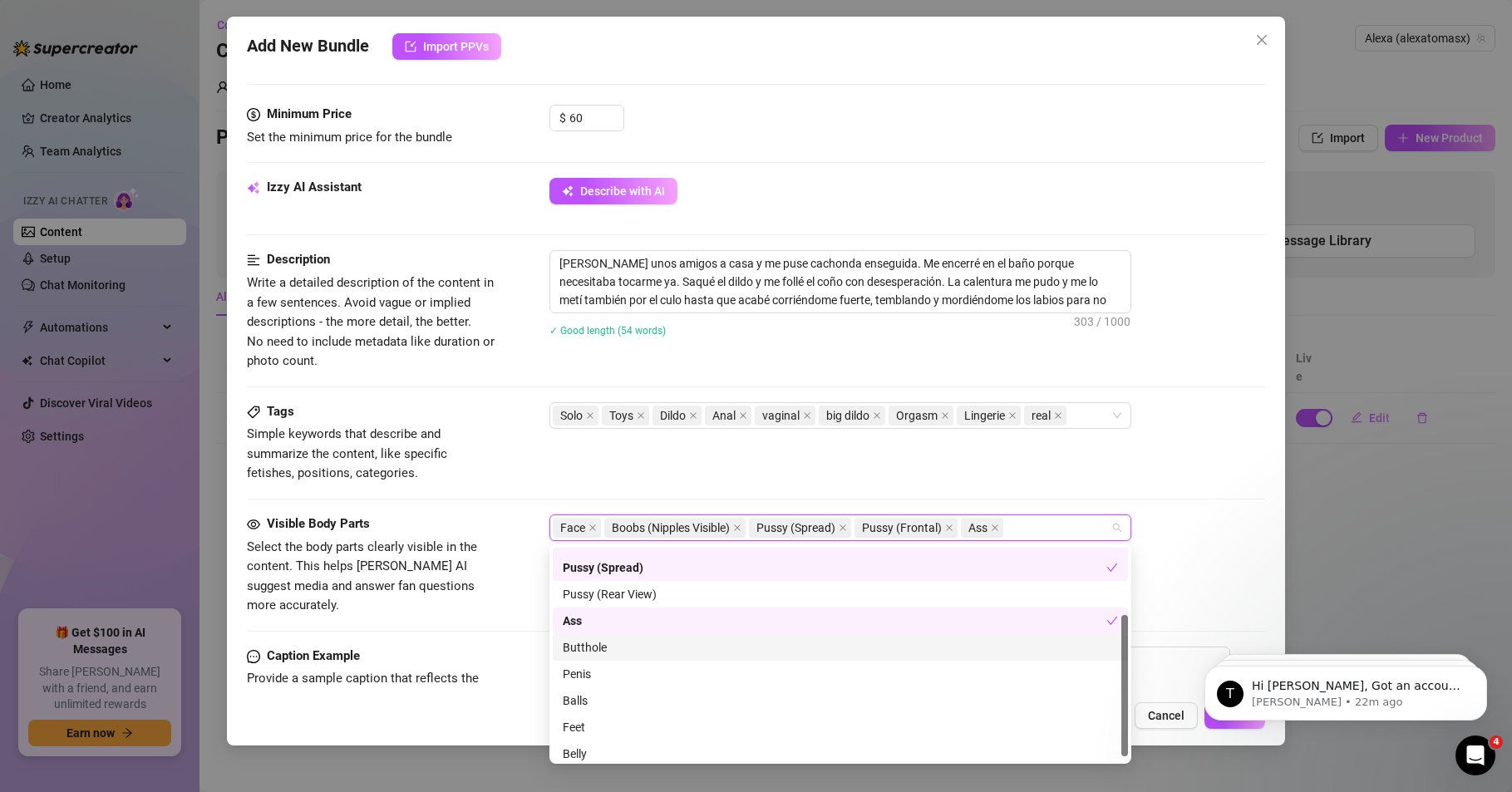
click at [587, 642] on div "Butthole" at bounding box center [841, 648] width 556 height 19
click at [576, 743] on div "Belly" at bounding box center [841, 747] width 556 height 19
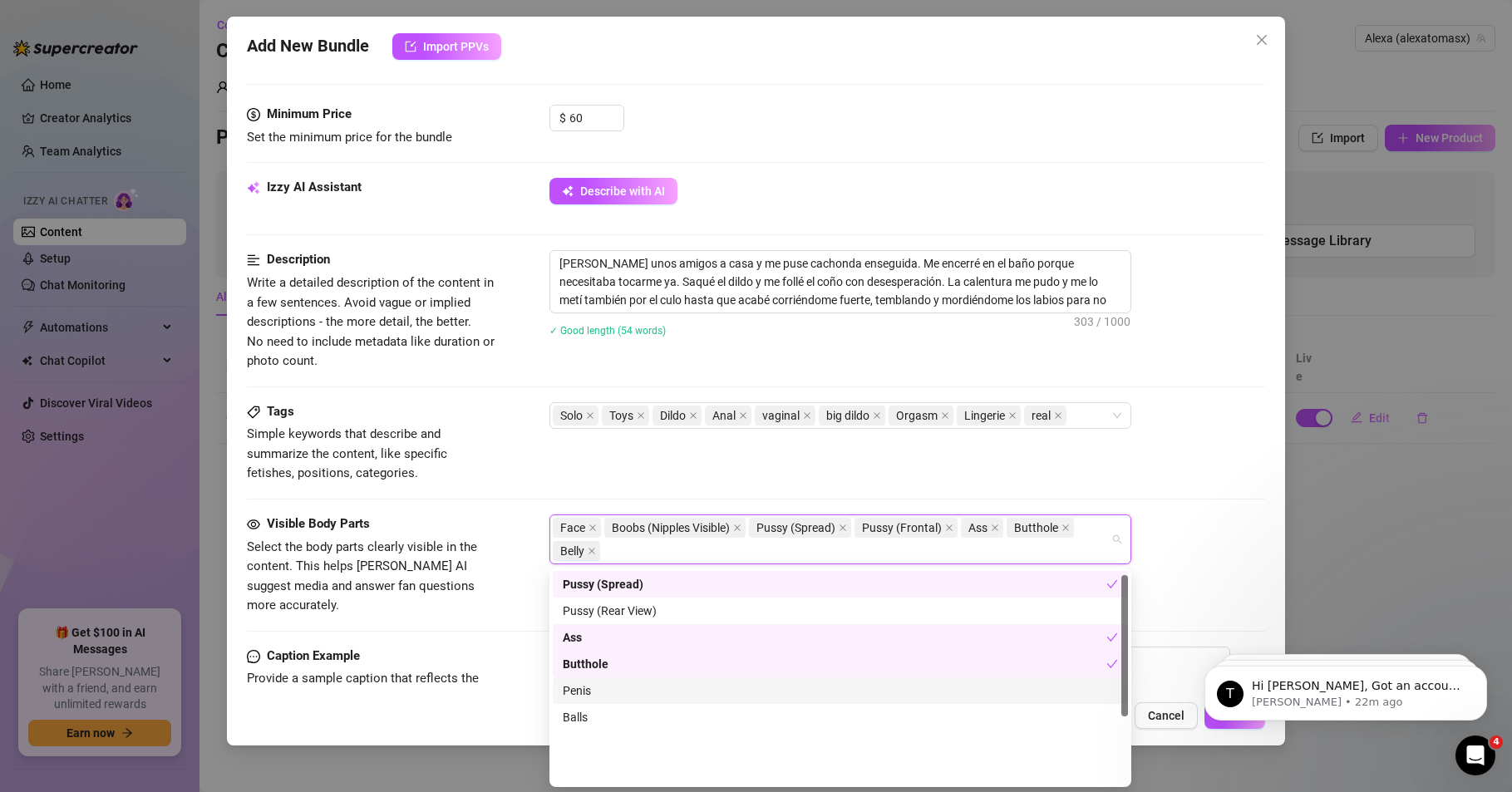
scroll to position [6, 0]
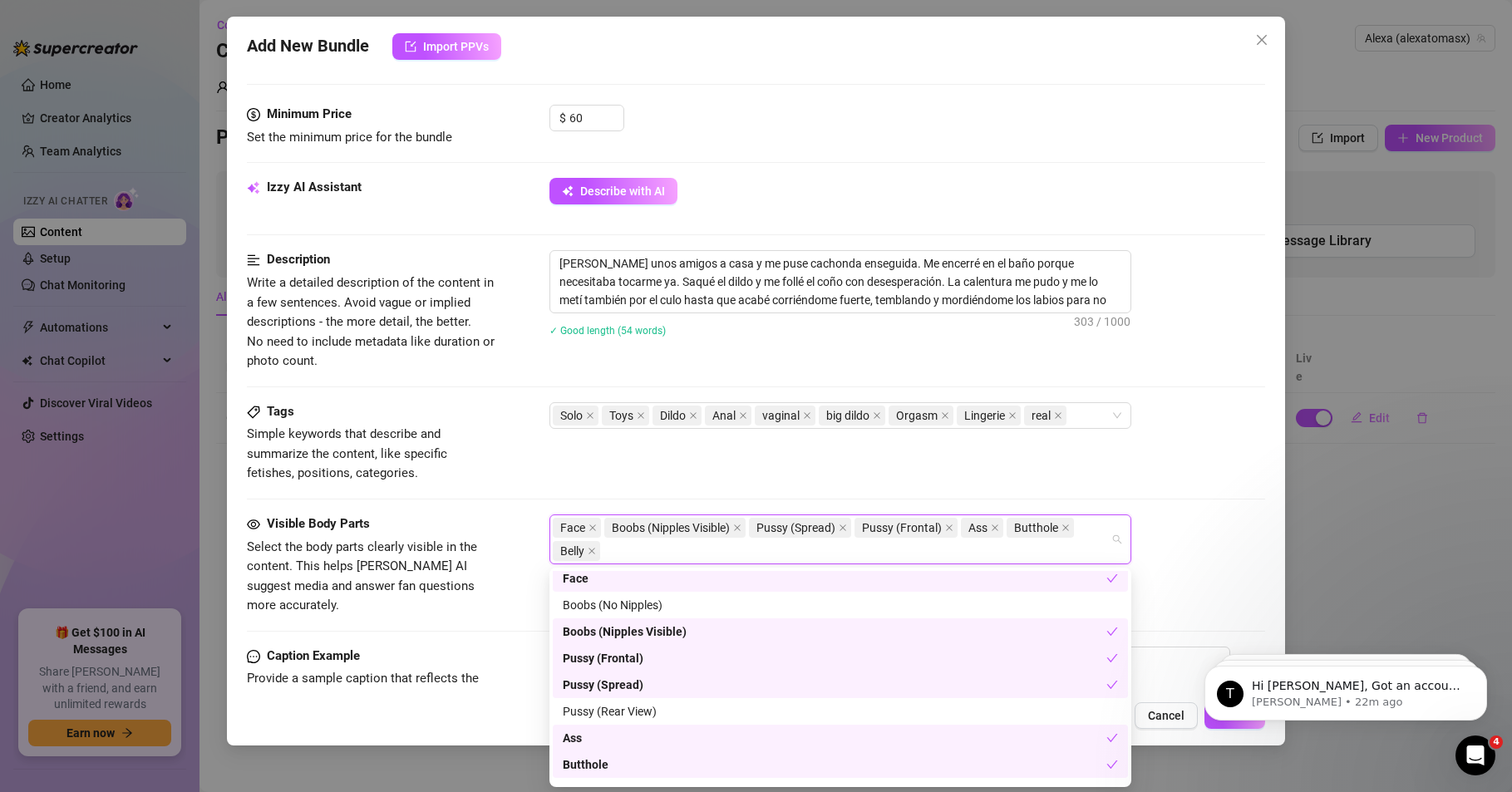
click at [497, 482] on div "Tags Simple keywords that describe and summarize the content, like specific fet…" at bounding box center [756, 443] width 1018 height 81
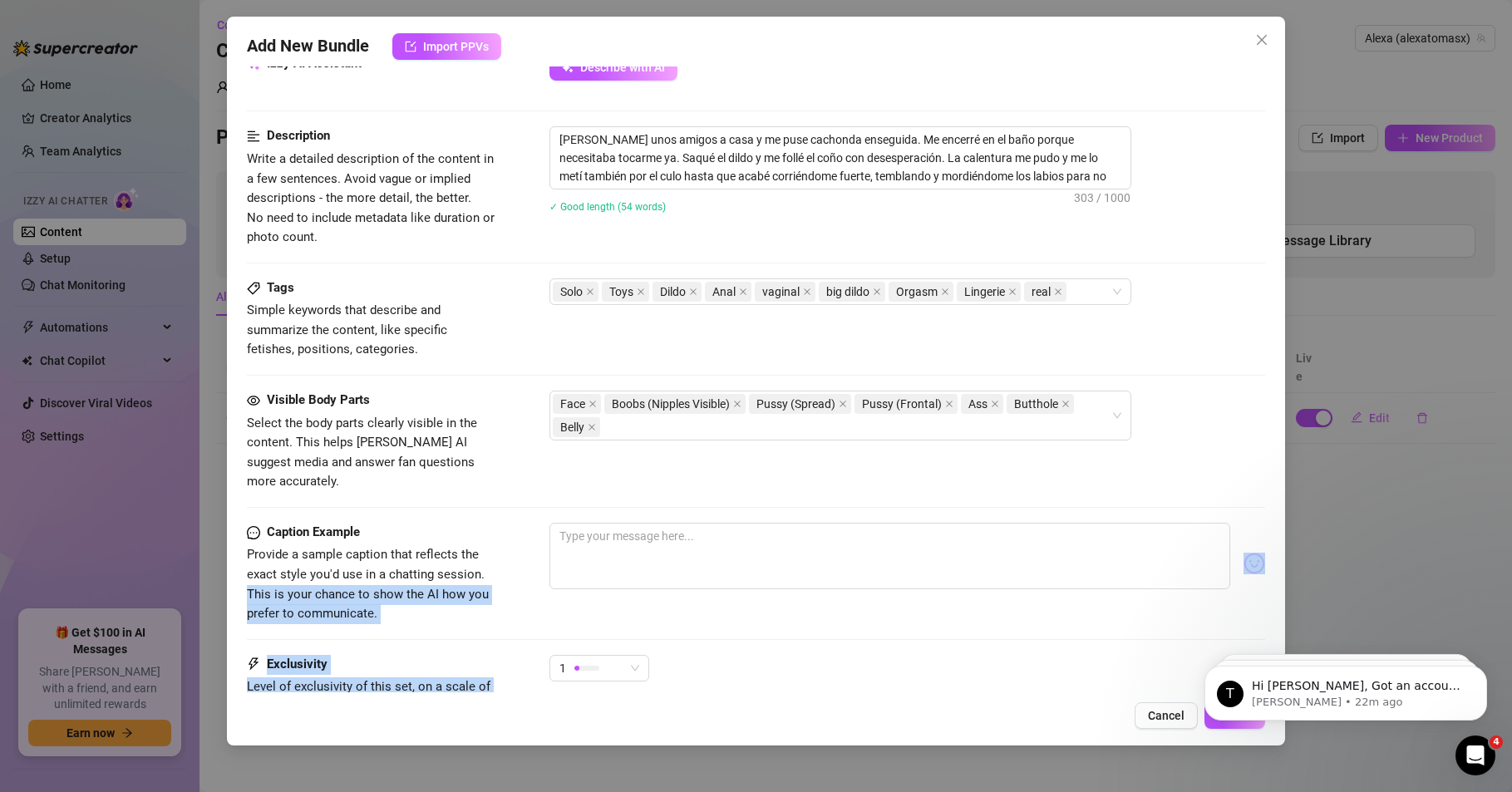
scroll to position [662, 0]
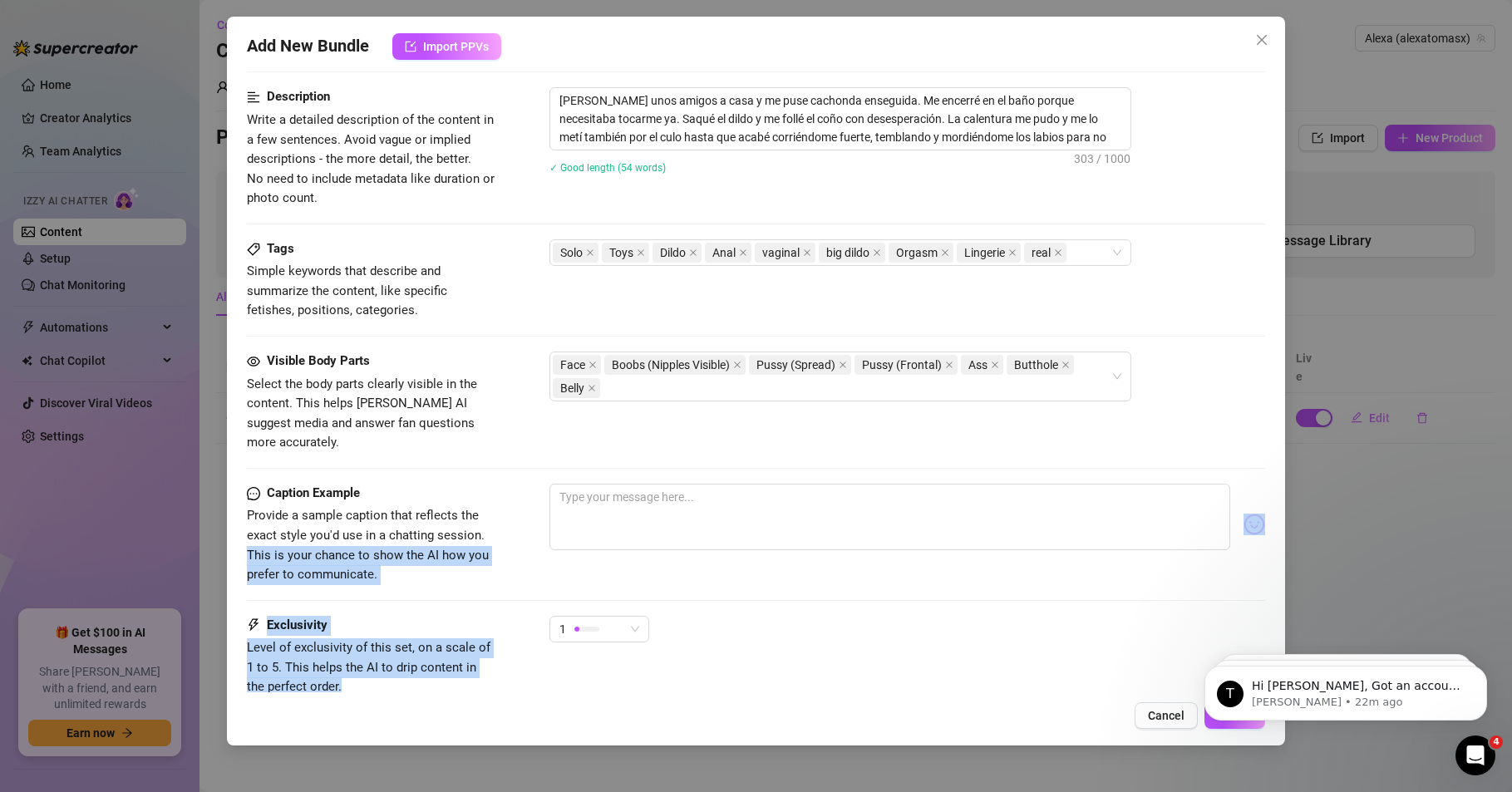
drag, startPoint x: 495, startPoint y: 678, endPoint x: 419, endPoint y: 676, distance: 76.0
click at [424, 678] on form "Account Alexa (@alexatomasx) Name Name is for your internal organization only. …" at bounding box center [756, 123] width 1018 height 1396
click at [508, 537] on div "Caption Example Provide a sample caption that reflects the exact style you'd us…" at bounding box center [756, 534] width 1018 height 102
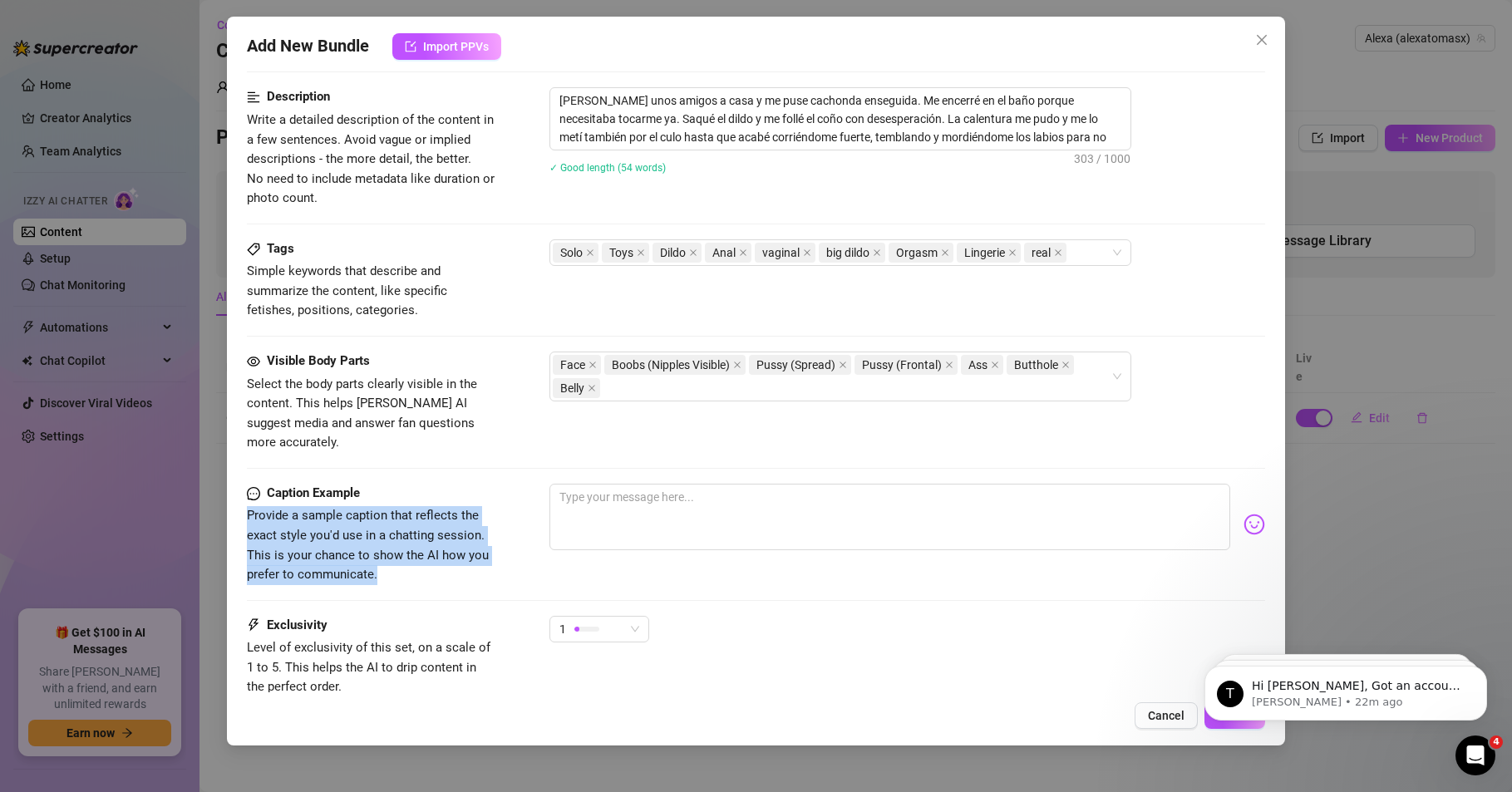
drag, startPoint x: 387, startPoint y: 554, endPoint x: 247, endPoint y: 504, distance: 148.7
click at [247, 506] on span "Provide a sample caption that reflects the exact style you'd use in a chatting …" at bounding box center [372, 545] width 250 height 78
copy span "Provide a sample caption that reflects the exact style you'd use in a chatting …"
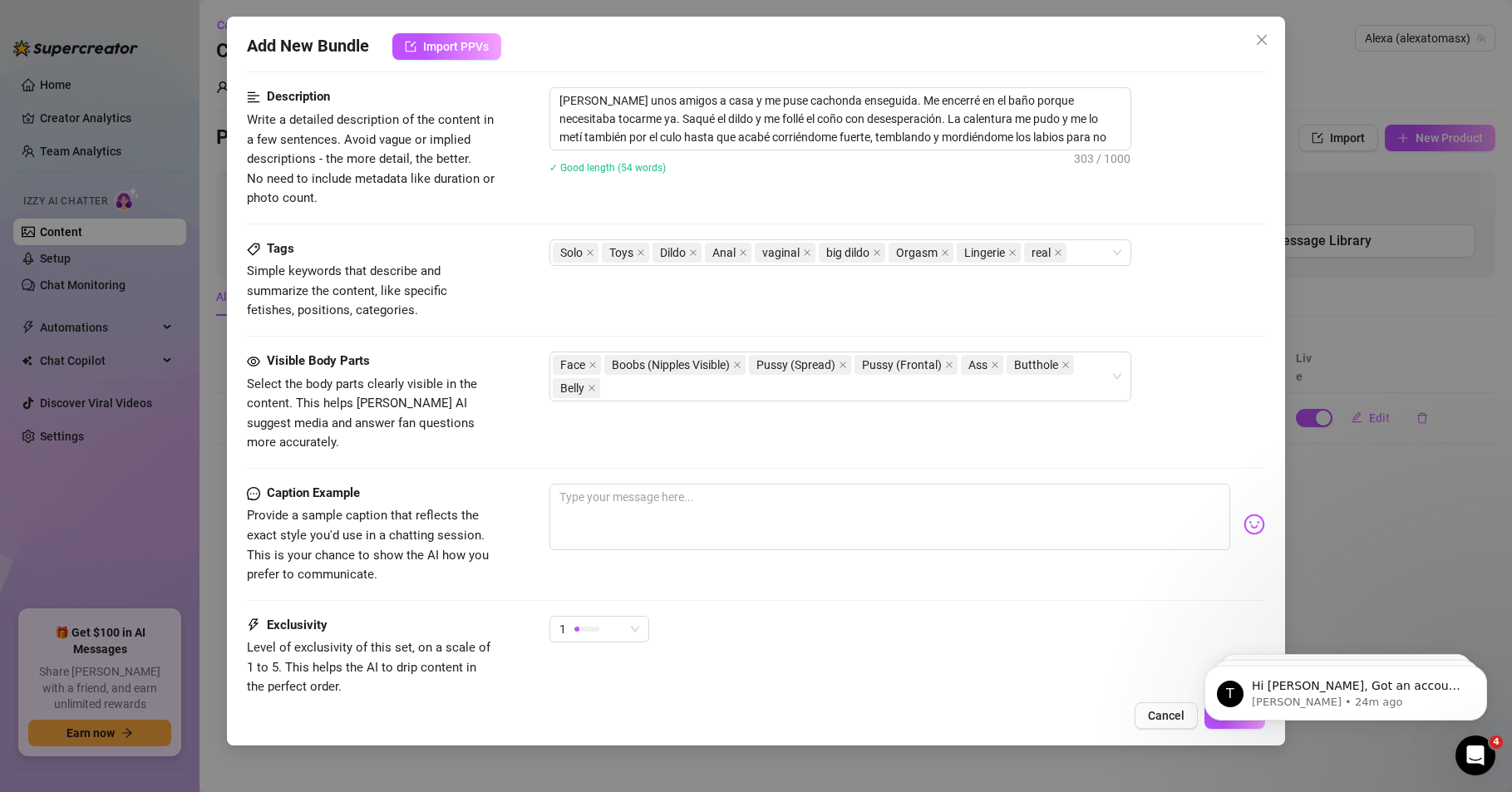
click at [441, 680] on div "Exclusivity Level of exclusivity of this set, on a scale of 1 to 5. This helps …" at bounding box center [756, 672] width 1018 height 112
click at [641, 616] on div "1" at bounding box center [598, 629] width 100 height 27
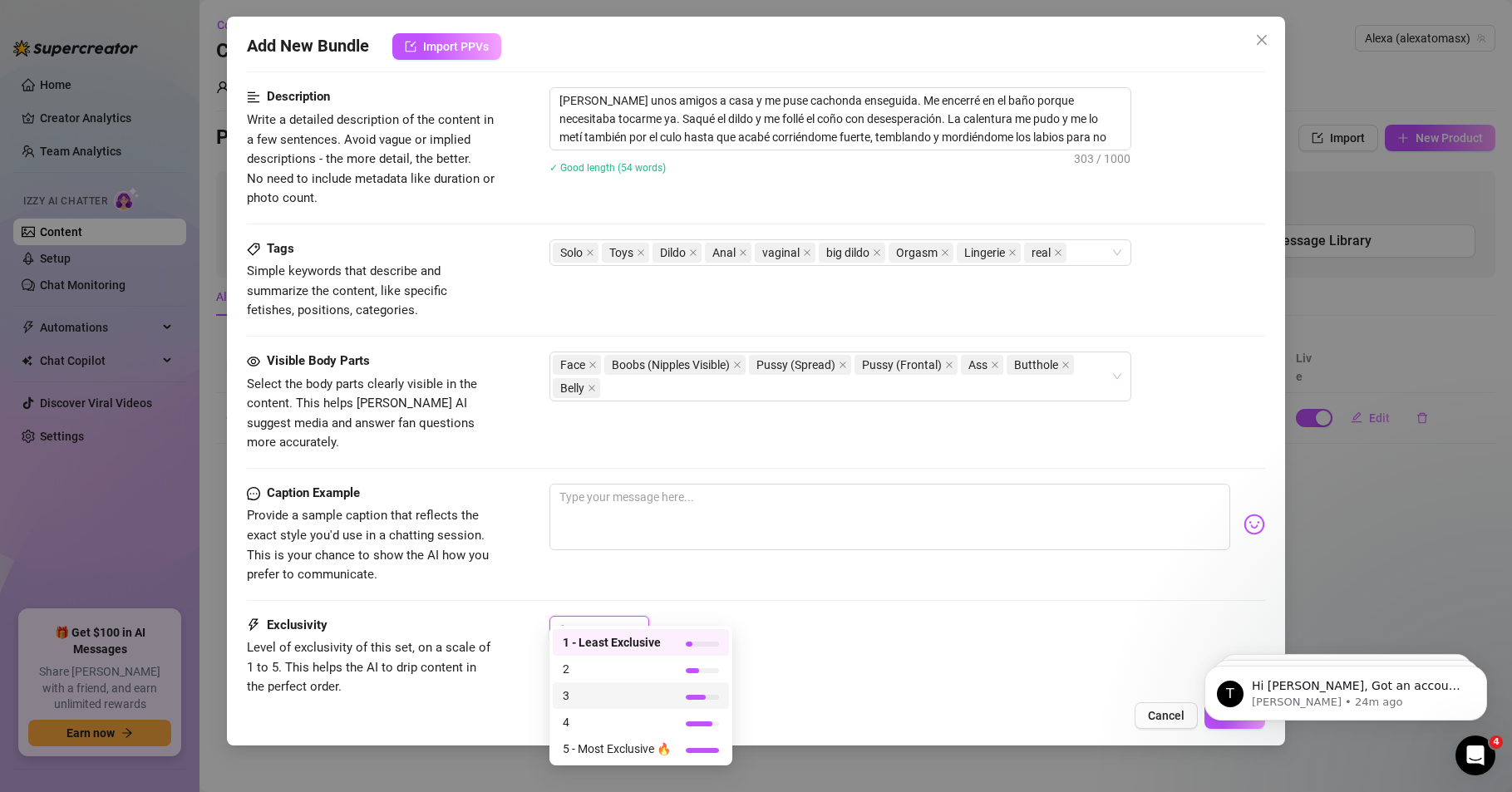
click at [565, 695] on span "3" at bounding box center [617, 696] width 108 height 19
click at [576, 626] on div at bounding box center [586, 628] width 25 height 5
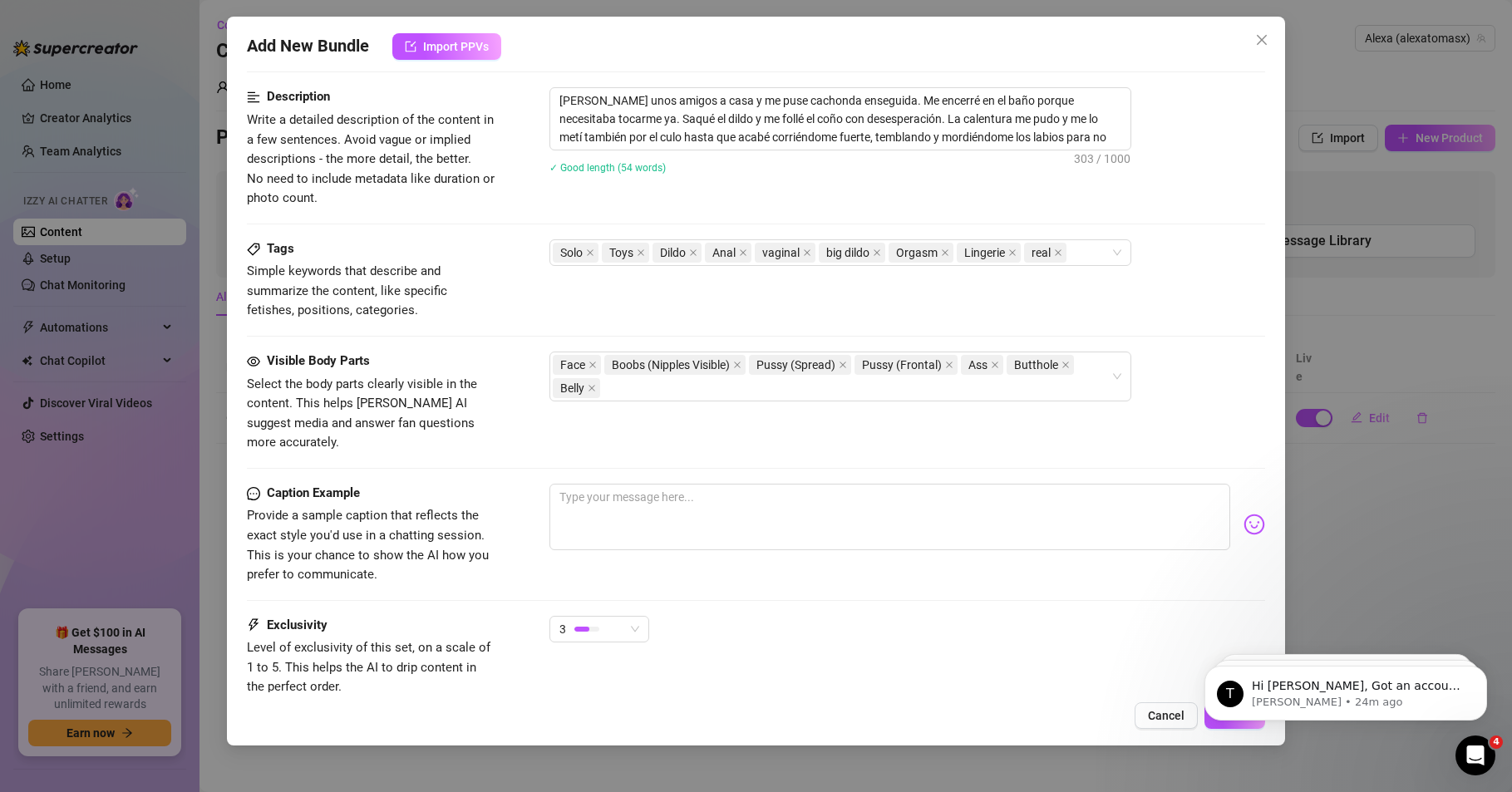
click at [472, 677] on div "Exclusivity Level of exclusivity of this set, on a scale of 1 to 5. This helps …" at bounding box center [756, 672] width 1018 height 112
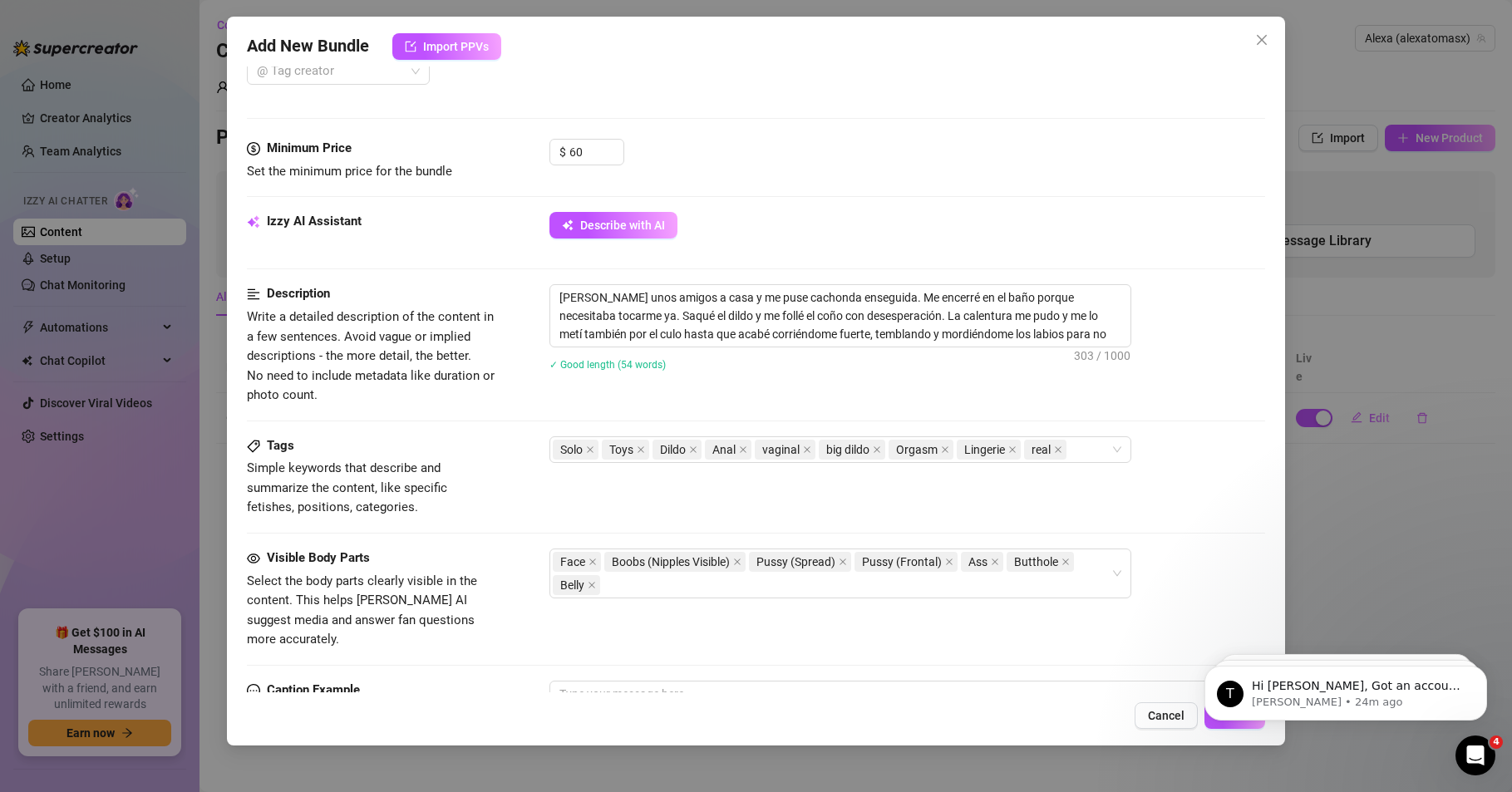
scroll to position [462, 0]
drag, startPoint x: 557, startPoint y: 291, endPoint x: 1121, endPoint y: 335, distance: 565.7
click at [1119, 336] on textarea "[PERSON_NAME] unos amigos a casa y me puse cachonda enseguida. Me encerré en el…" at bounding box center [840, 319] width 580 height 61
click at [526, 406] on div "Description Write a detailed description of the content in a few sentences. Avo…" at bounding box center [756, 347] width 1018 height 120
drag, startPoint x: 557, startPoint y: 295, endPoint x: 1109, endPoint y: 335, distance: 553.4
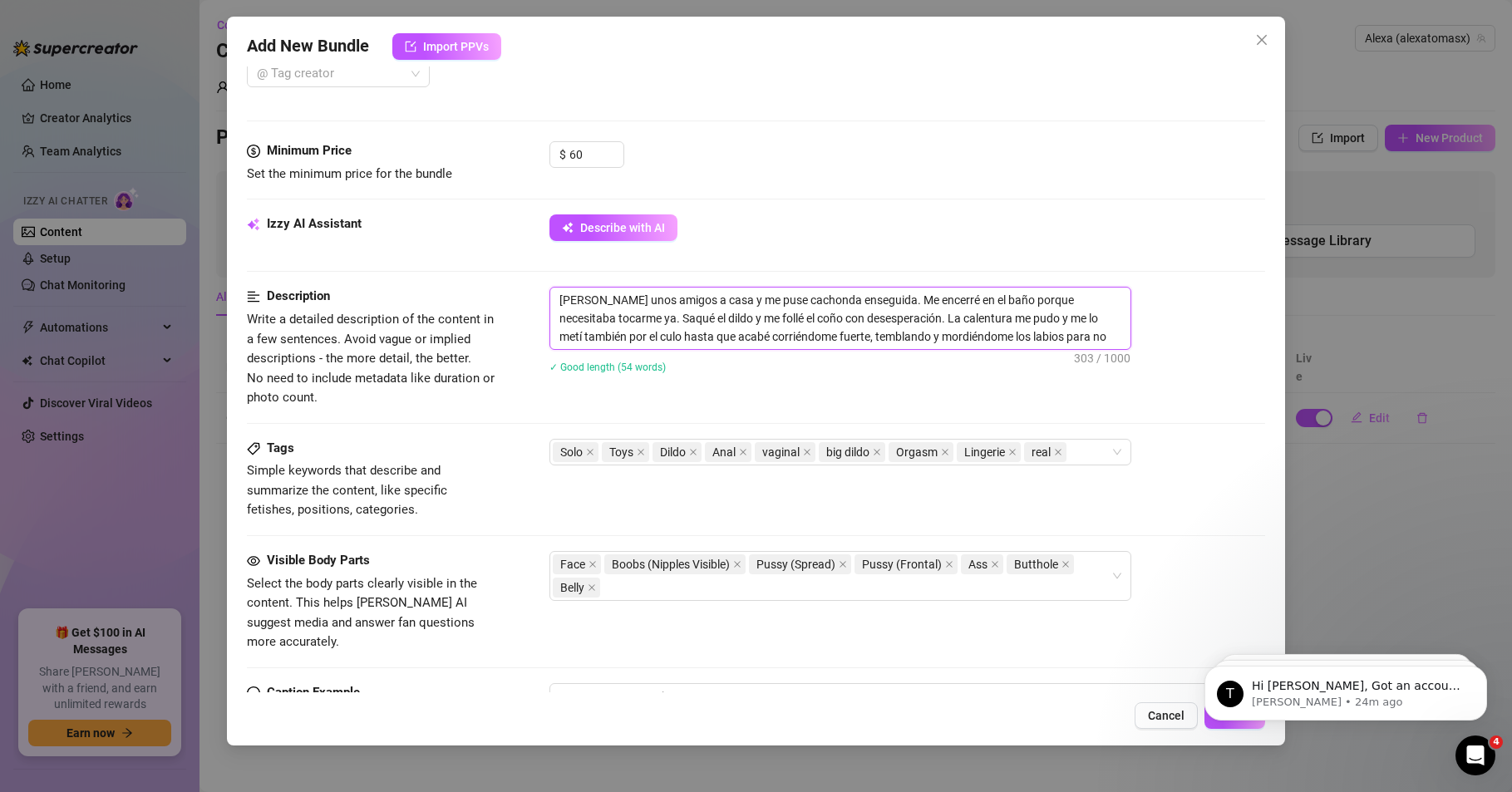
click at [1120, 348] on textarea "[PERSON_NAME] unos amigos a casa y me puse cachonda enseguida. Me encerré en el…" at bounding box center [840, 319] width 580 height 61
click at [966, 196] on div "Minimum Price Set the minimum price for the bundle $ 60" at bounding box center [756, 178] width 1018 height 73
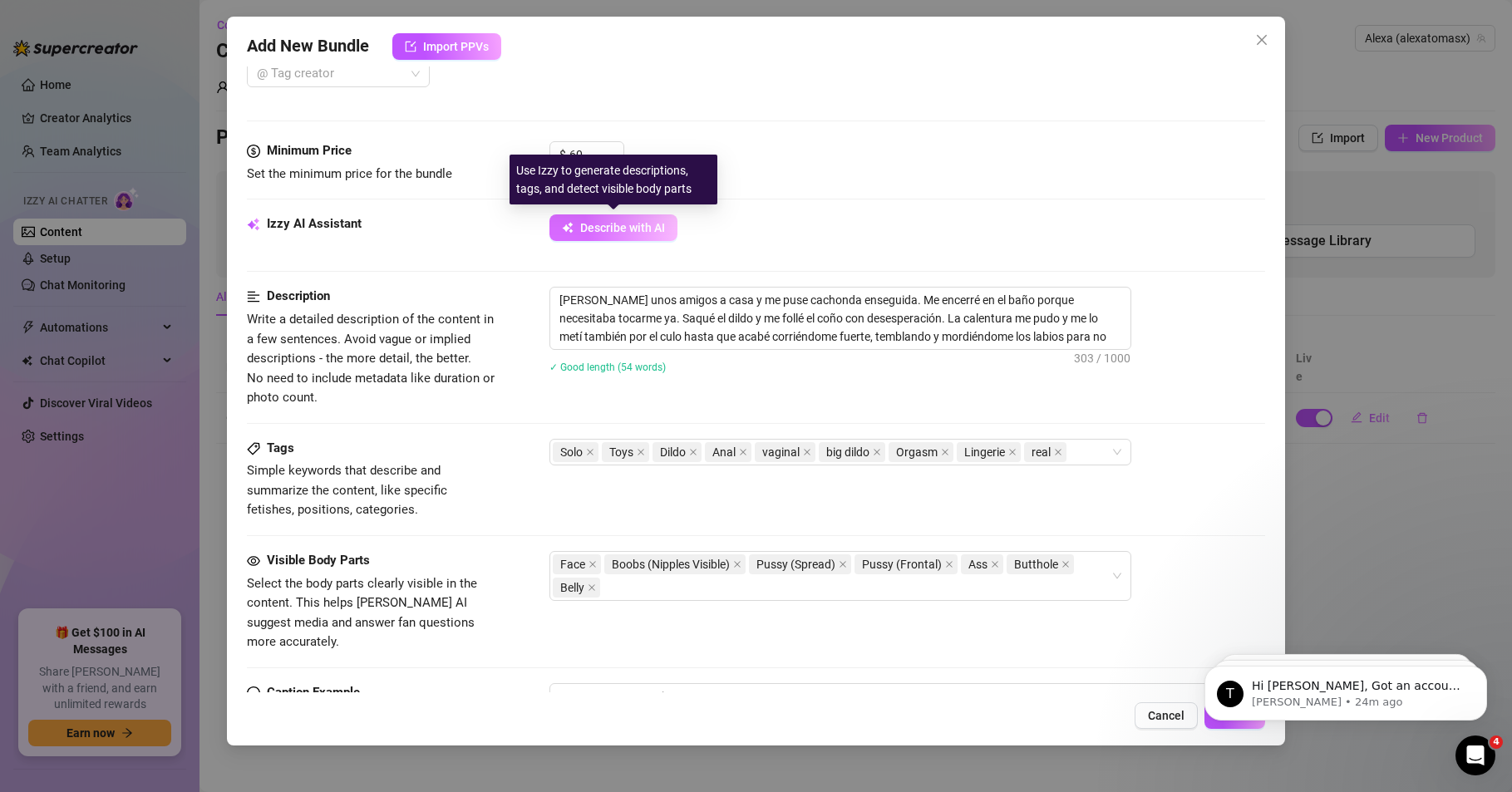
click at [603, 226] on span "Describe with AI" at bounding box center [622, 227] width 85 height 13
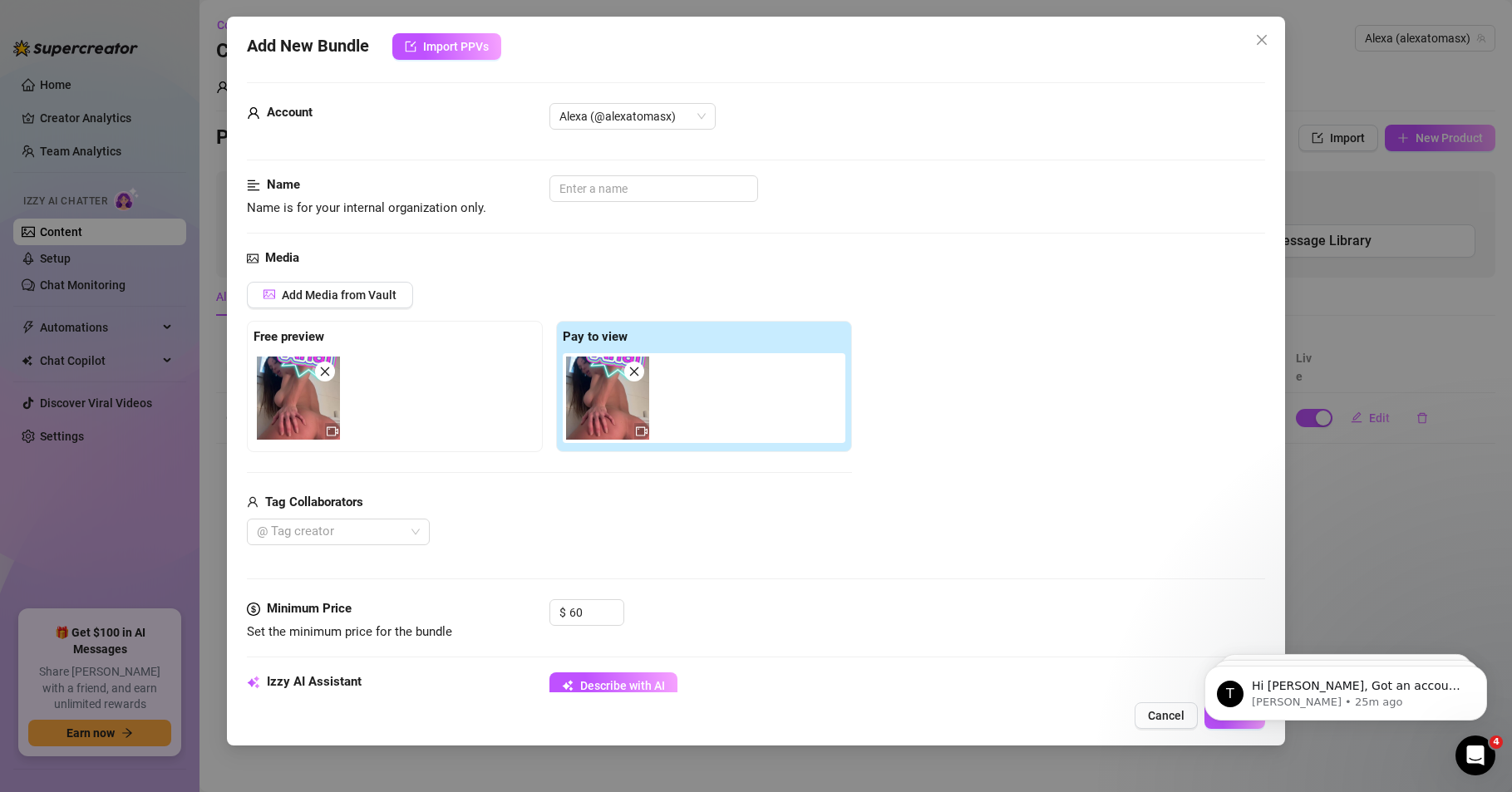
scroll to position [0, 0]
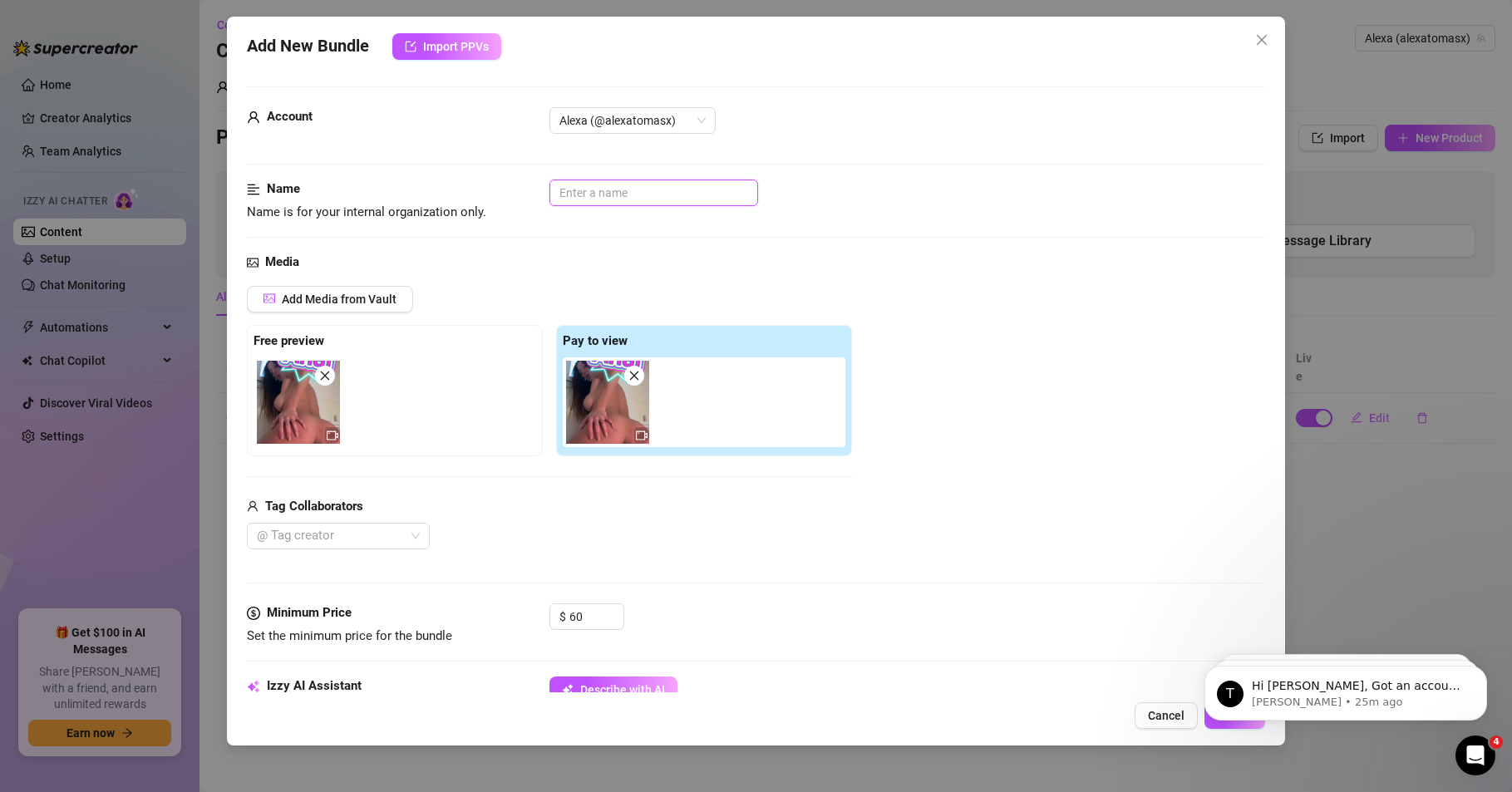
click at [595, 198] on input "text" at bounding box center [653, 193] width 209 height 27
click at [331, 169] on div "Account Alexa (@alexatomasx)" at bounding box center [756, 143] width 1018 height 73
click at [608, 211] on div "Name Name is for your internal organization only. Anal" at bounding box center [756, 200] width 1018 height 42
click at [611, 198] on input "Anal" at bounding box center [653, 193] width 209 height 27
click at [430, 247] on div "Name Name is for your internal organization only. Anal Baño" at bounding box center [756, 216] width 1018 height 73
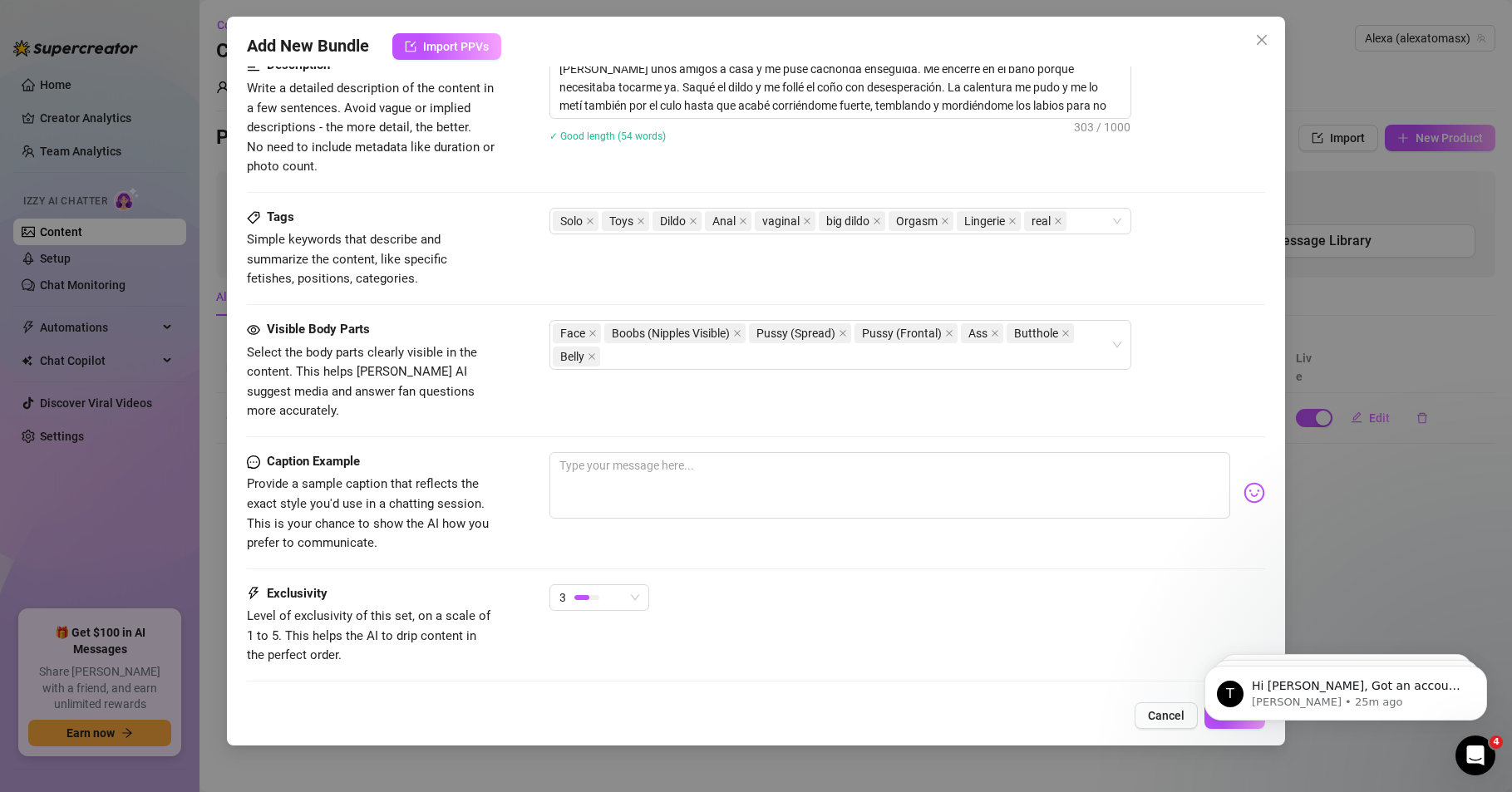
scroll to position [771, 0]
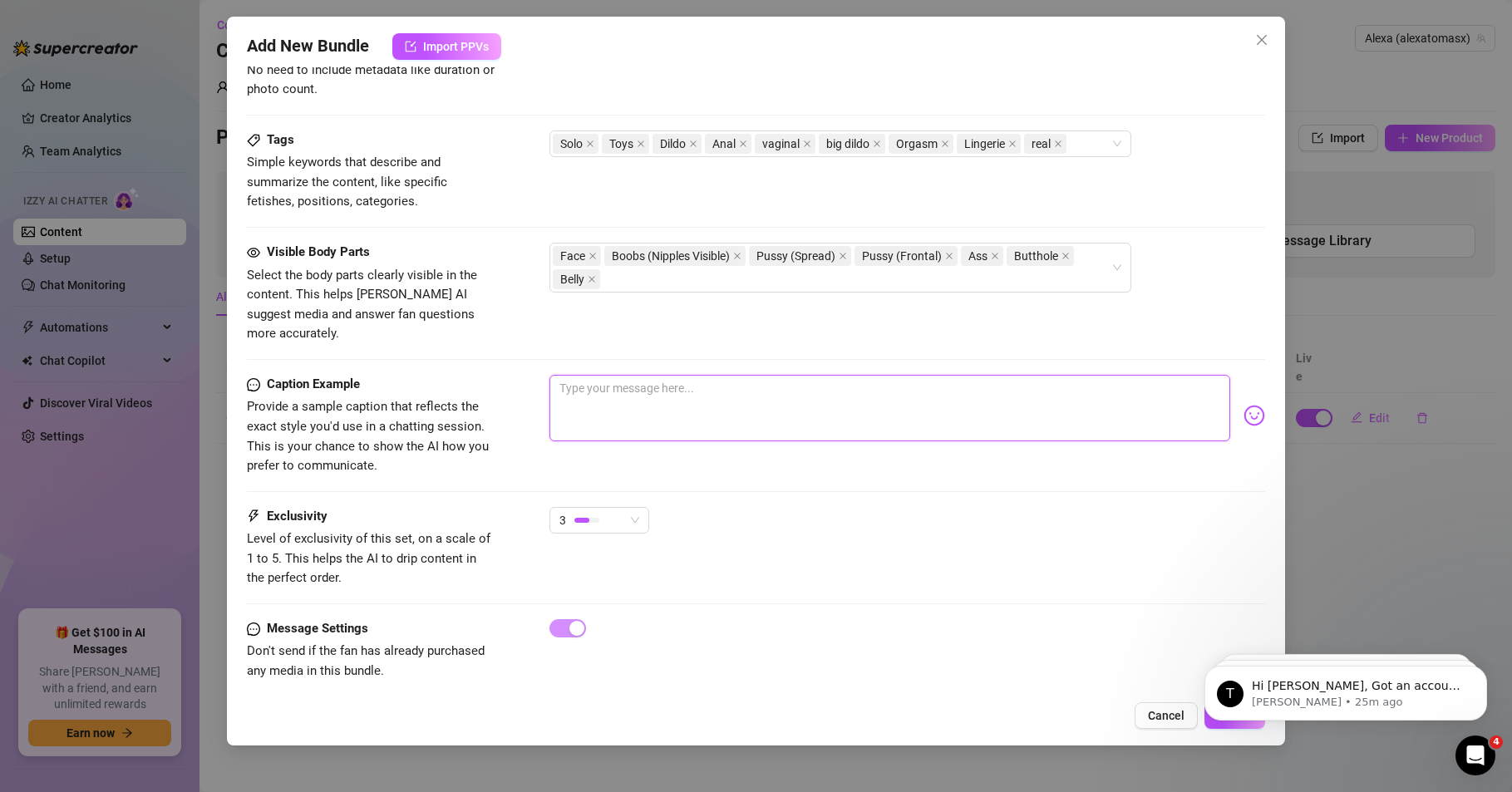
click at [632, 375] on textarea at bounding box center [889, 407] width 680 height 66
click at [679, 375] on textarea "Ey love! This video is so hot" at bounding box center [889, 407] width 680 height 66
click at [742, 375] on textarea "Ey love! This video is sooooo hot" at bounding box center [889, 407] width 680 height 66
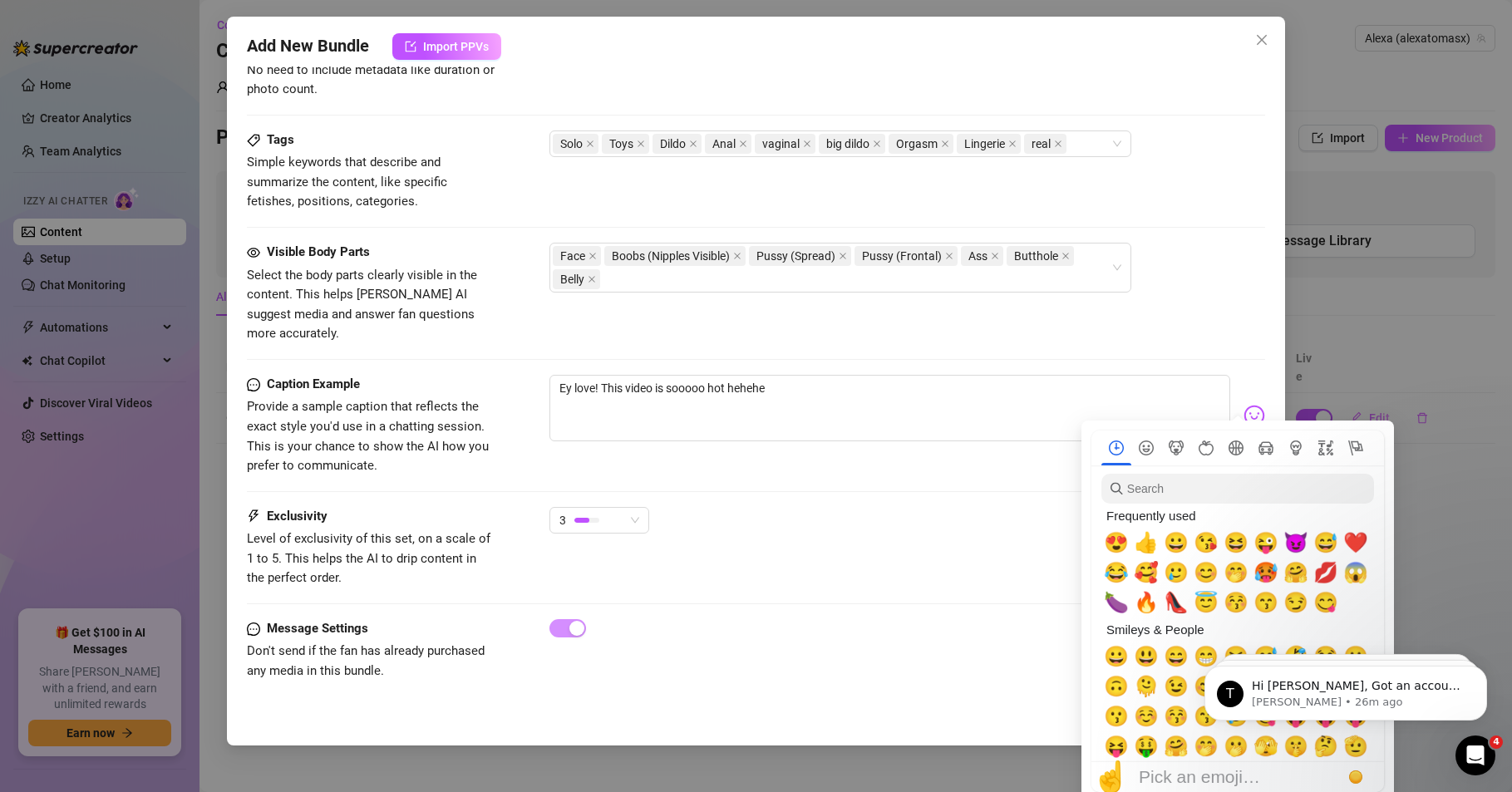
click at [1244, 404] on img at bounding box center [1254, 415] width 21 height 21
click at [1293, 540] on span "😈" at bounding box center [1296, 542] width 25 height 23
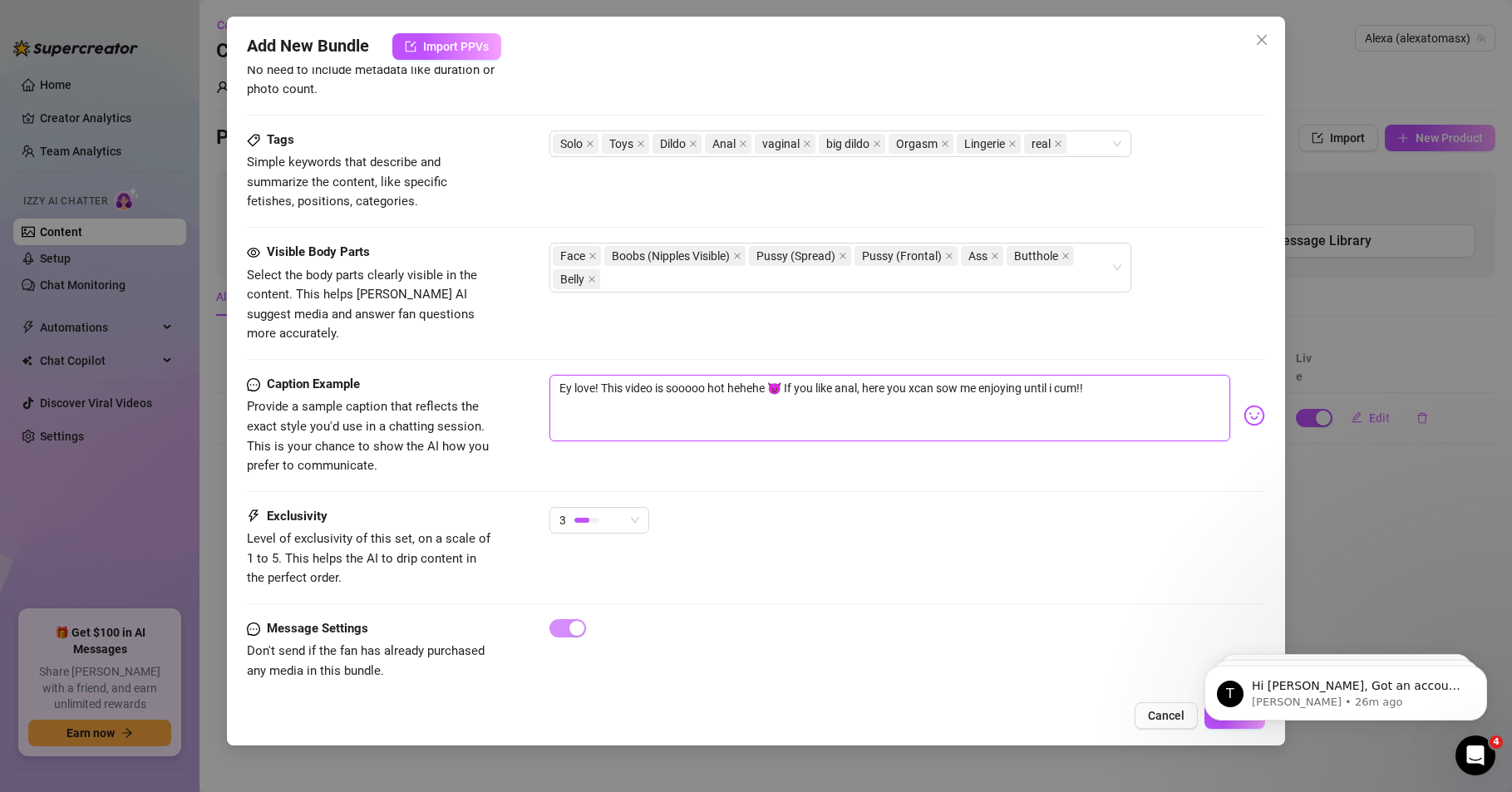
drag, startPoint x: 557, startPoint y: 367, endPoint x: 1094, endPoint y: 375, distance: 537.1
click at [1094, 375] on textarea "Ey love! This video is sooooo hot hehehe 😈 If you like anal, here you xcan sow …" at bounding box center [889, 407] width 680 height 66
click at [917, 375] on textarea "Ey love! This video is sooooo hot hehehe 😈 If you like anal, here you xcan sow …" at bounding box center [889, 407] width 680 height 66
click at [952, 375] on textarea "Ey love! This video is sooooo hot hehehe 😈 If you like anal, here you can sow m…" at bounding box center [889, 407] width 680 height 66
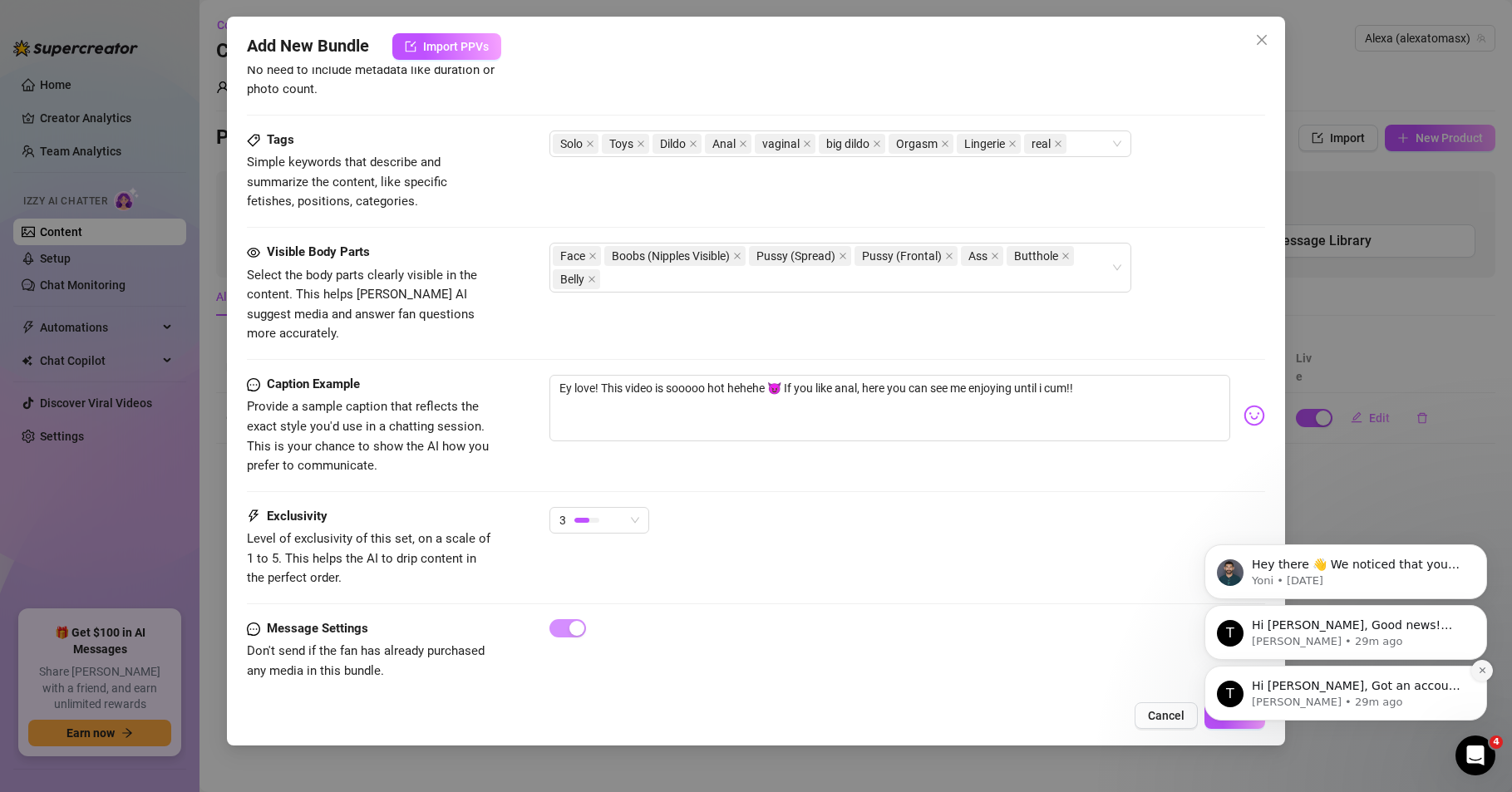
click at [1485, 668] on icon "Dismiss notification" at bounding box center [1483, 670] width 9 height 9
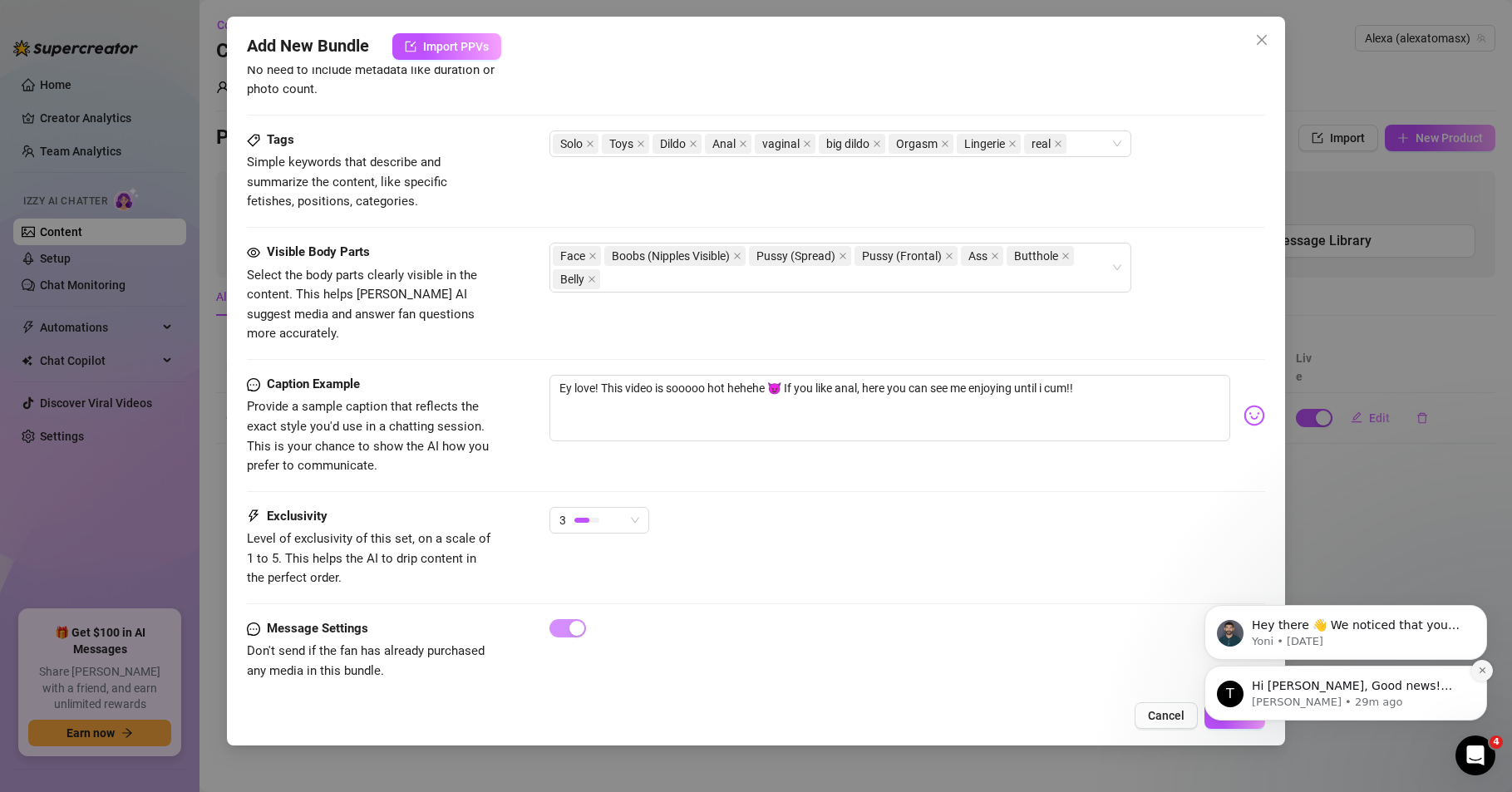
click at [1478, 678] on button "Dismiss notification" at bounding box center [1481, 670] width 21 height 21
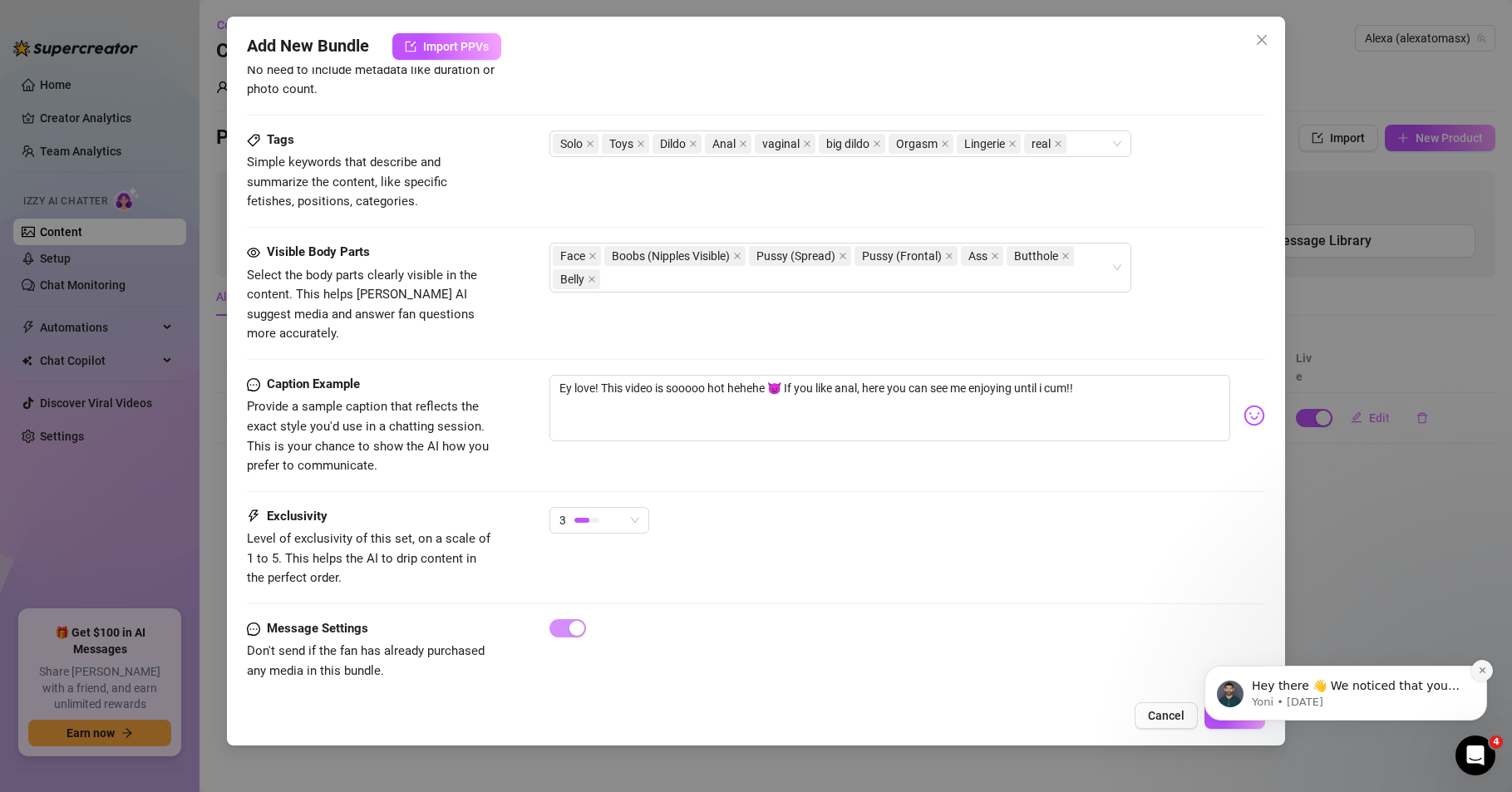
click at [1478, 671] on icon "Dismiss notification" at bounding box center [1483, 670] width 9 height 9
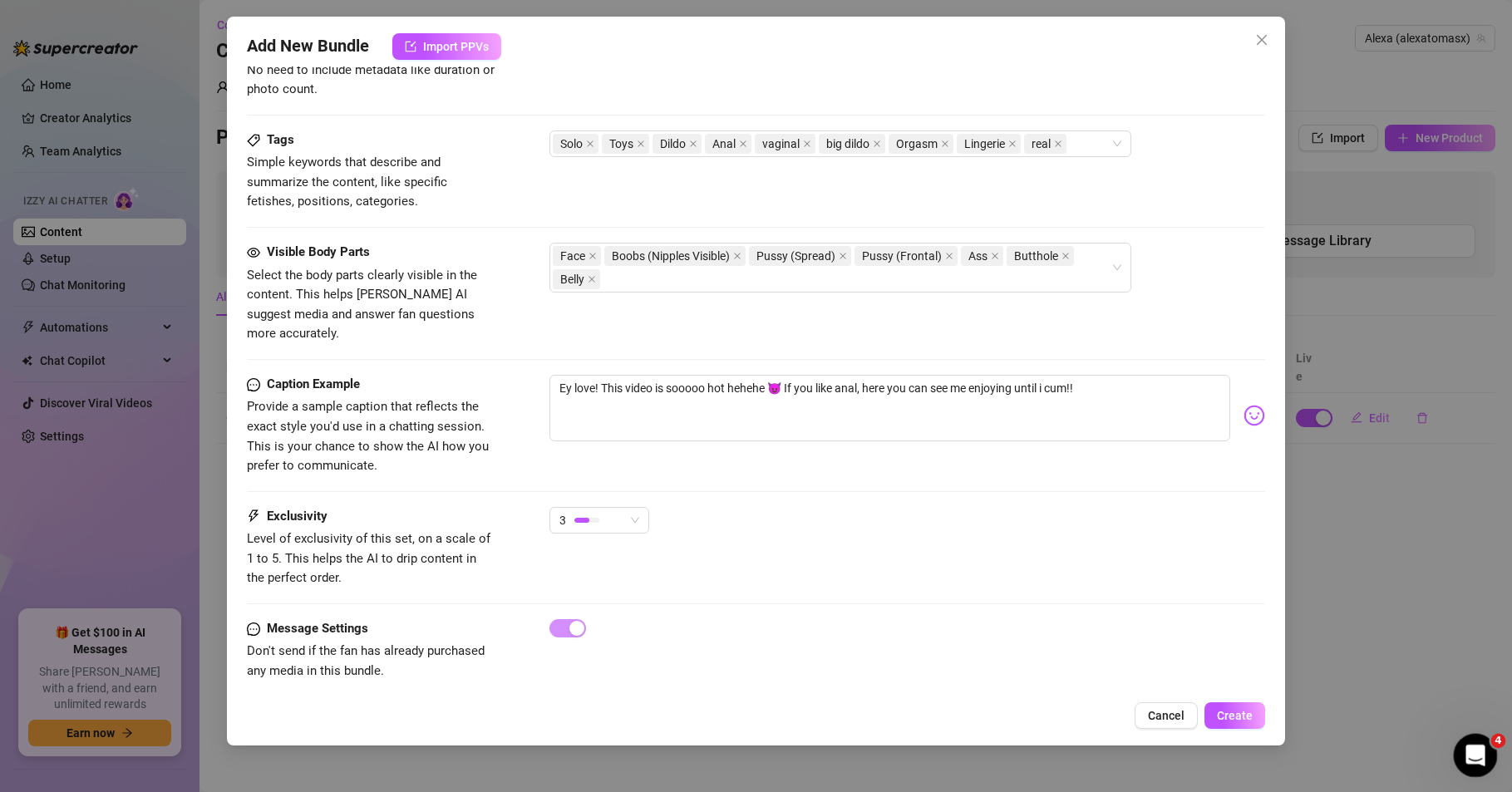
click at [1465, 756] on icon "Open Intercom Messenger" at bounding box center [1473, 753] width 27 height 27
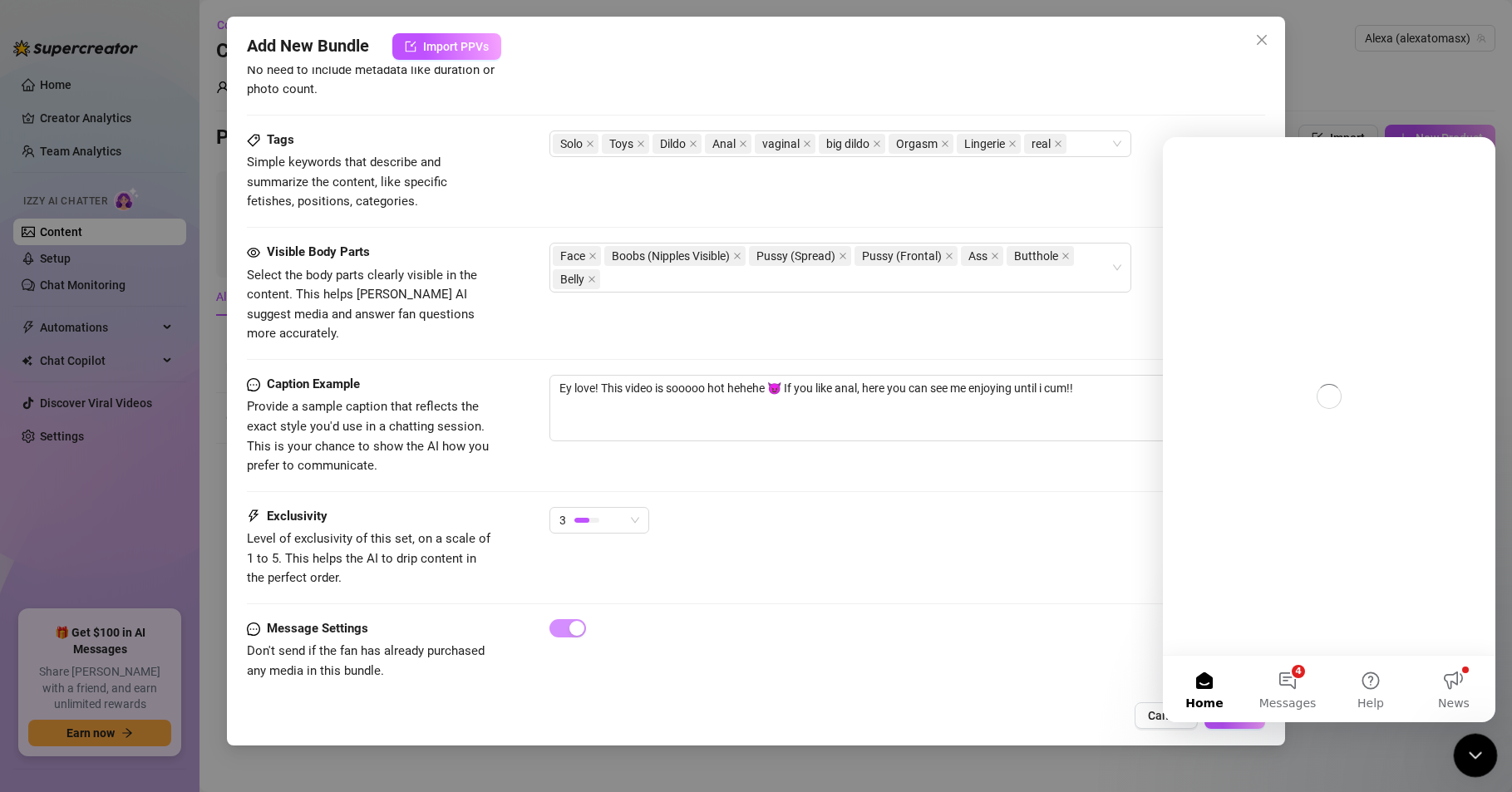
scroll to position [0, 0]
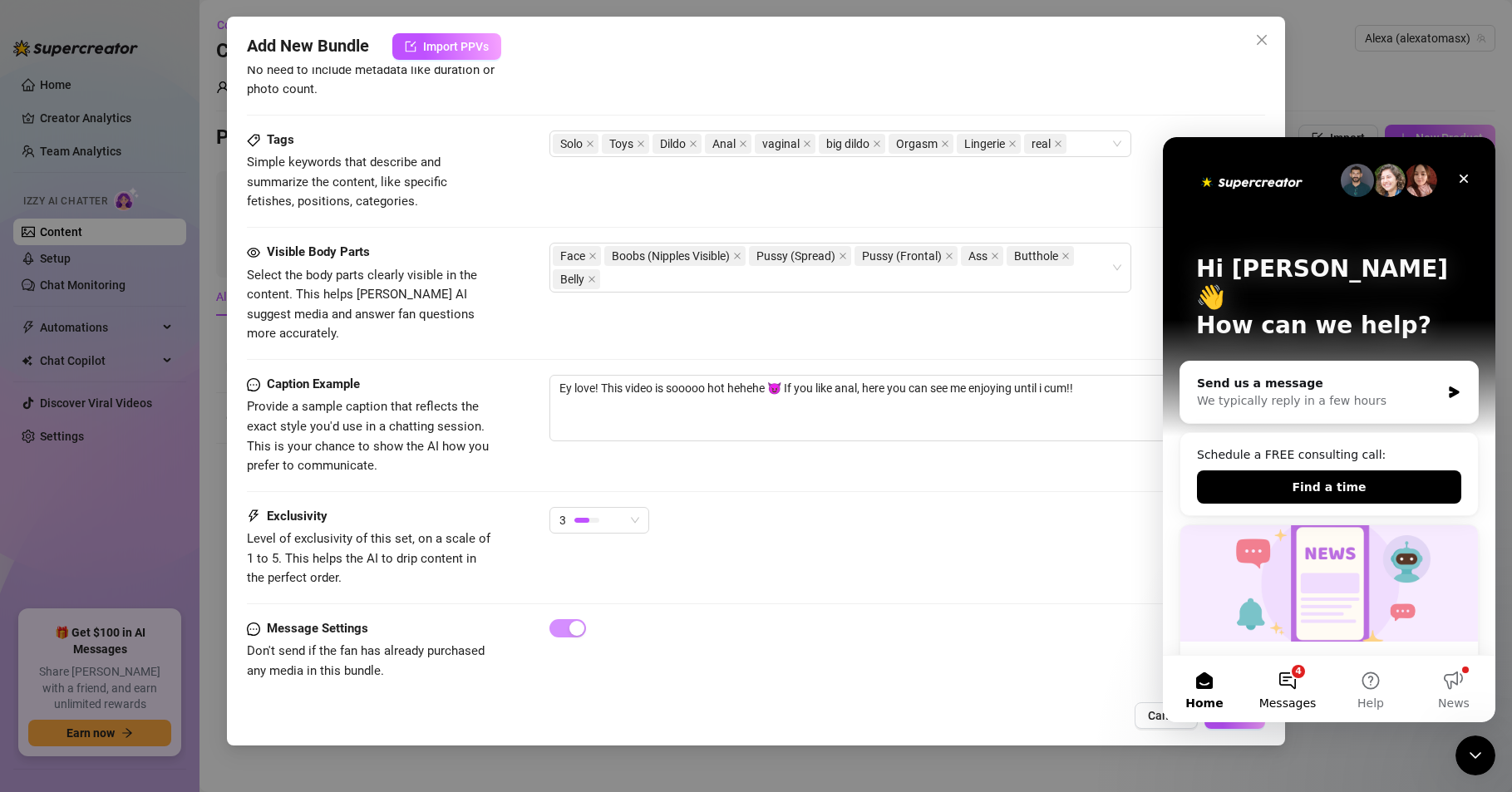
click at [1285, 686] on button "4 Messages" at bounding box center [1287, 689] width 83 height 66
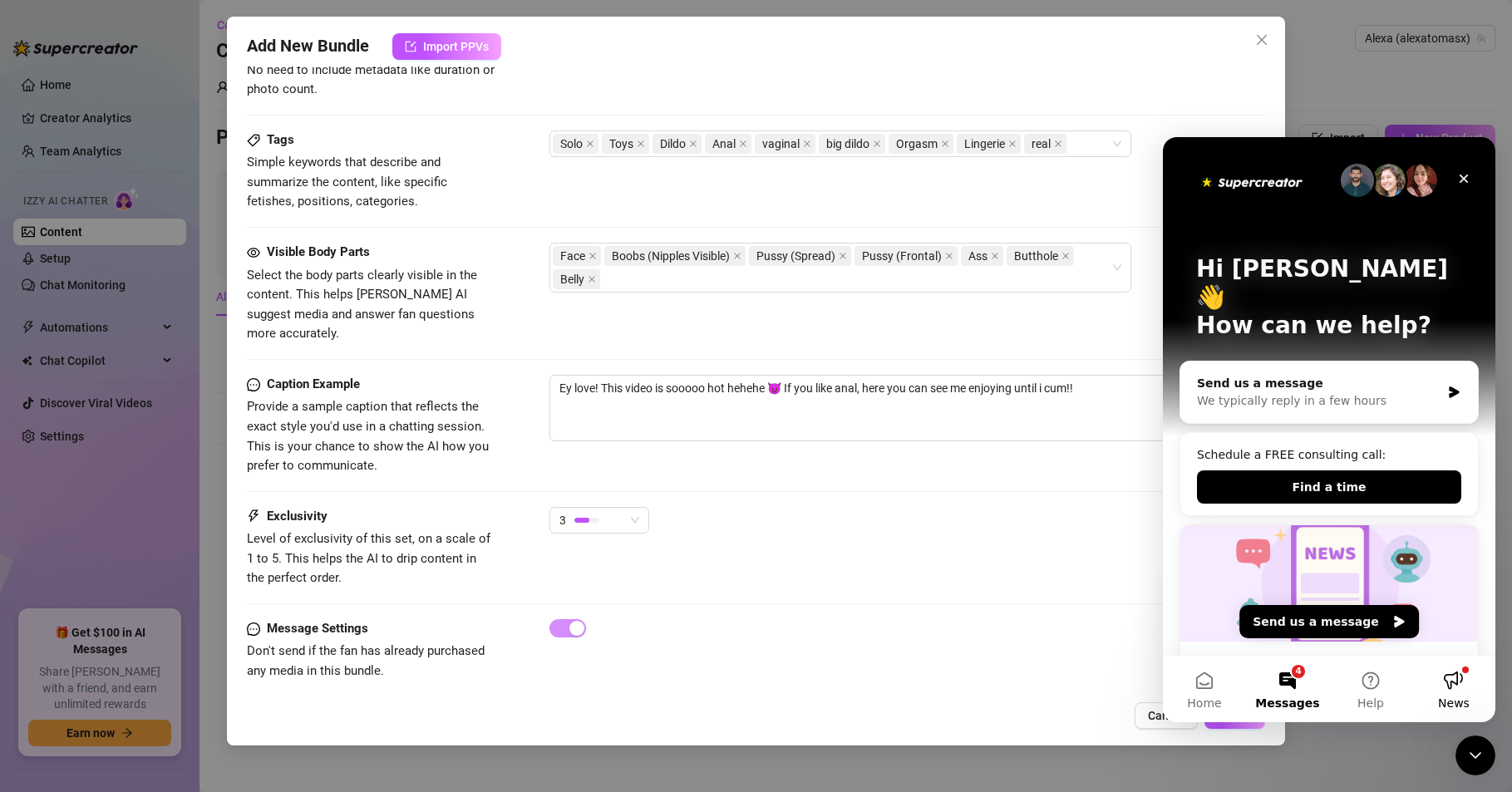
click at [1461, 676] on button "News" at bounding box center [1453, 689] width 83 height 66
click at [1453, 680] on button "News" at bounding box center [1453, 689] width 83 height 66
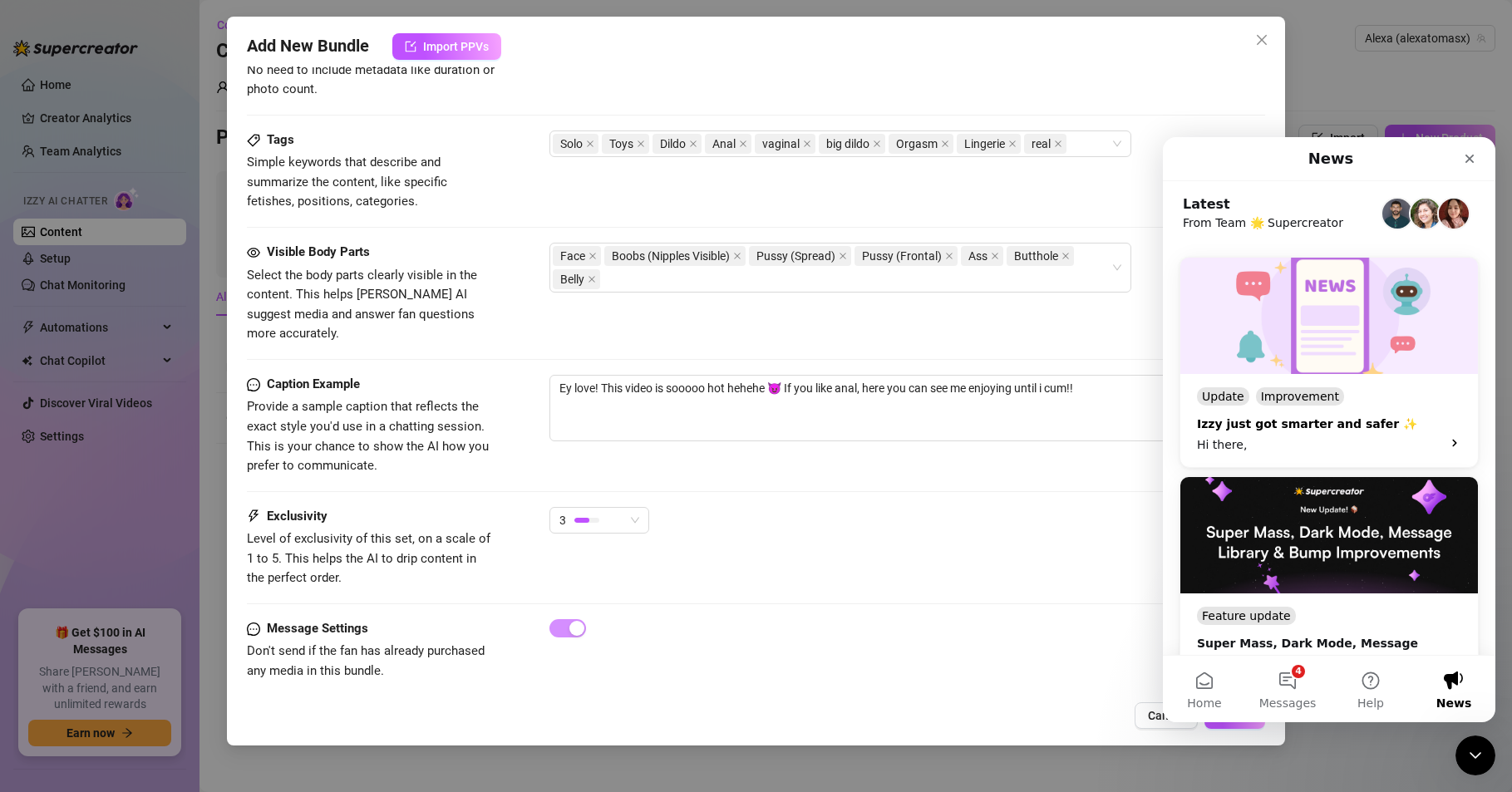
click at [1448, 444] on icon "Intercom messenger" at bounding box center [1454, 443] width 13 height 13
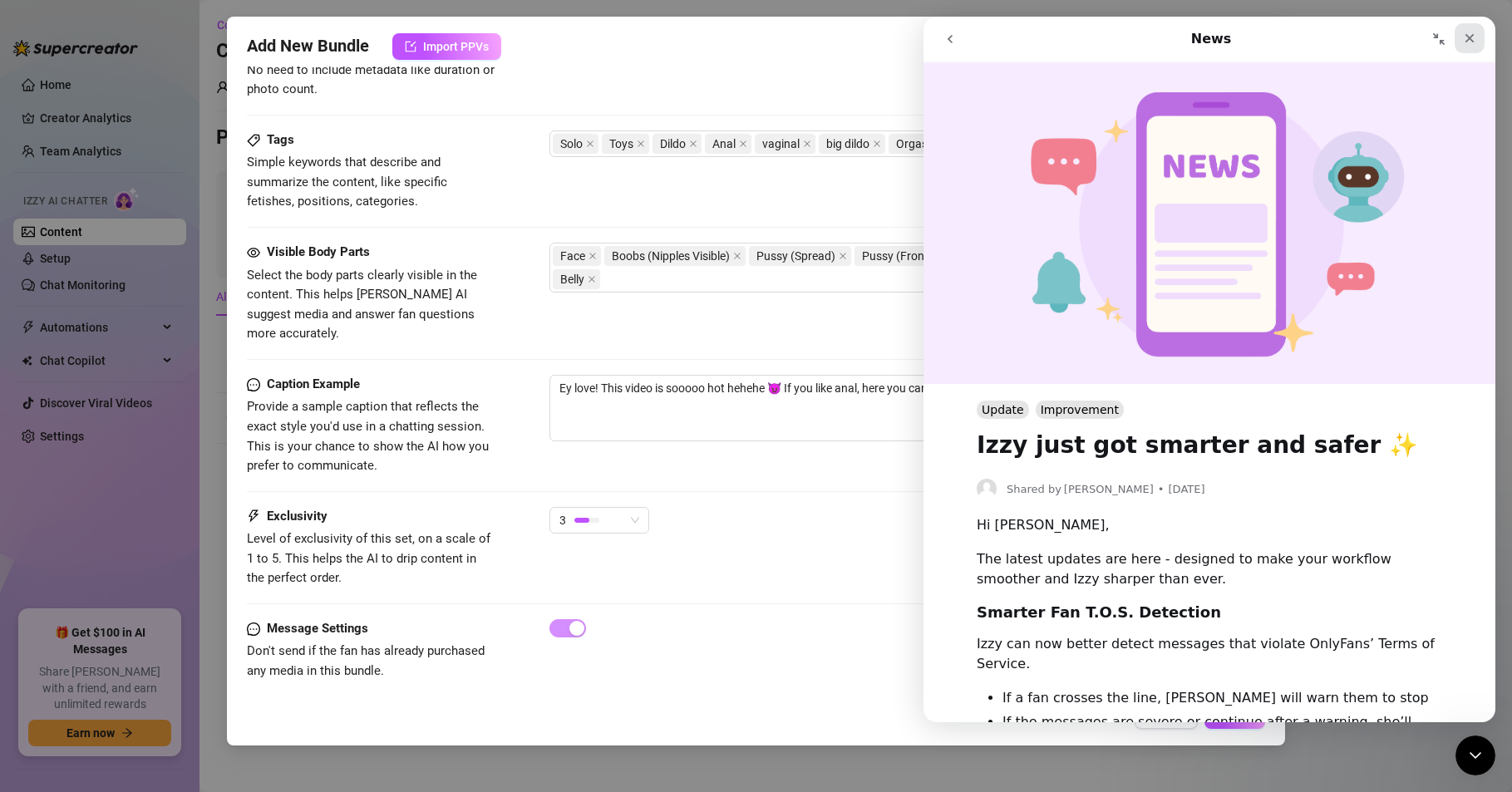
click at [1462, 37] on div "Close" at bounding box center [1470, 38] width 30 height 30
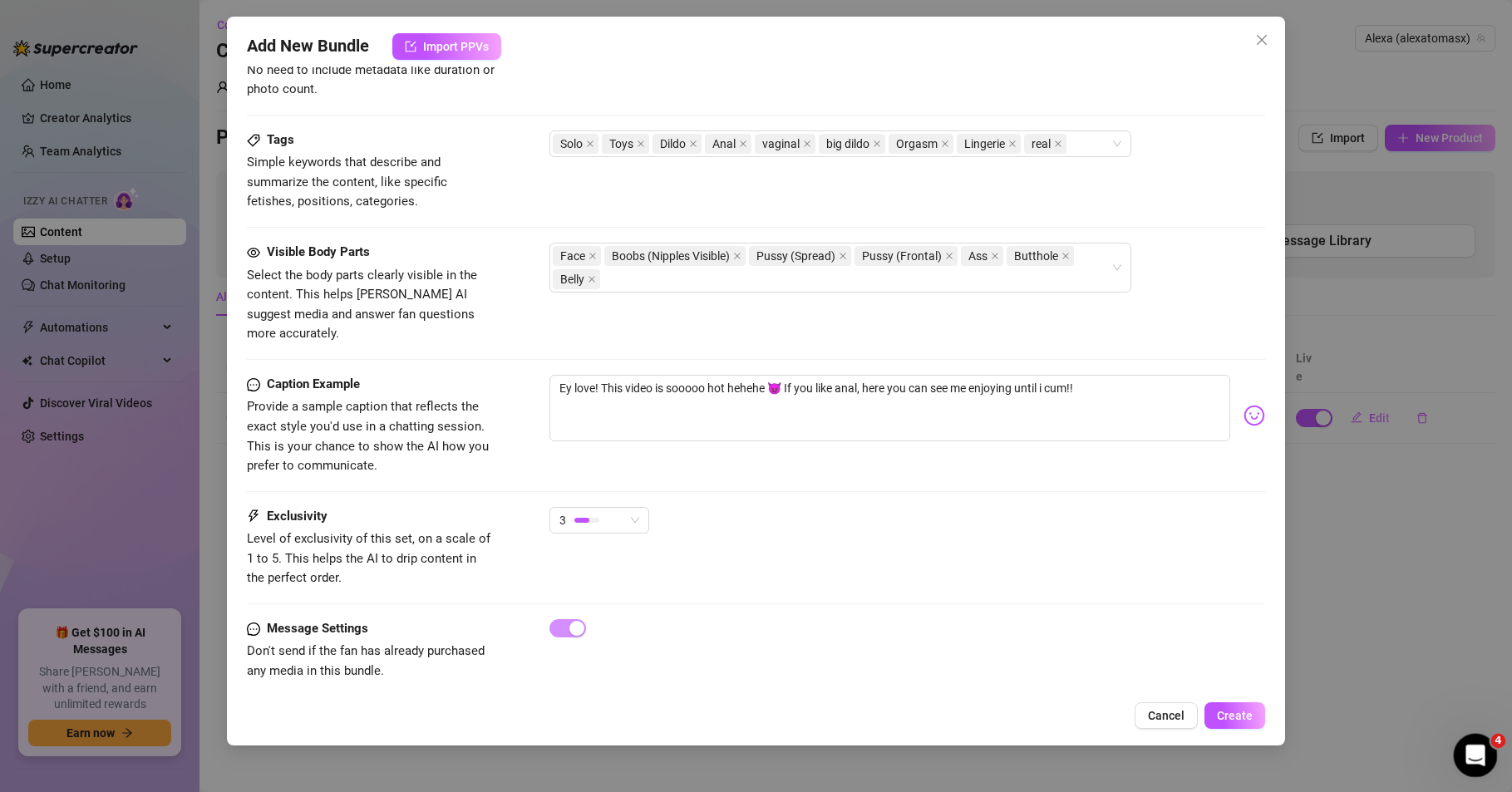
click at [1479, 752] on icon "Open Intercom Messenger" at bounding box center [1473, 753] width 27 height 27
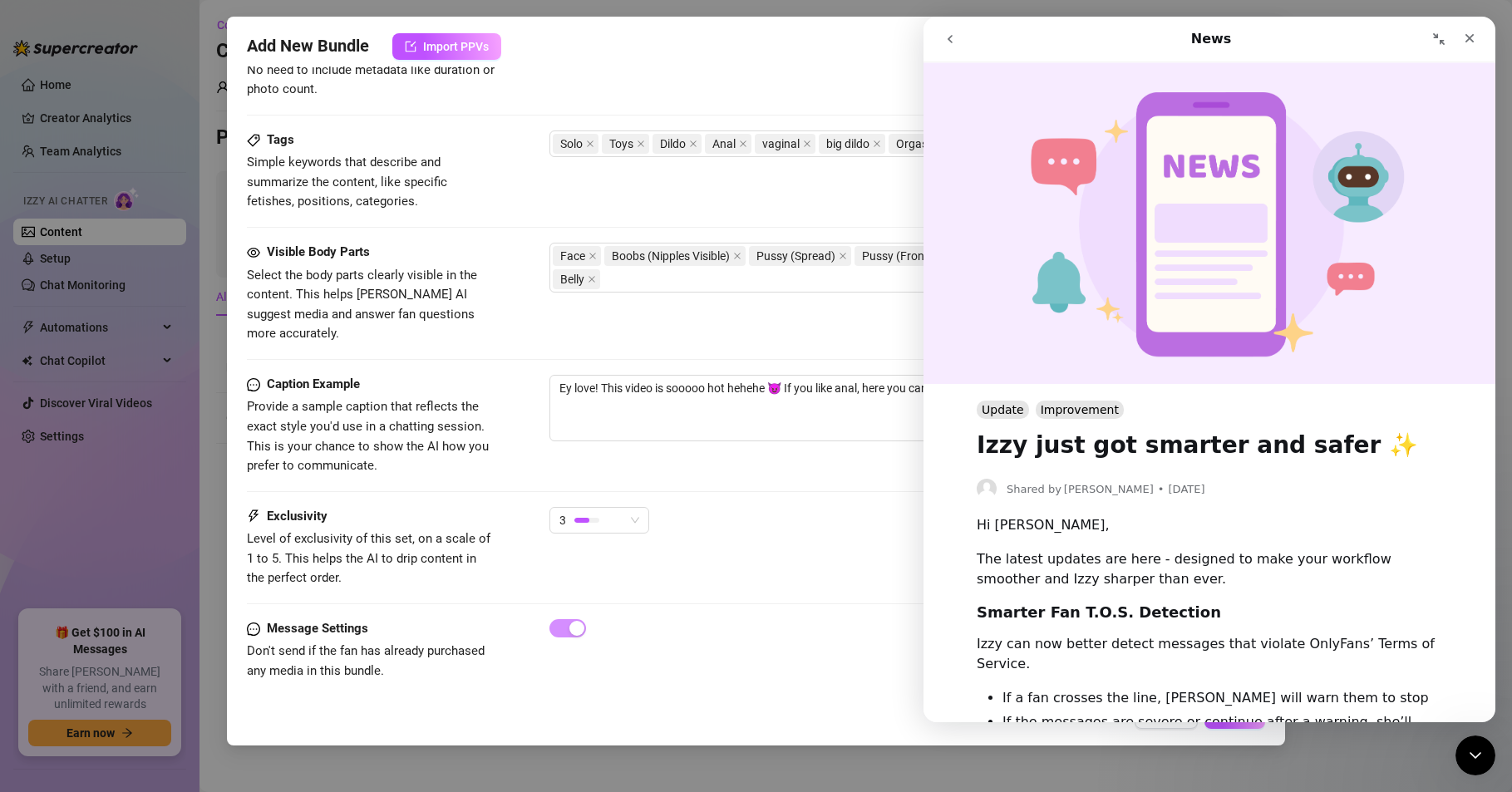
click at [953, 39] on icon "go back" at bounding box center [950, 39] width 13 height 13
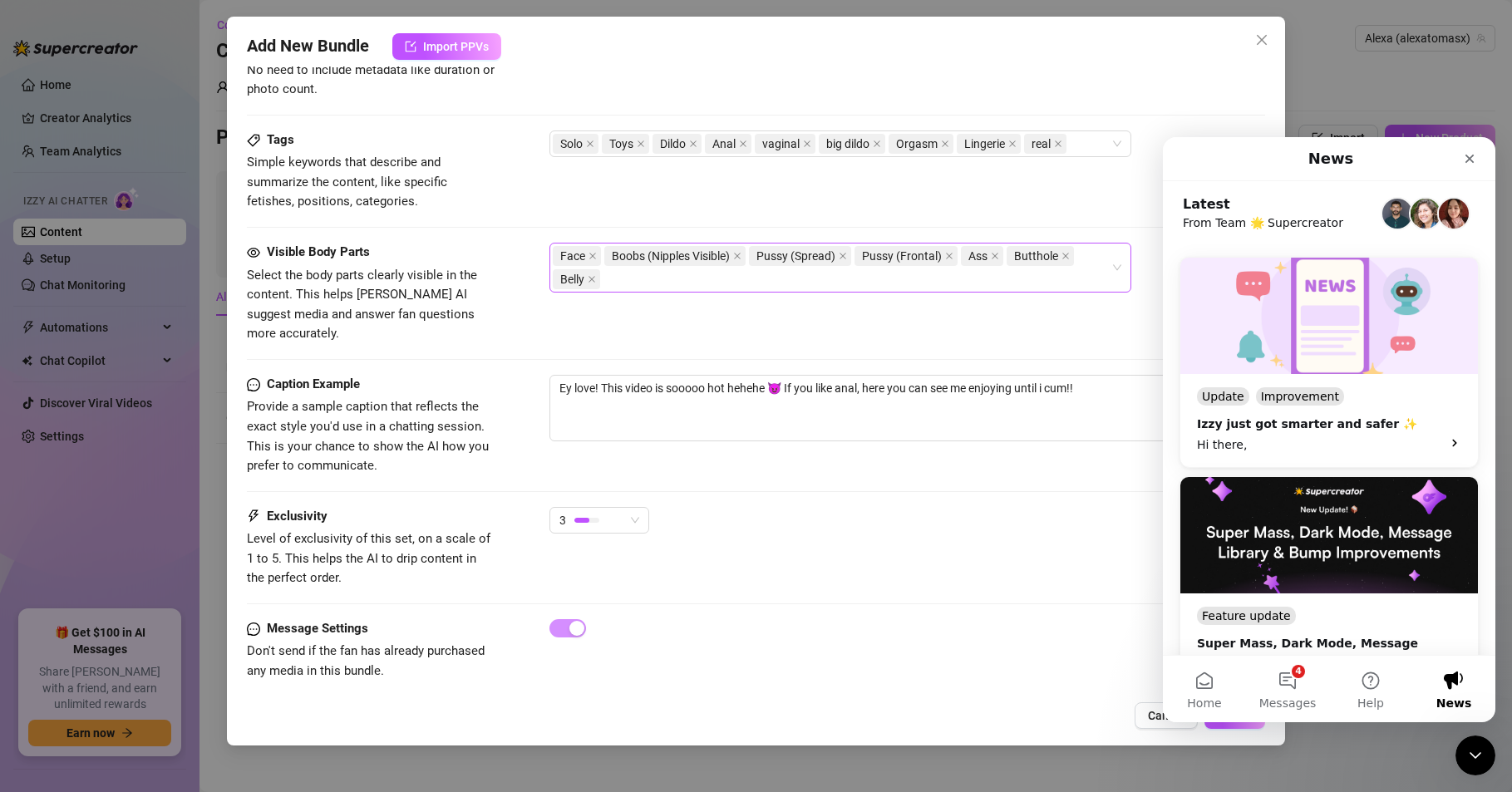
click at [1290, 693] on button "4 Messages" at bounding box center [1287, 689] width 83 height 66
click at [1374, 624] on button "Send us a message" at bounding box center [1329, 621] width 180 height 34
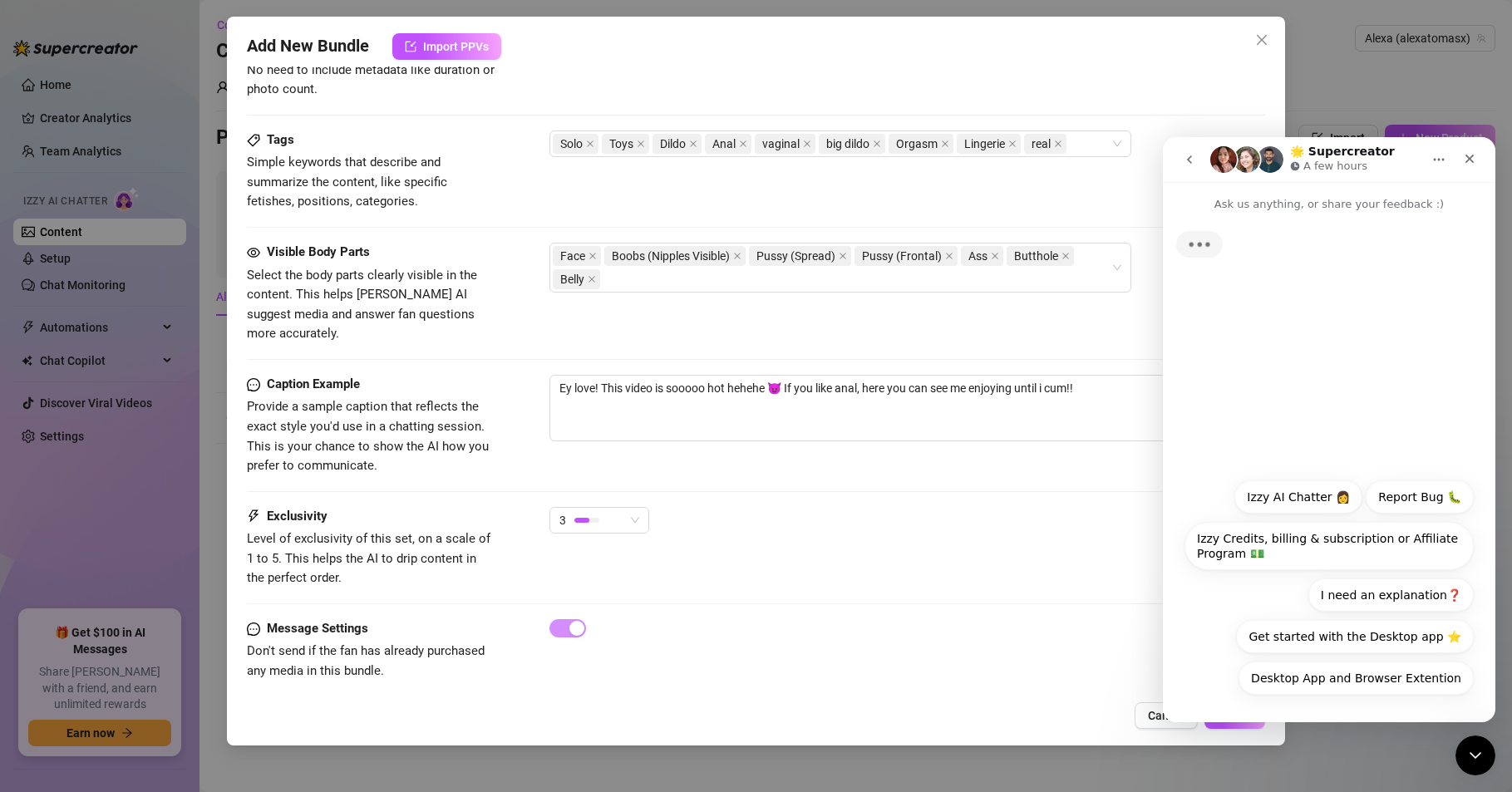
click at [1187, 160] on icon "go back" at bounding box center [1189, 159] width 13 height 13
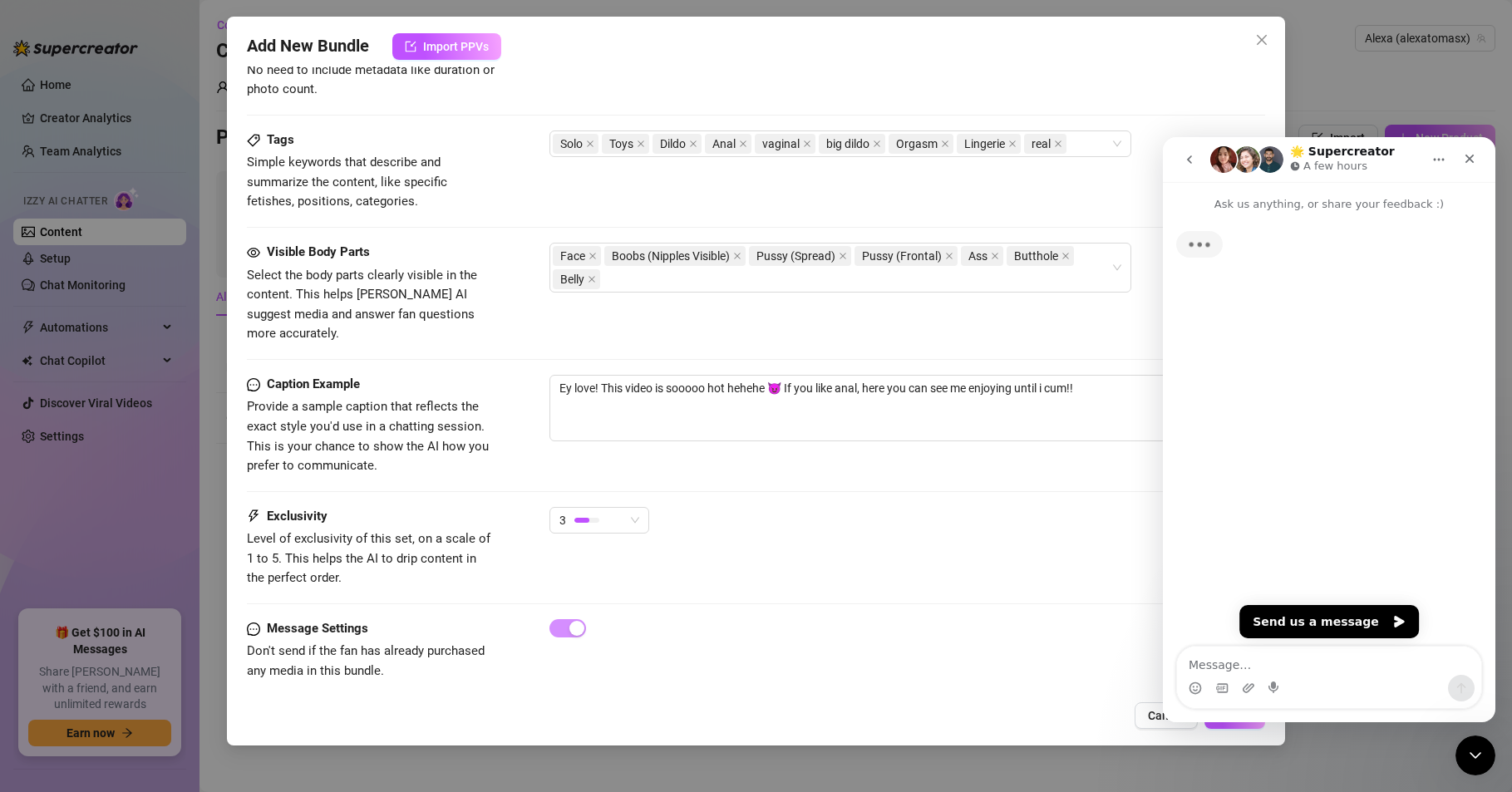
click at [1187, 156] on icon "go back" at bounding box center [1189, 159] width 13 height 13
click at [1186, 154] on icon "go back" at bounding box center [1189, 159] width 13 height 13
click at [1463, 158] on icon "Close" at bounding box center [1469, 158] width 13 height 13
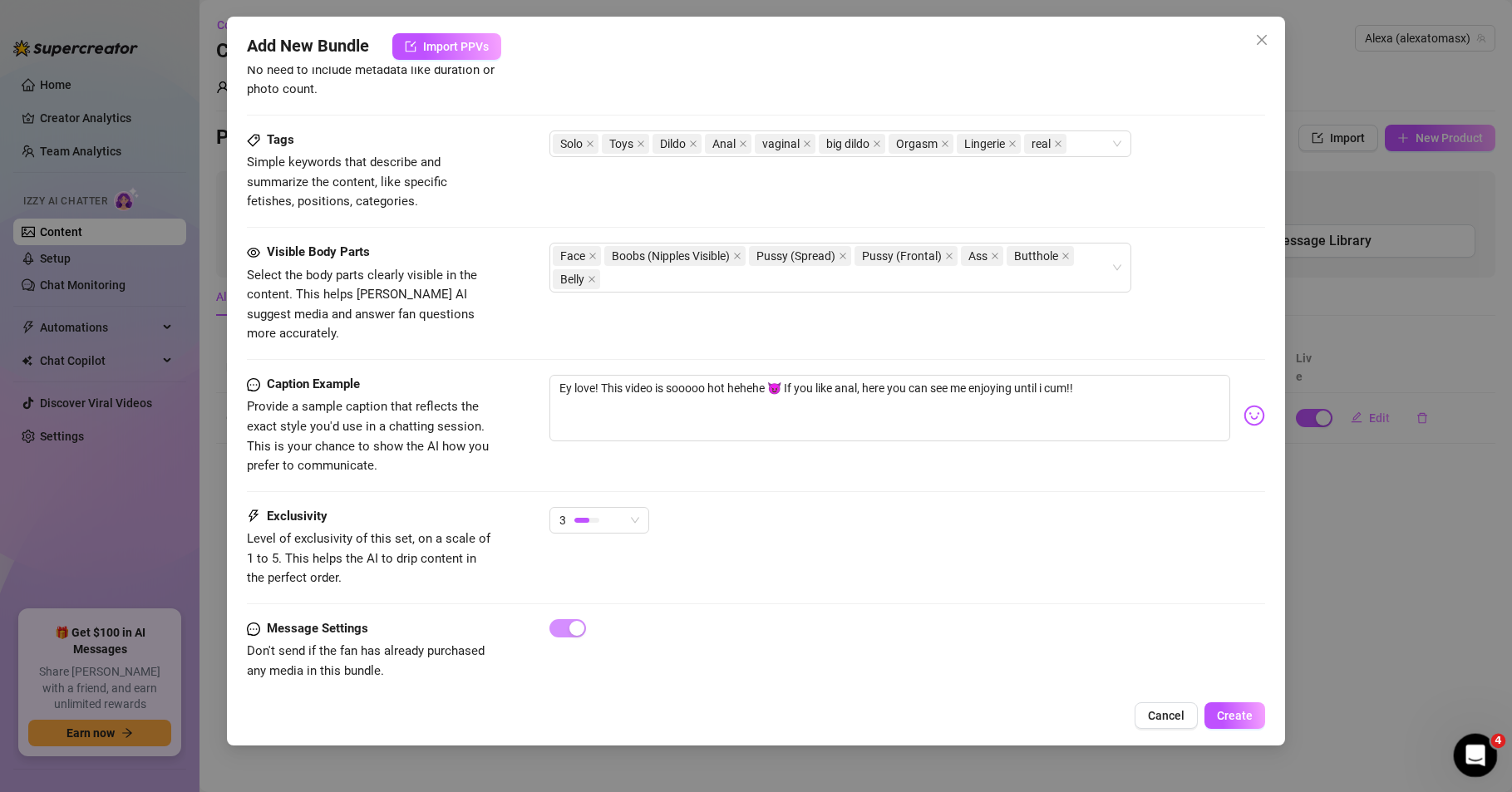
click at [1472, 764] on icon "Open Intercom Messenger" at bounding box center [1473, 753] width 27 height 27
click at [1511, 744] on icon "go back" at bounding box center [1522, 744] width 13 height 13
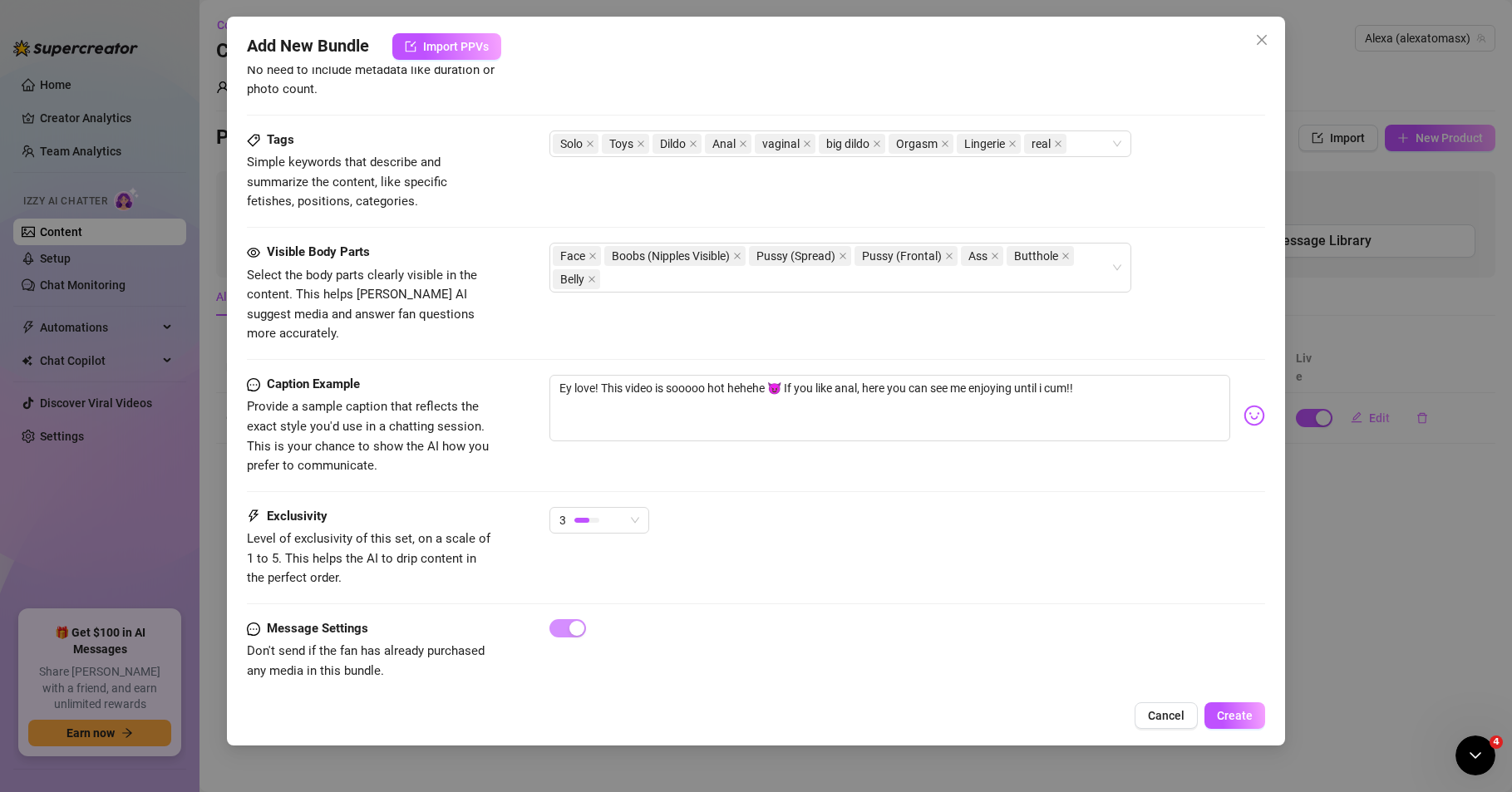
click at [1511, 744] on icon "go back" at bounding box center [1522, 744] width 13 height 13
drag, startPoint x: 1522, startPoint y: 744, endPoint x: 1634, endPoint y: 1133, distance: 404.8
click at [1511, 744] on icon "go back" at bounding box center [1522, 744] width 13 height 13
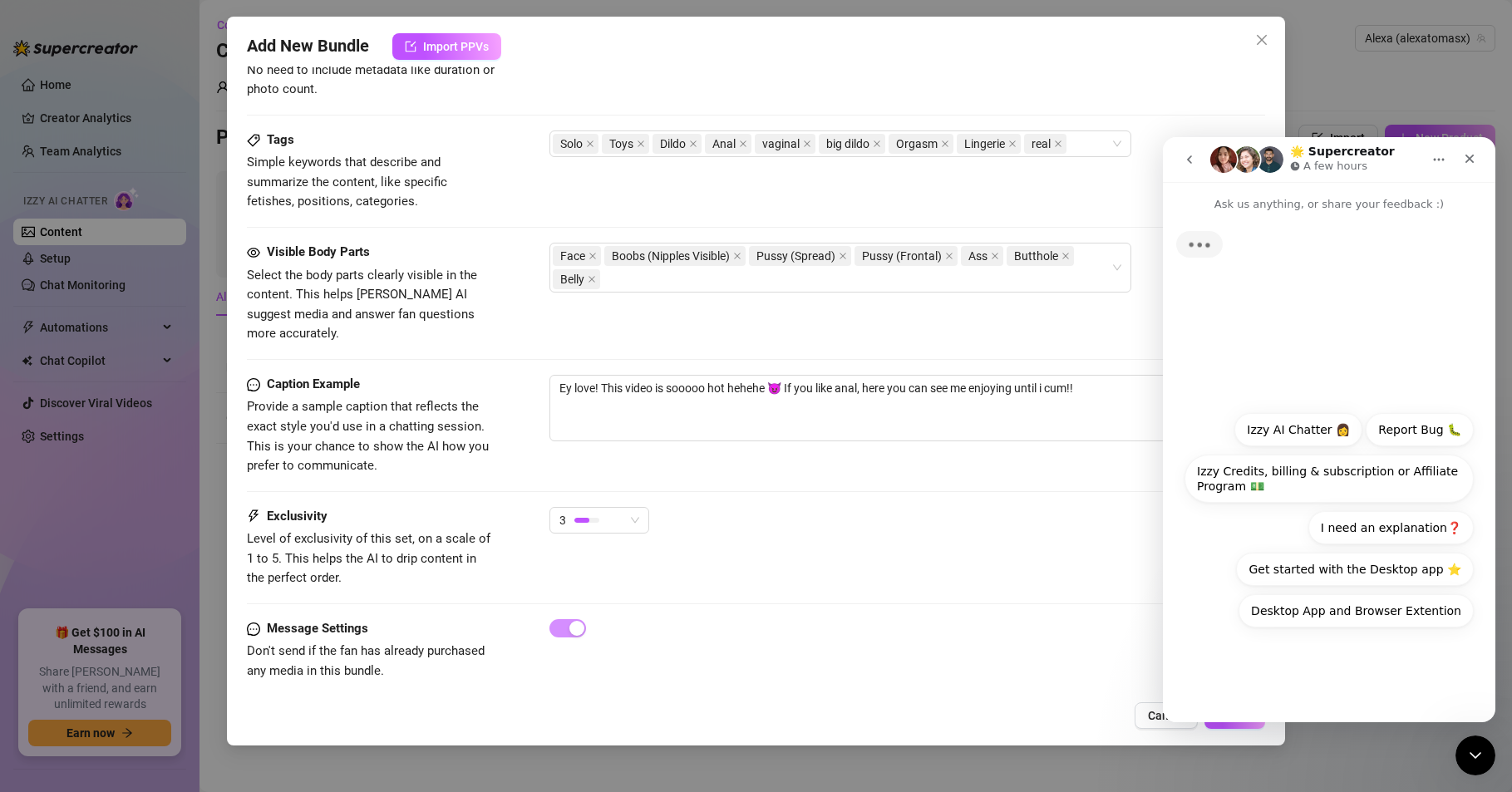
click at [1185, 158] on icon "go back" at bounding box center [1189, 159] width 13 height 13
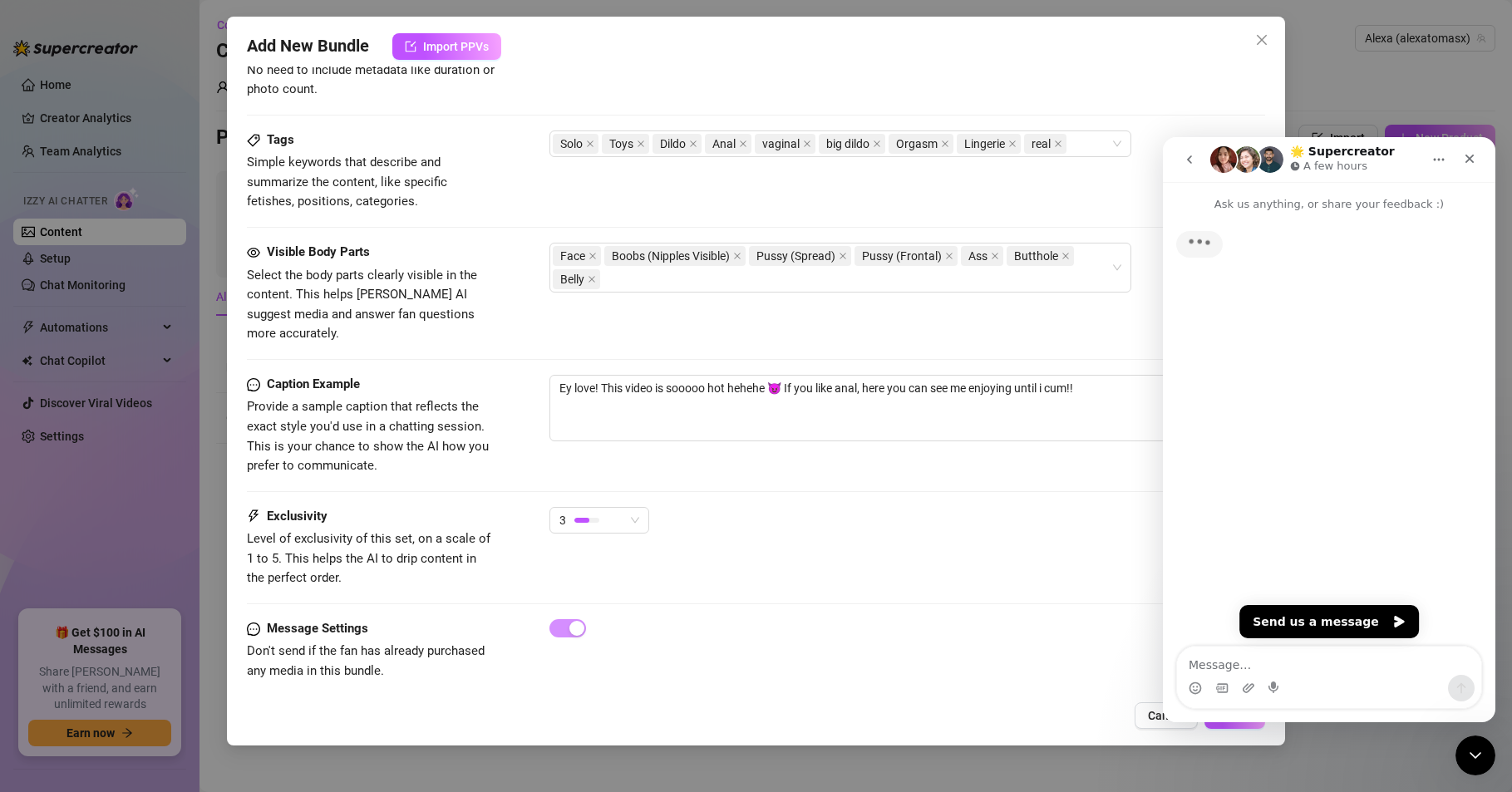
drag, startPoint x: 1189, startPoint y: 157, endPoint x: 1271, endPoint y: 174, distance: 83.7
click at [1190, 157] on icon "go back" at bounding box center [1189, 159] width 5 height 8
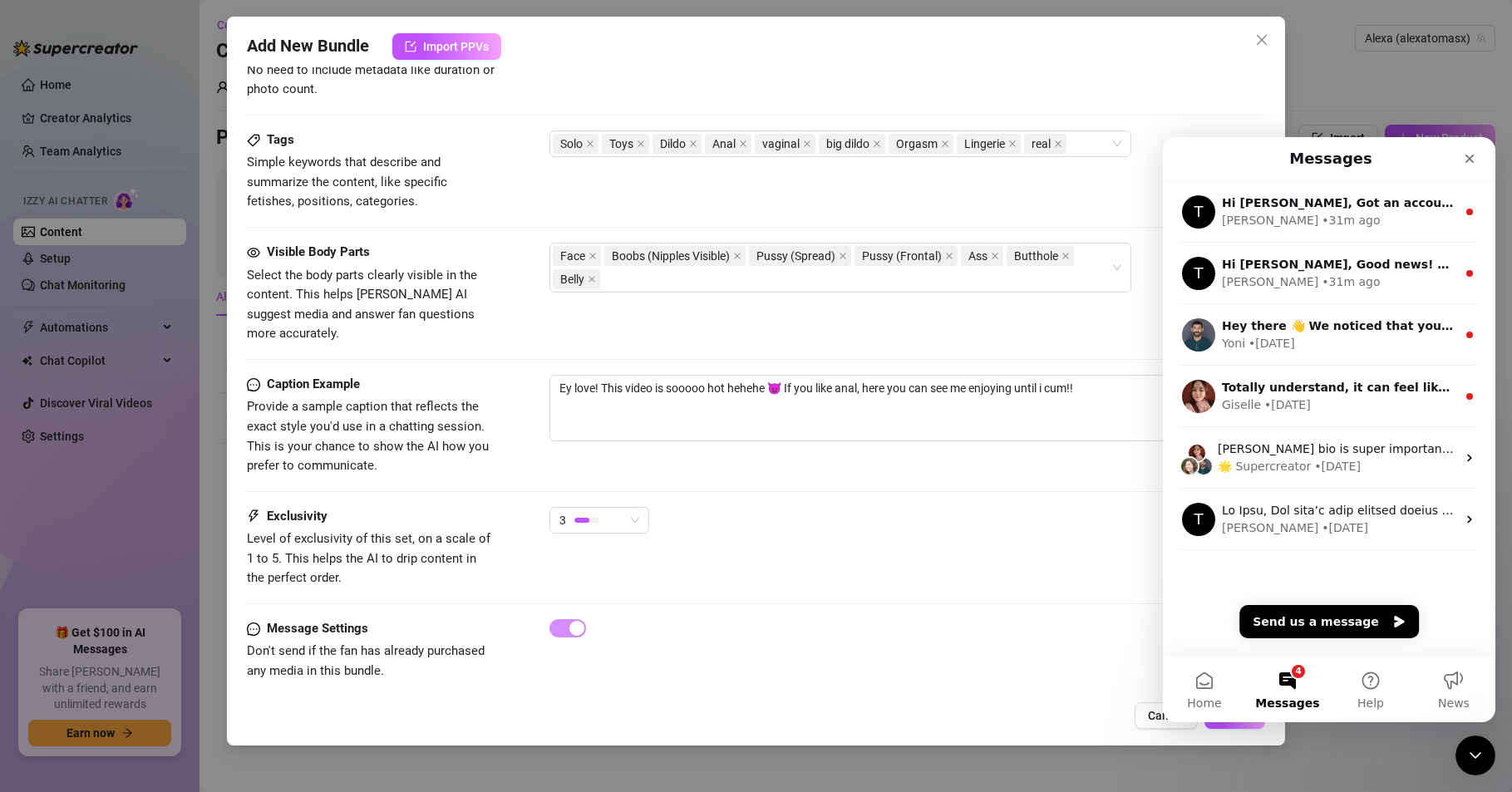
click at [1426, 160] on div "Intercom messenger" at bounding box center [1431, 158] width 107 height 30
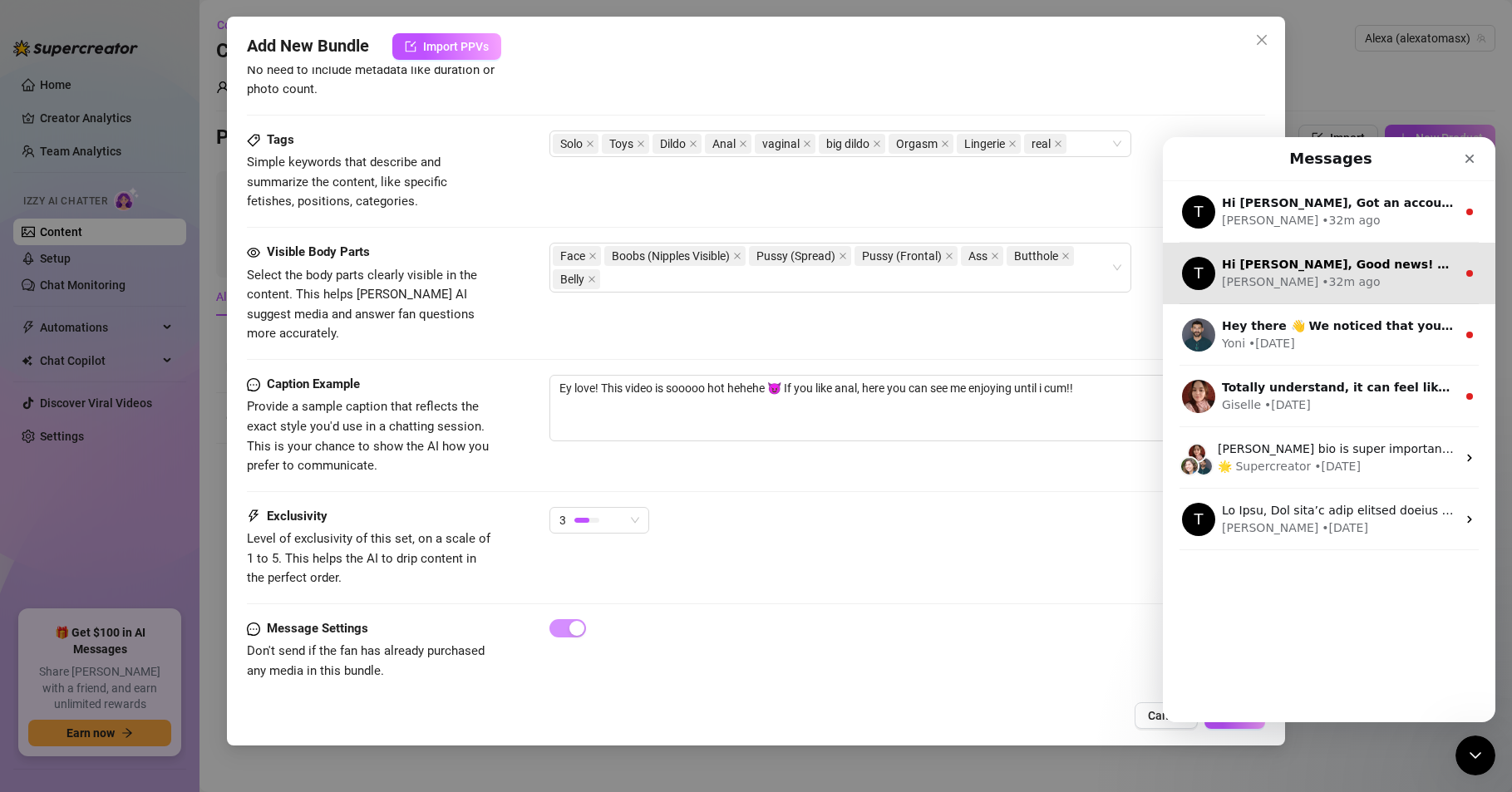
click at [1334, 278] on div "[PERSON_NAME] • 32m ago" at bounding box center [1339, 281] width 234 height 18
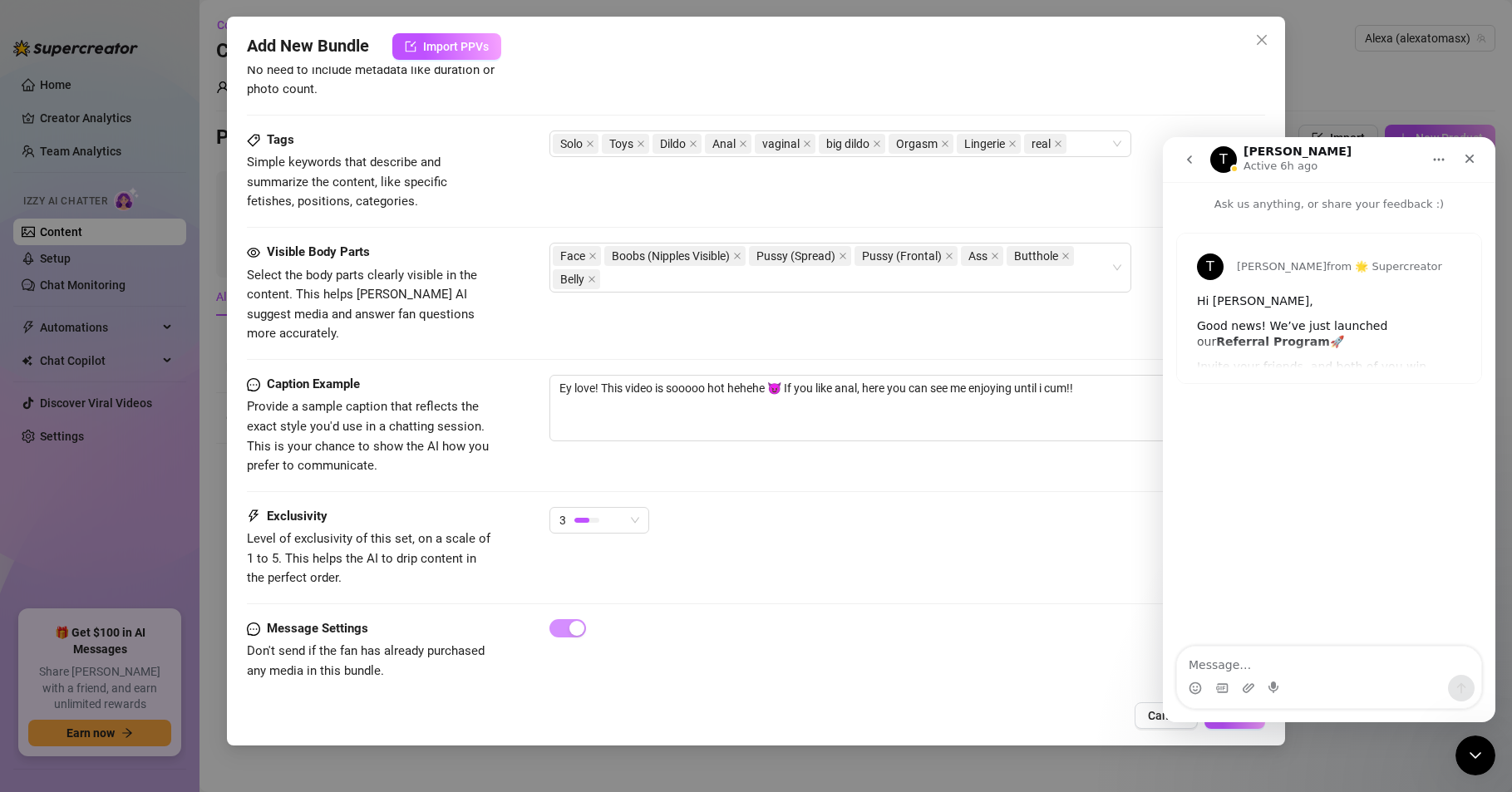
click at [1330, 335] on b "Referral Program" at bounding box center [1273, 341] width 114 height 13
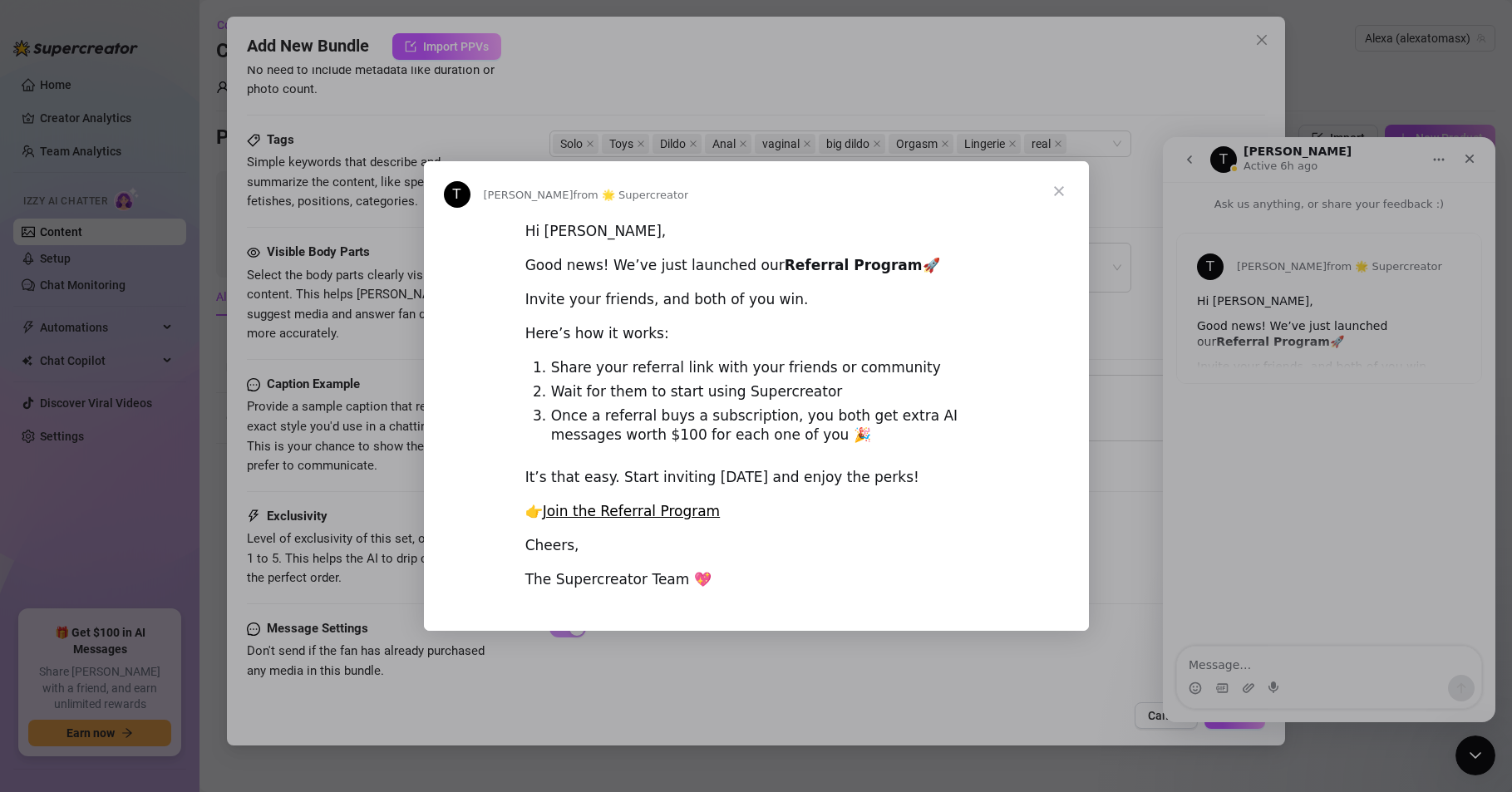
click at [1056, 192] on span "Close" at bounding box center [1059, 191] width 60 height 60
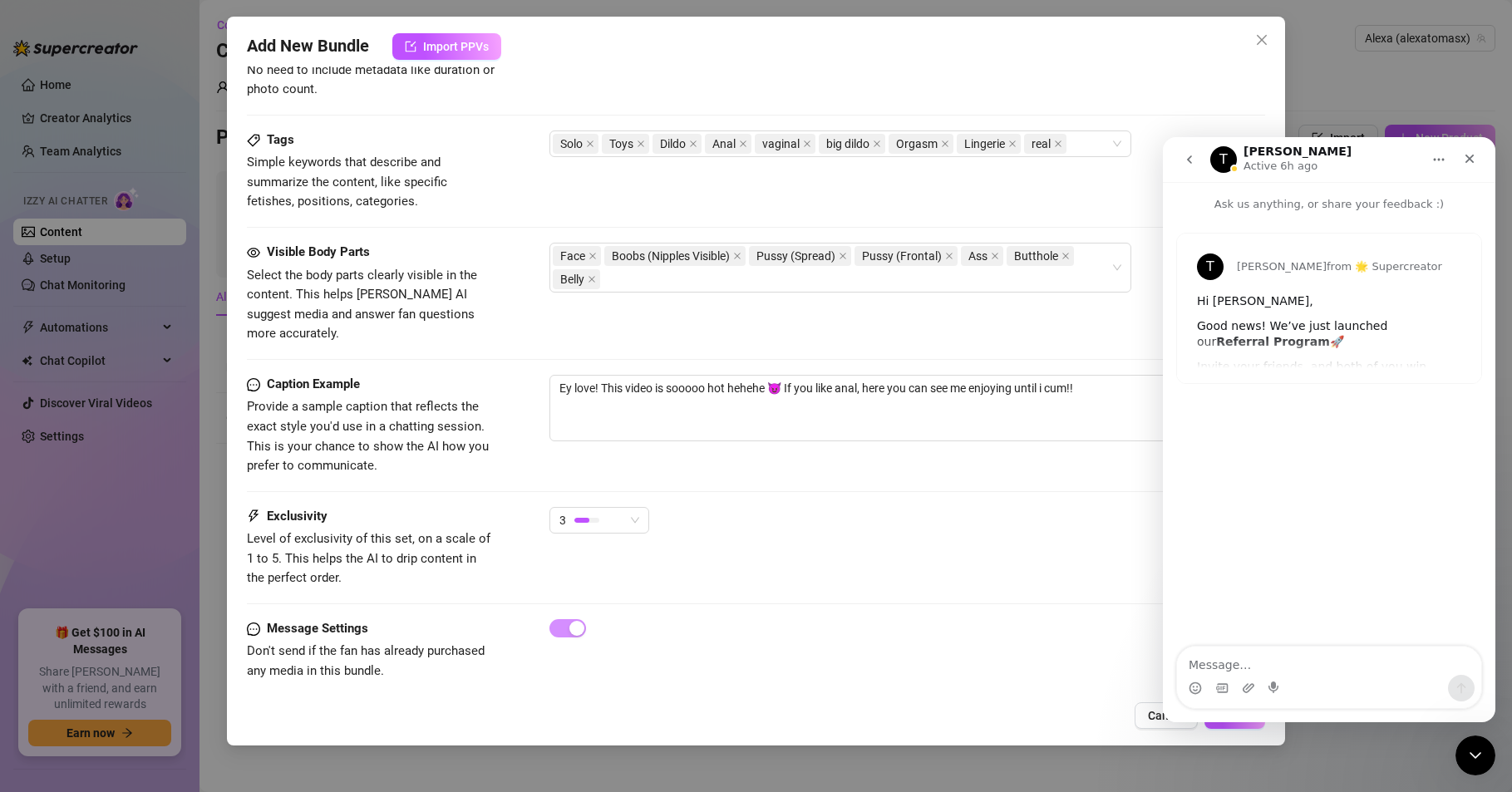
click at [1189, 158] on icon "go back" at bounding box center [1189, 159] width 13 height 13
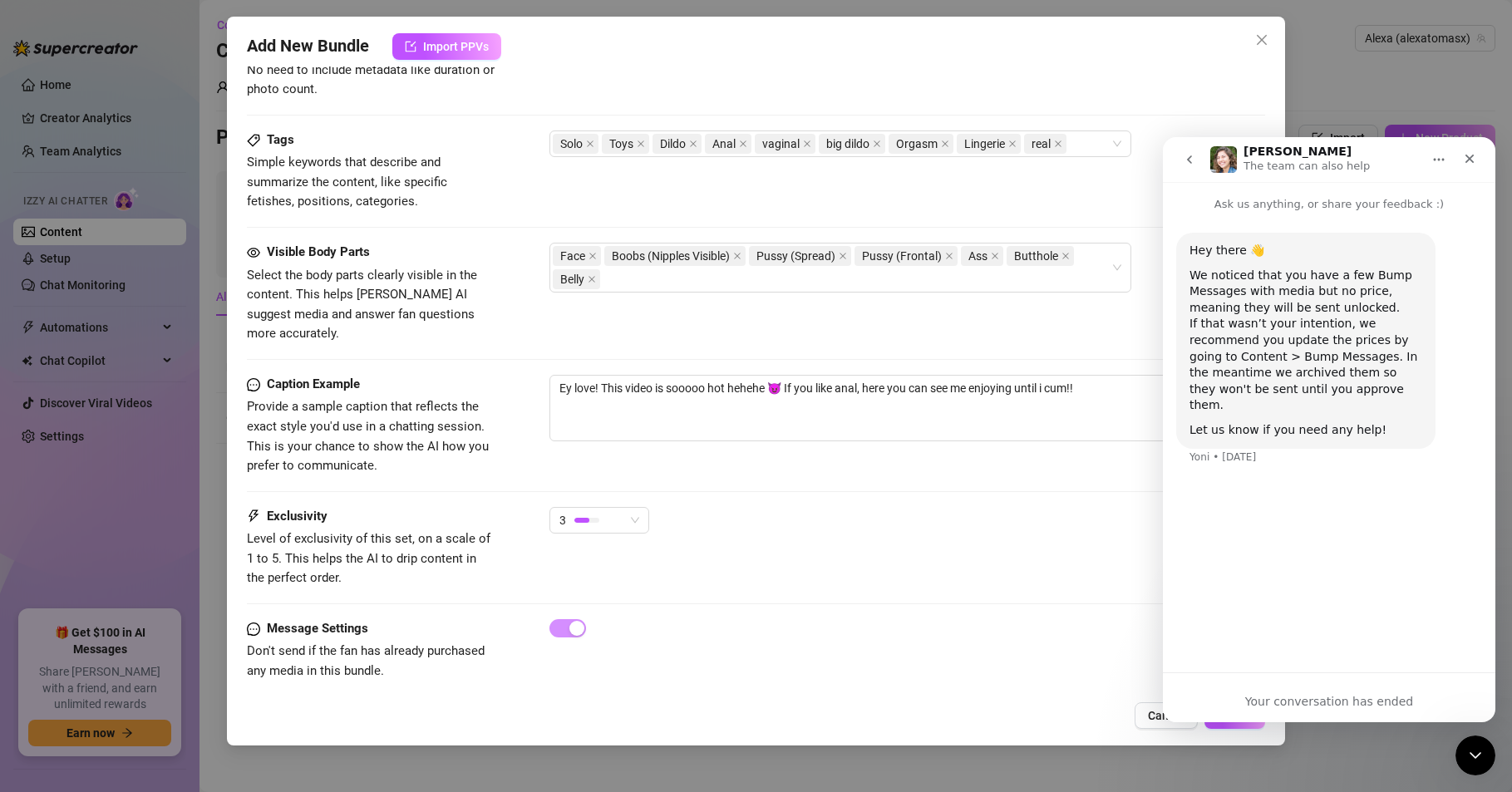
click at [1187, 165] on icon "go back" at bounding box center [1189, 159] width 13 height 13
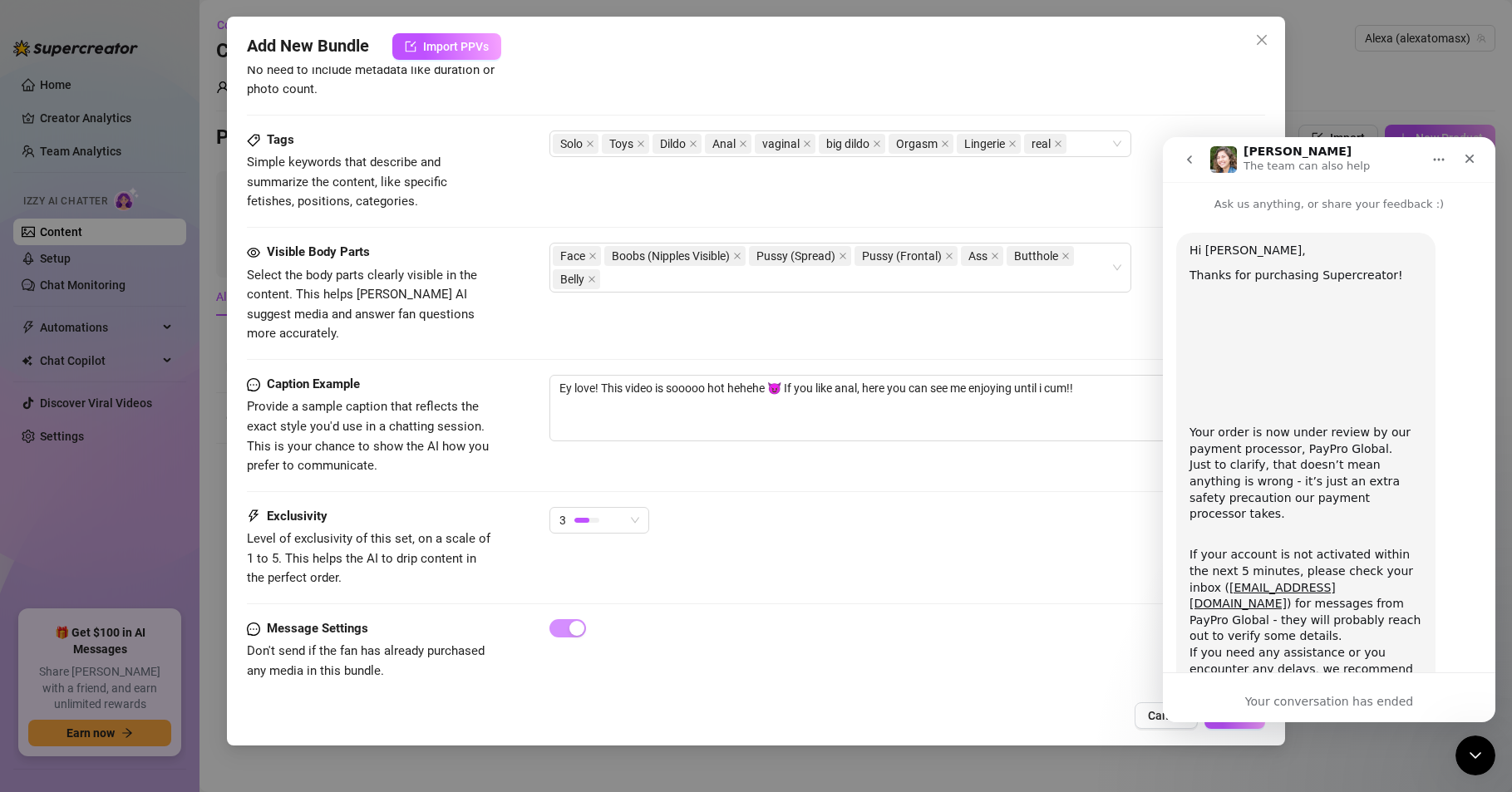
click at [1187, 165] on icon "go back" at bounding box center [1189, 159] width 13 height 13
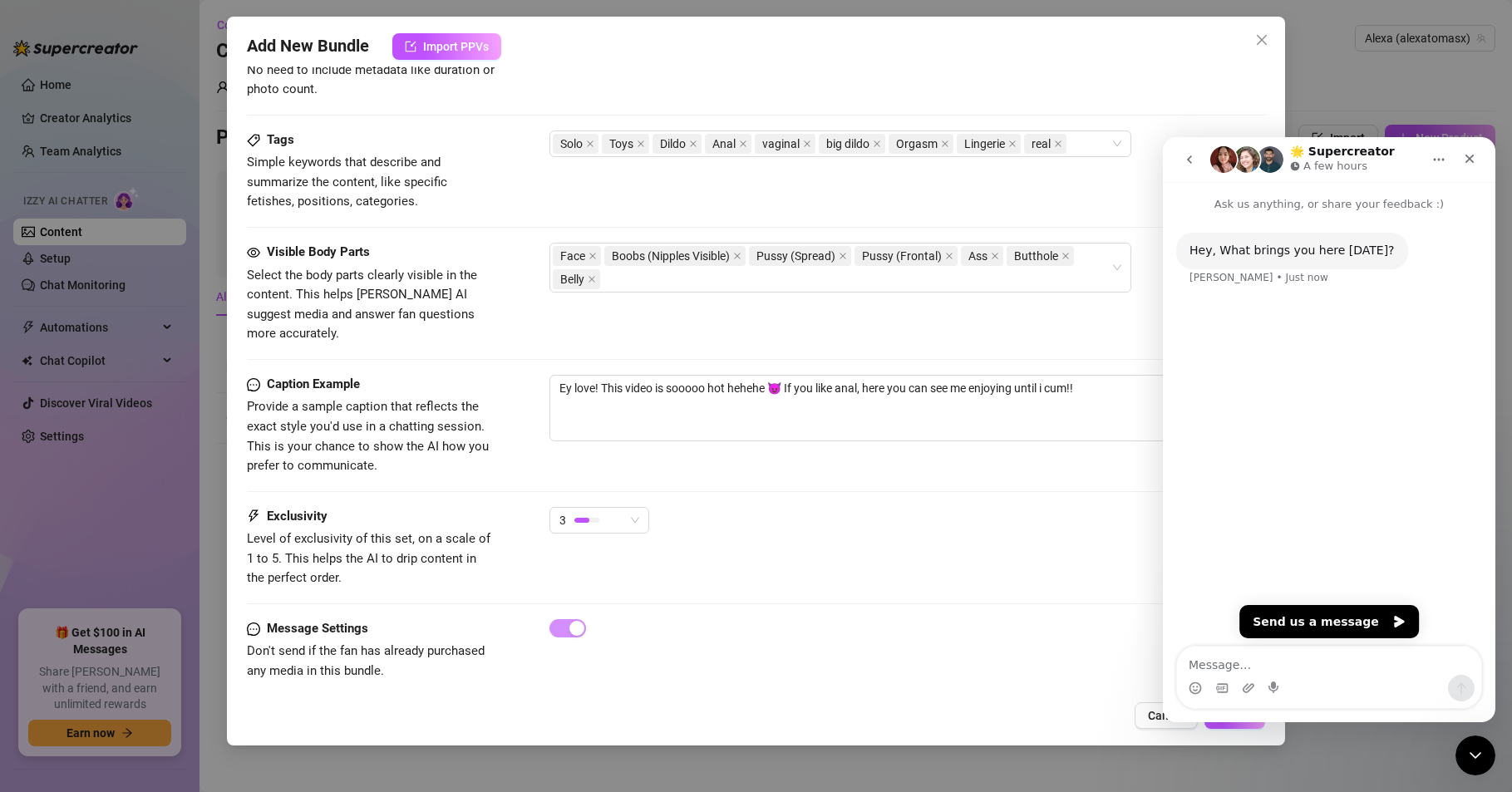
click at [1193, 160] on icon "go back" at bounding box center [1189, 159] width 13 height 13
drag, startPoint x: 1191, startPoint y: 161, endPoint x: 1209, endPoint y: 165, distance: 18.4
click at [1189, 163] on icon "go back" at bounding box center [1189, 159] width 13 height 13
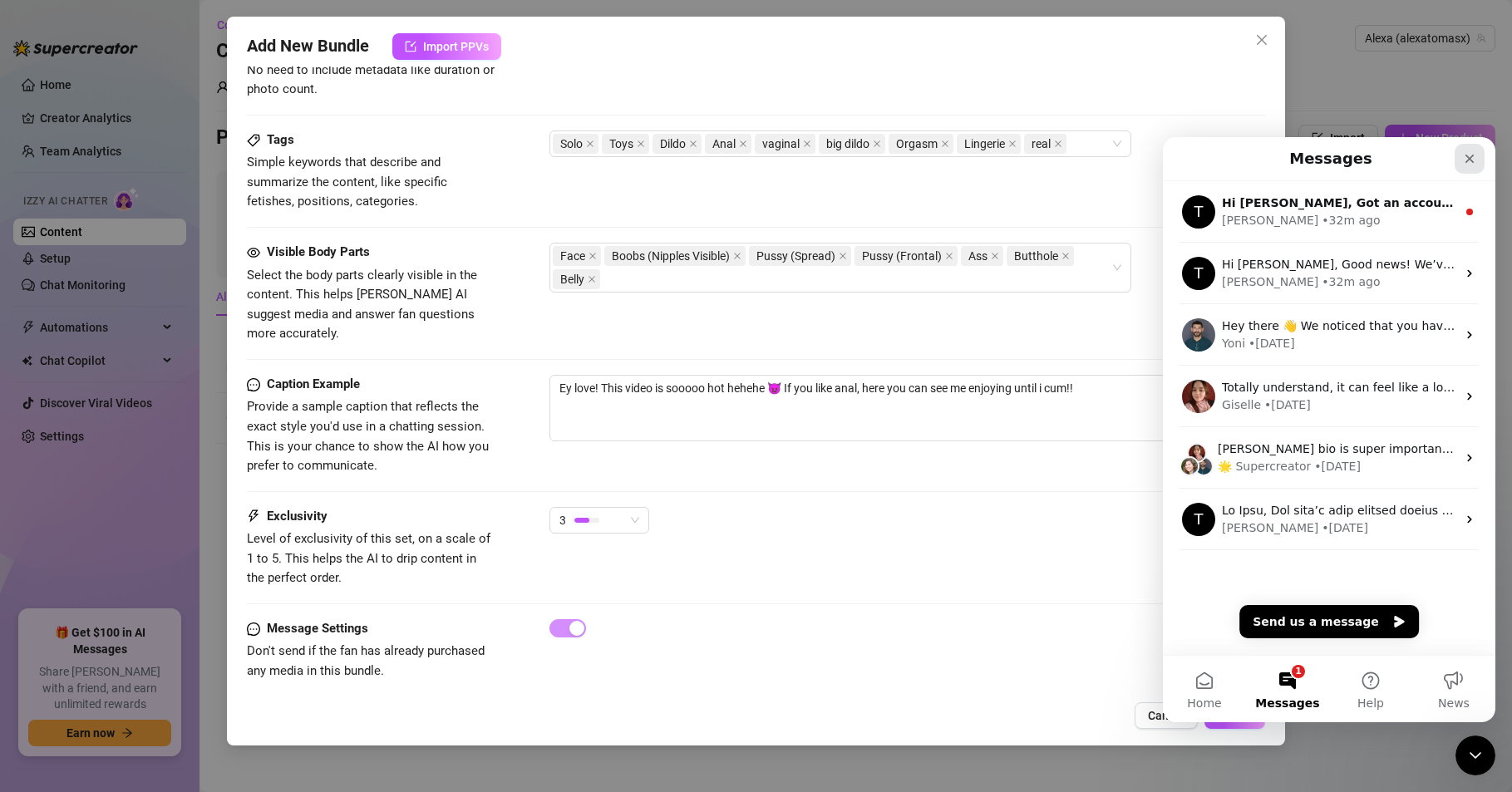
scroll to position [3, 0]
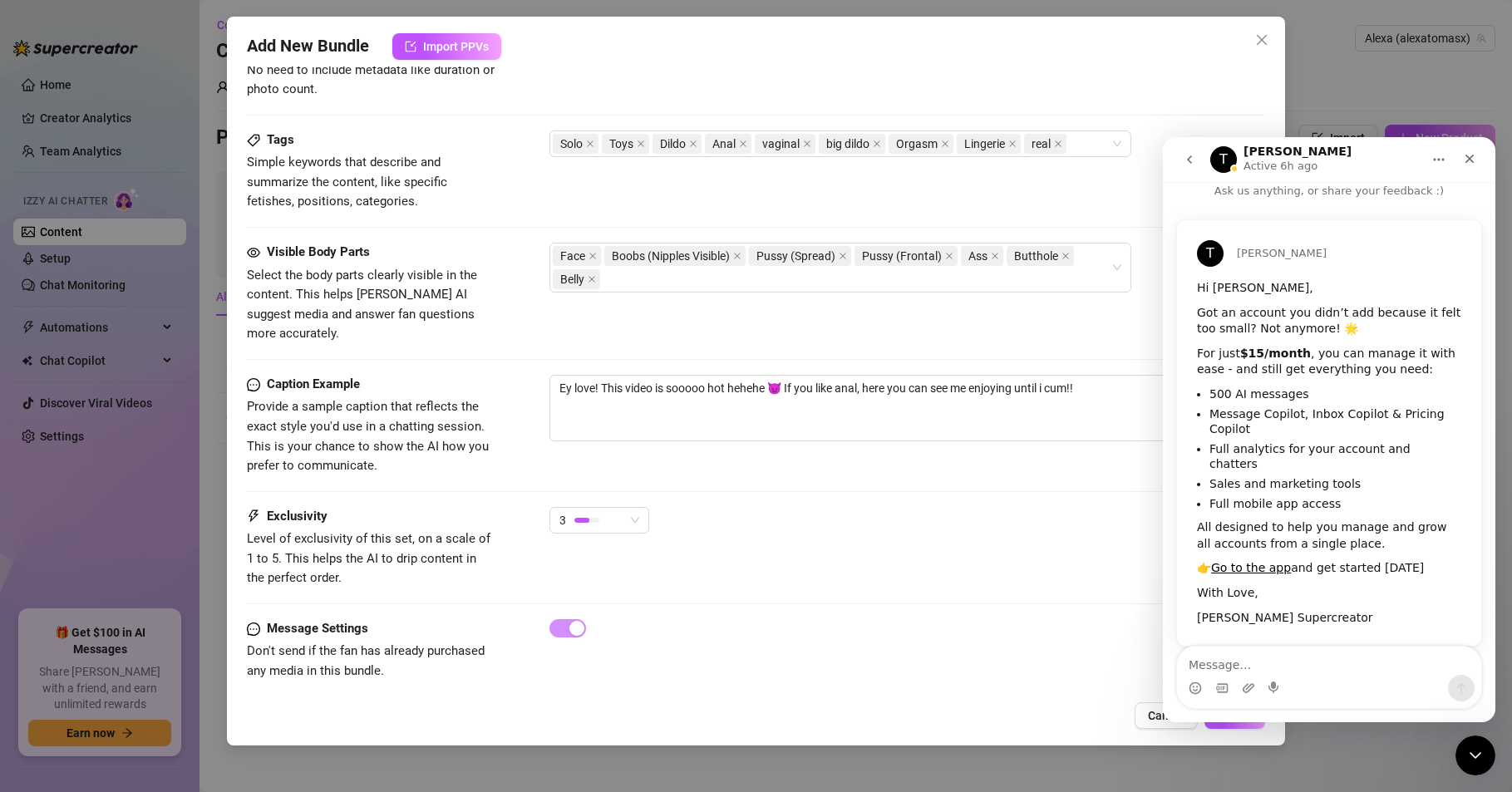
scroll to position [17, 0]
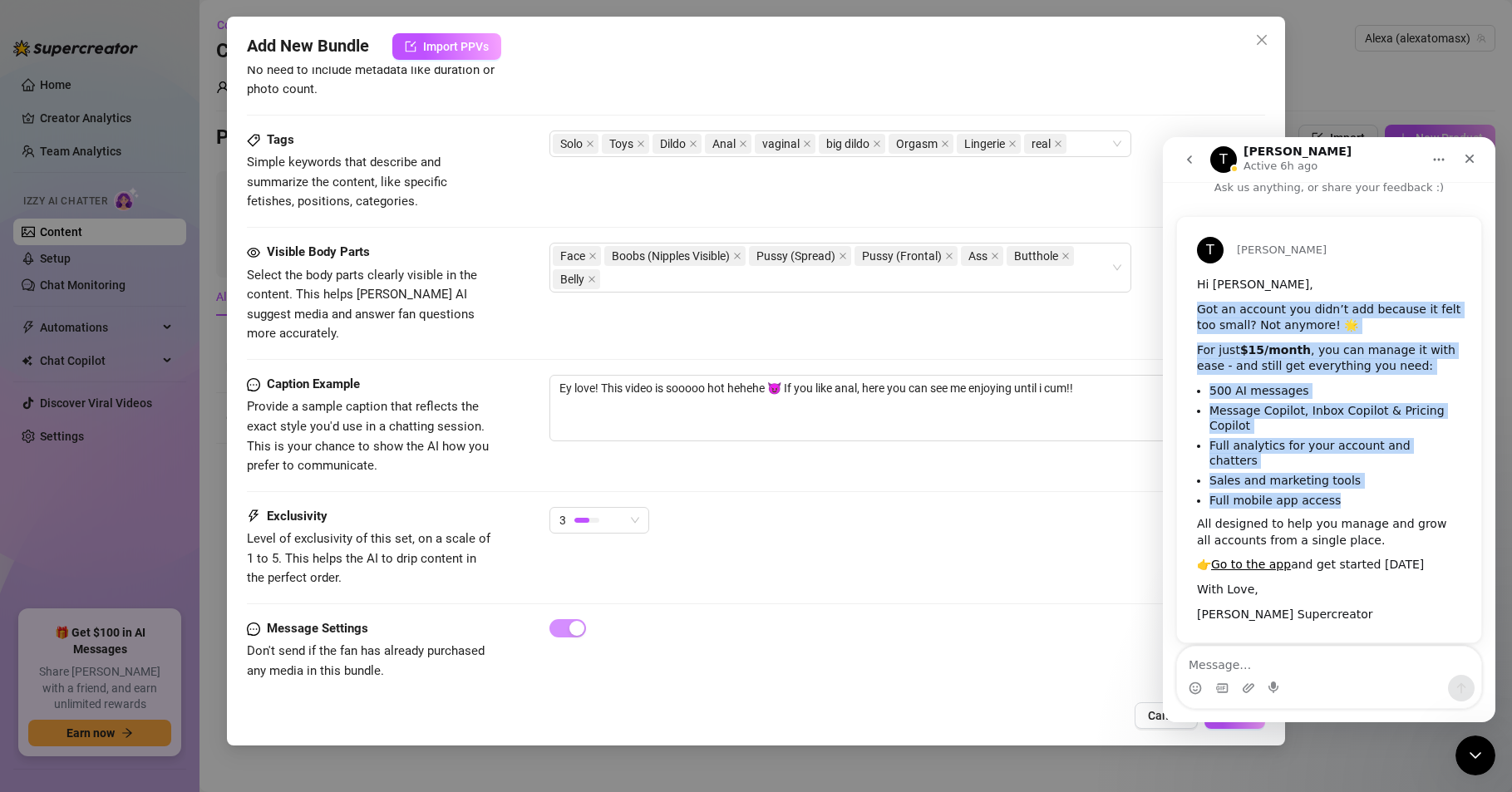
drag, startPoint x: 1320, startPoint y: 486, endPoint x: 1194, endPoint y: 295, distance: 228.8
click at [1194, 295] on div "Hi [PERSON_NAME], Got an account you didn’t add because it felt too small? Not …" at bounding box center [1329, 459] width 304 height 365
copy div "Got an account you didn’t add because it felt too small? Not anymore! 🌟 For jus…"
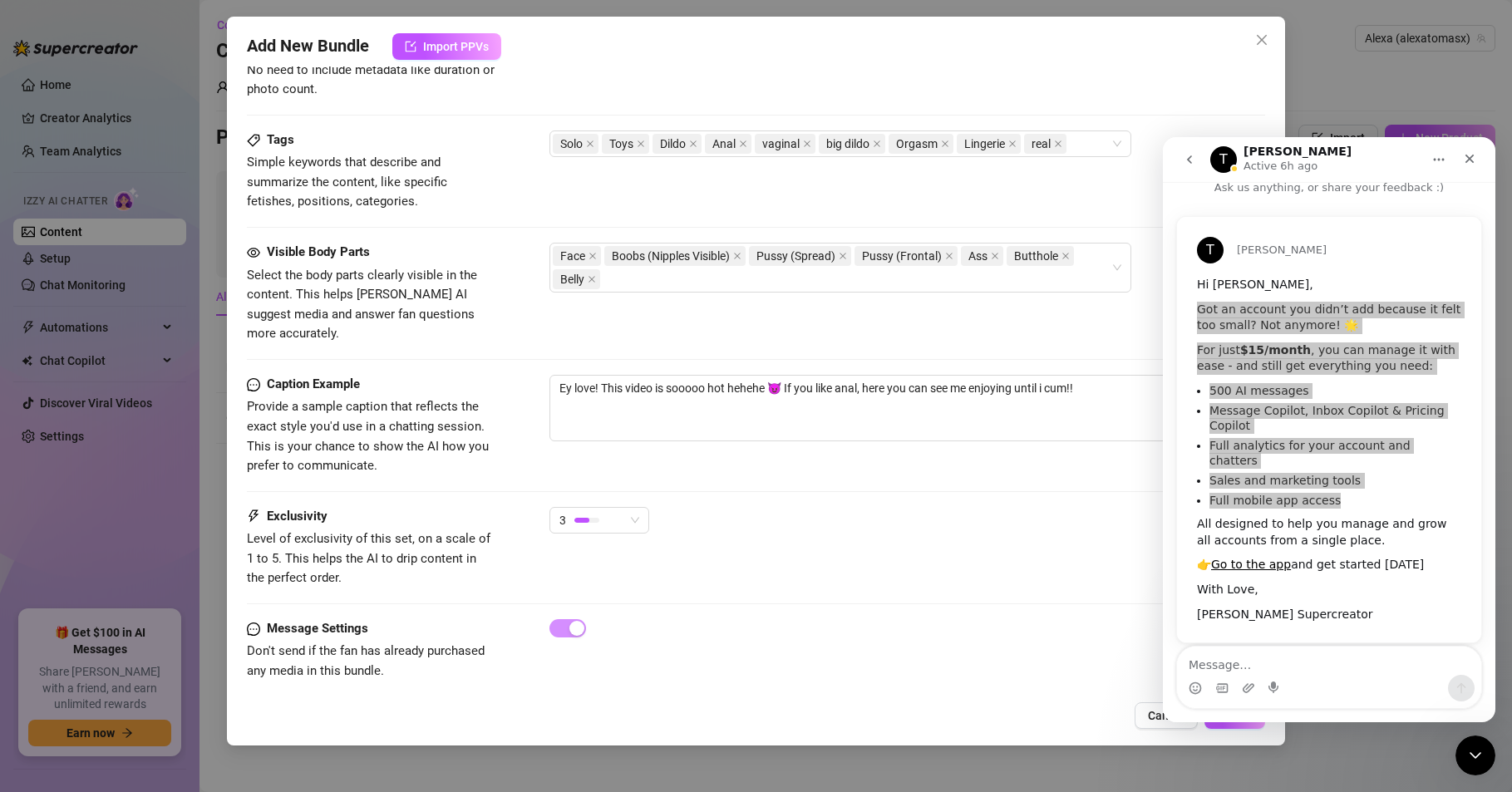
click at [945, 640] on div "Message Settings Don't send if the fan has already purchased any media in this …" at bounding box center [756, 649] width 1018 height 62
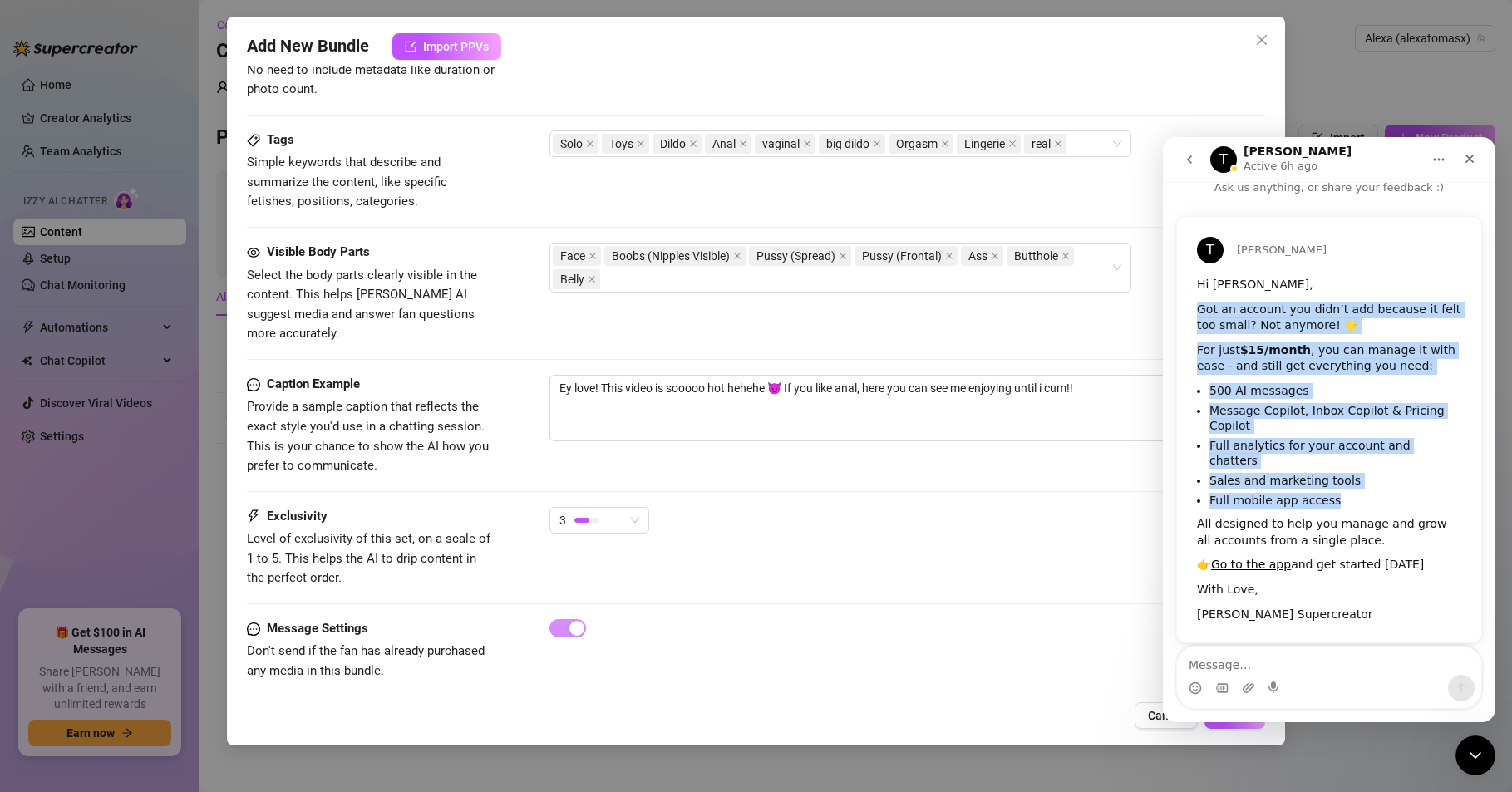
click at [1191, 160] on icon "go back" at bounding box center [1189, 159] width 13 height 13
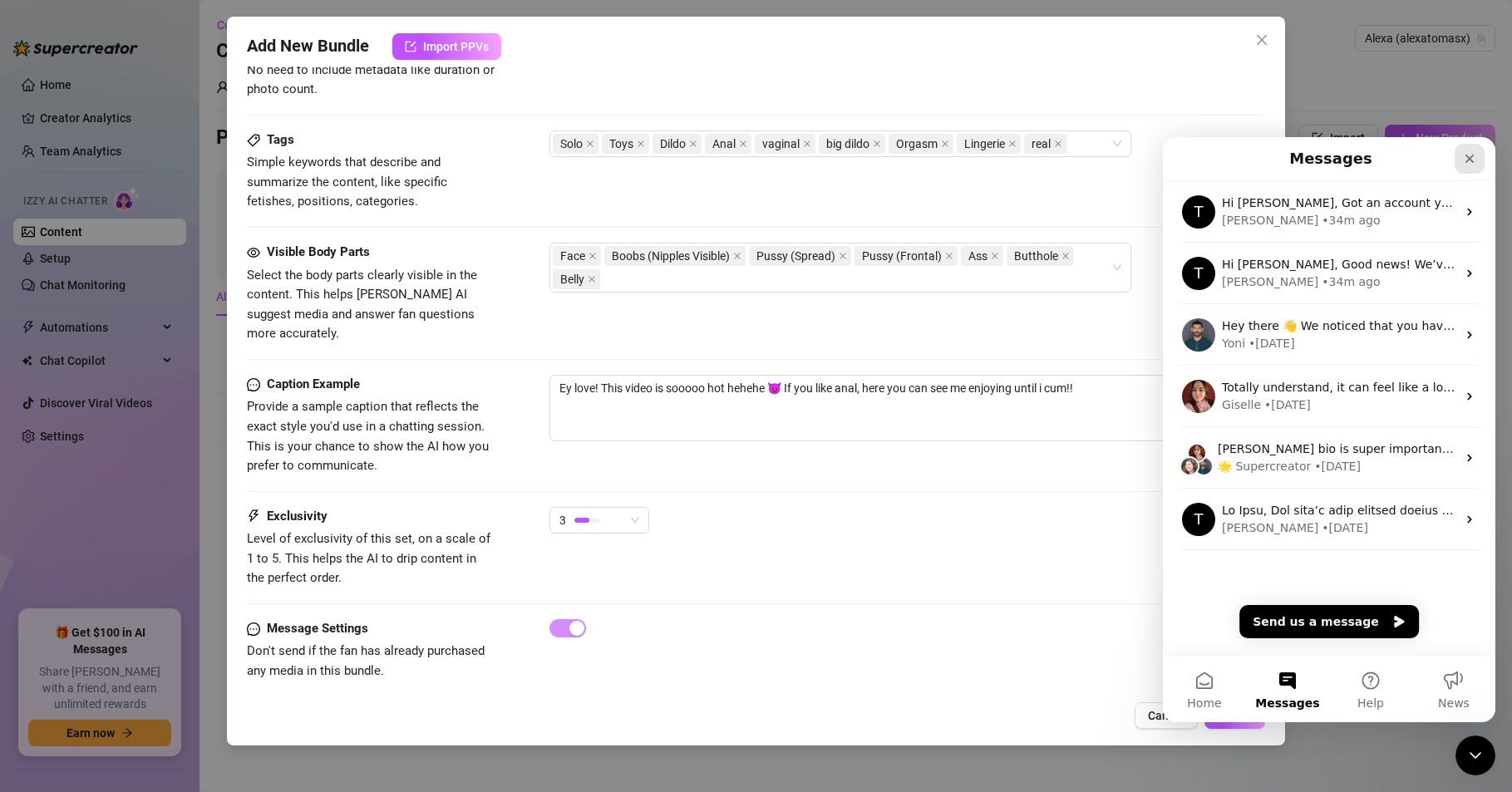
click at [1471, 157] on icon "Close" at bounding box center [1470, 159] width 9 height 9
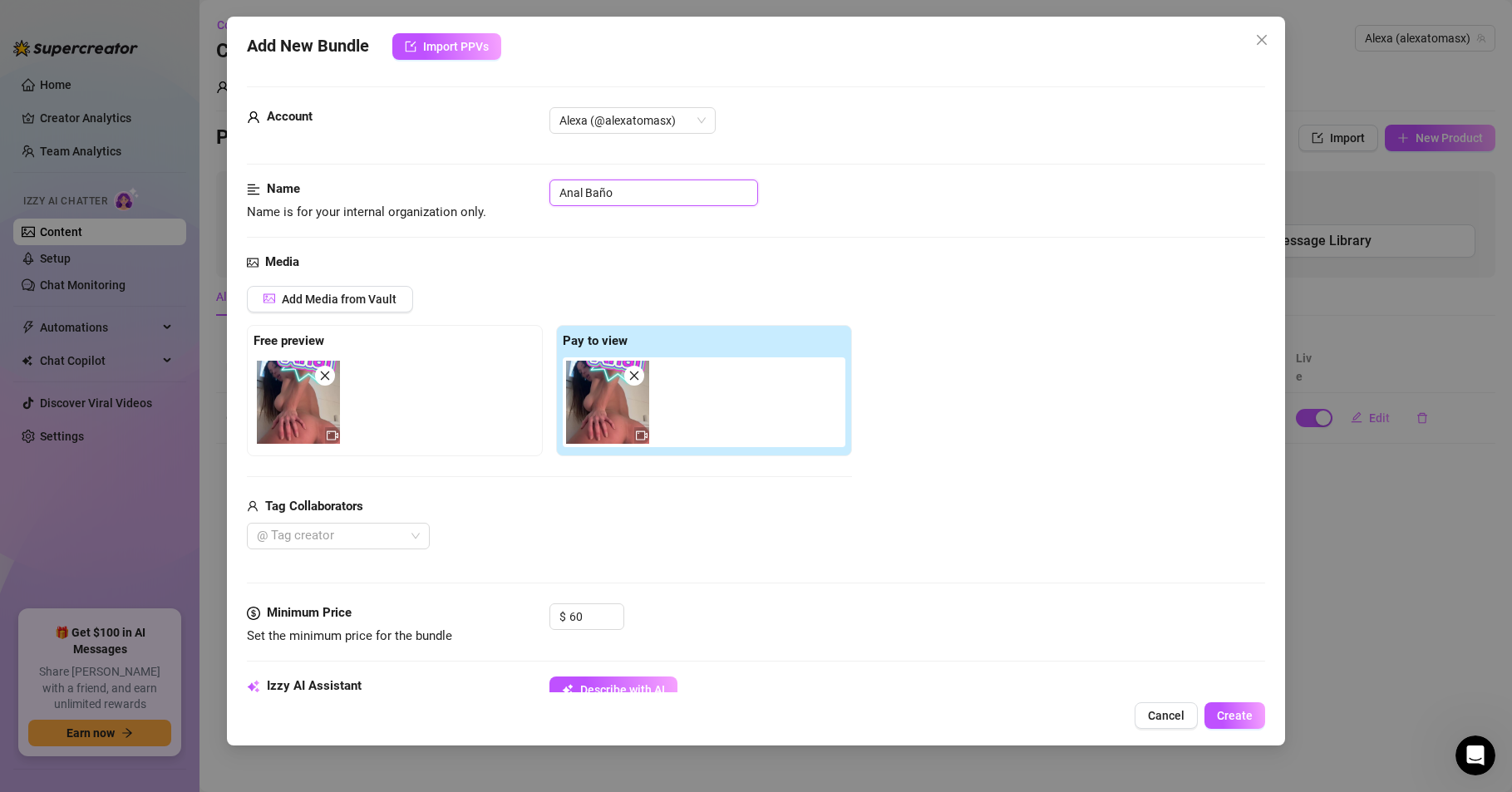
drag, startPoint x: 609, startPoint y: 184, endPoint x: 534, endPoint y: 180, distance: 75.1
click at [551, 182] on input "Anal Baño" at bounding box center [653, 193] width 209 height 27
click at [912, 180] on div at bounding box center [907, 193] width 716 height 27
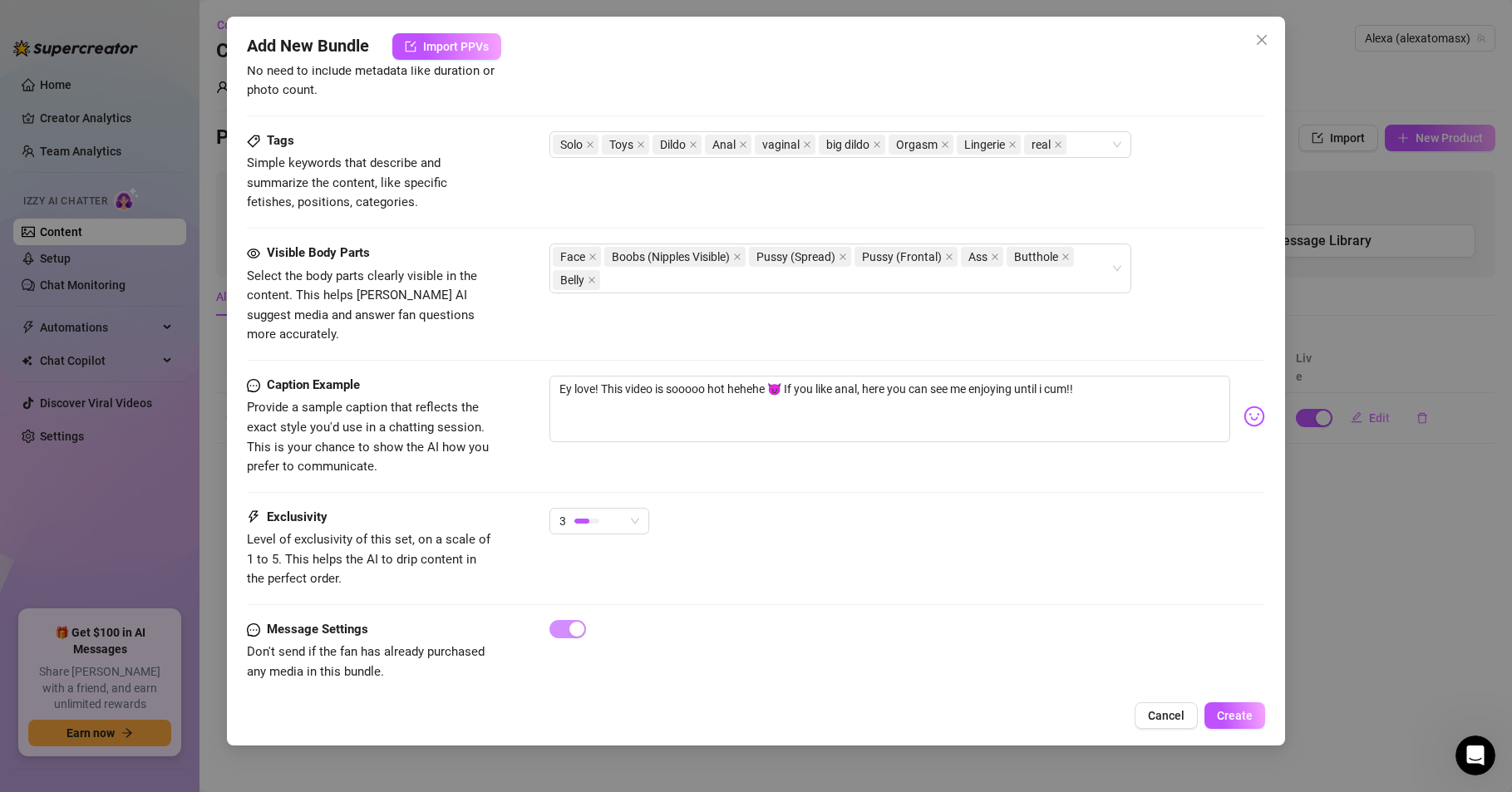
scroll to position [771, 0]
drag, startPoint x: 389, startPoint y: 653, endPoint x: 228, endPoint y: 634, distance: 162.1
click at [228, 634] on div "Add New Bundle Import PPVs Account Alexa (@alexatomasx) Name Name is for your i…" at bounding box center [755, 381] width 1058 height 729
drag, startPoint x: 288, startPoint y: 617, endPoint x: 308, endPoint y: 628, distance: 22.8
drag, startPoint x: 308, startPoint y: 628, endPoint x: 273, endPoint y: 655, distance: 44.2
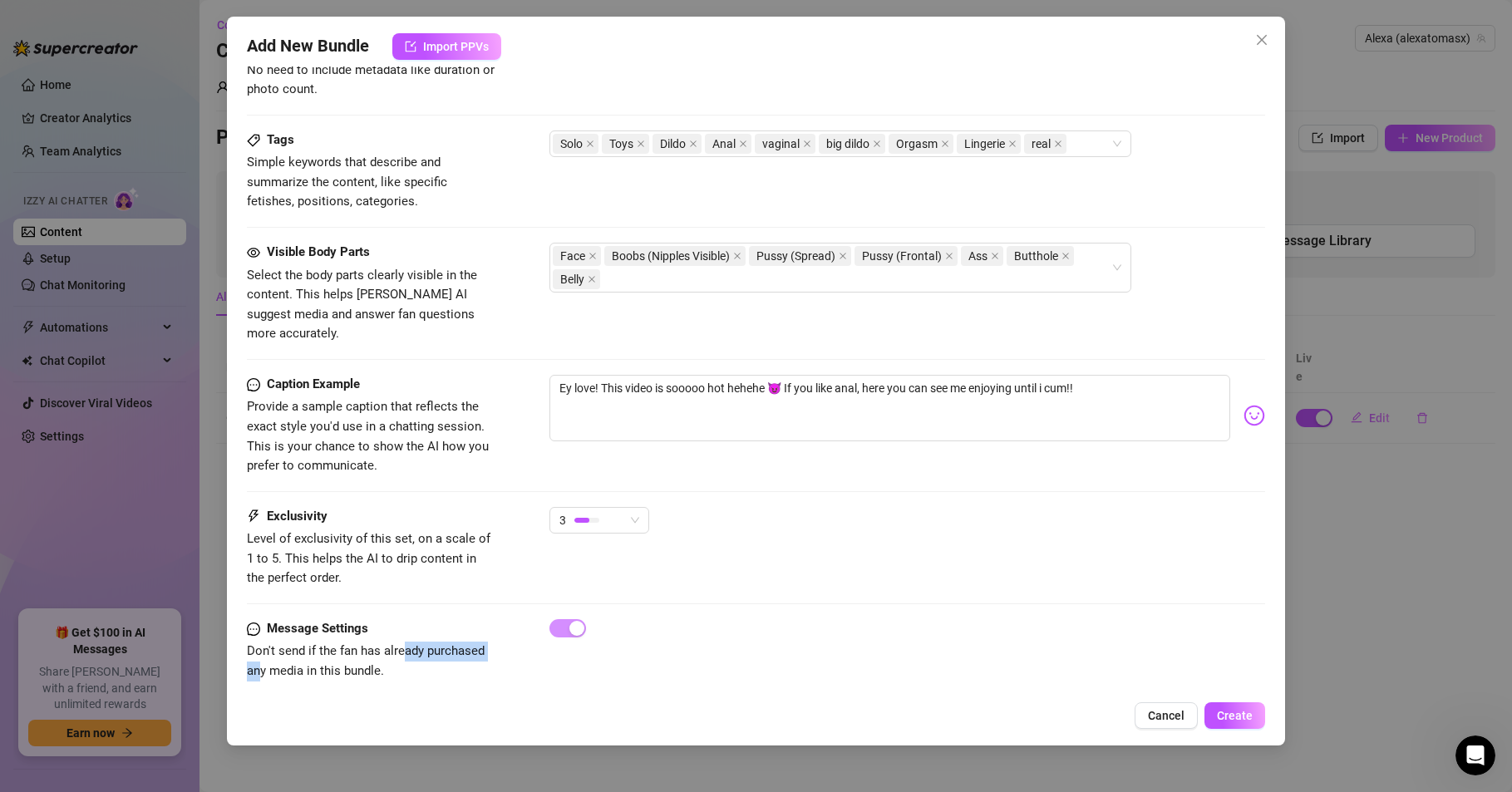
click at [262, 650] on span "Don't send if the fan has already purchased any media in this bundle." at bounding box center [365, 660] width 238 height 34
drag, startPoint x: 420, startPoint y: 652, endPoint x: 244, endPoint y: 630, distance: 177.4
click at [244, 630] on div "Add New Bundle Import PPVs Account Alexa (@alexatomasx) Name Name is for your i…" at bounding box center [755, 381] width 1058 height 729
copy span "Don't send if the fan has already purchased any media in this bundle."
click at [476, 715] on div "Cancel Create" at bounding box center [756, 716] width 1018 height 27
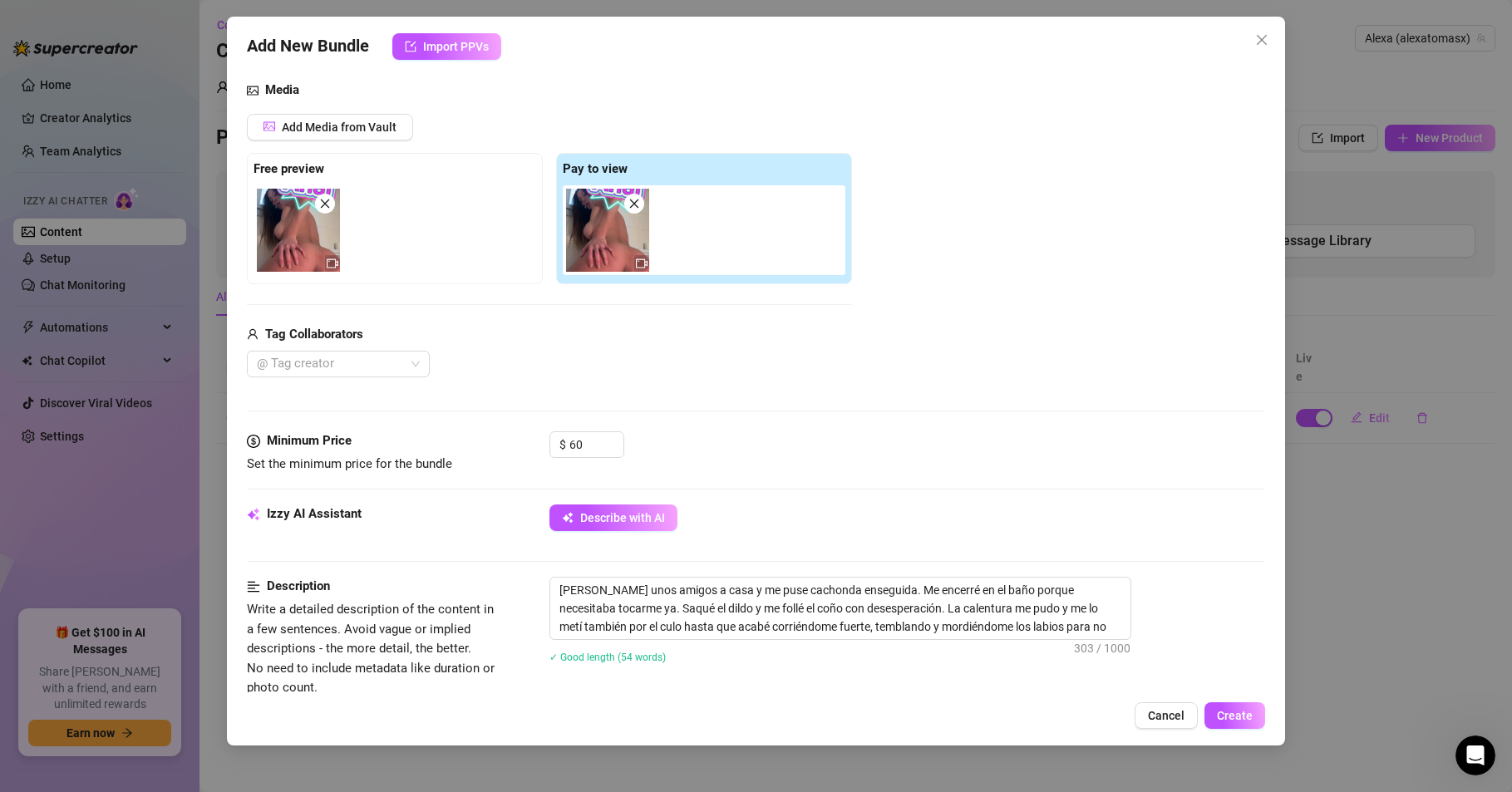
scroll to position [0, 0]
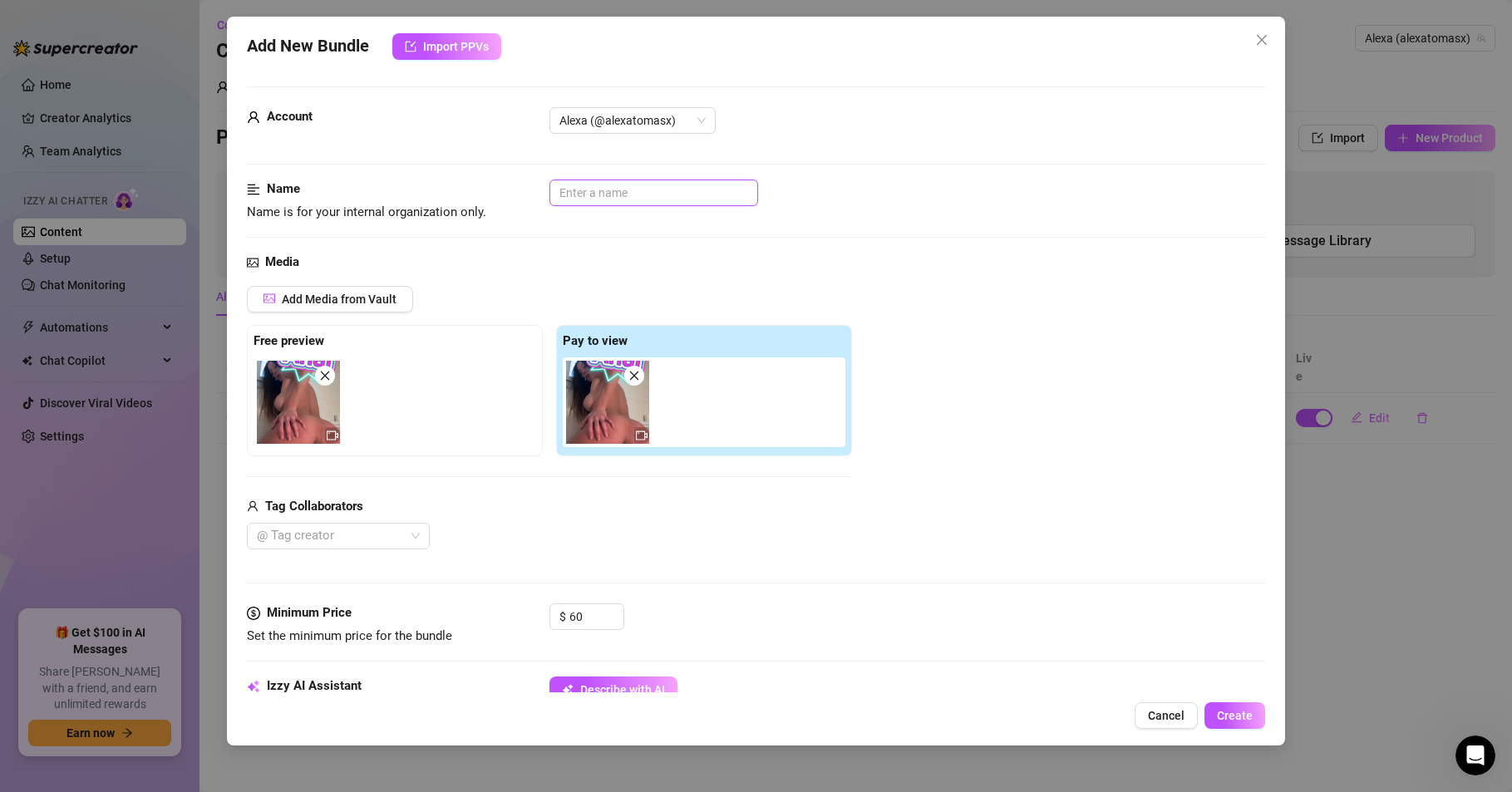
click at [605, 185] on input "text" at bounding box center [653, 193] width 209 height 27
click at [678, 271] on div "Media" at bounding box center [756, 262] width 1018 height 20
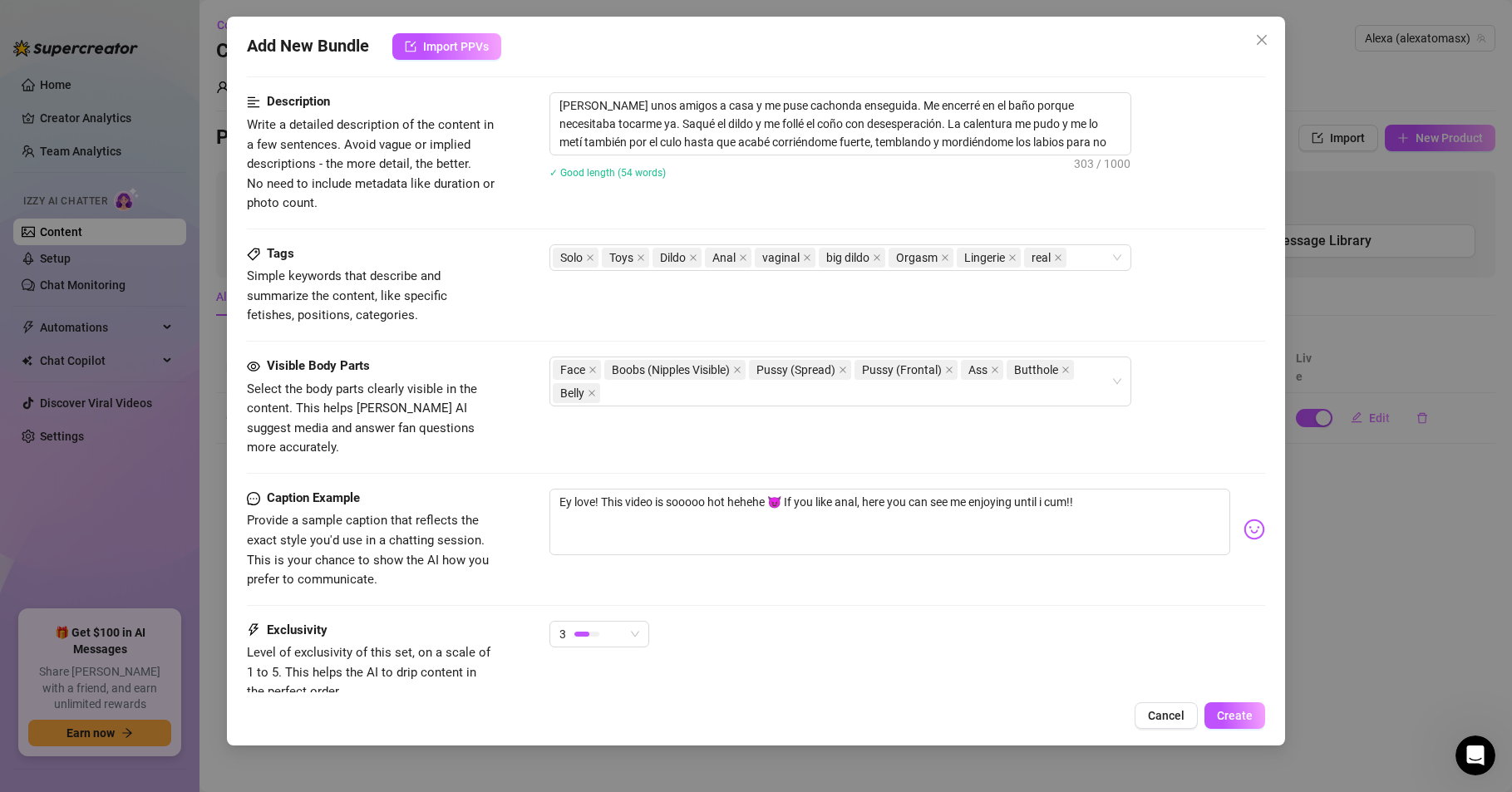
scroll to position [771, 0]
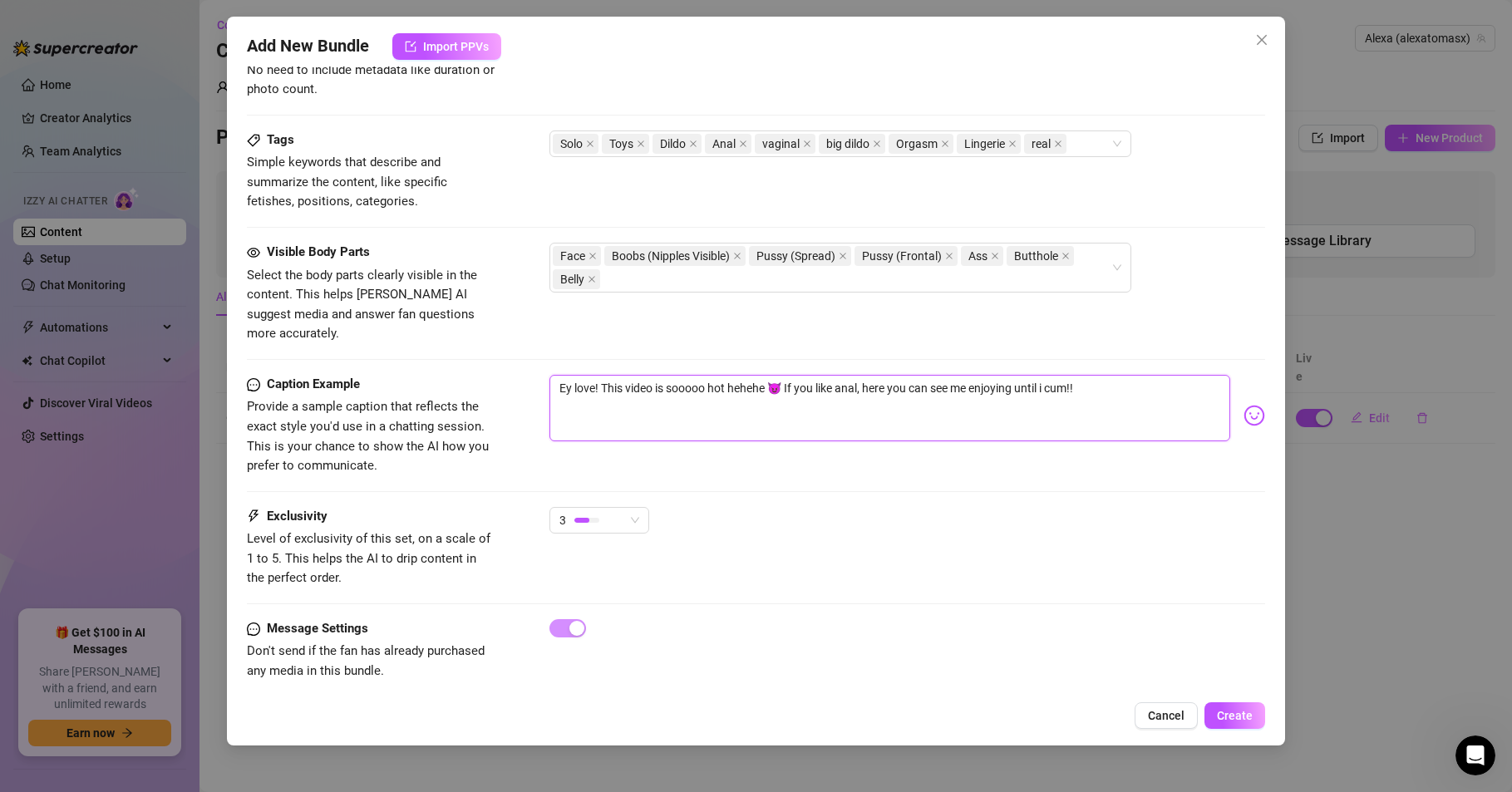
click at [1103, 375] on textarea "Ey love! This video is sooooo hot hehehe 😈 If you like anal, here you can see m…" at bounding box center [889, 407] width 680 height 66
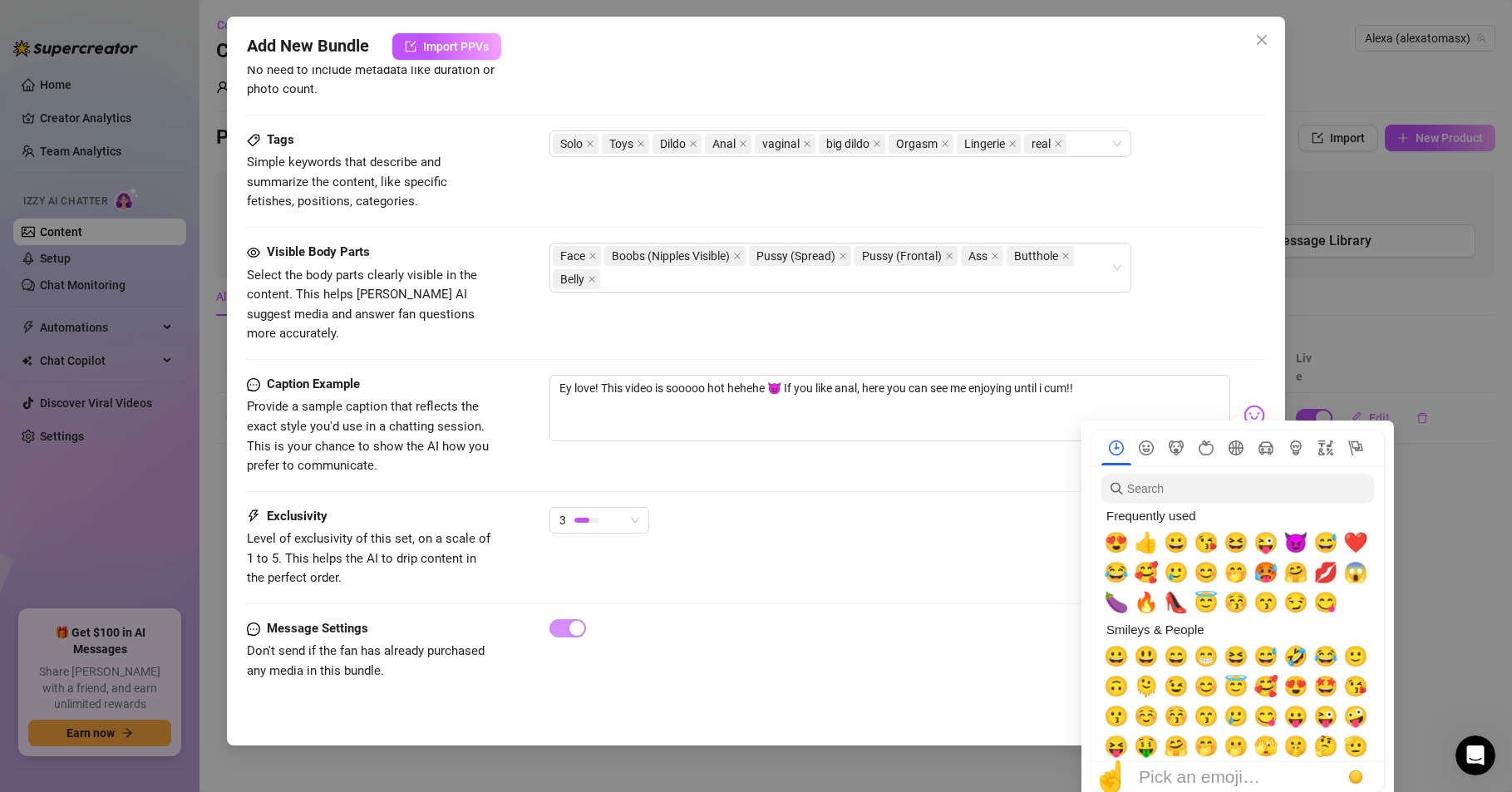
click at [1244, 404] on img at bounding box center [1254, 415] width 21 height 21
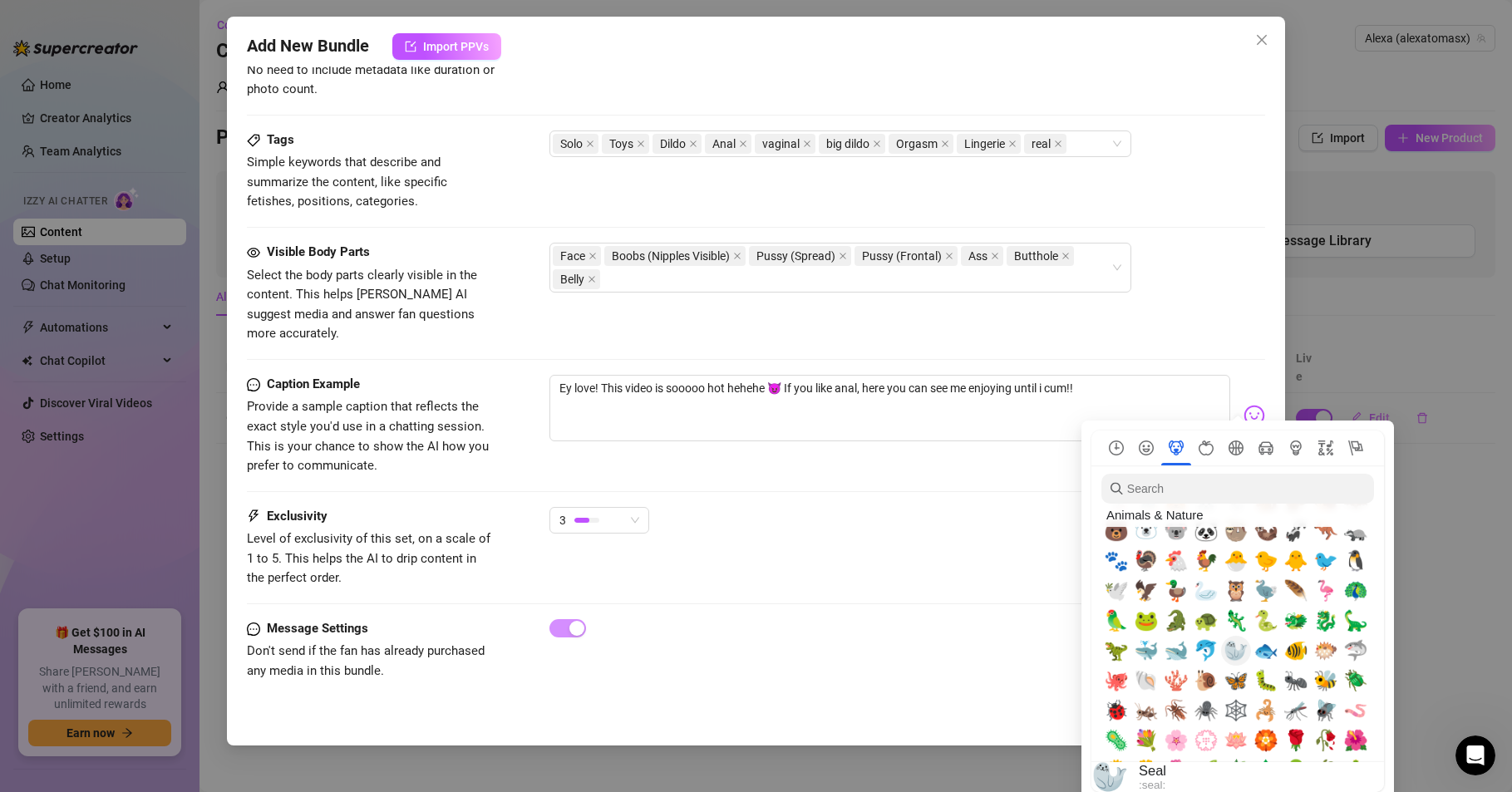
scroll to position [1795, 0]
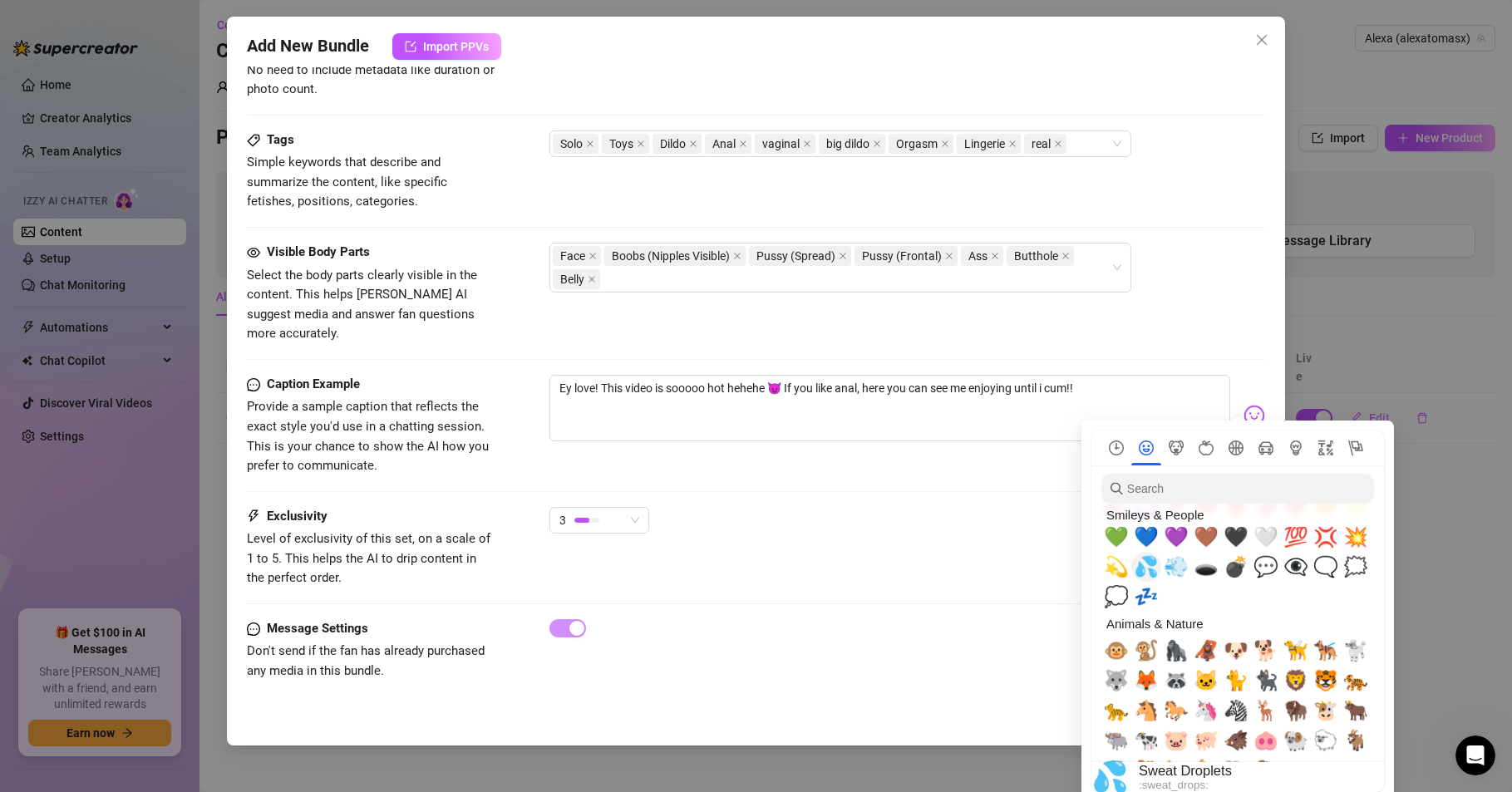
click at [1148, 570] on span "💦" at bounding box center [1146, 567] width 25 height 23
click at [926, 547] on div "Exclusivity Level of exclusivity of this set, on a scale of 1 to 5. This helps …" at bounding box center [756, 547] width 1018 height 81
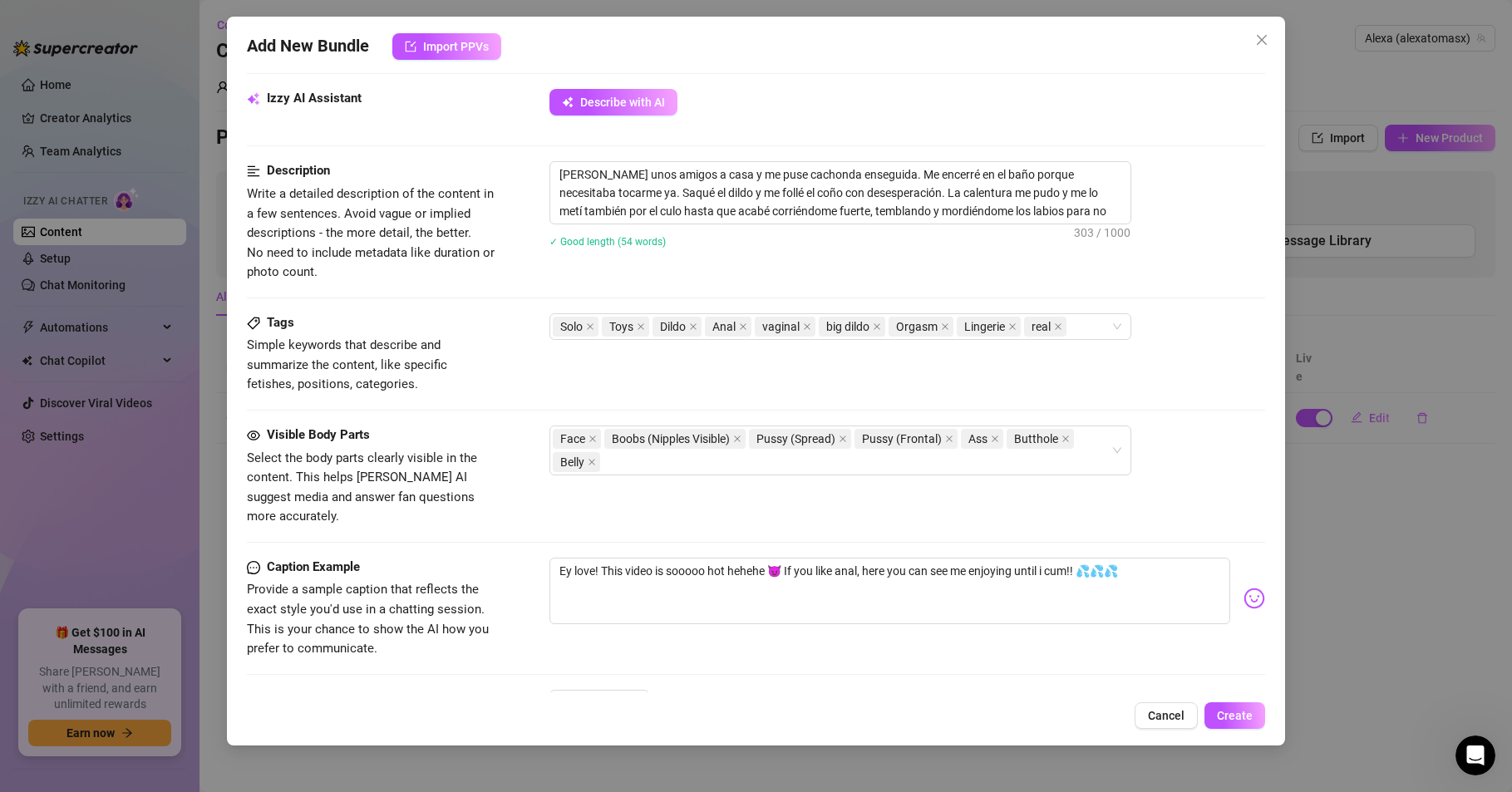
scroll to position [771, 0]
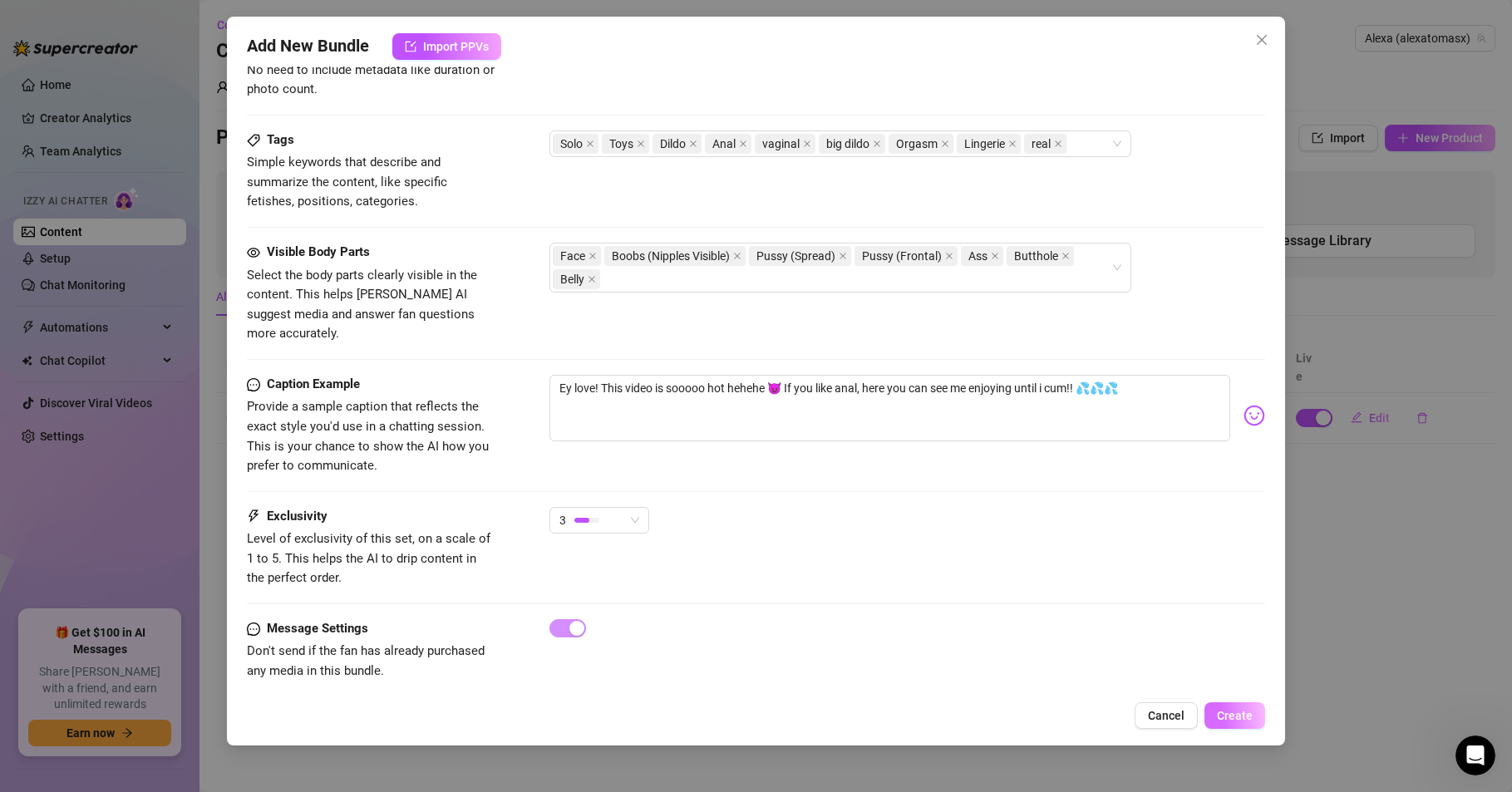
click at [1240, 715] on span "Create" at bounding box center [1235, 716] width 35 height 13
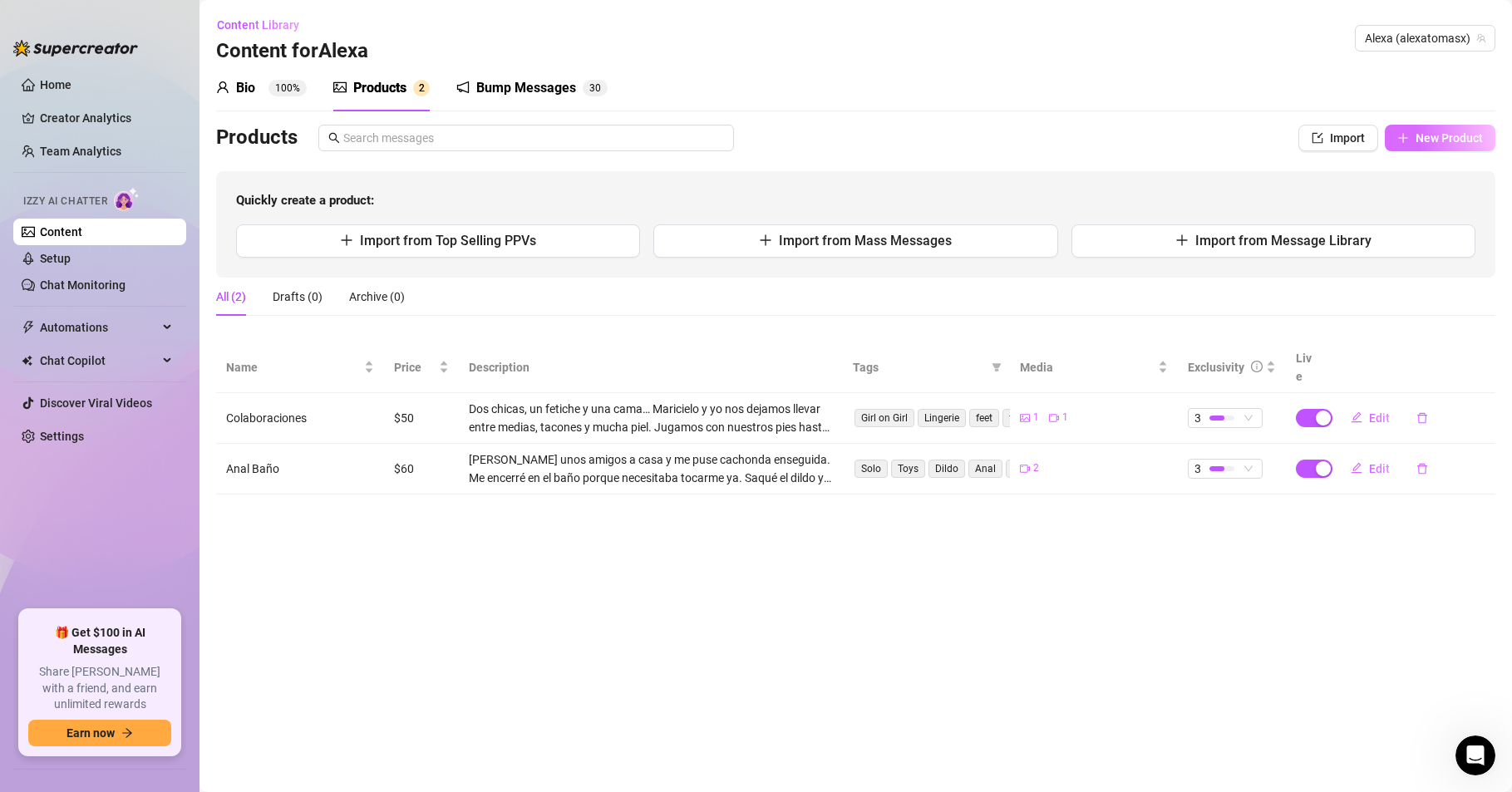
click at [1441, 143] on span "New Product" at bounding box center [1450, 138] width 67 height 13
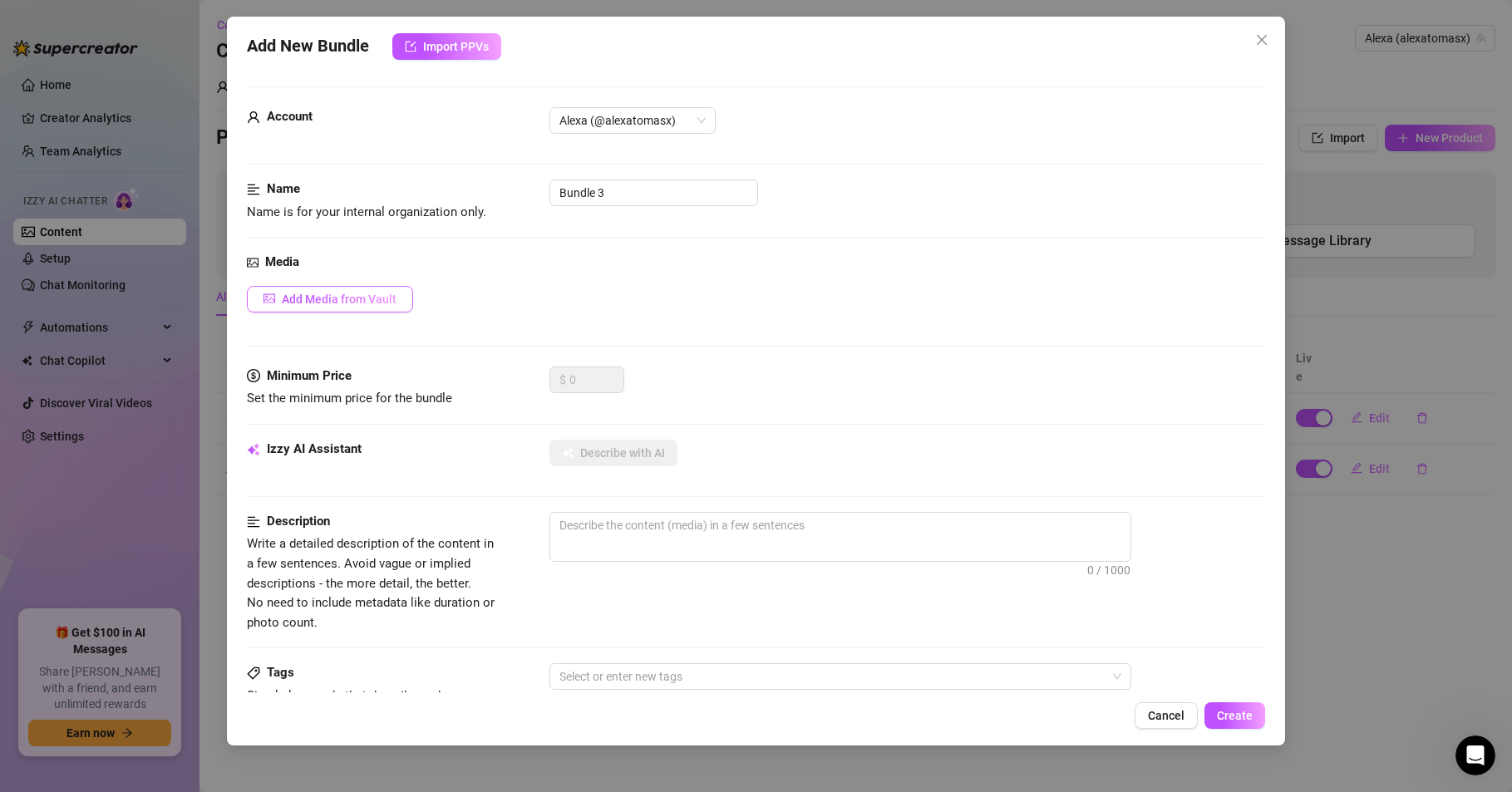
click at [347, 299] on span "Add Media from Vault" at bounding box center [338, 299] width 115 height 13
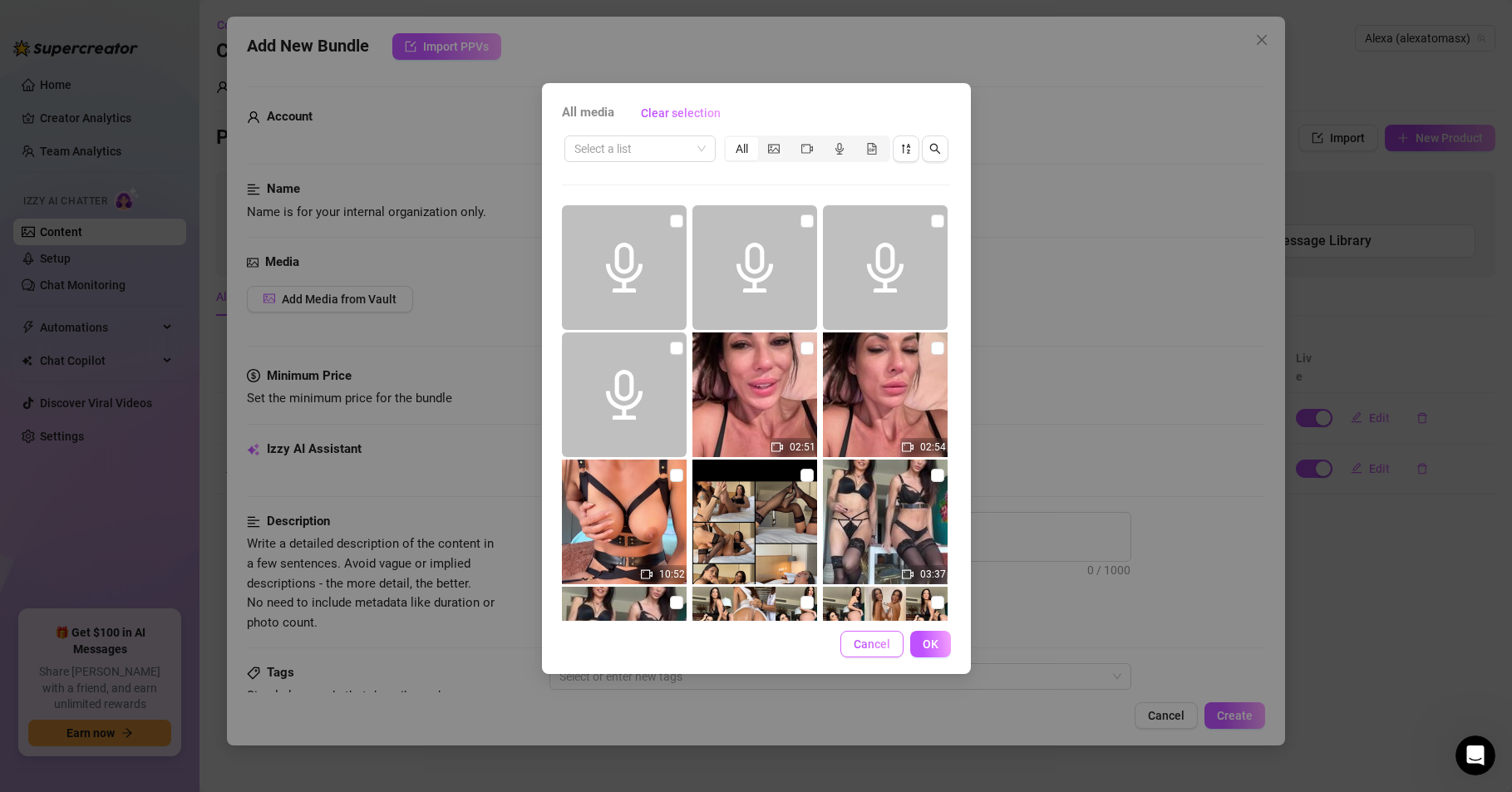
click at [872, 641] on span "Cancel" at bounding box center [872, 644] width 36 height 13
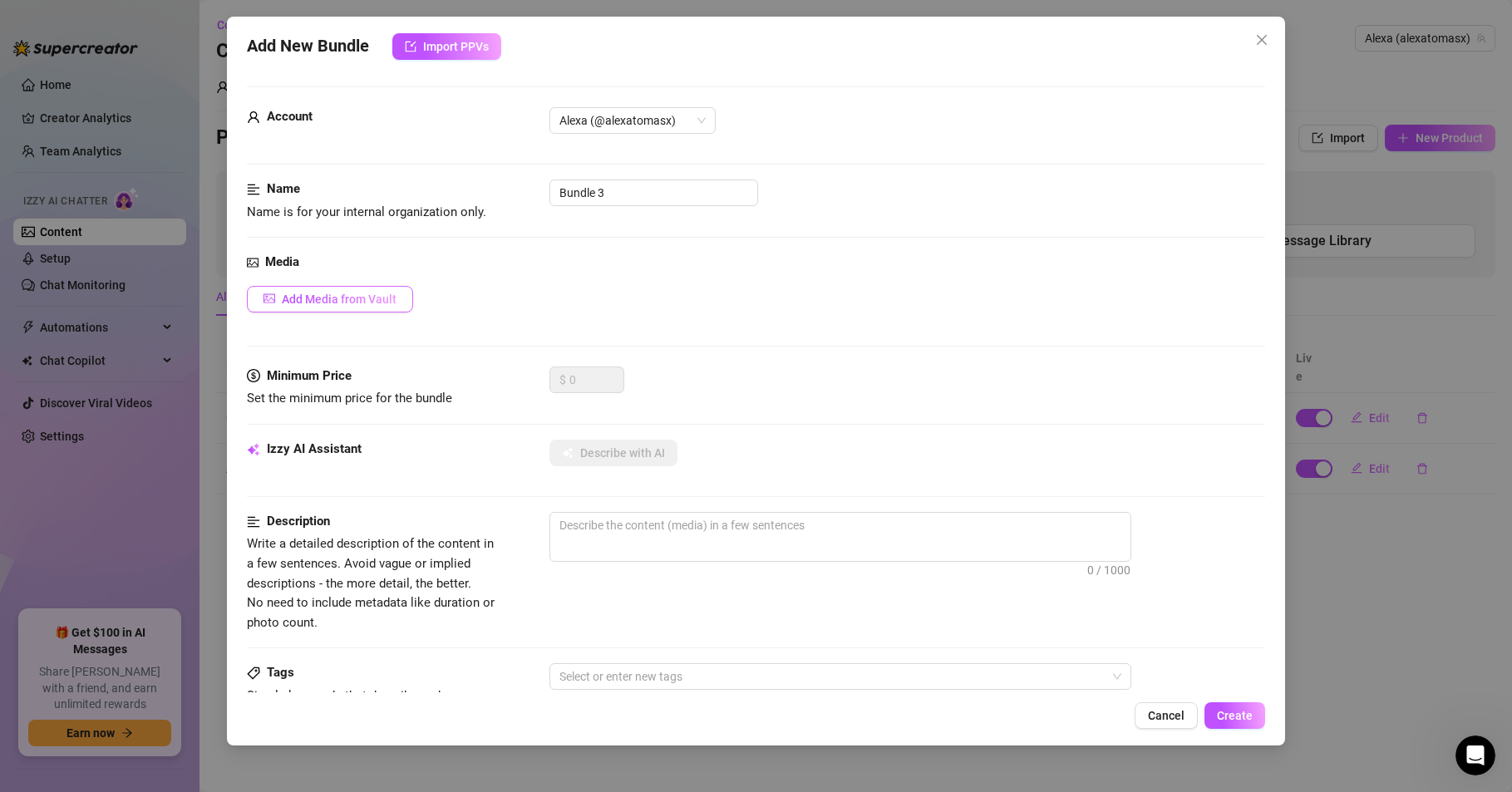
click at [347, 294] on span "Add Media from Vault" at bounding box center [338, 299] width 115 height 13
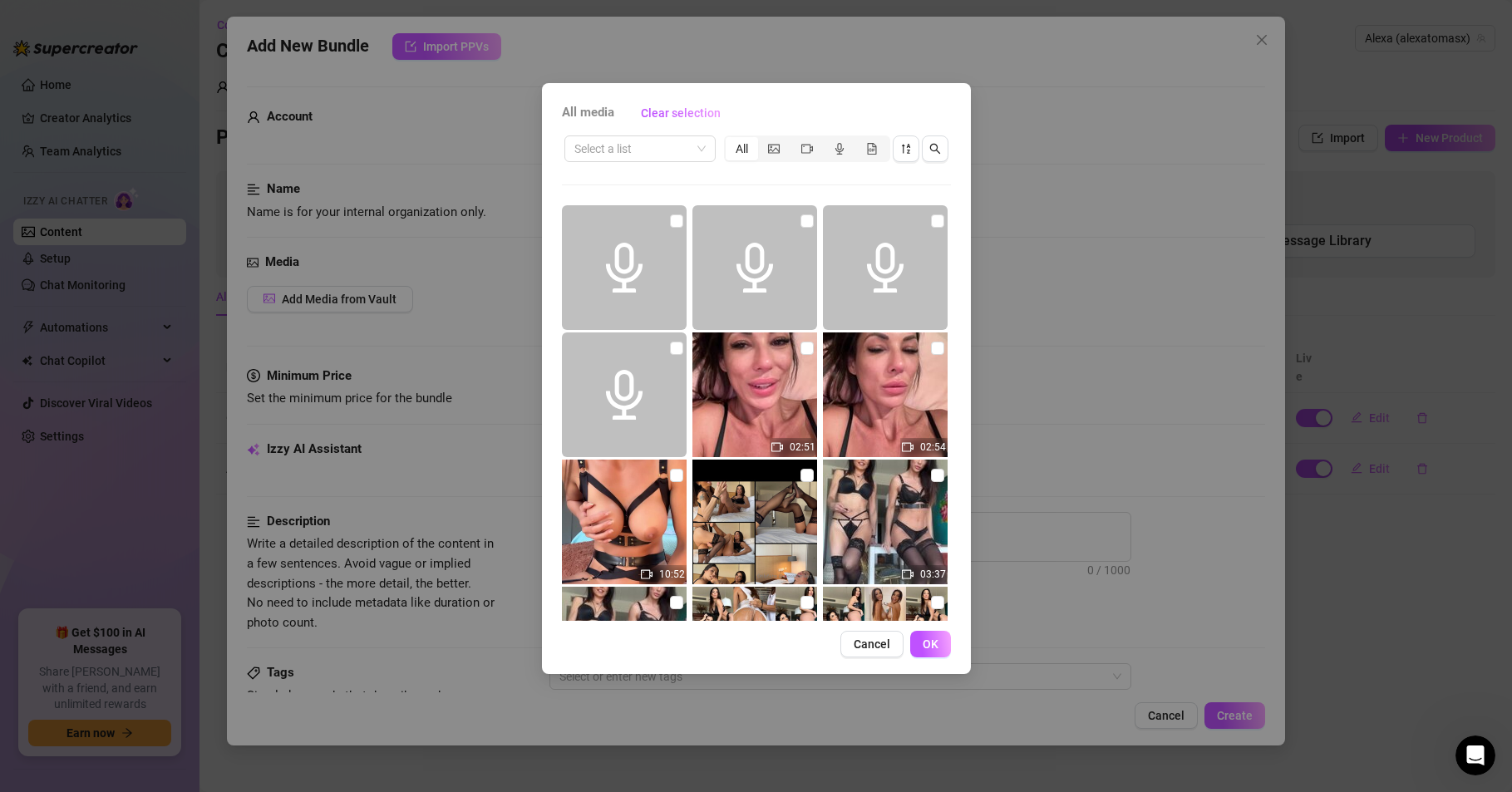
click at [741, 152] on div "All" at bounding box center [742, 148] width 33 height 23
click at [730, 140] on input "All" at bounding box center [730, 140] width 0 height 0
click at [680, 155] on input "search" at bounding box center [632, 148] width 117 height 25
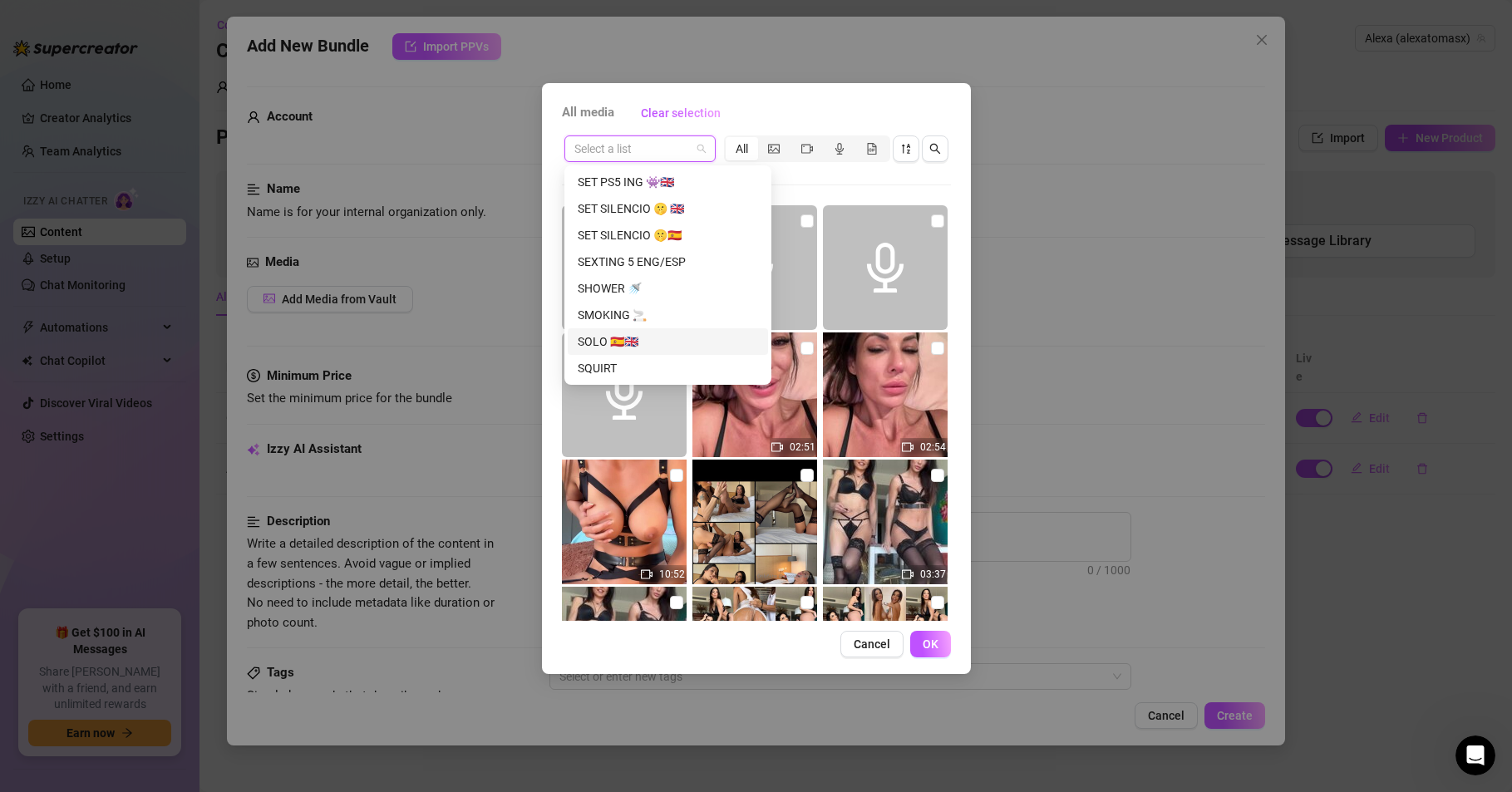
scroll to position [2180, 0]
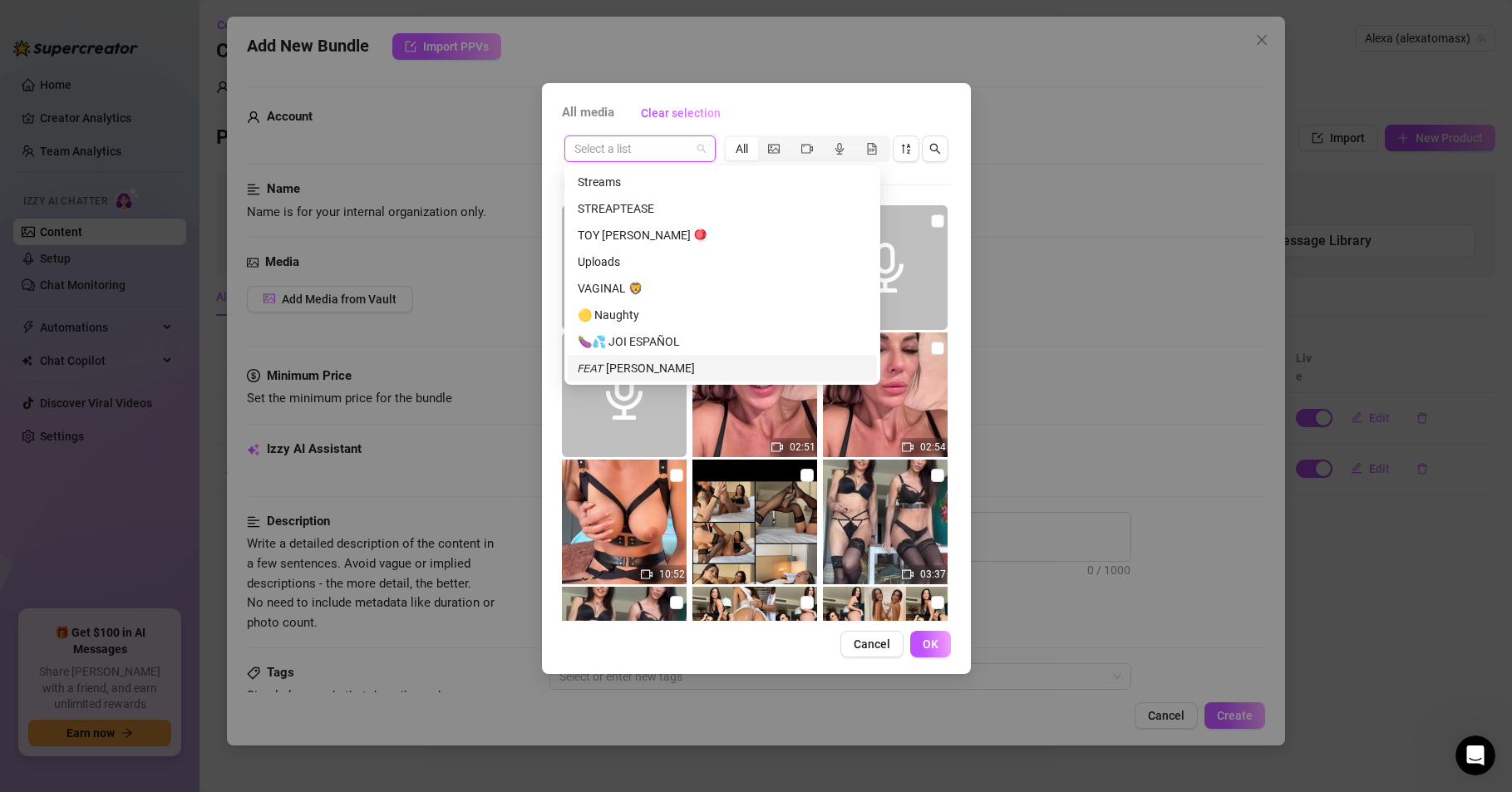
click at [653, 364] on div "𝘍𝘌𝘈𝘛 [PERSON_NAME]" at bounding box center [722, 368] width 289 height 19
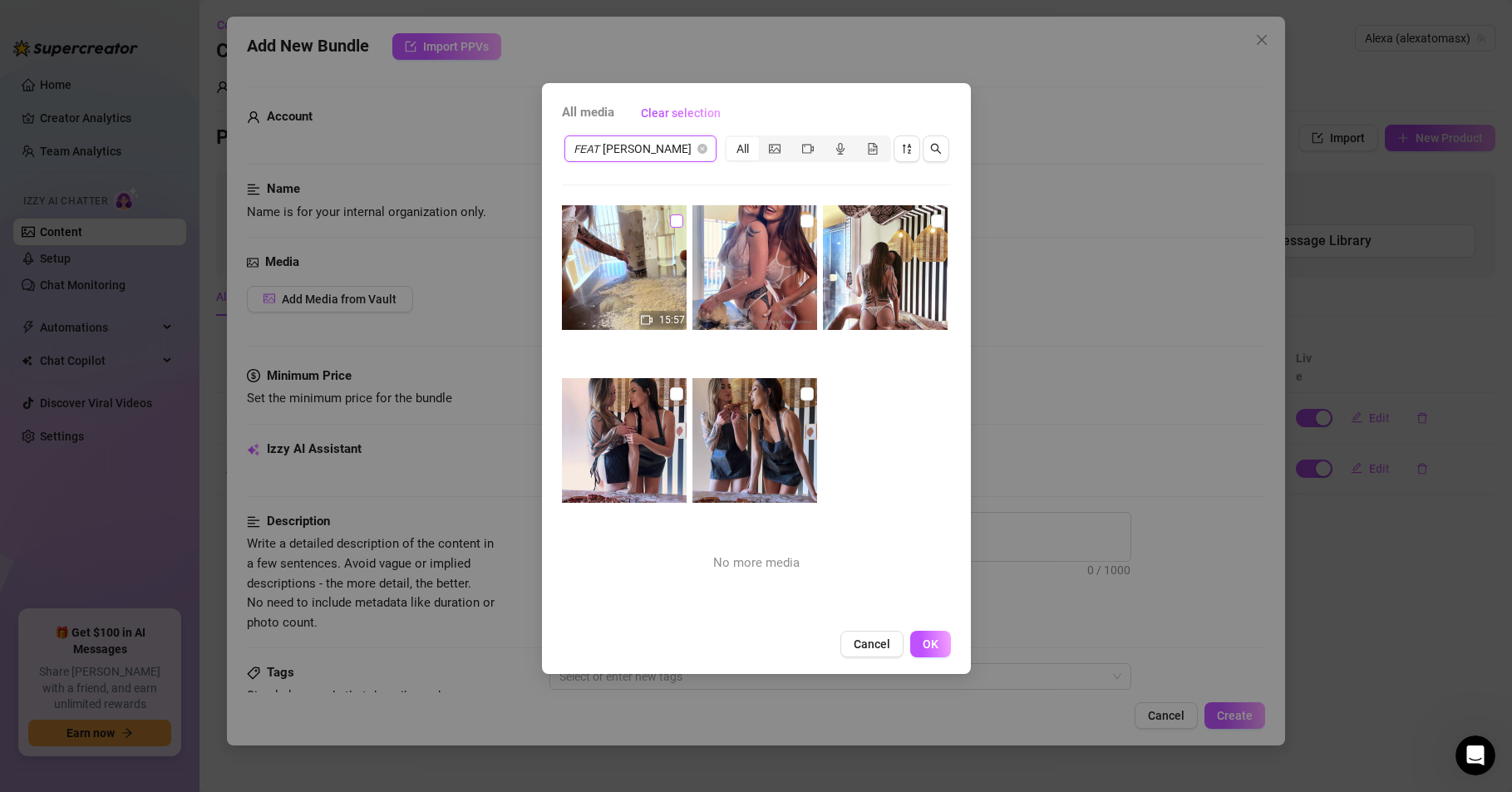
click at [670, 222] on input "checkbox" at bounding box center [677, 221] width 13 height 13
click at [928, 648] on span "OK" at bounding box center [930, 644] width 16 height 13
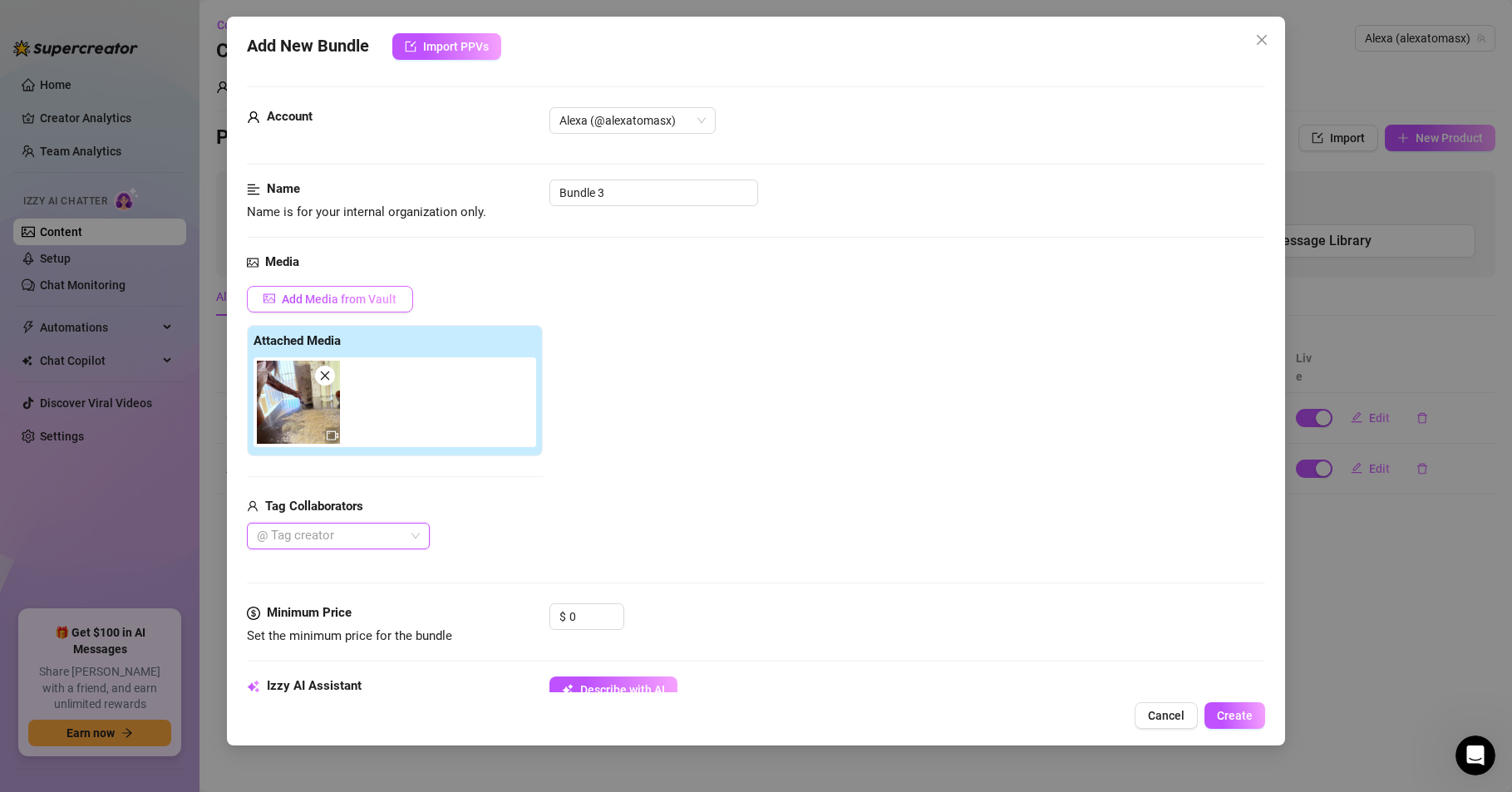
click at [364, 298] on span "Add Media from Vault" at bounding box center [338, 299] width 115 height 13
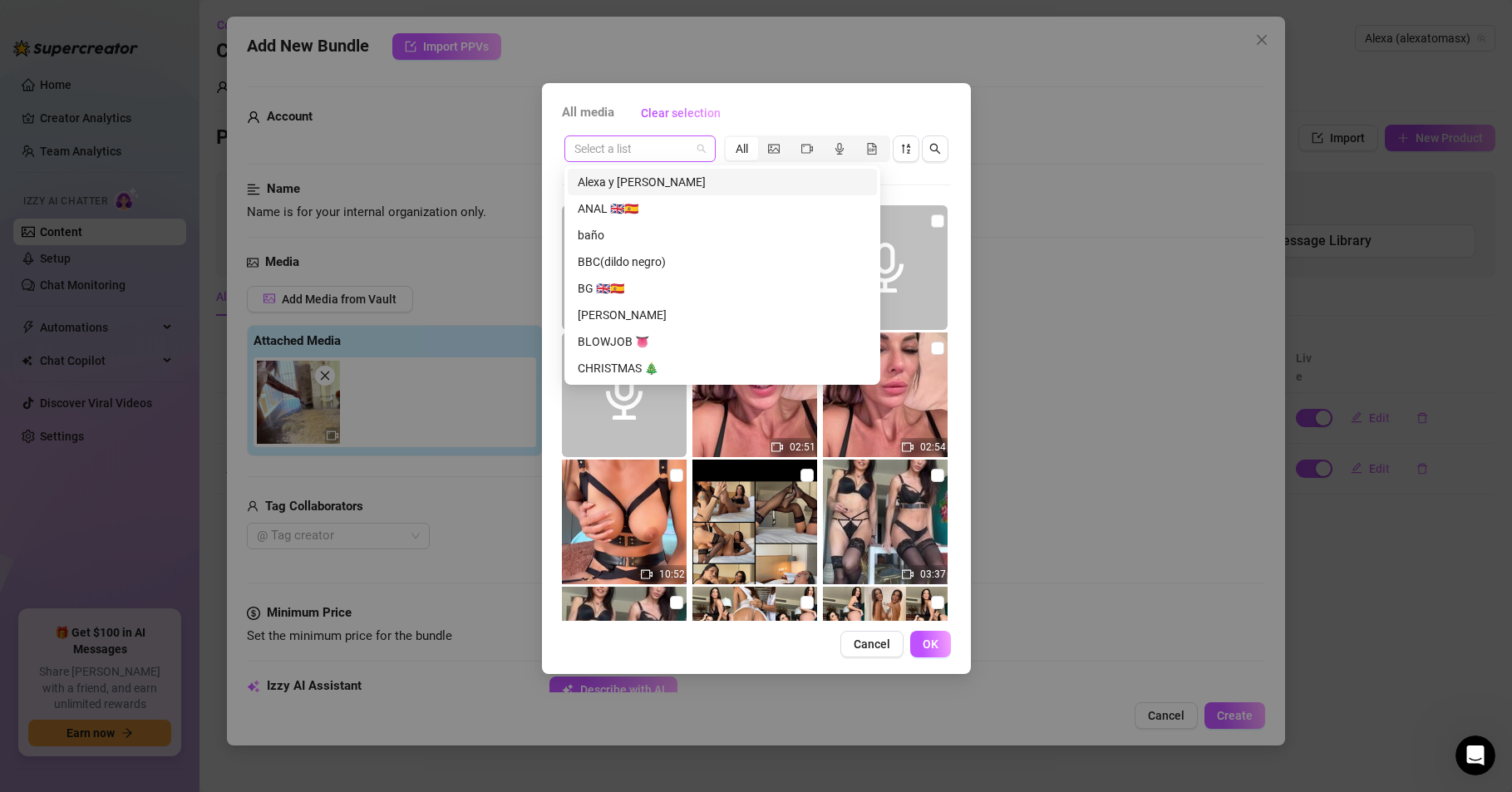
click at [697, 147] on span at bounding box center [639, 148] width 131 height 25
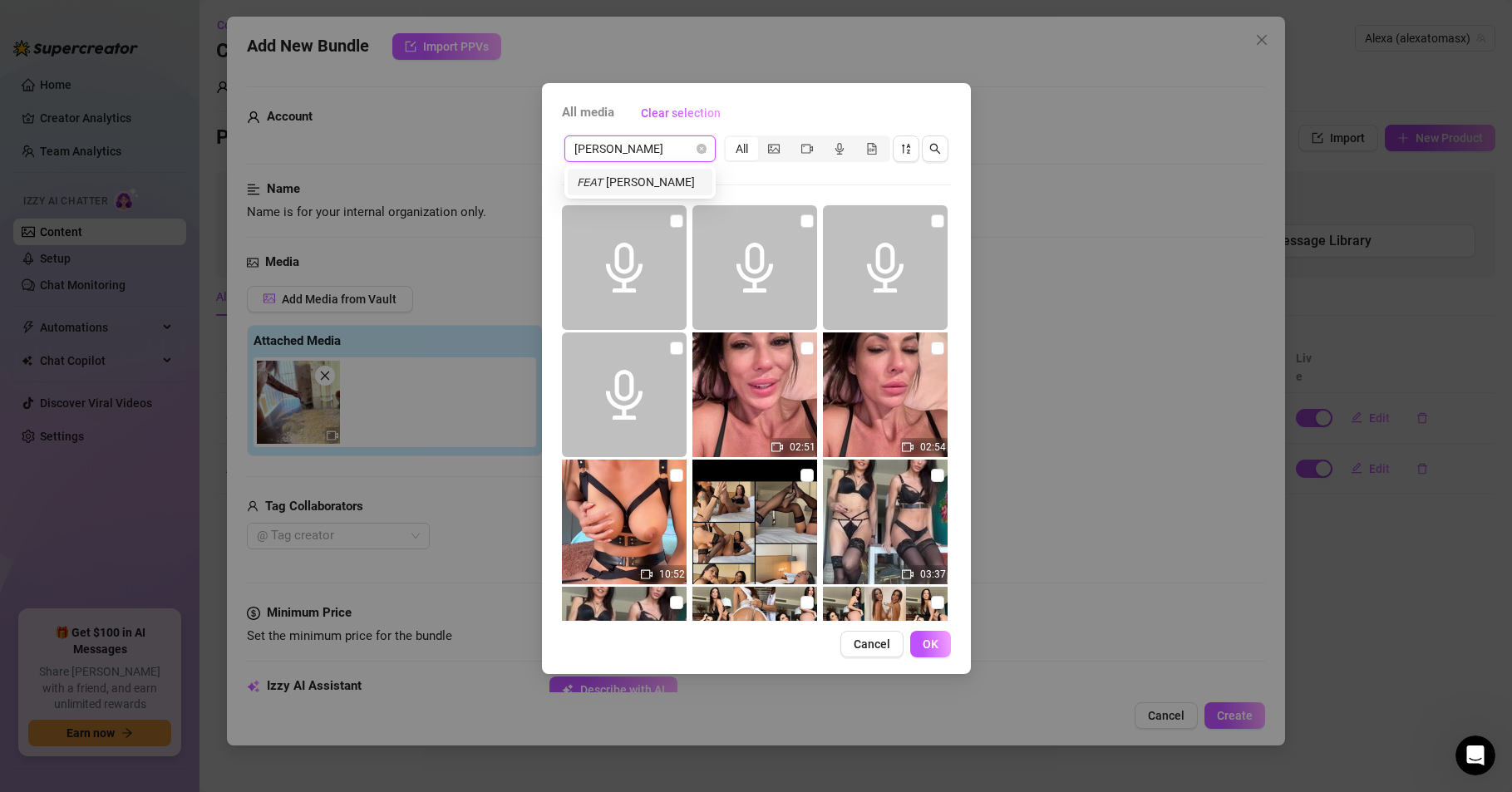
click at [613, 178] on div "𝘍𝘌𝘈𝘛 [PERSON_NAME]" at bounding box center [640, 182] width 125 height 19
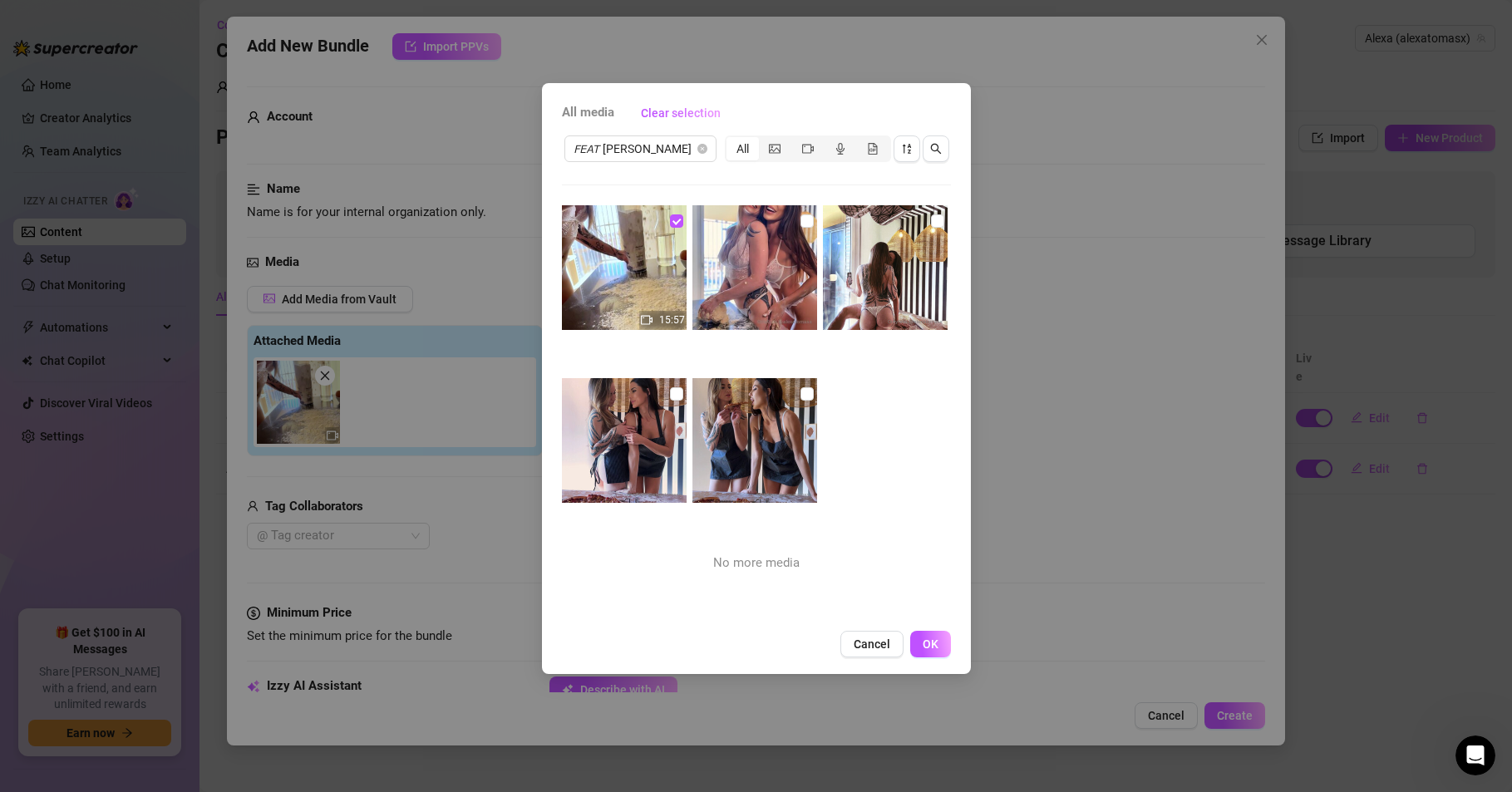
click at [613, 594] on div "15:57 No more media" at bounding box center [756, 413] width 389 height 416
click at [650, 578] on div "15:57 No more media" at bounding box center [756, 413] width 389 height 416
click at [801, 219] on input "checkbox" at bounding box center [807, 221] width 13 height 13
click at [931, 217] on input "checkbox" at bounding box center [938, 221] width 13 height 13
click at [673, 389] on input "checkbox" at bounding box center [677, 394] width 13 height 13
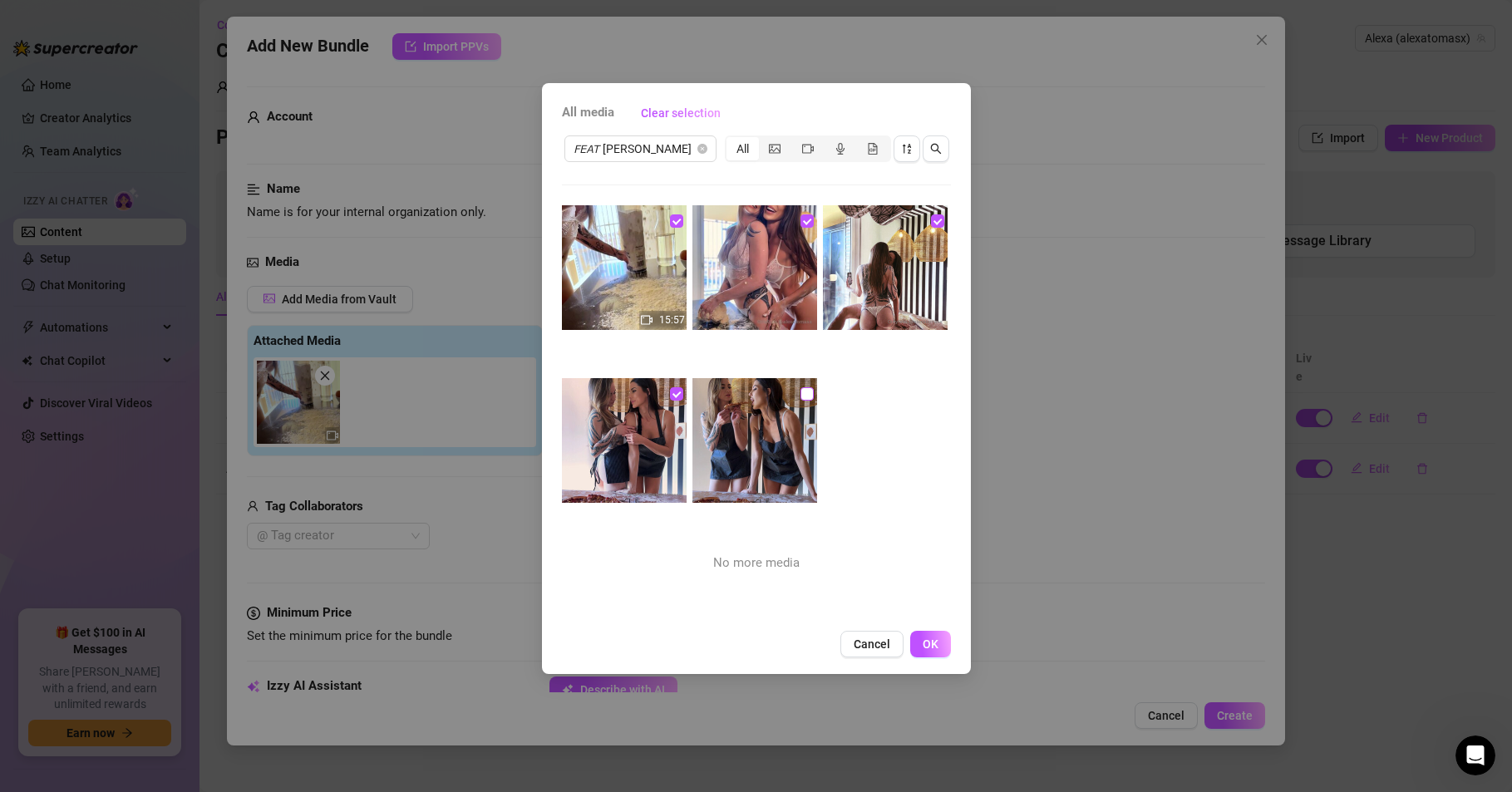
click at [802, 392] on input "checkbox" at bounding box center [807, 394] width 13 height 13
click at [936, 641] on span "OK" at bounding box center [930, 644] width 16 height 13
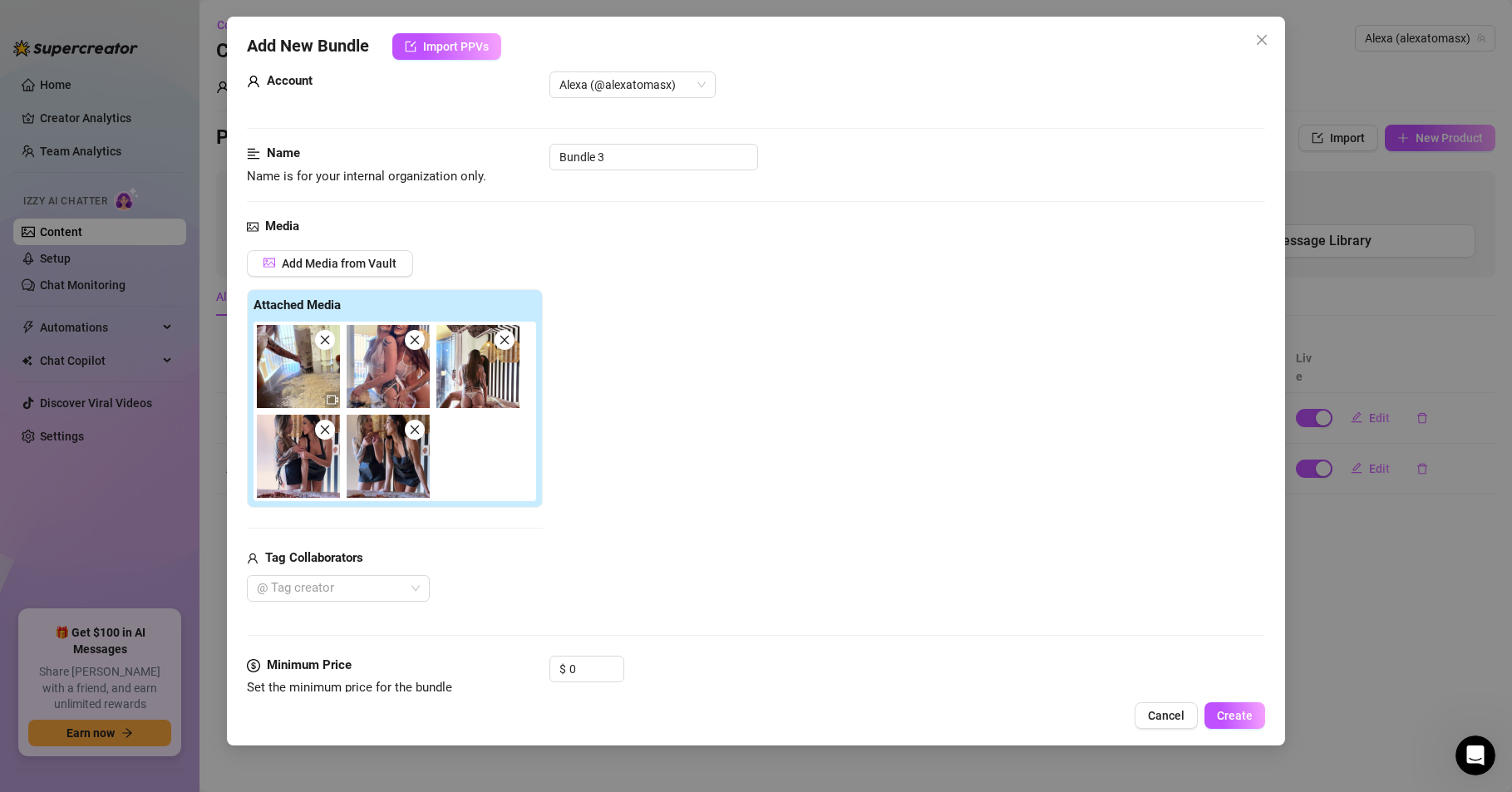
scroll to position [100, 0]
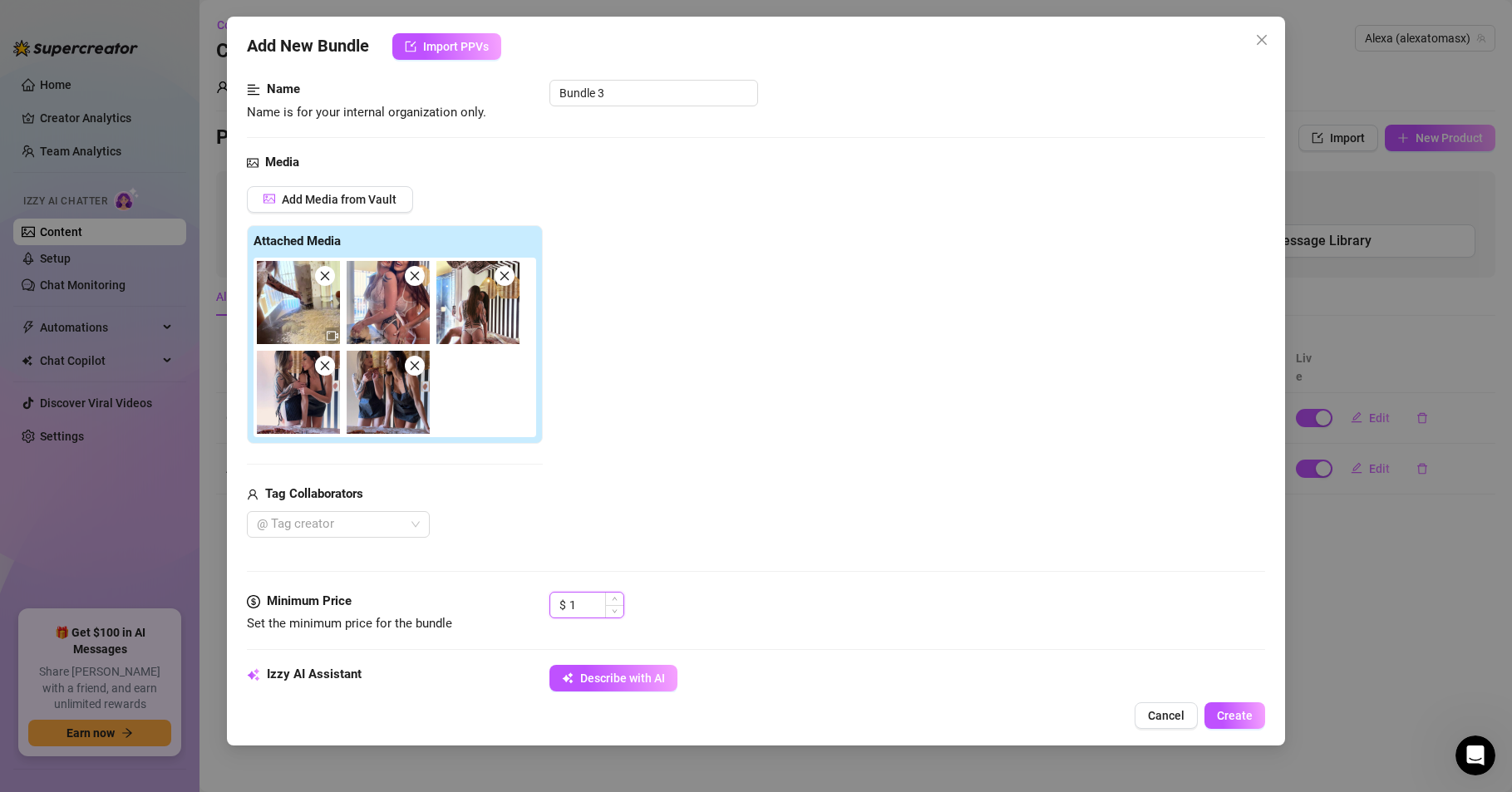
click at [605, 603] on span "Increase Value" at bounding box center [614, 598] width 19 height 12
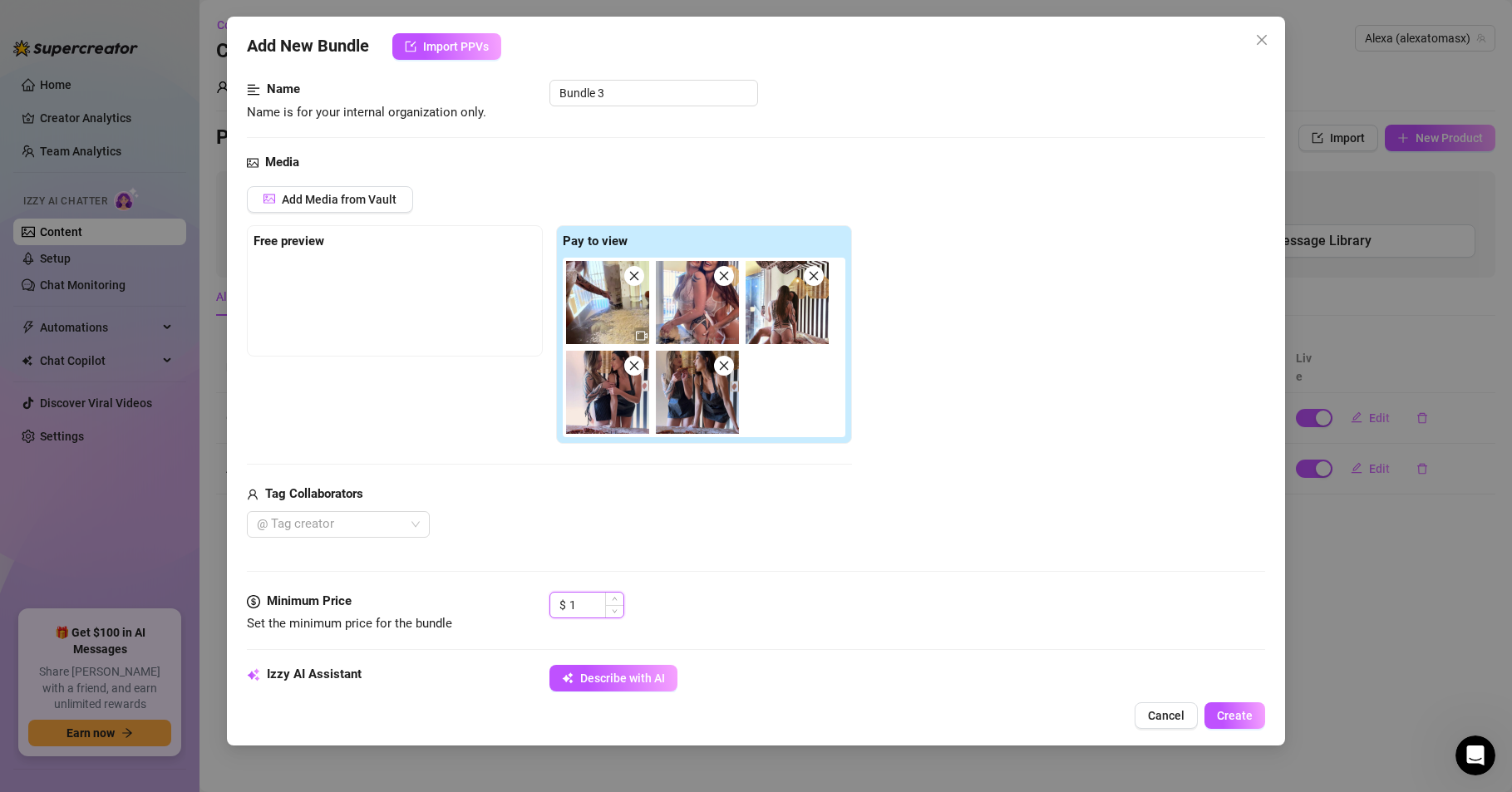
drag, startPoint x: 586, startPoint y: 607, endPoint x: 549, endPoint y: 607, distance: 37.0
click at [549, 607] on div "$ 1" at bounding box center [586, 605] width 75 height 27
click at [534, 528] on div "@ Tag creator" at bounding box center [549, 524] width 605 height 27
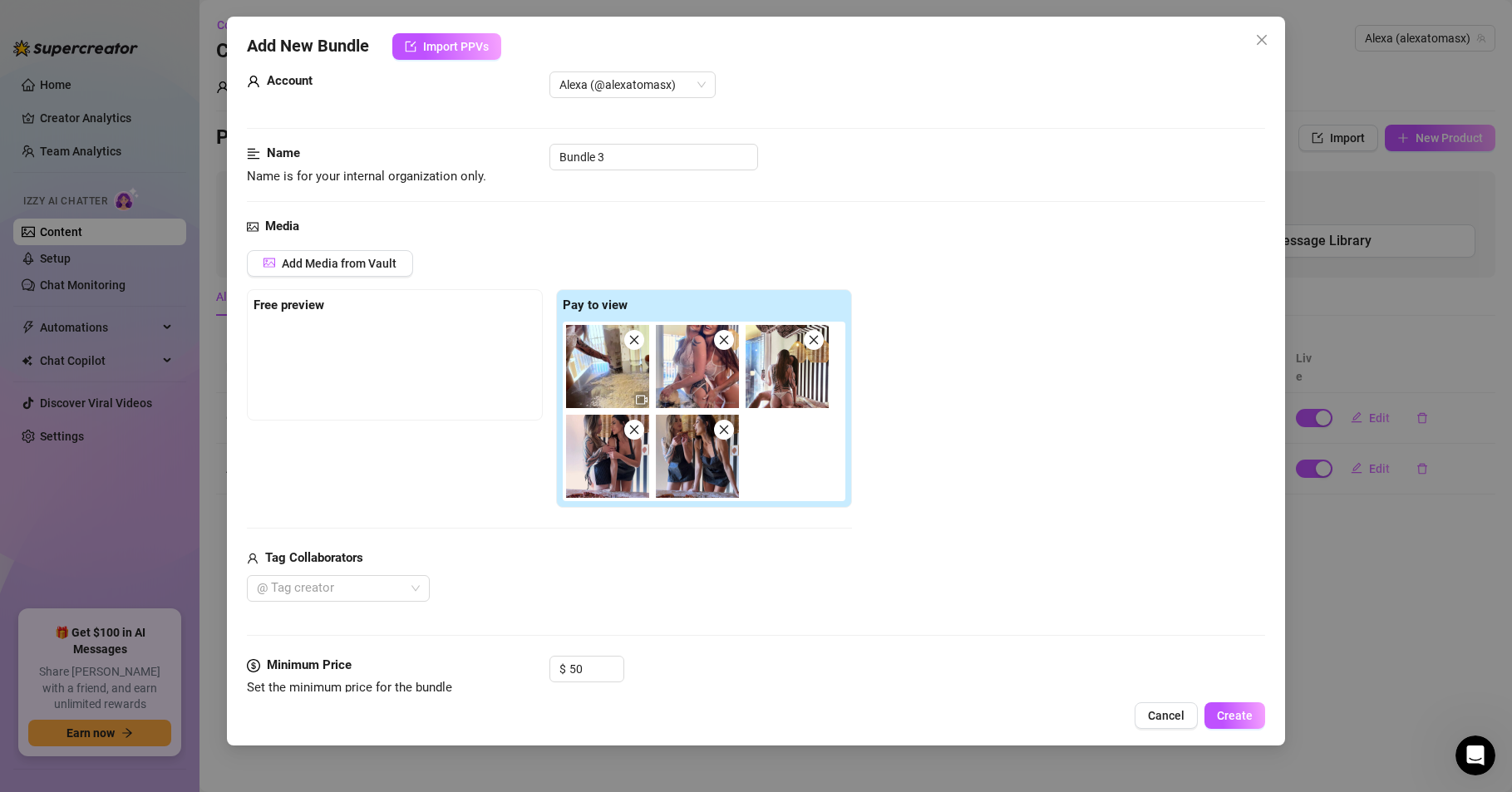
scroll to position [0, 0]
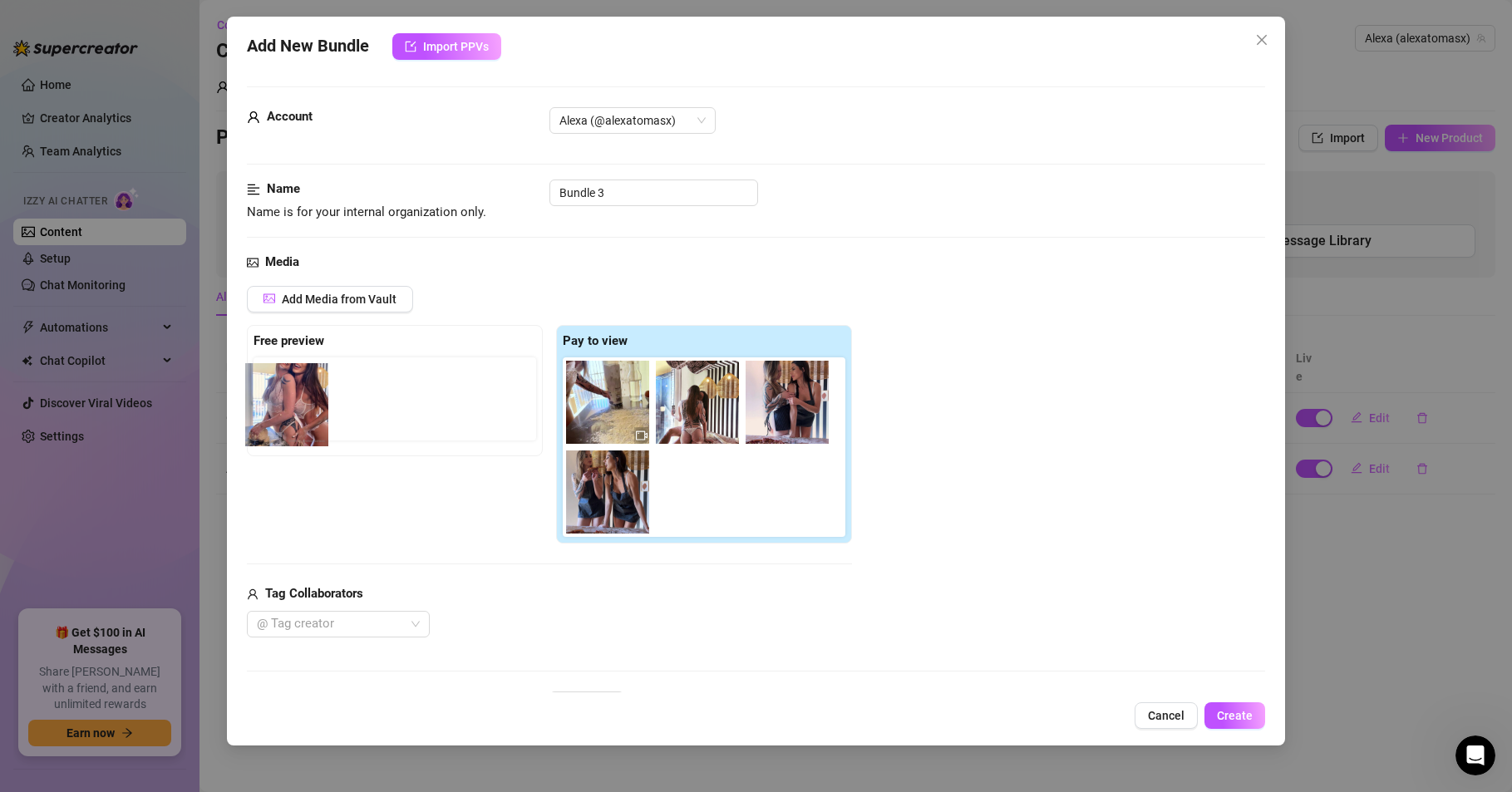
drag, startPoint x: 694, startPoint y: 420, endPoint x: 303, endPoint y: 430, distance: 391.1
click at [303, 430] on div "Free preview Pay to view" at bounding box center [549, 434] width 605 height 219
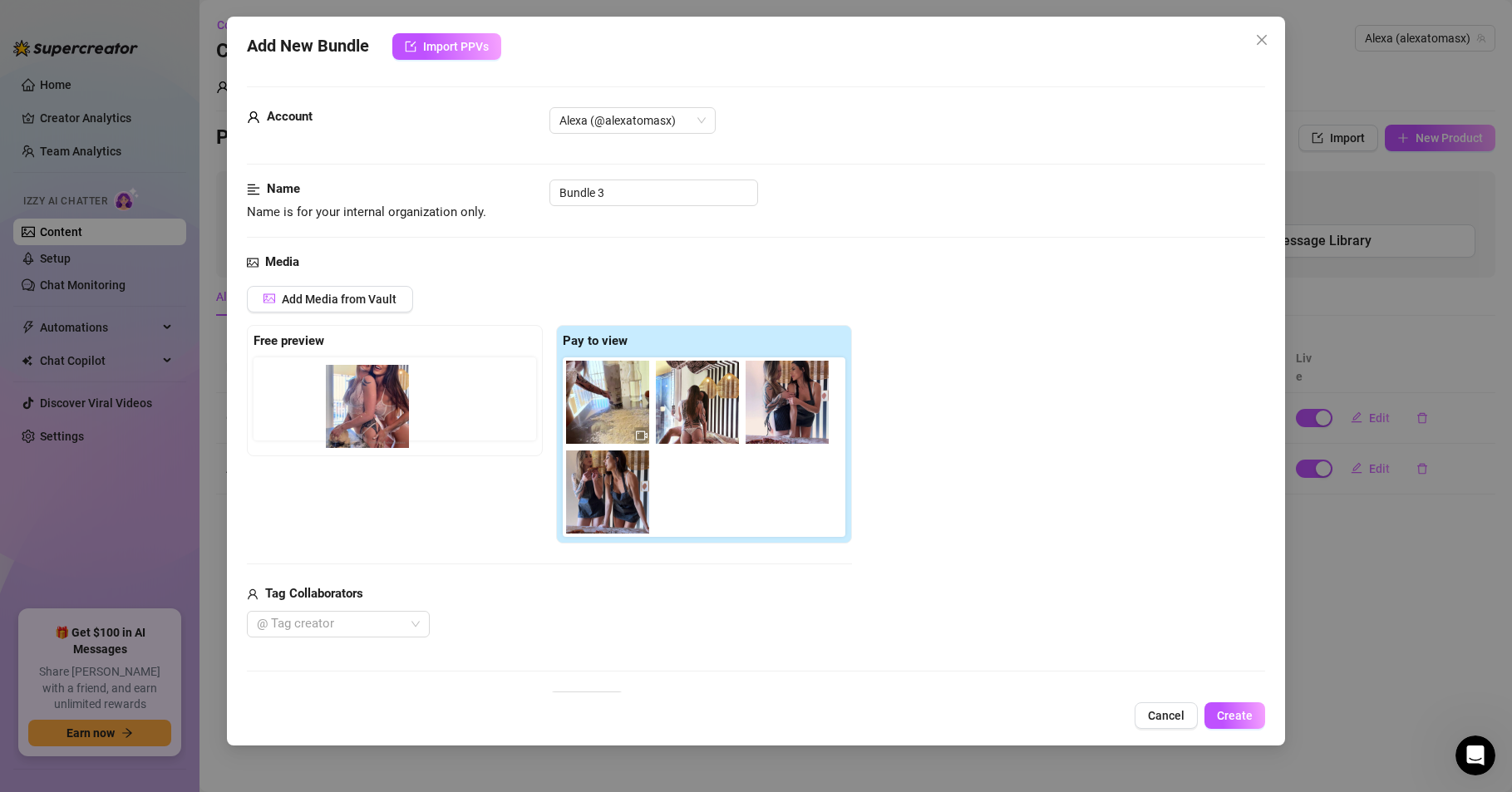
drag, startPoint x: 680, startPoint y: 414, endPoint x: 400, endPoint y: 416, distance: 280.0
click at [400, 416] on div "Free preview Pay to view" at bounding box center [549, 434] width 605 height 219
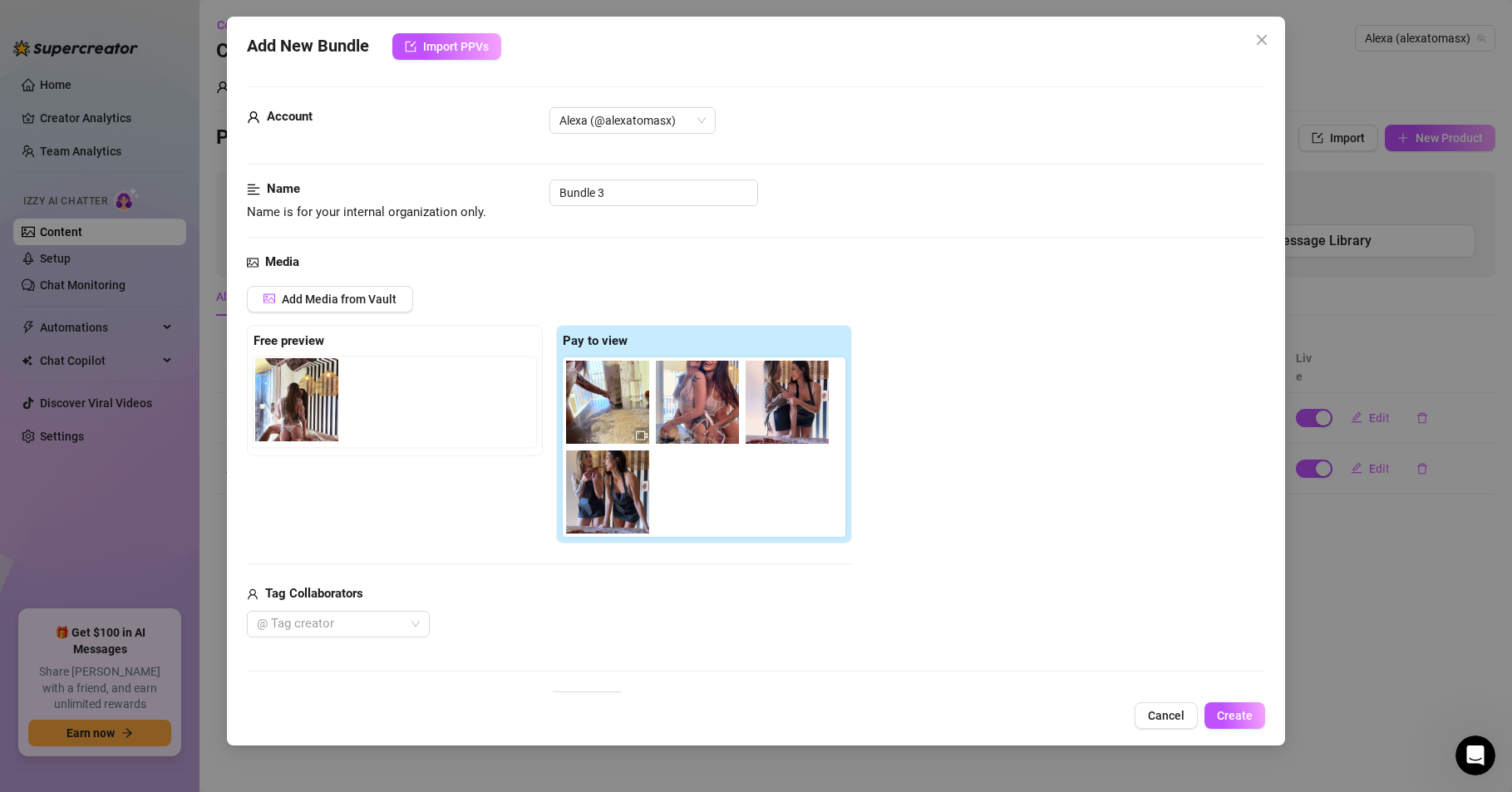
drag, startPoint x: 799, startPoint y: 412, endPoint x: 304, endPoint y: 409, distance: 495.0
click at [304, 409] on div "Free preview Pay to view" at bounding box center [549, 434] width 605 height 219
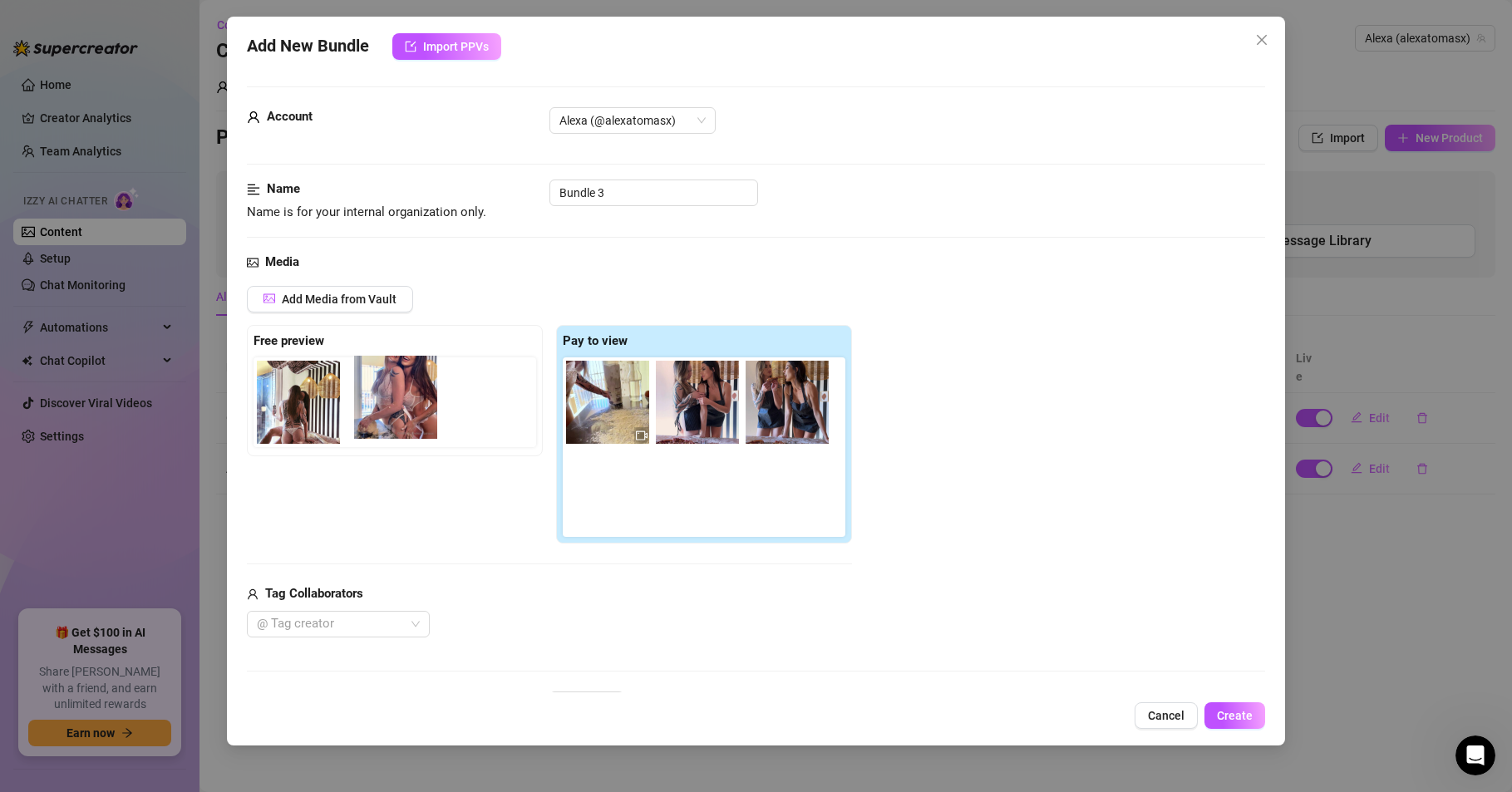
drag, startPoint x: 687, startPoint y: 409, endPoint x: 376, endPoint y: 403, distance: 311.1
click at [376, 403] on div "Free preview Pay to view" at bounding box center [549, 434] width 605 height 219
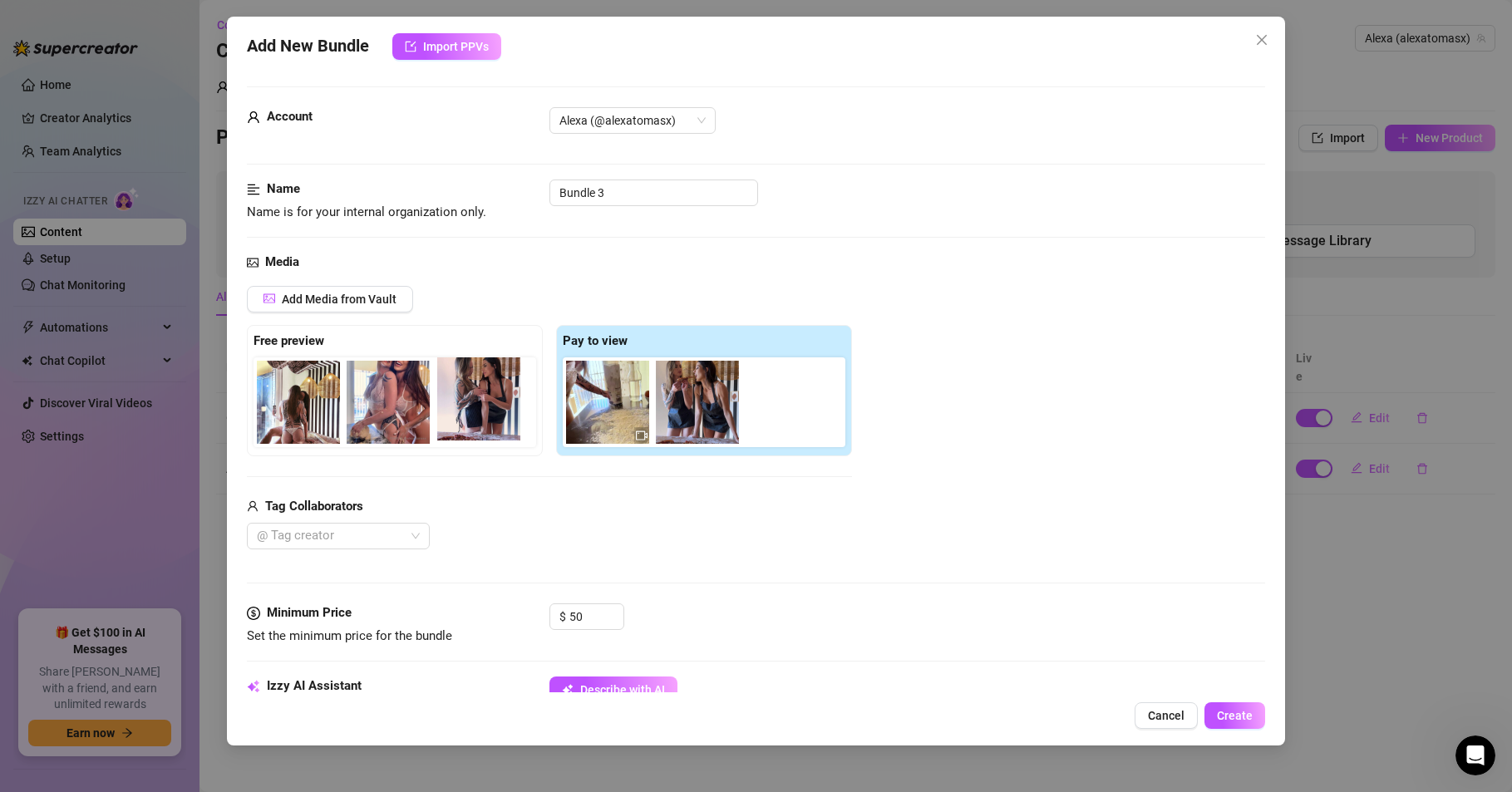
drag, startPoint x: 708, startPoint y: 417, endPoint x: 474, endPoint y: 414, distance: 234.0
click at [474, 414] on div "Free preview Pay to view" at bounding box center [549, 390] width 605 height 131
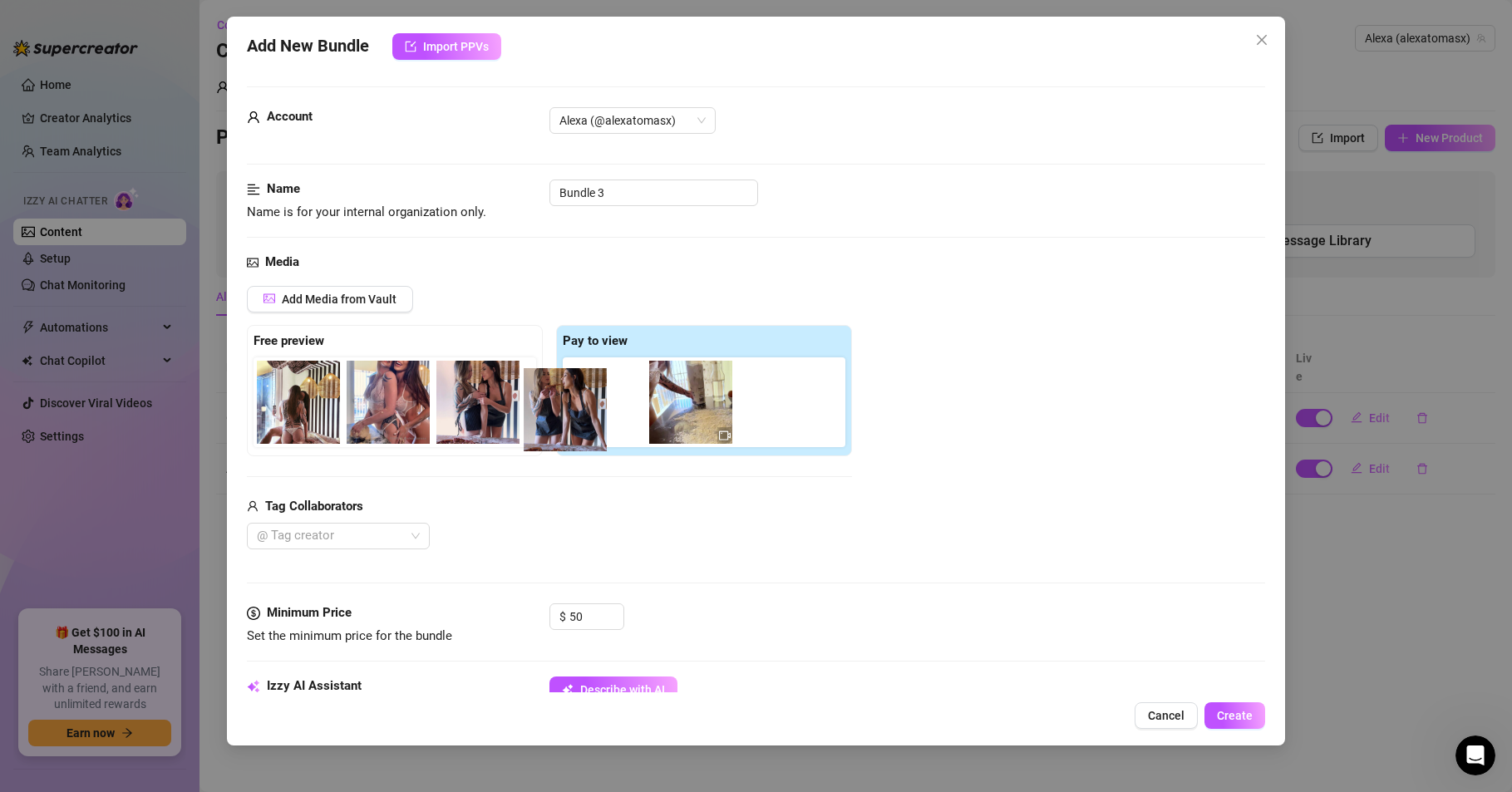
drag, startPoint x: 685, startPoint y: 414, endPoint x: 565, endPoint y: 420, distance: 120.1
click at [565, 420] on div at bounding box center [708, 402] width 289 height 89
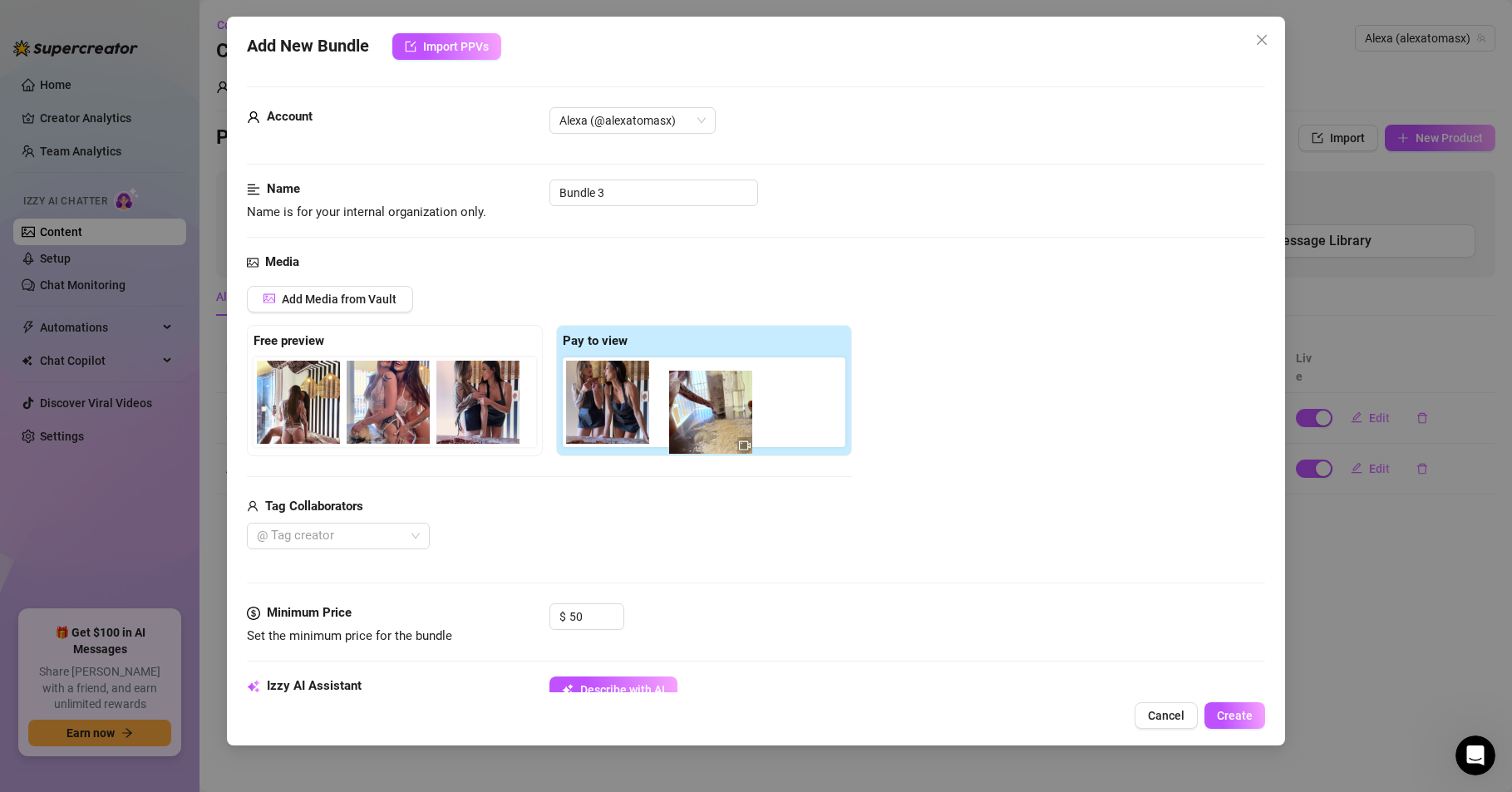
drag, startPoint x: 597, startPoint y: 416, endPoint x: 688, endPoint y: 422, distance: 91.2
click at [688, 422] on div at bounding box center [708, 402] width 289 height 89
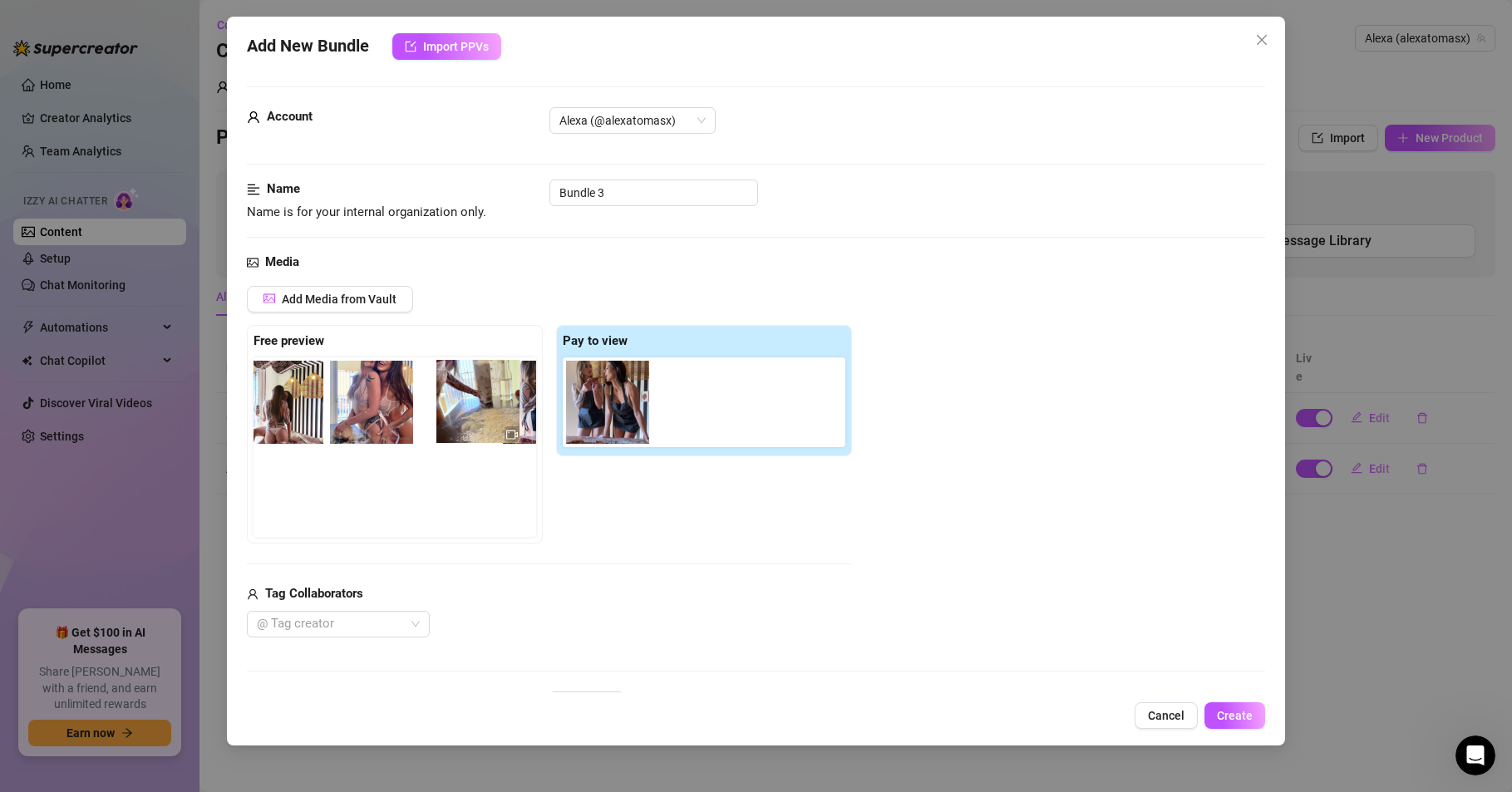
scroll to position [0, 19]
drag, startPoint x: 616, startPoint y: 417, endPoint x: 446, endPoint y: 415, distance: 170.0
click at [446, 415] on div "Free preview Pay to view" at bounding box center [549, 434] width 605 height 219
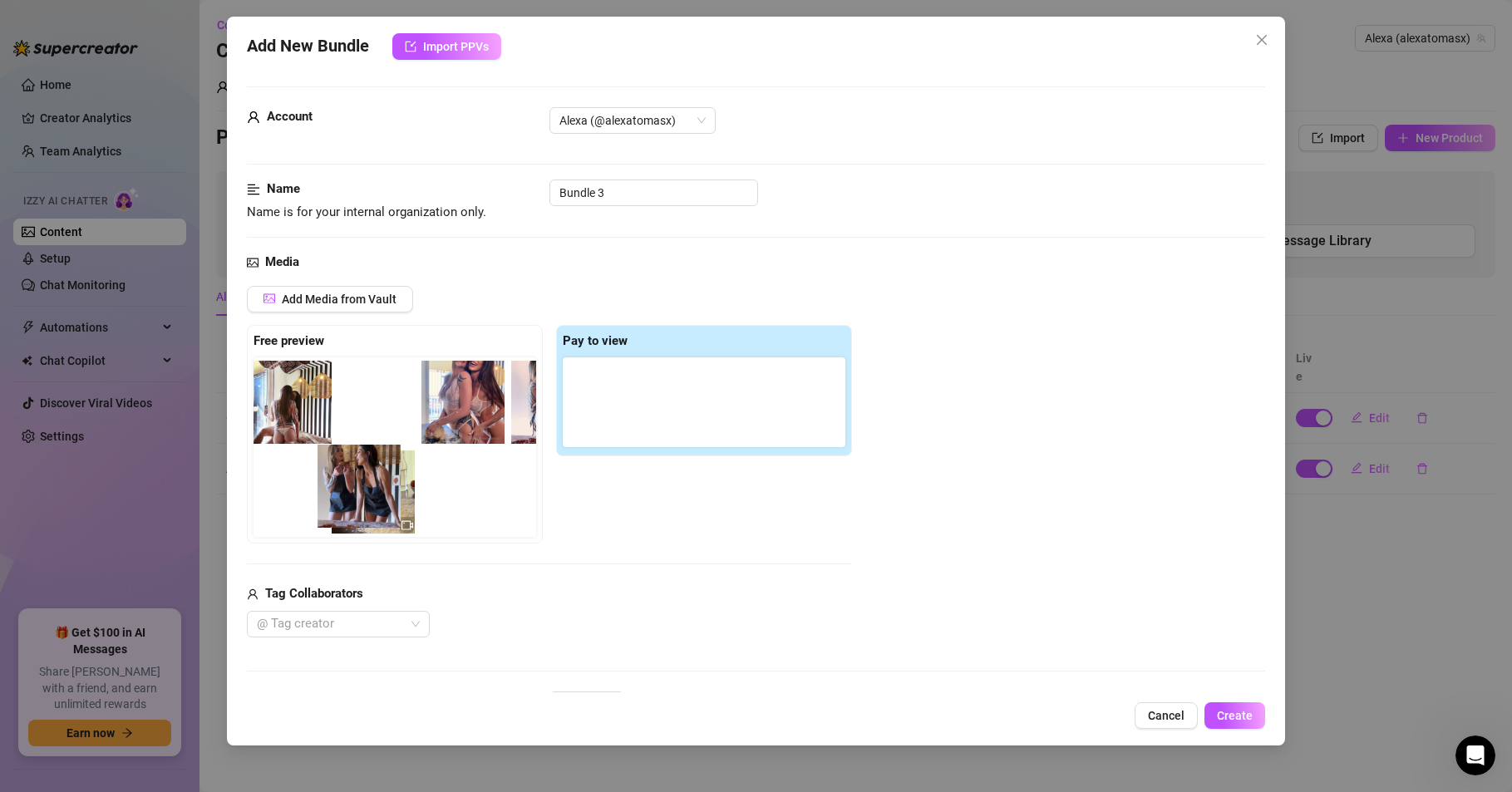
scroll to position [0, 0]
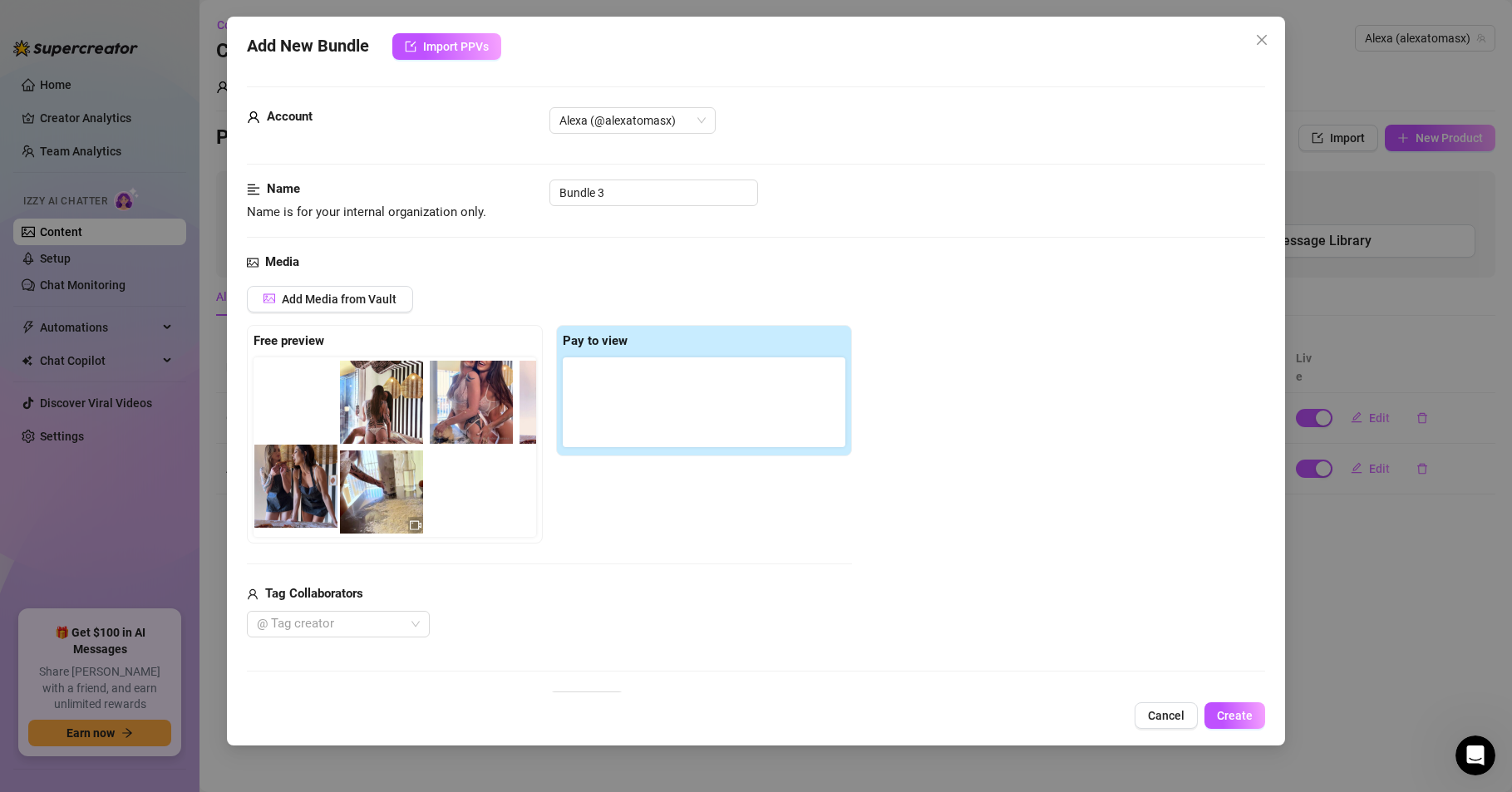
drag, startPoint x: 605, startPoint y: 412, endPoint x: 290, endPoint y: 495, distance: 325.8
click at [290, 495] on div "Free preview Pay to view" at bounding box center [549, 434] width 605 height 219
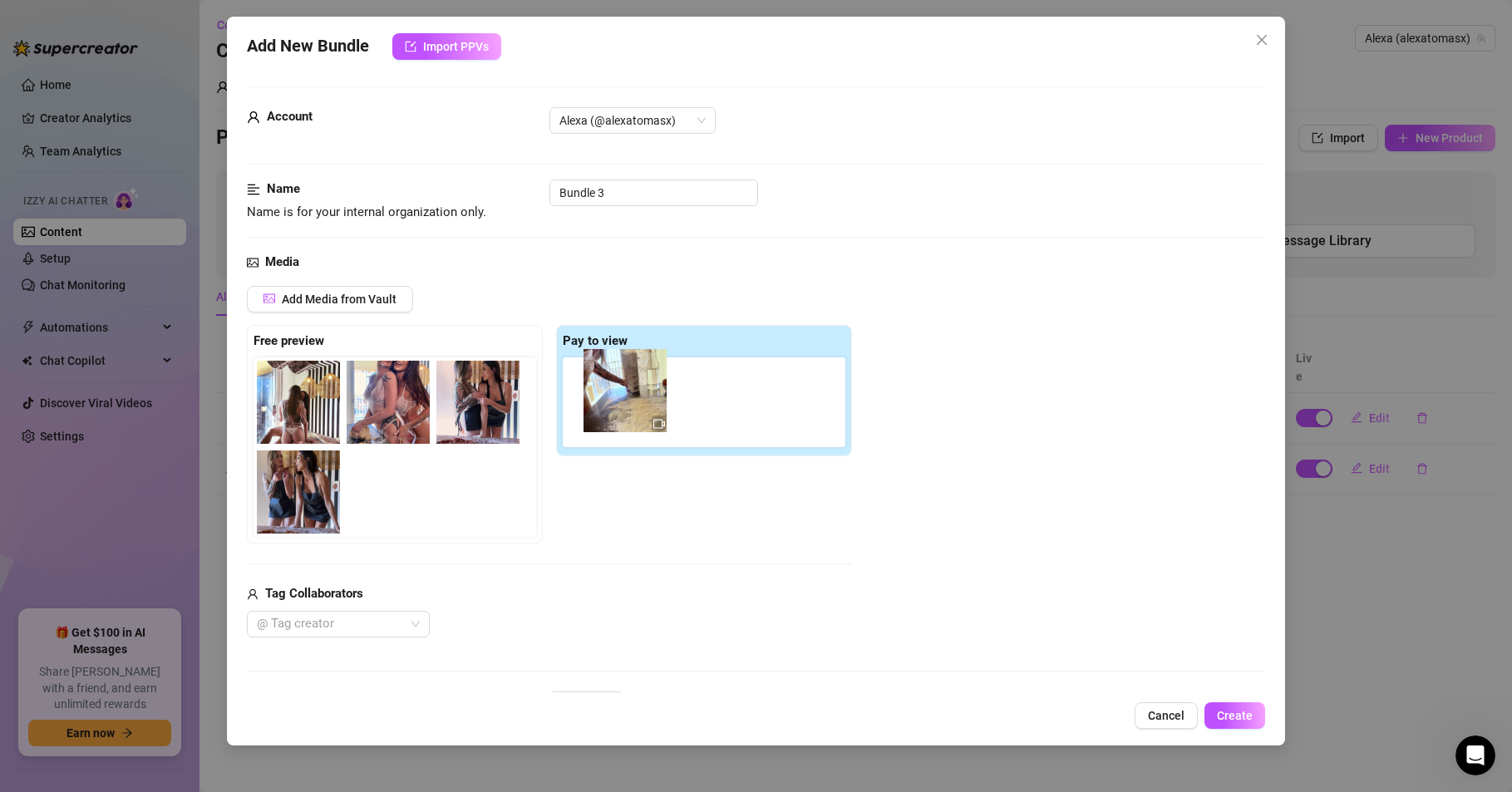
drag, startPoint x: 294, startPoint y: 504, endPoint x: 631, endPoint y: 401, distance: 352.4
click at [631, 401] on div "Free preview Pay to view" at bounding box center [549, 434] width 605 height 219
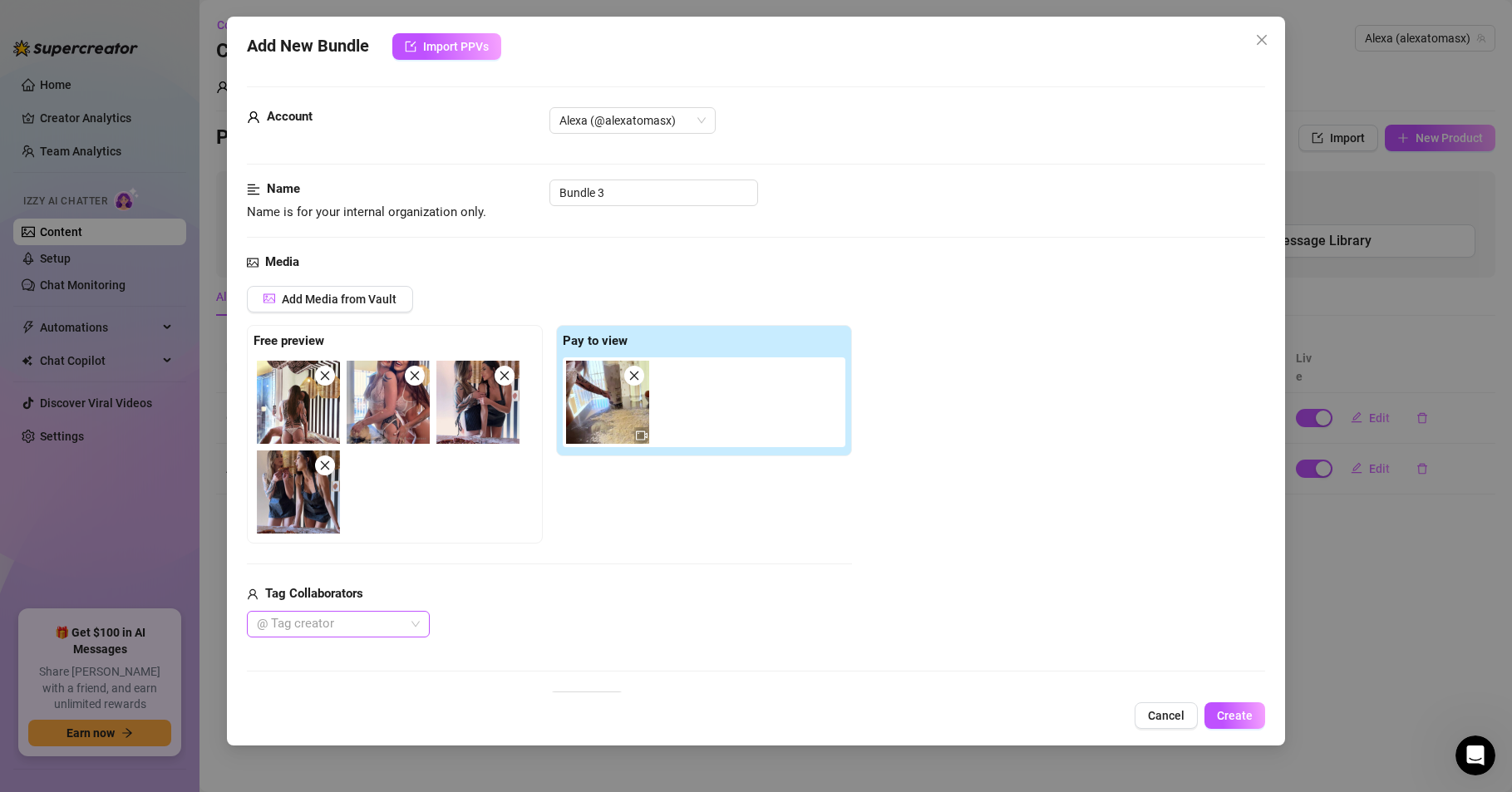
click at [327, 615] on div at bounding box center [329, 623] width 158 height 23
click at [342, 557] on div "[PERSON_NAME]" at bounding box center [338, 565] width 157 height 19
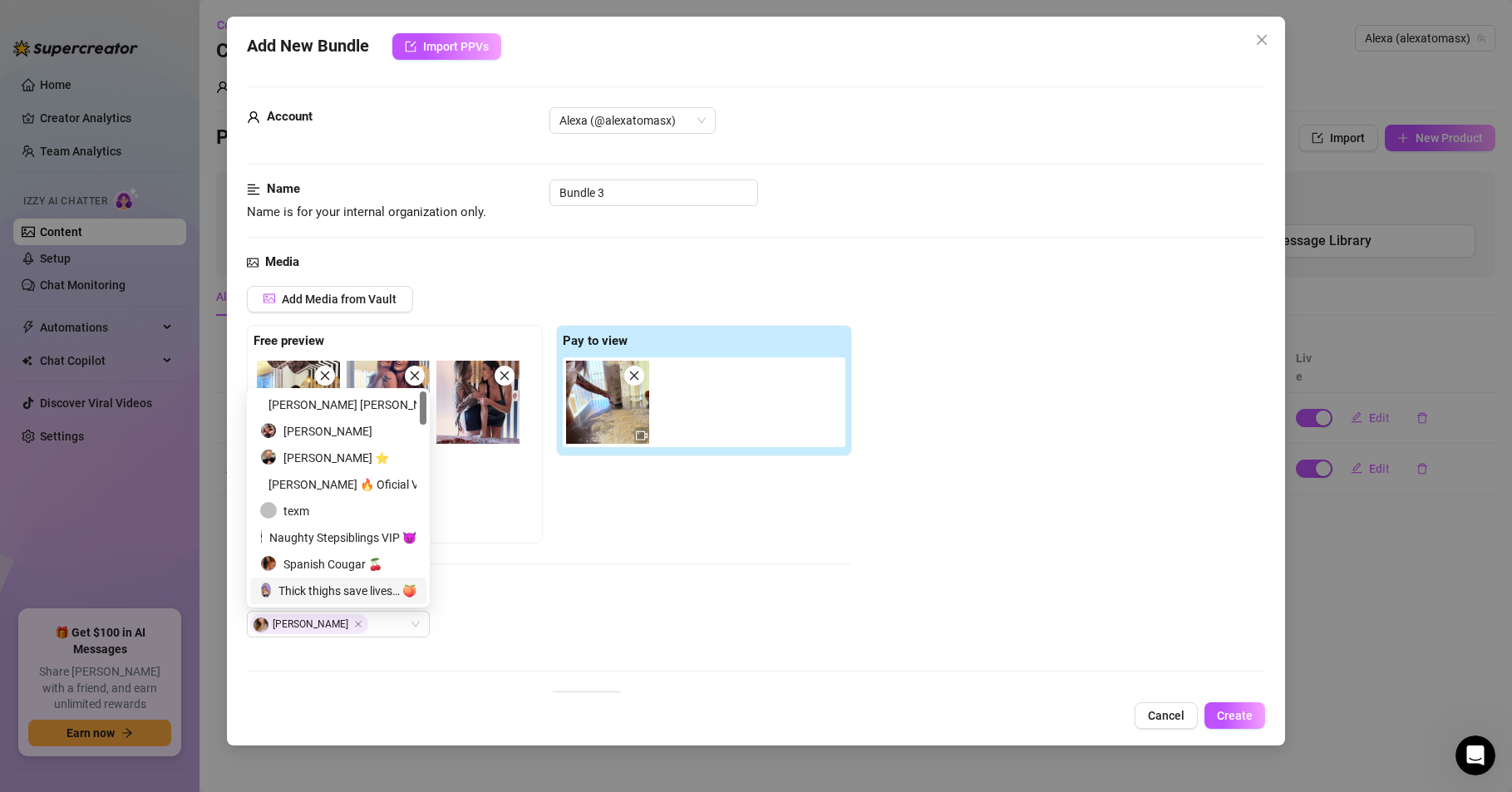
click at [387, 695] on div "Add New Bundle Import PPVs Account Alexa (@alexatomasx) Name Name is for your i…" at bounding box center [755, 381] width 1058 height 729
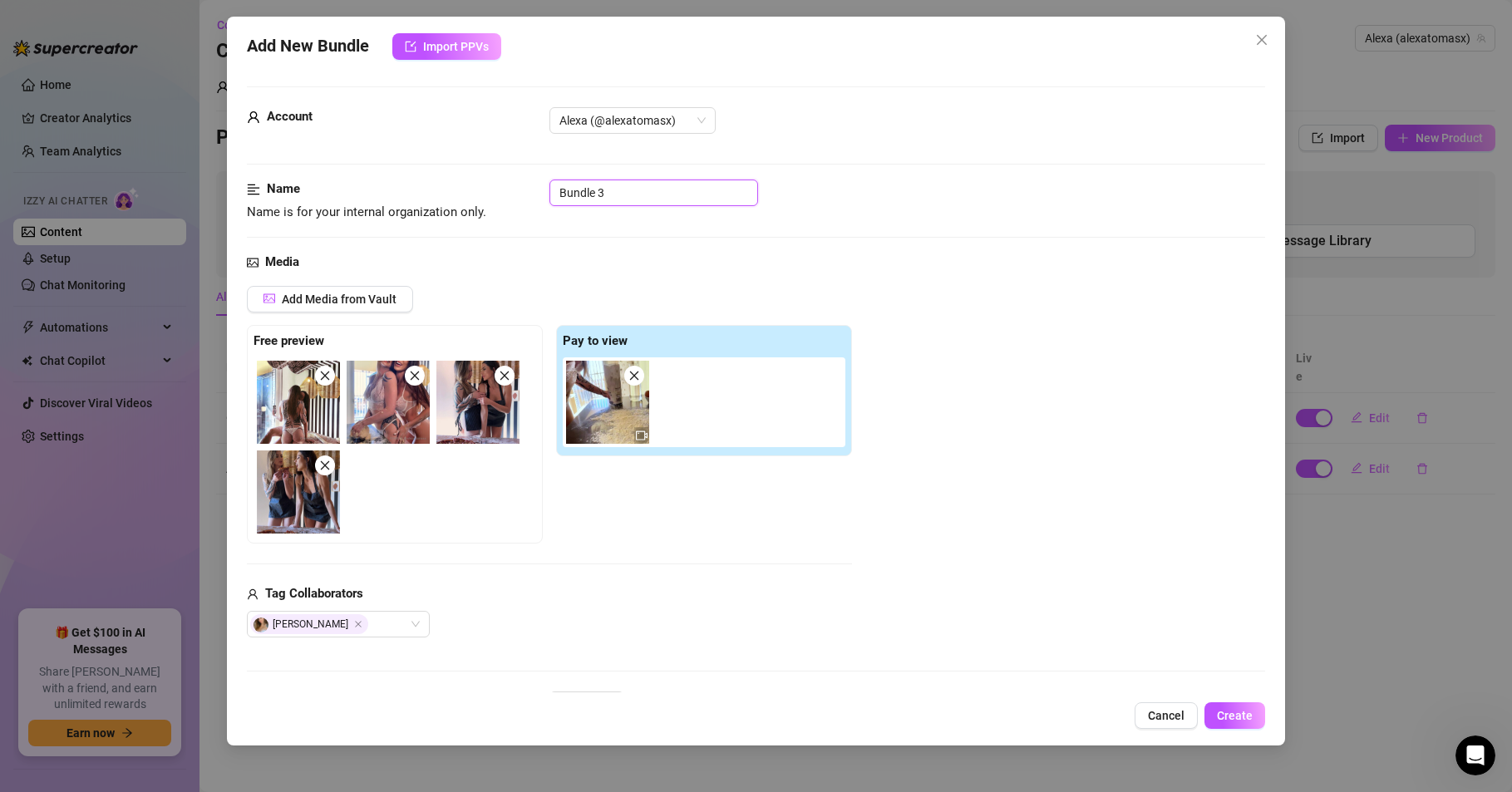
drag, startPoint x: 621, startPoint y: 194, endPoint x: 544, endPoint y: 196, distance: 77.0
click at [544, 196] on div "Name Name is for your internal organization only. Bundle 3" at bounding box center [756, 200] width 1018 height 42
click at [618, 193] on input "Bundle 3" at bounding box center [653, 193] width 209 height 27
click at [427, 700] on div "Add New Bundle Import PPVs Account Alexa (@alexatomasx) Name Name is for your i…" at bounding box center [755, 381] width 1058 height 729
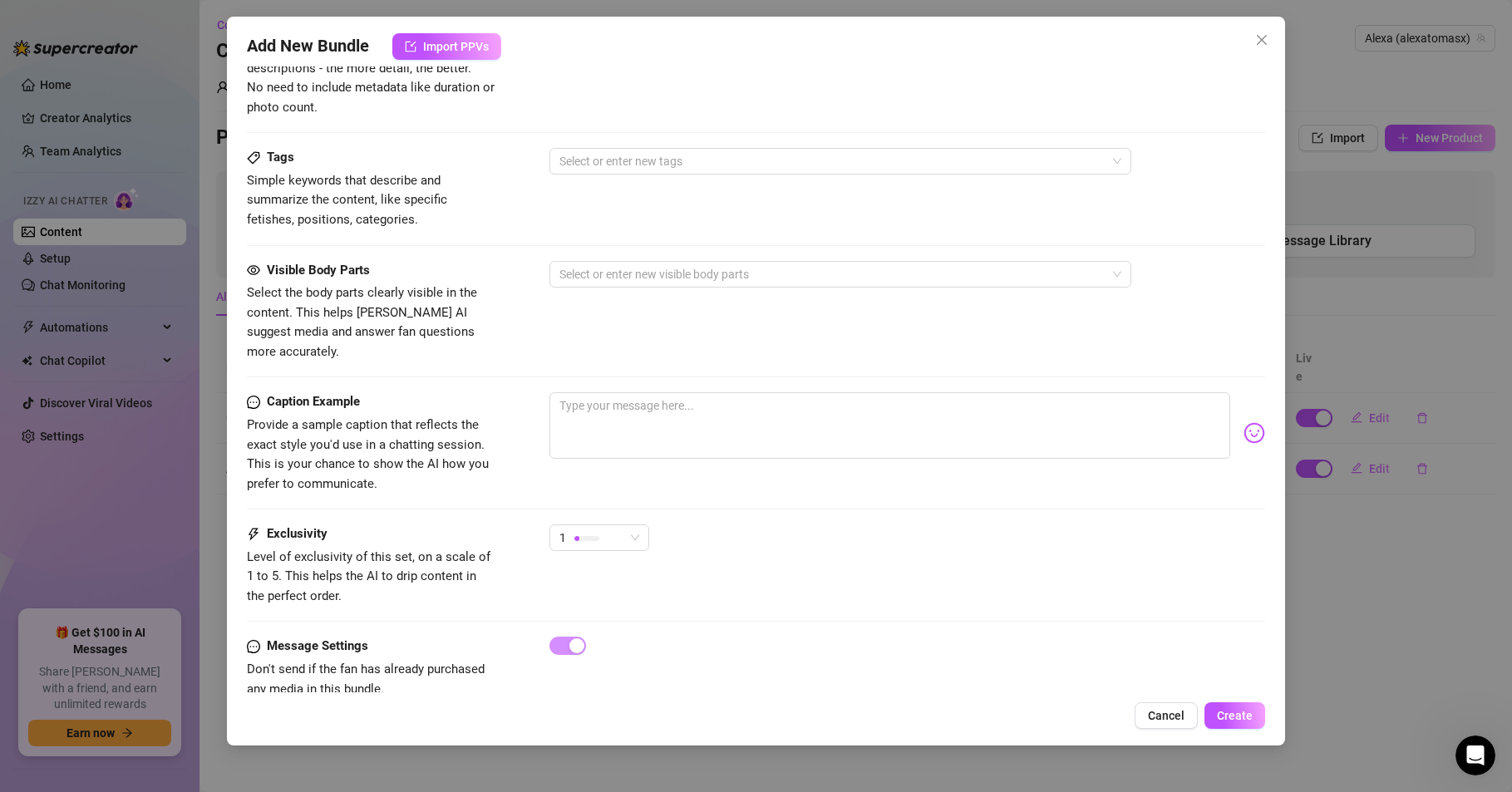
scroll to position [858, 0]
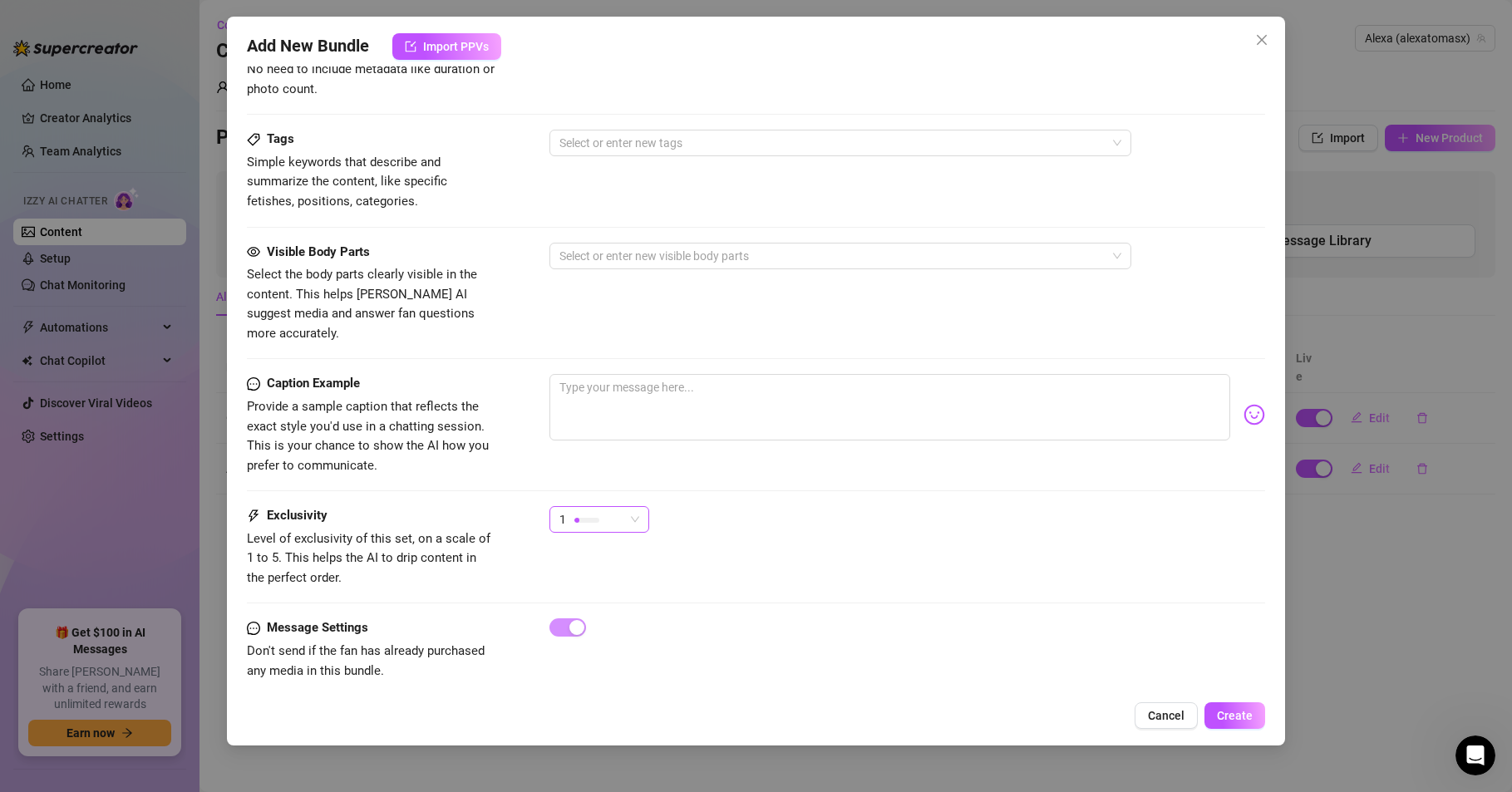
click at [631, 507] on span "1" at bounding box center [599, 519] width 80 height 25
click at [580, 588] on span "3" at bounding box center [617, 587] width 108 height 19
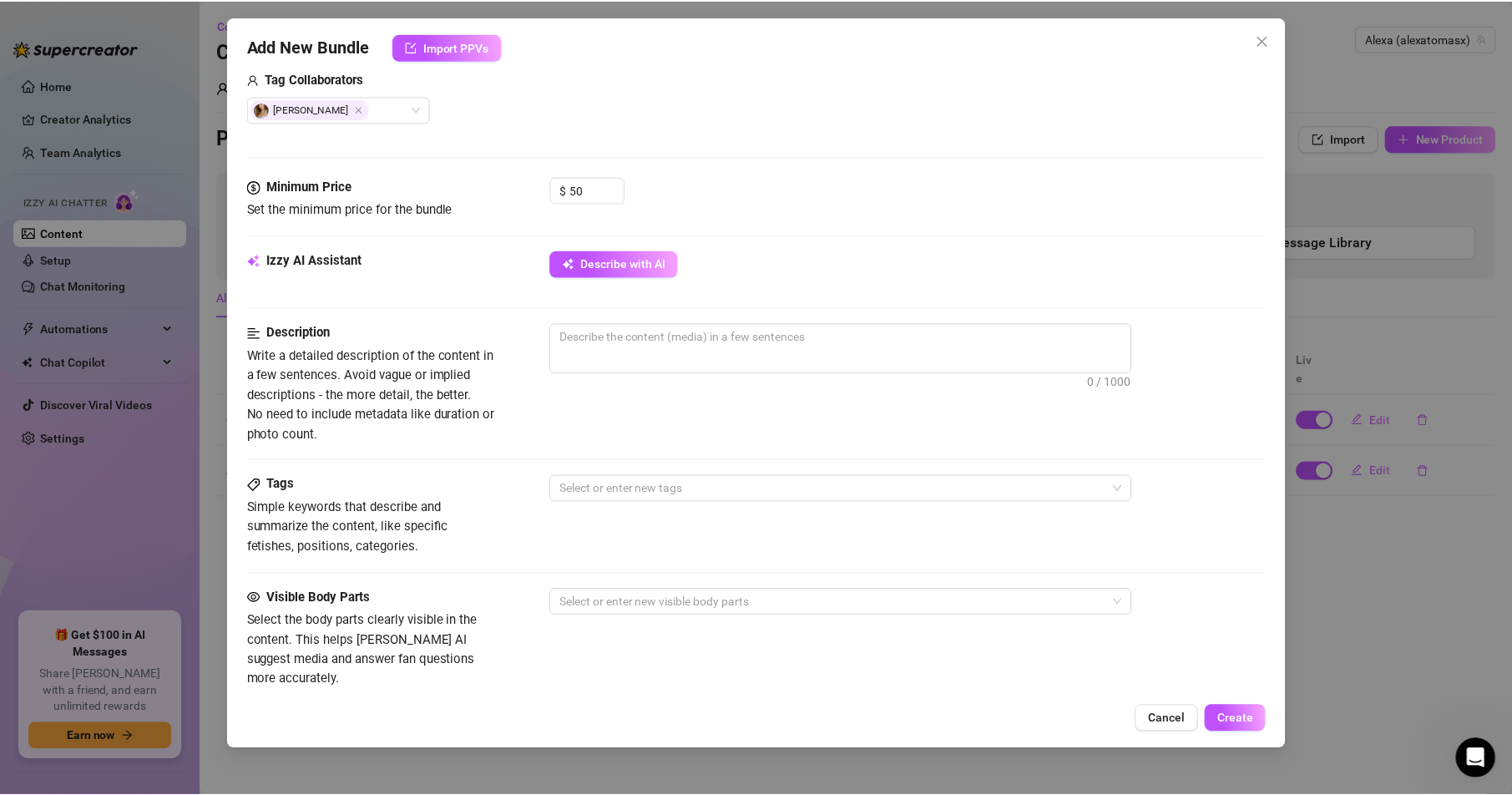
scroll to position [462, 0]
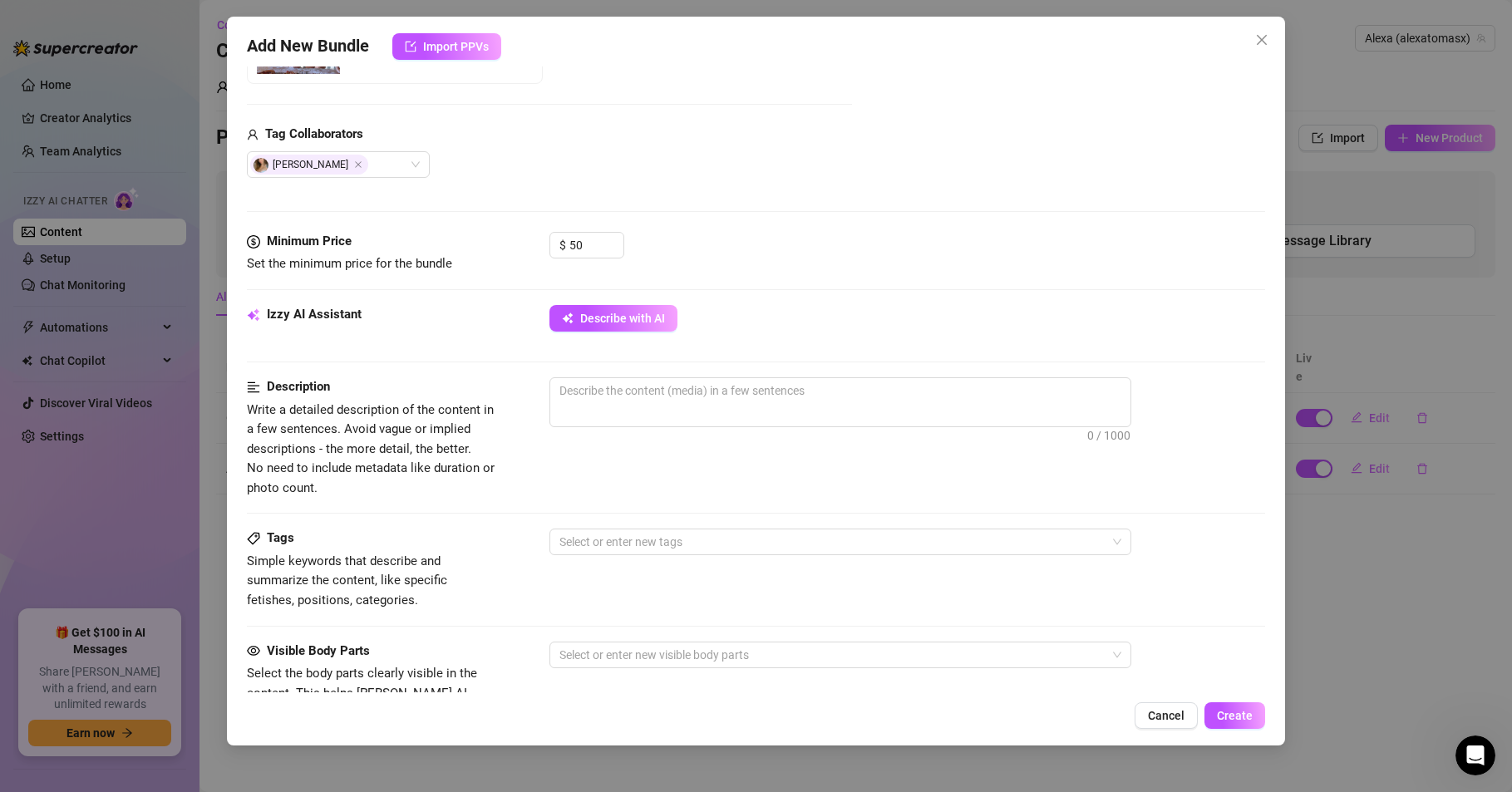
click at [1439, 628] on div "Add New Bundle Import PPVs Account Alexa (@alexatomasx) Name Name is for your i…" at bounding box center [756, 396] width 1512 height 792
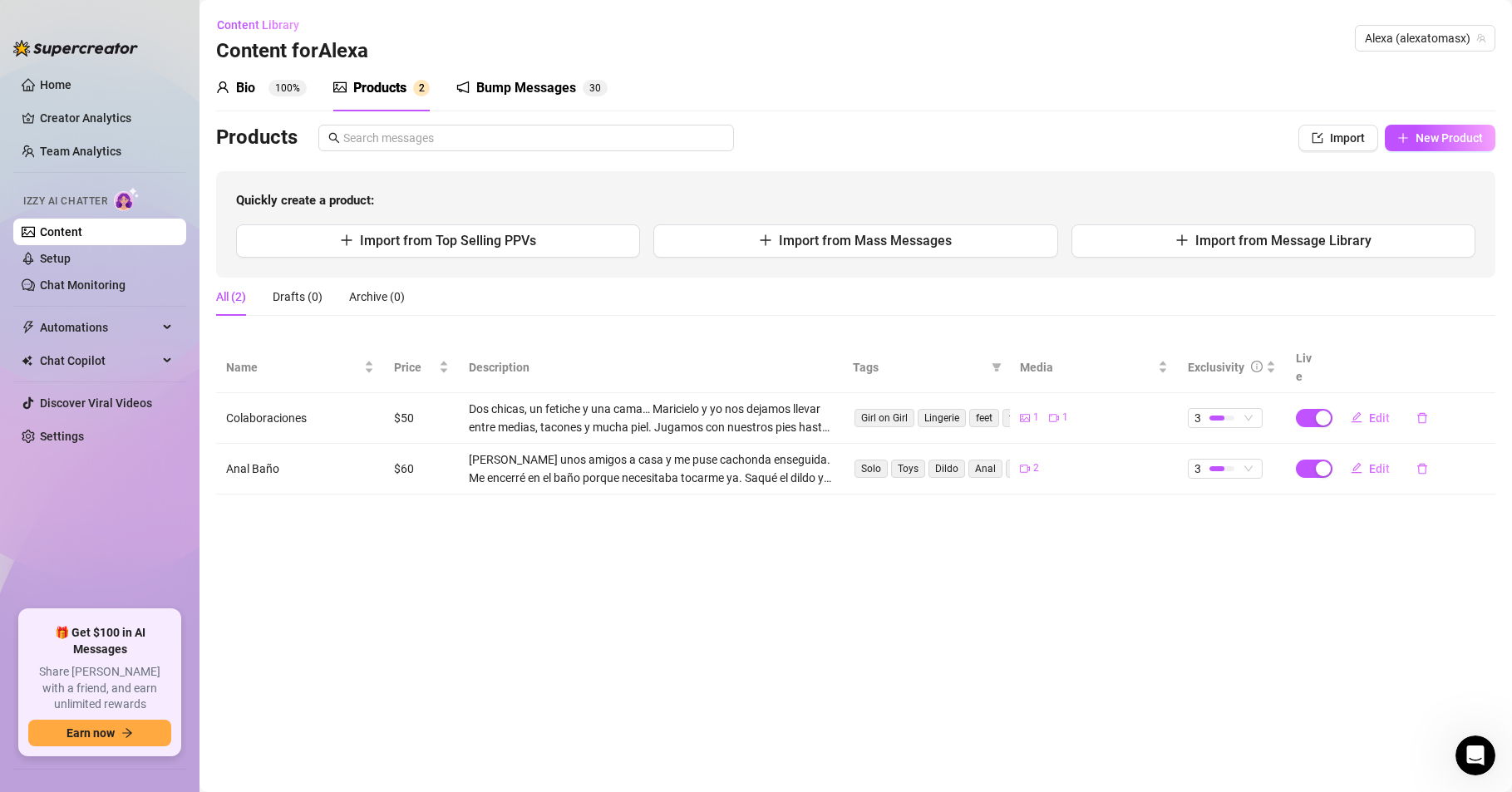
click at [918, 638] on main "Content Library Content for [PERSON_NAME] (alexatomasx) Bio 100% Products 2 Bum…" at bounding box center [856, 396] width 1313 height 792
click at [1443, 138] on span "New Product" at bounding box center [1443, 138] width 67 height 13
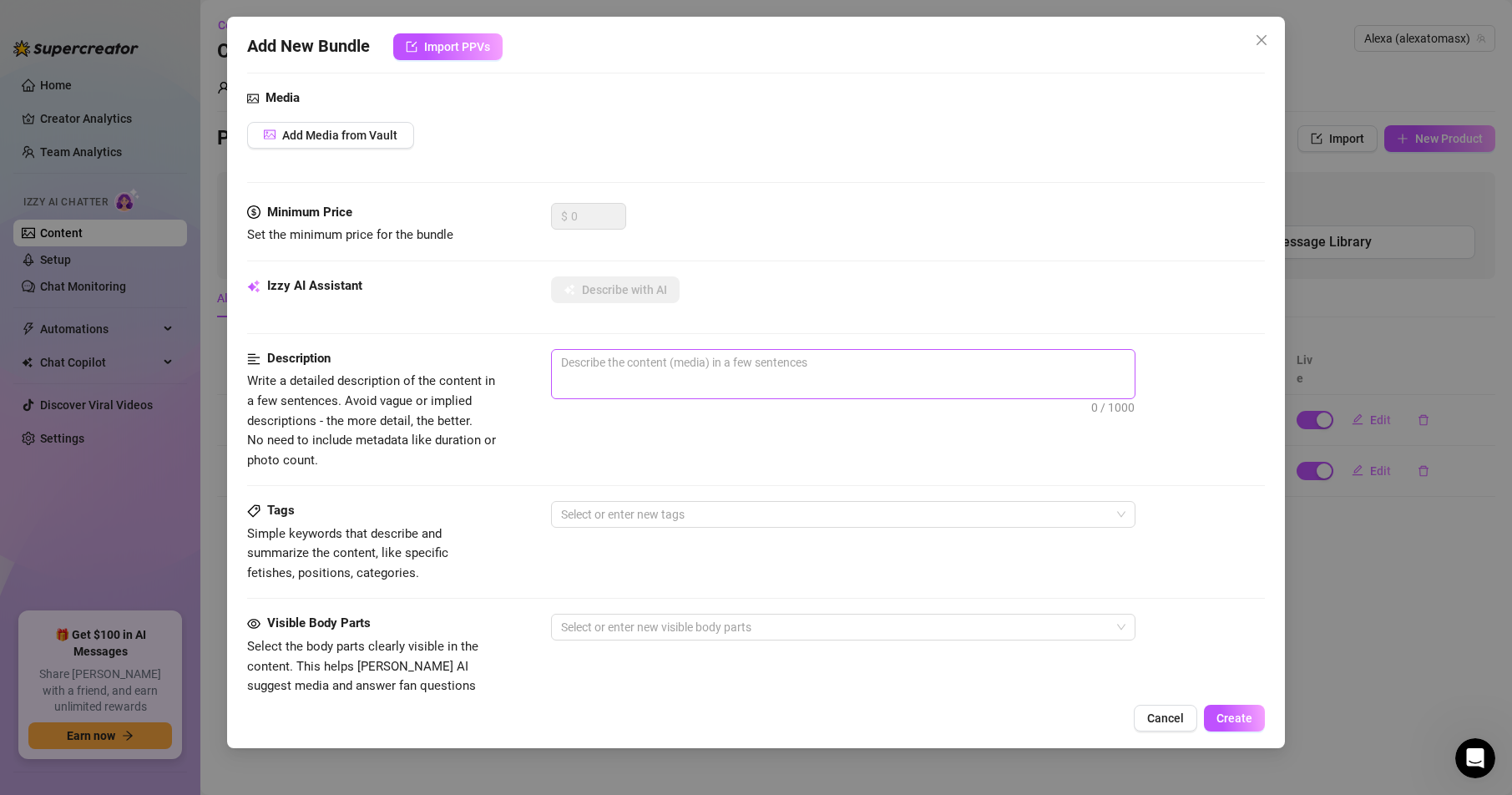
scroll to position [0, 0]
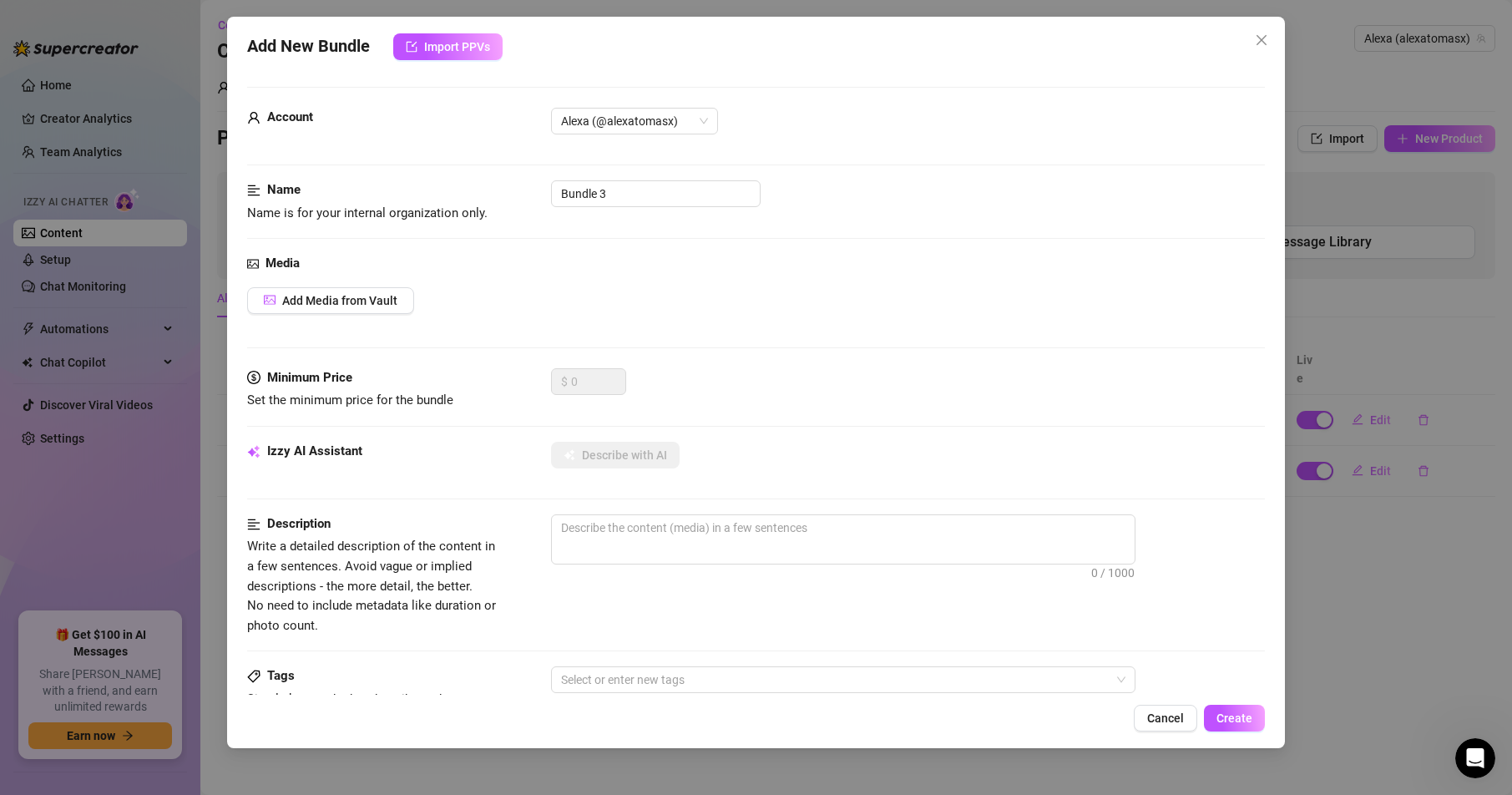
click at [1359, 619] on div "Add New Bundle Import PPVs Account Alexa (@alexatomasx) Name Name is for your i…" at bounding box center [756, 397] width 1512 height 795
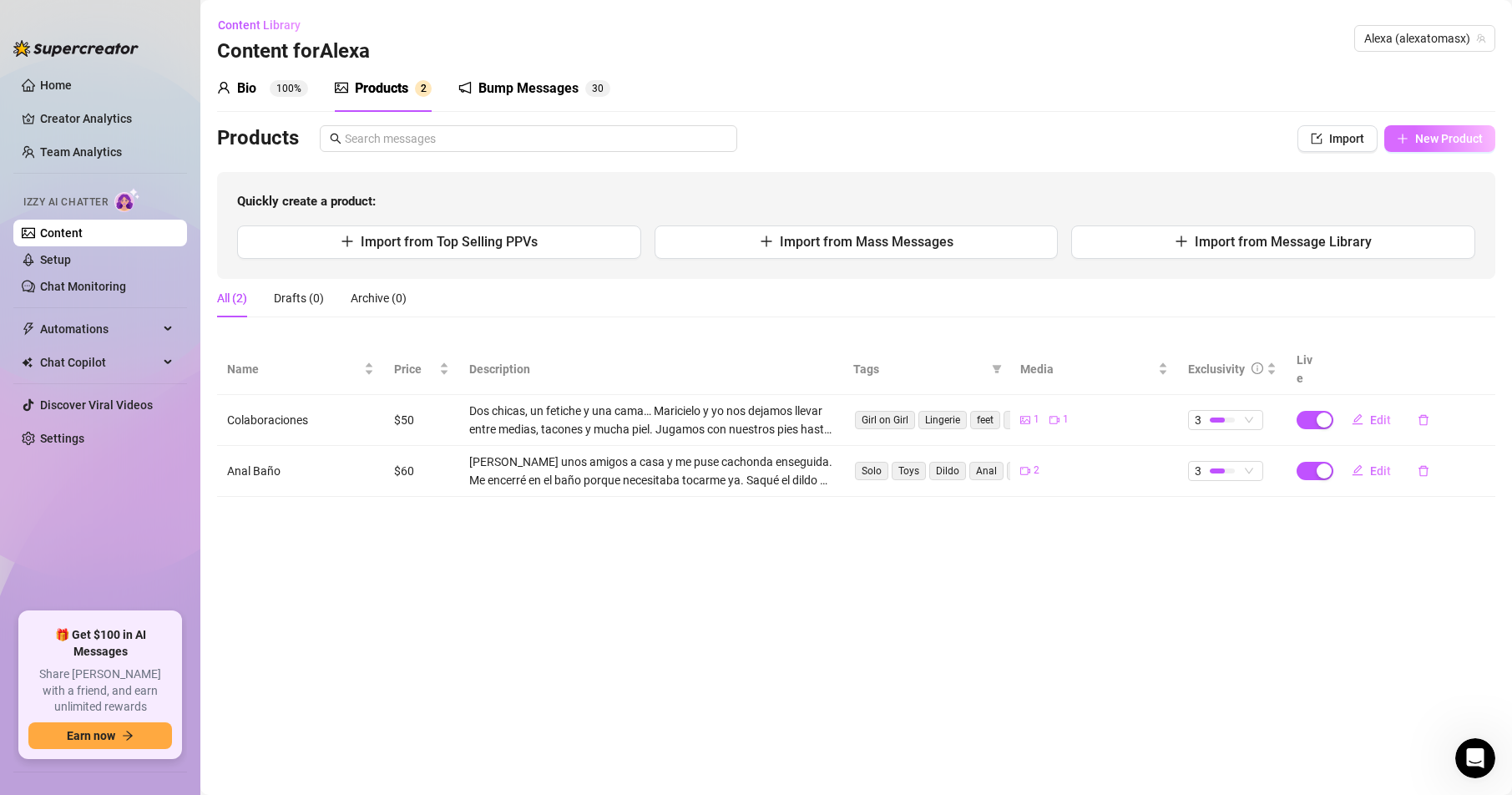
click at [1441, 140] on span "New Product" at bounding box center [1449, 139] width 67 height 13
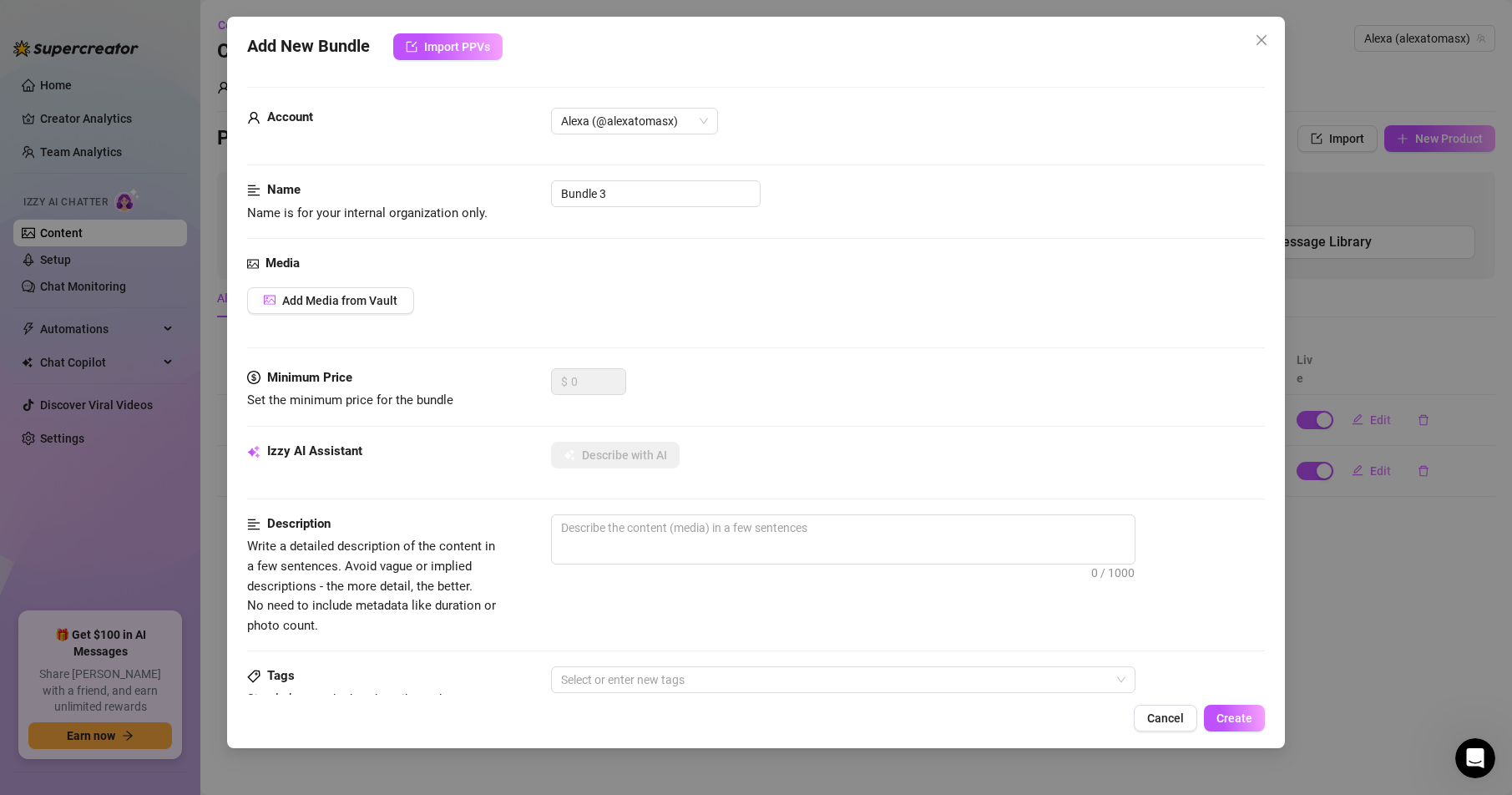
click at [1305, 662] on div "Add New Bundle Import PPVs Account Alexa (@alexatomasx) Name Name is for your i…" at bounding box center [756, 397] width 1512 height 795
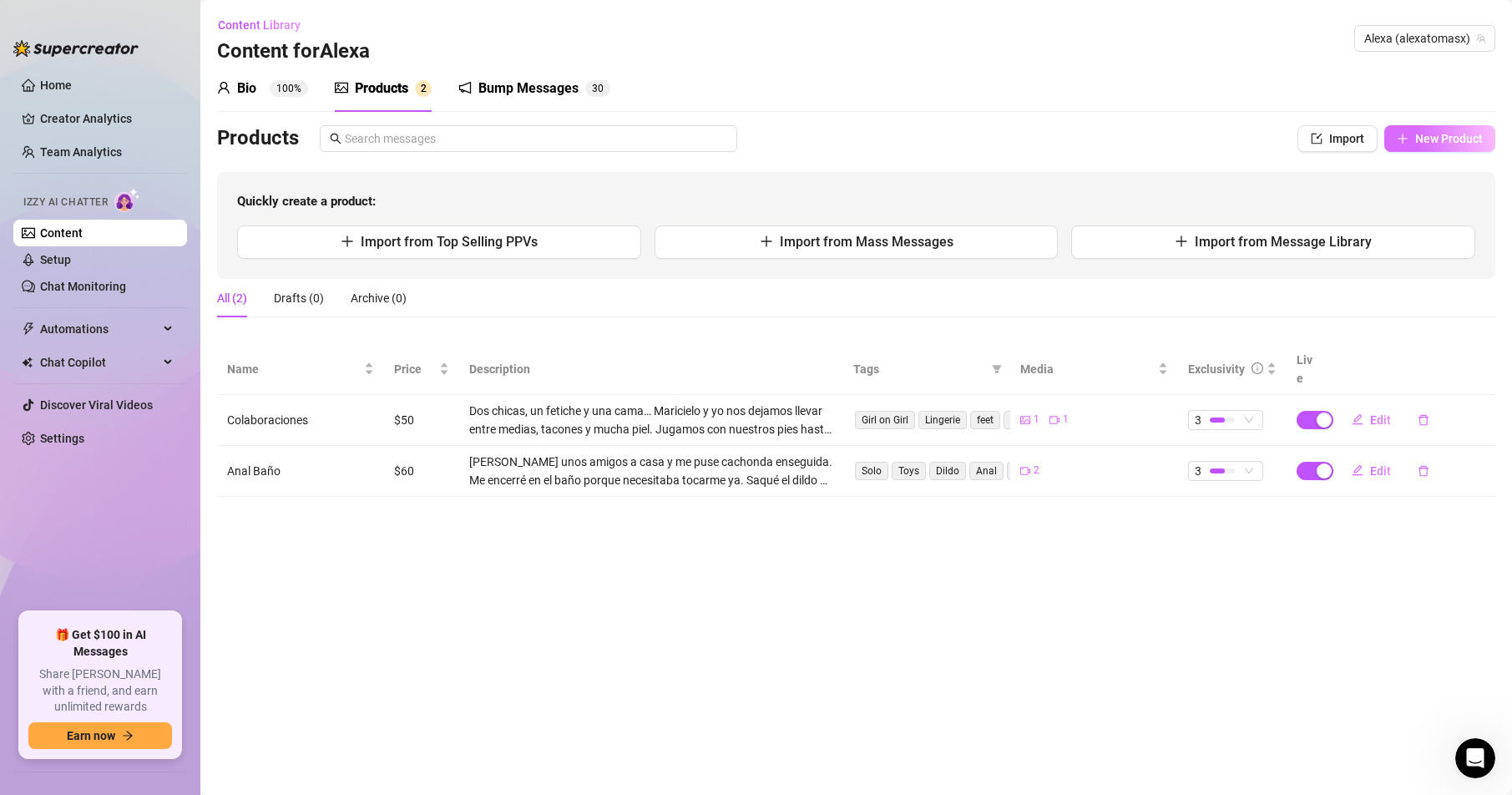
click at [1431, 130] on button "New Product" at bounding box center [1440, 139] width 111 height 27
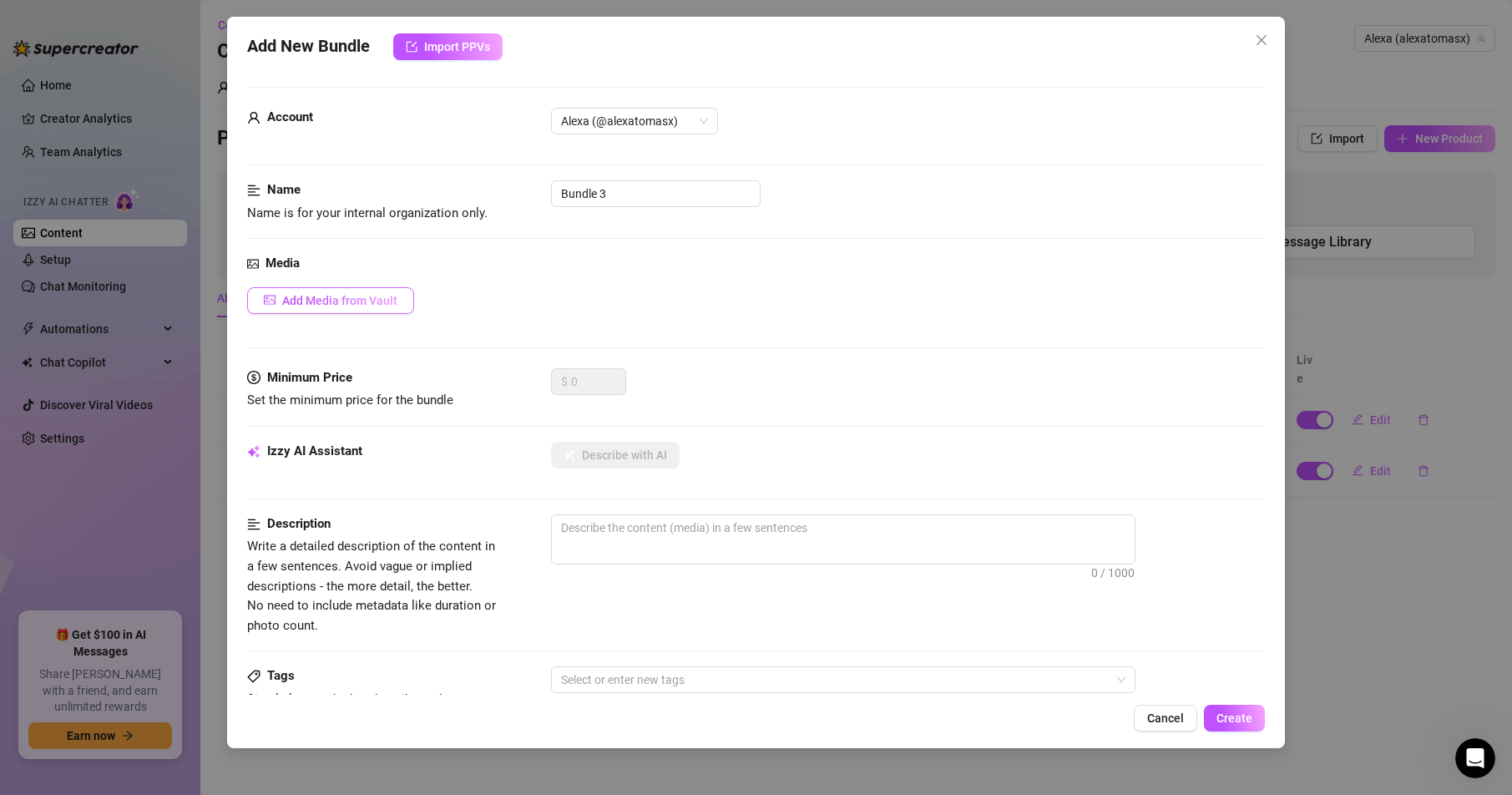
click at [345, 302] on span "Add Media from Vault" at bounding box center [339, 301] width 115 height 13
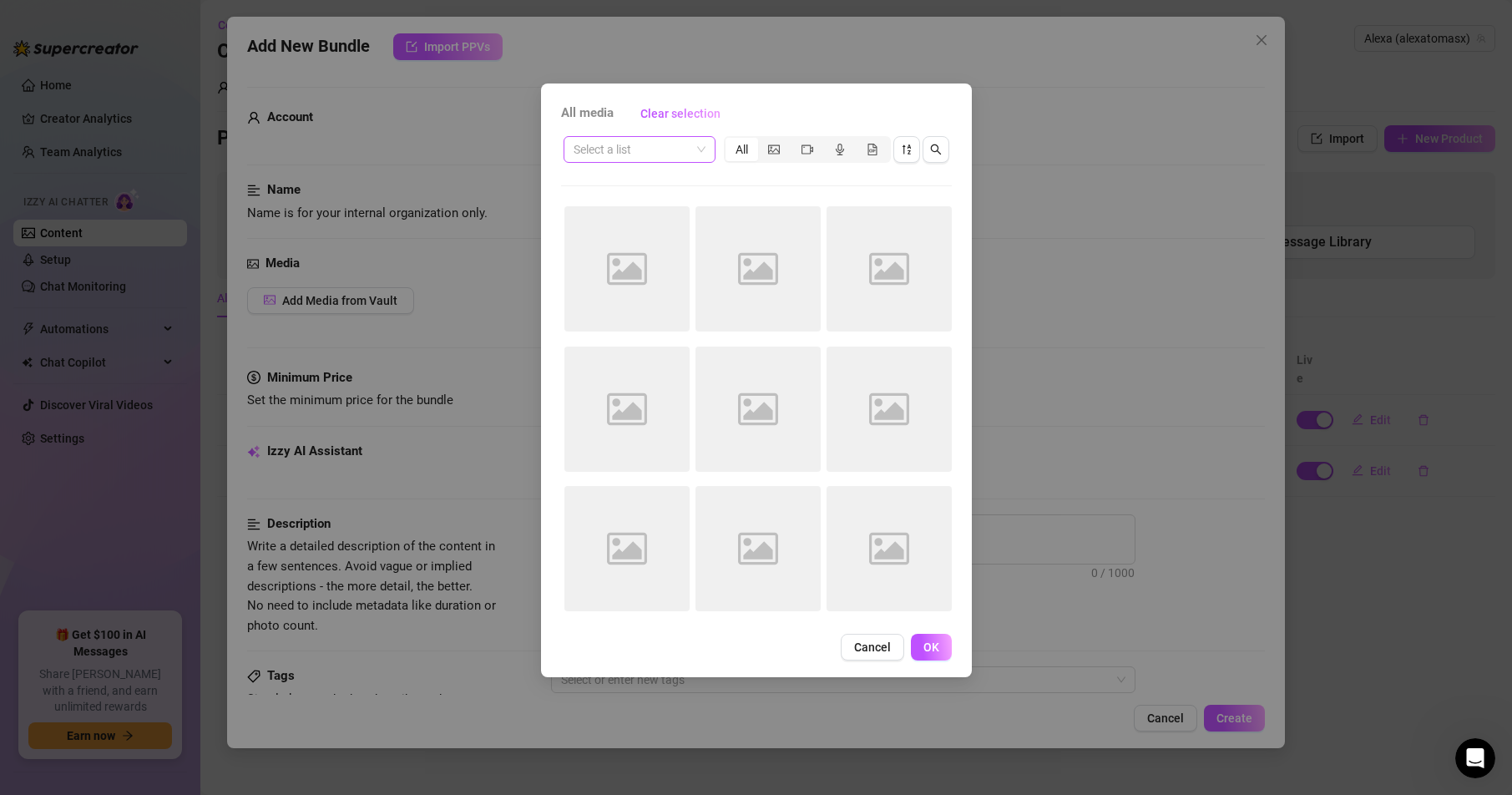
click at [652, 155] on input "search" at bounding box center [632, 149] width 117 height 25
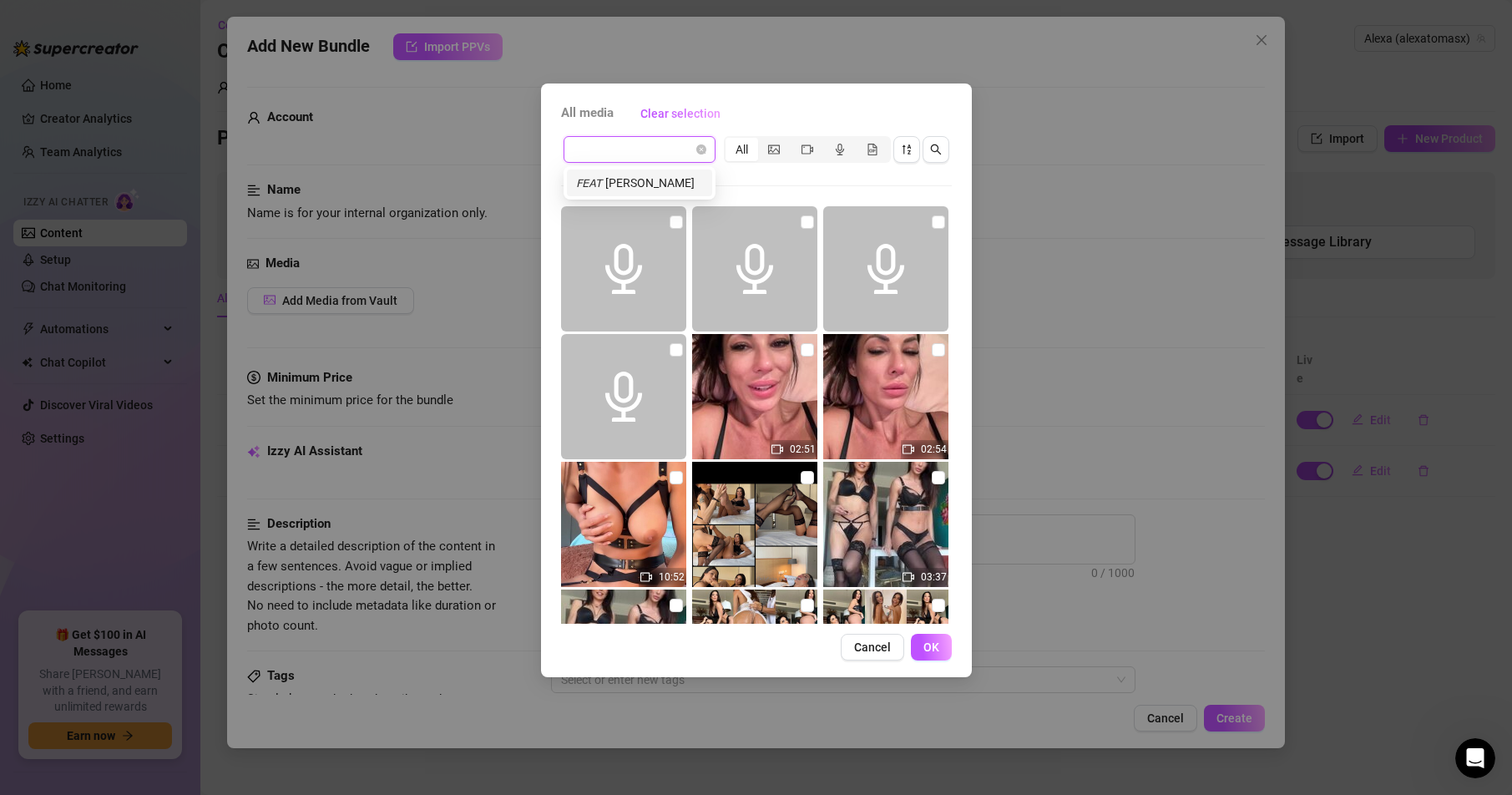
click at [877, 652] on span "Cancel" at bounding box center [872, 647] width 37 height 13
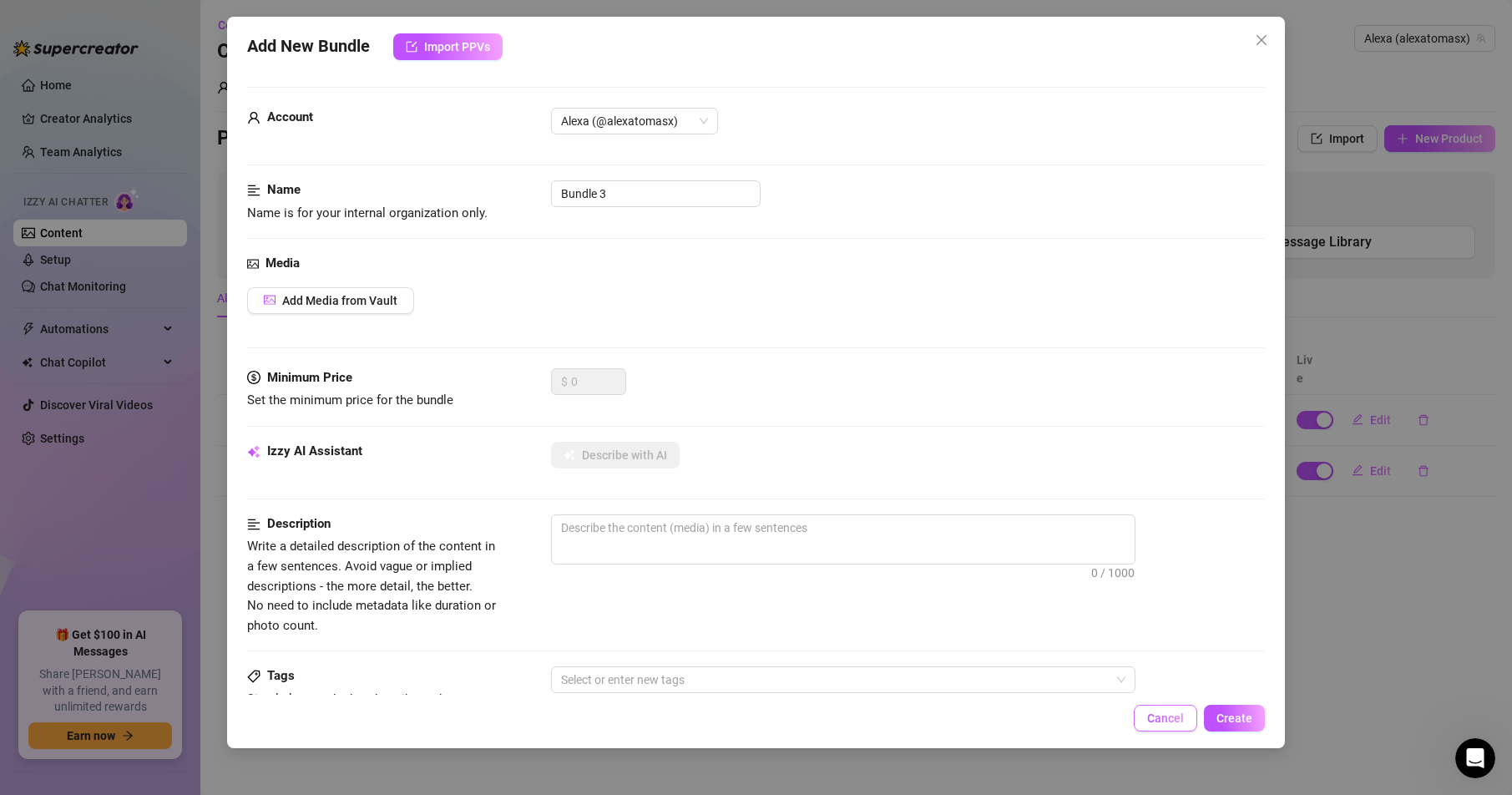
click at [1151, 715] on span "Cancel" at bounding box center [1165, 718] width 37 height 13
